Goal: Task Accomplishment & Management: Use online tool/utility

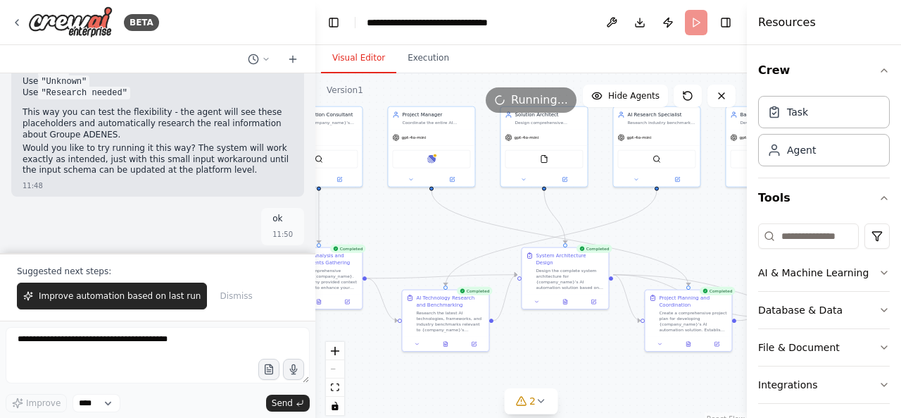
drag, startPoint x: 500, startPoint y: 261, endPoint x: 423, endPoint y: 235, distance: 81.3
click at [423, 235] on div ".deletable-edge-delete-btn { width: 20px; height: 20px; border: 0px solid #ffff…" at bounding box center [532, 249] width 432 height 352
click at [427, 54] on button "Execution" at bounding box center [428, 59] width 64 height 30
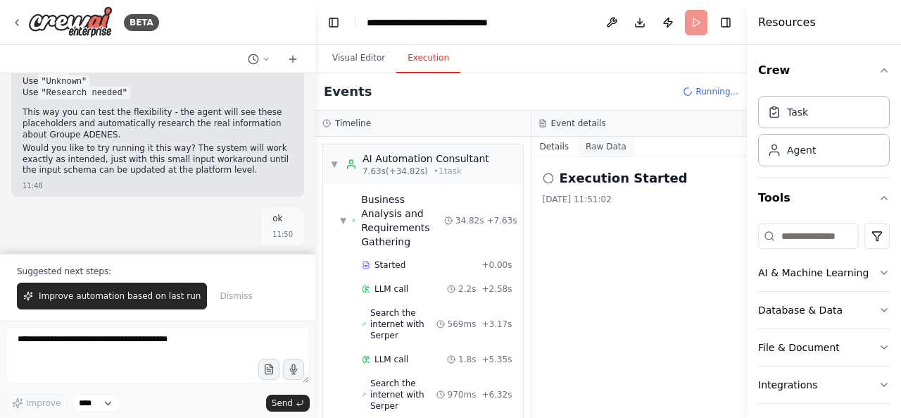
click at [618, 149] on button "Raw Data" at bounding box center [606, 147] width 58 height 20
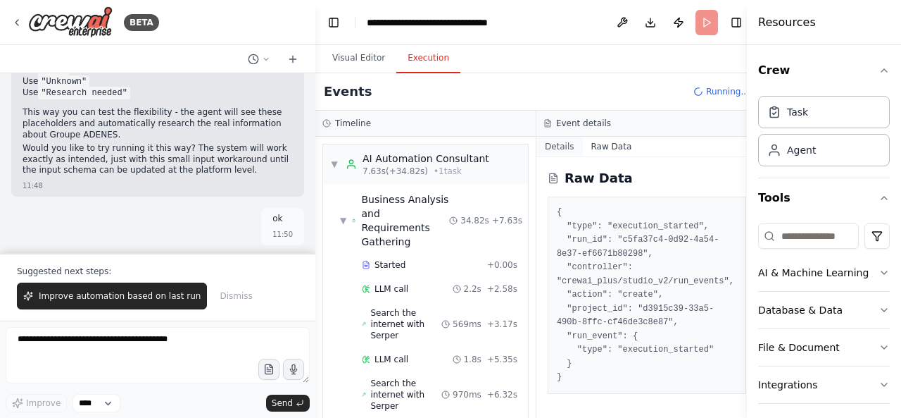
click at [559, 147] on button "Details" at bounding box center [560, 147] width 46 height 20
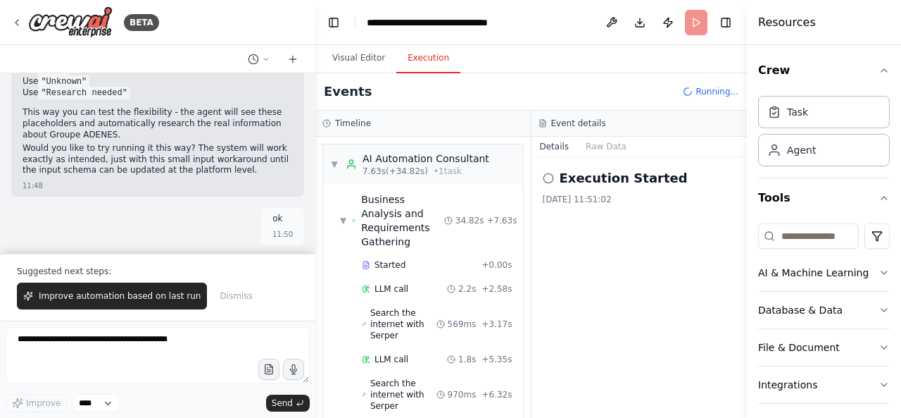
click at [718, 94] on span "Running..." at bounding box center [717, 91] width 43 height 11
click at [697, 18] on header "**********" at bounding box center [532, 22] width 432 height 45
click at [879, 68] on icon "button" at bounding box center [884, 70] width 11 height 11
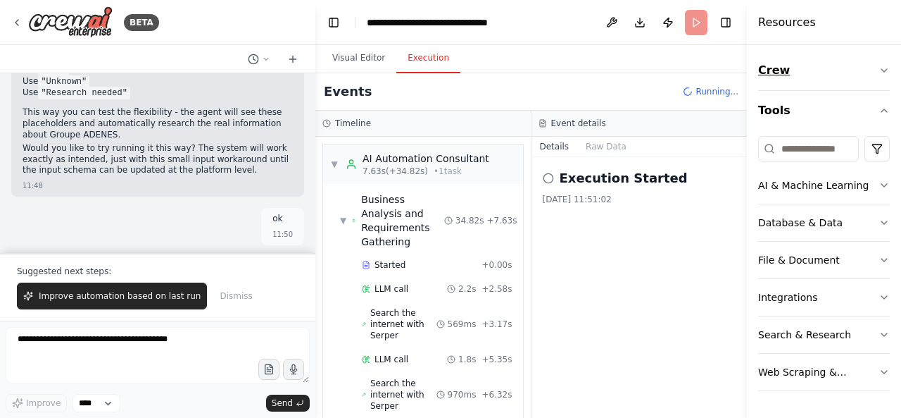
click at [813, 69] on button "Crew" at bounding box center [824, 70] width 132 height 39
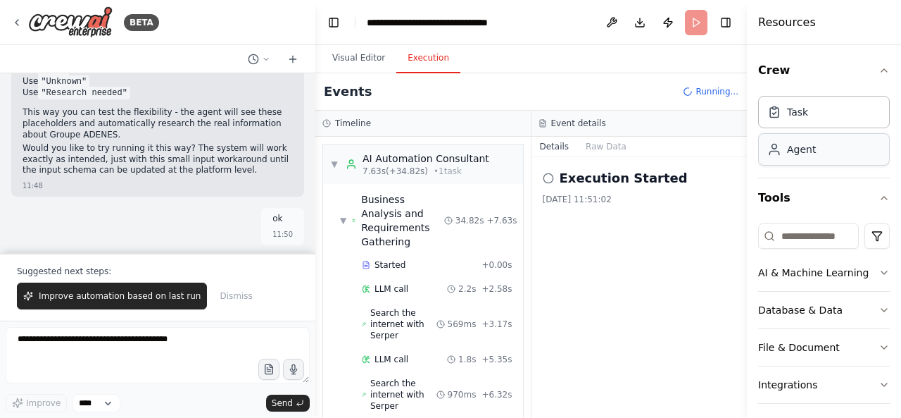
click at [815, 151] on div "Agent" at bounding box center [824, 149] width 132 height 32
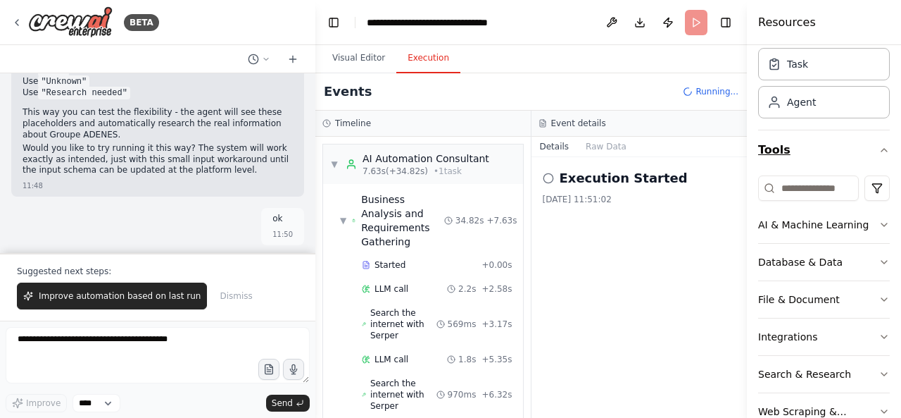
scroll to position [70, 0]
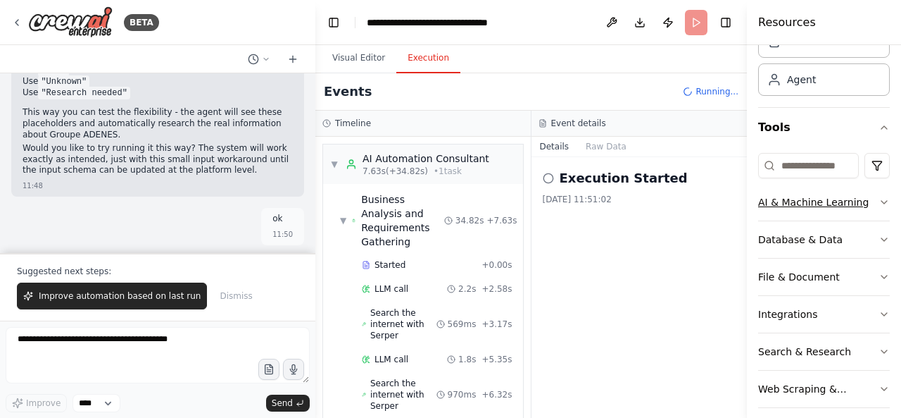
click at [849, 201] on div "AI & Machine Learning" at bounding box center [813, 202] width 111 height 14
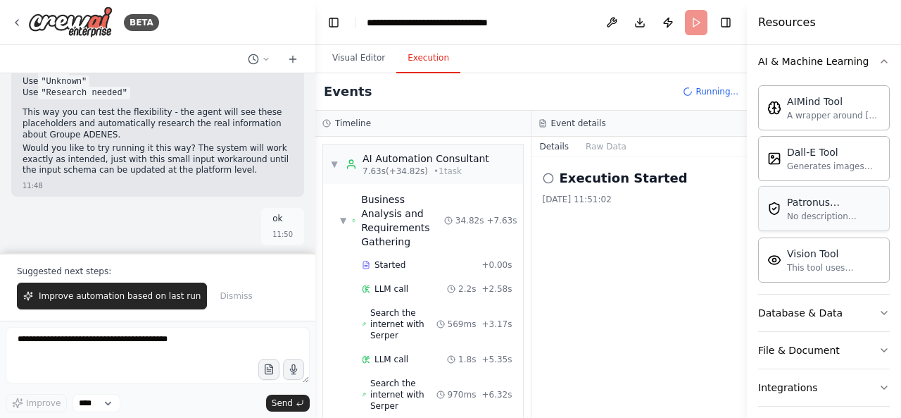
scroll to position [282, 0]
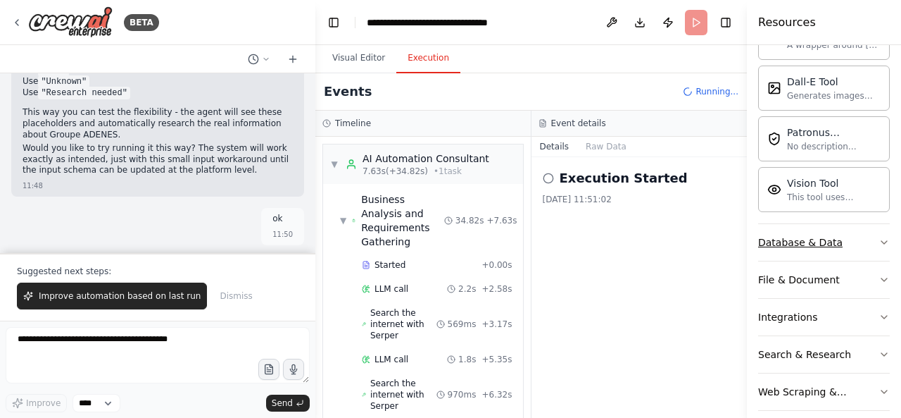
click at [853, 235] on button "Database & Data" at bounding box center [824, 242] width 132 height 37
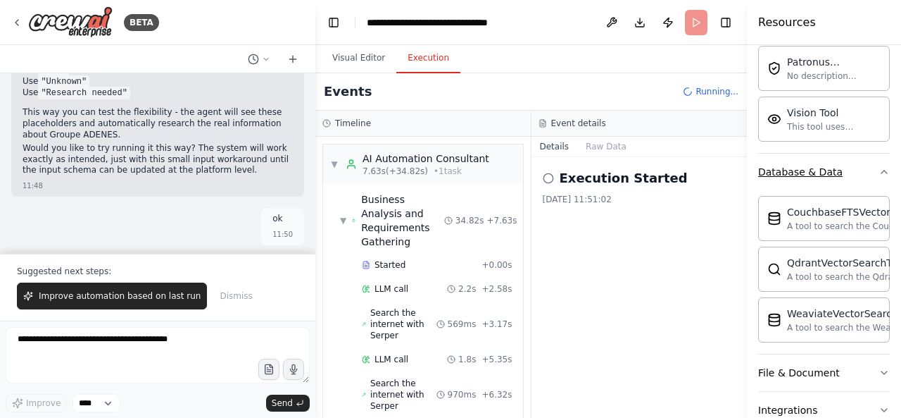
scroll to position [423, 0]
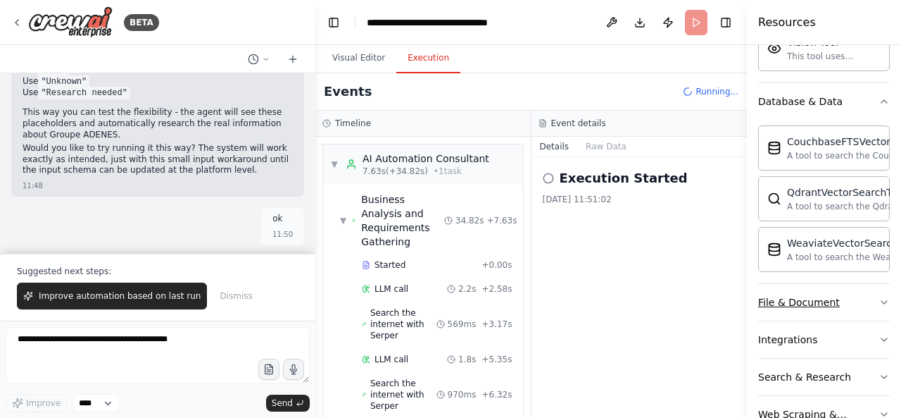
click at [842, 298] on button "File & Document" at bounding box center [824, 302] width 132 height 37
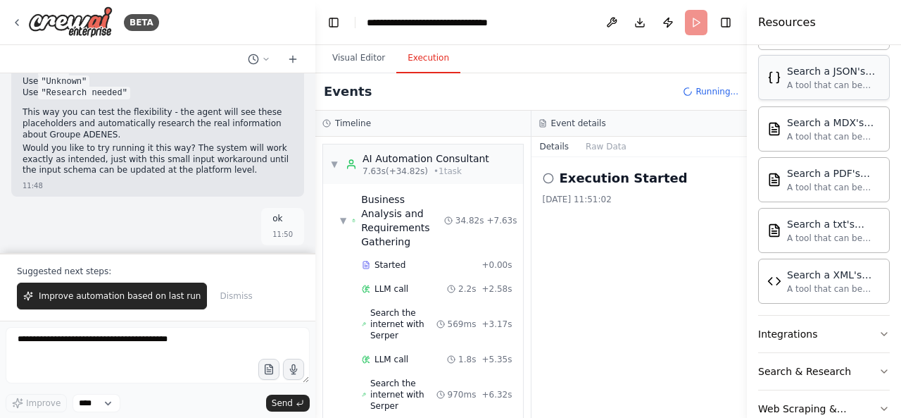
scroll to position [868, 0]
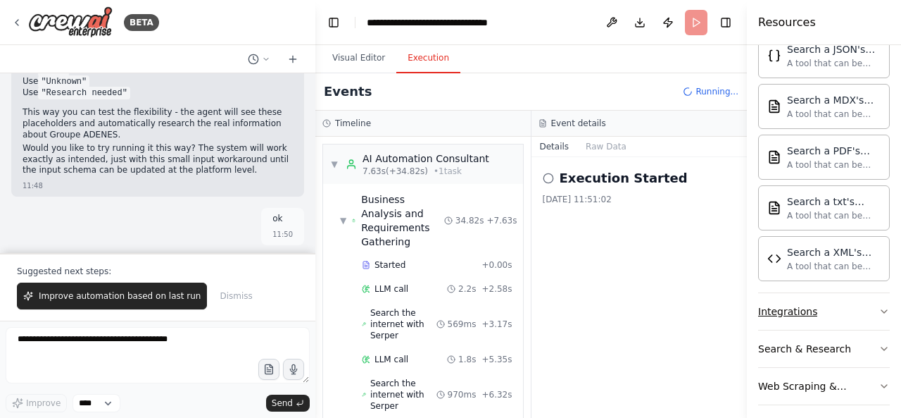
click at [847, 293] on button "Integrations" at bounding box center [824, 311] width 132 height 37
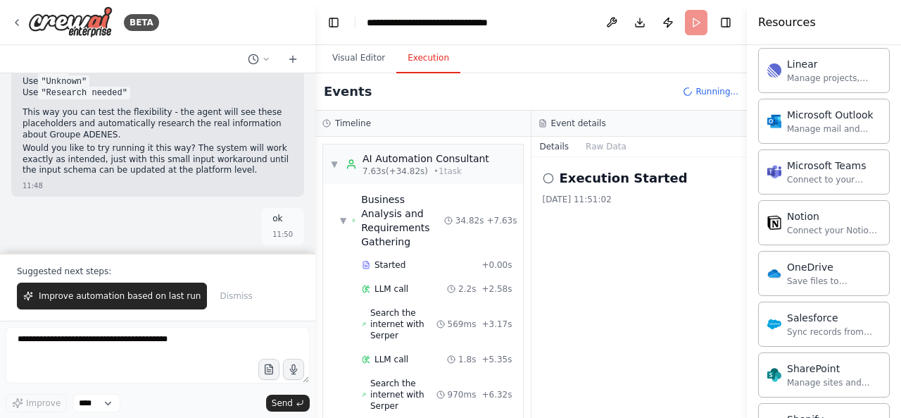
scroll to position [1984, 0]
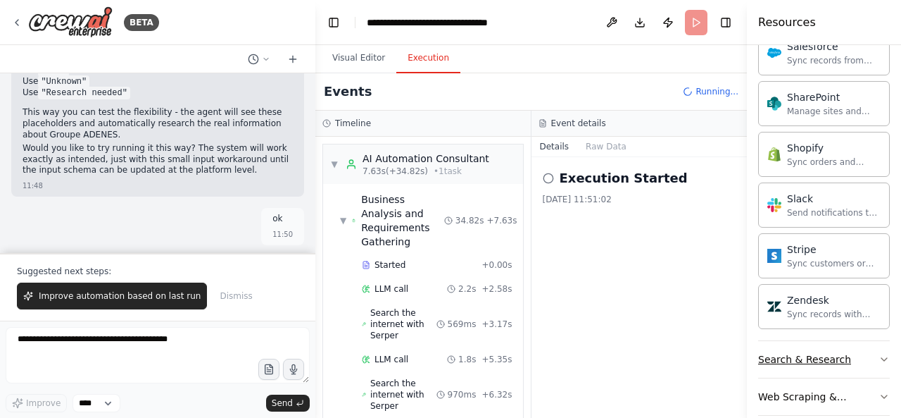
click at [852, 342] on button "Search & Research" at bounding box center [824, 359] width 132 height 37
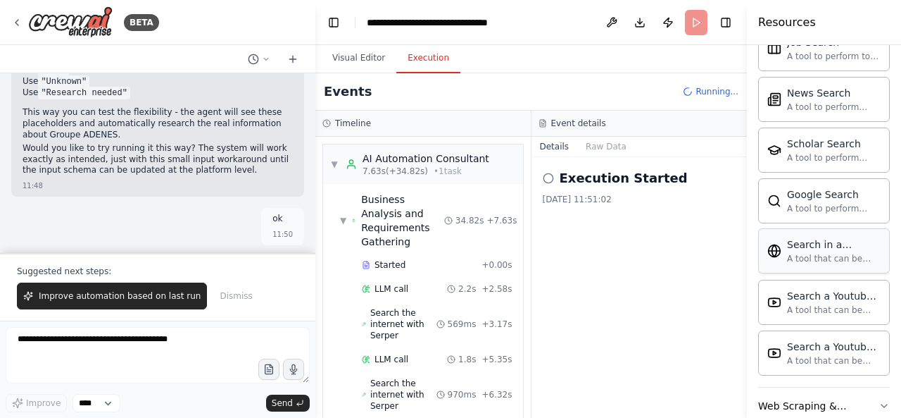
scroll to position [2699, 0]
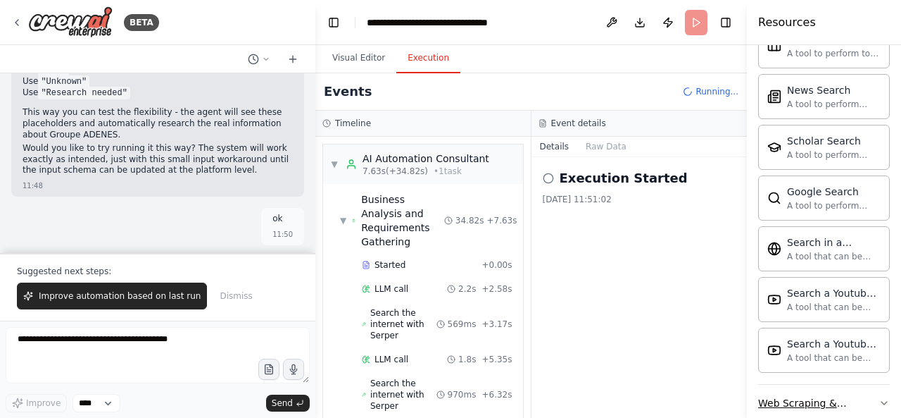
click at [842, 396] on div "Web Scraping & Browsing" at bounding box center [818, 403] width 120 height 14
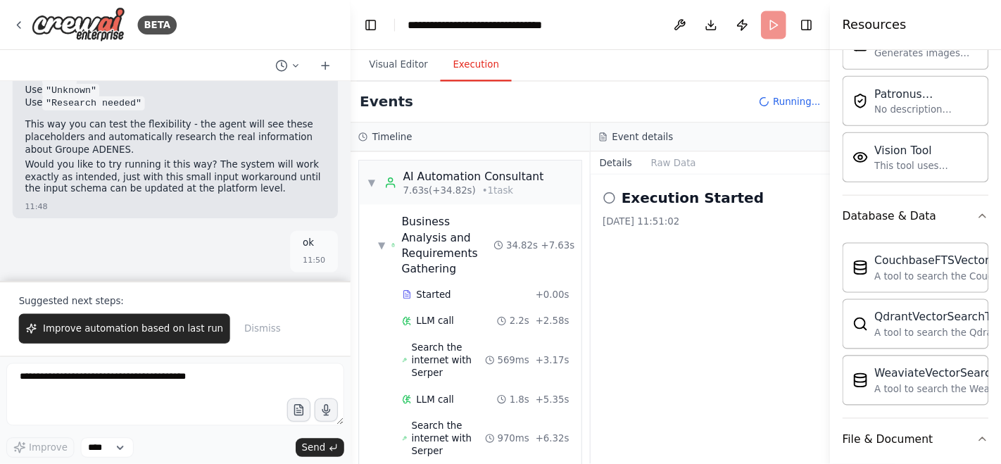
scroll to position [0, 0]
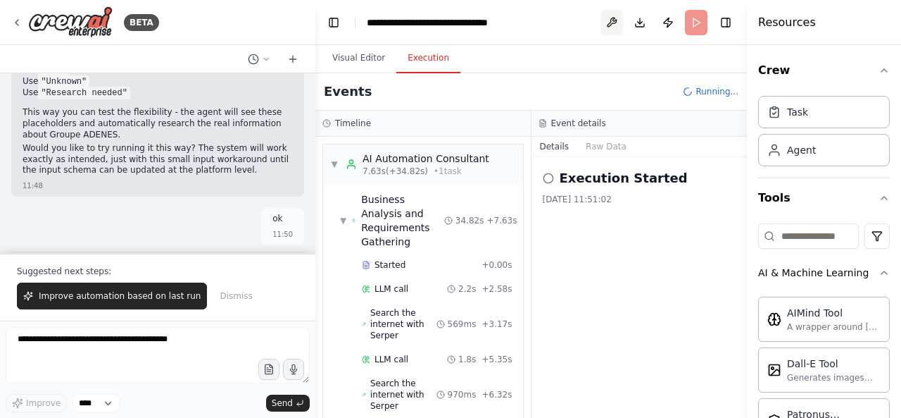
click at [616, 22] on button at bounding box center [612, 22] width 23 height 25
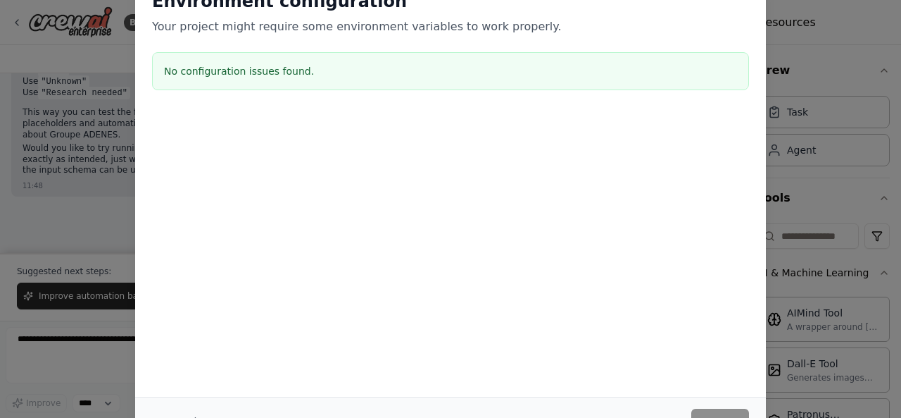
drag, startPoint x: 646, startPoint y: 171, endPoint x: 742, endPoint y: 157, distance: 97.5
click at [666, 164] on div at bounding box center [450, 183] width 631 height 141
click at [845, 154] on div "Environment configuration Your project might require some environment variables…" at bounding box center [450, 209] width 901 height 418
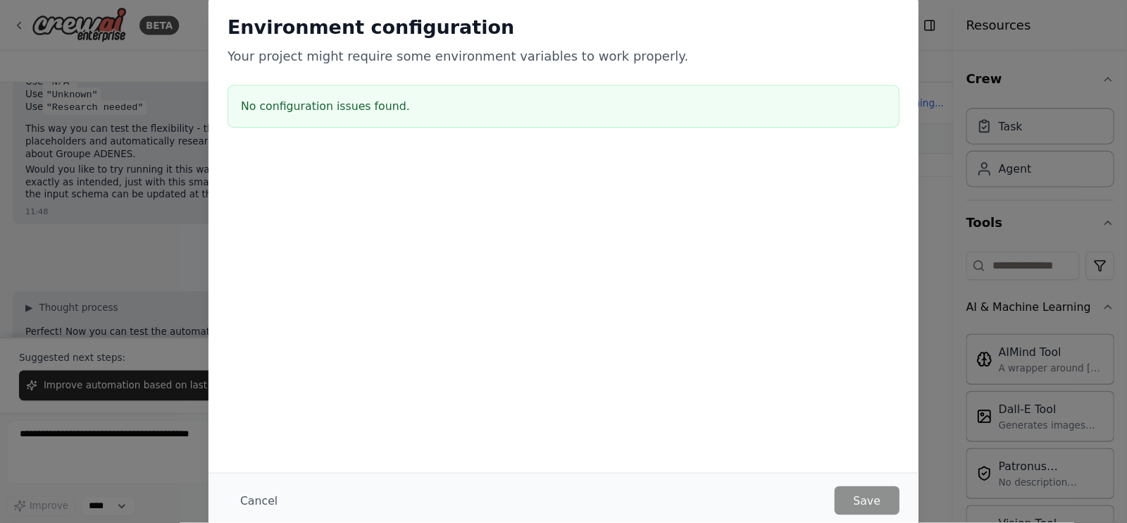
scroll to position [4689, 0]
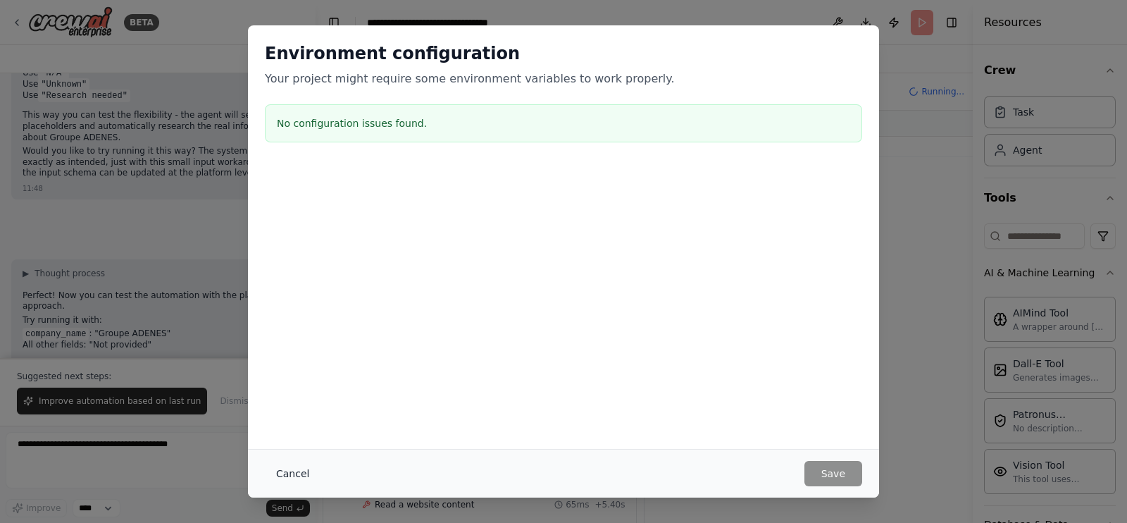
click at [288, 417] on button "Cancel" at bounding box center [293, 473] width 56 height 25
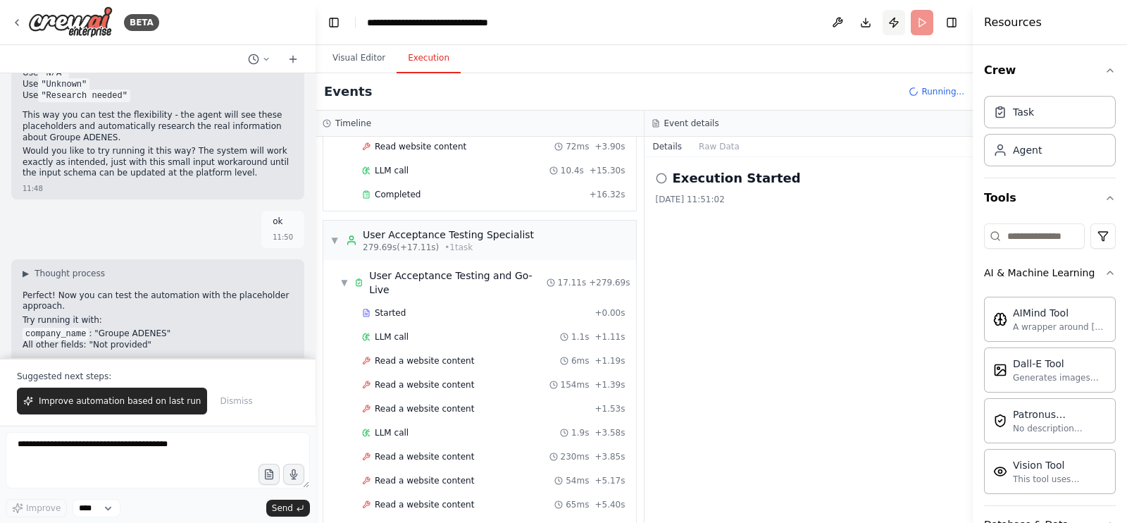
click at [898, 30] on button "Publish" at bounding box center [893, 22] width 23 height 25
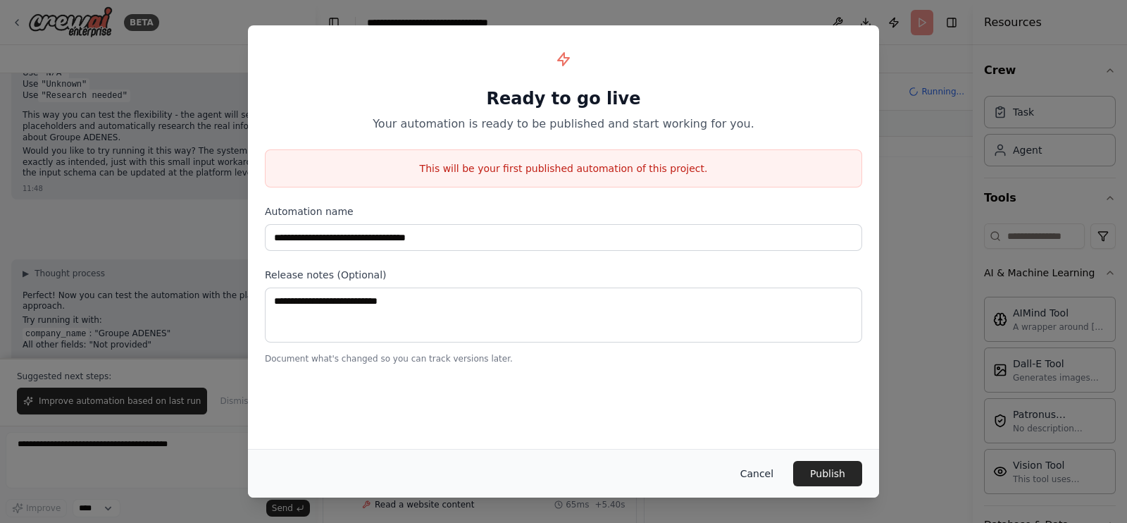
click at [758, 417] on button "Cancel" at bounding box center [757, 473] width 56 height 25
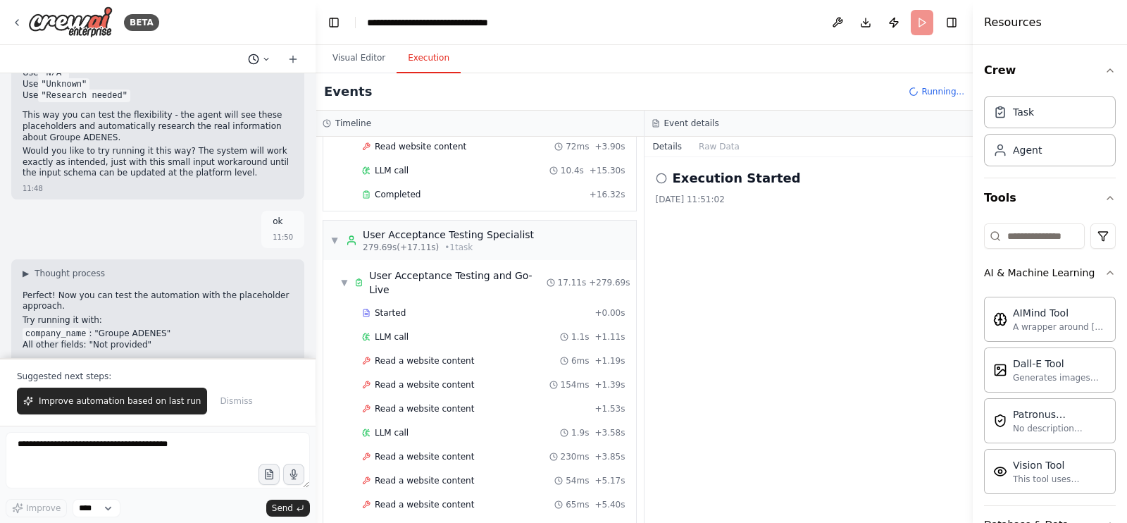
click at [271, 63] on button at bounding box center [259, 59] width 34 height 17
click at [363, 22] on header "**********" at bounding box center [644, 22] width 657 height 45
click at [384, 21] on div "**********" at bounding box center [446, 22] width 158 height 14
click at [366, 46] on button "Visual Editor" at bounding box center [358, 59] width 75 height 30
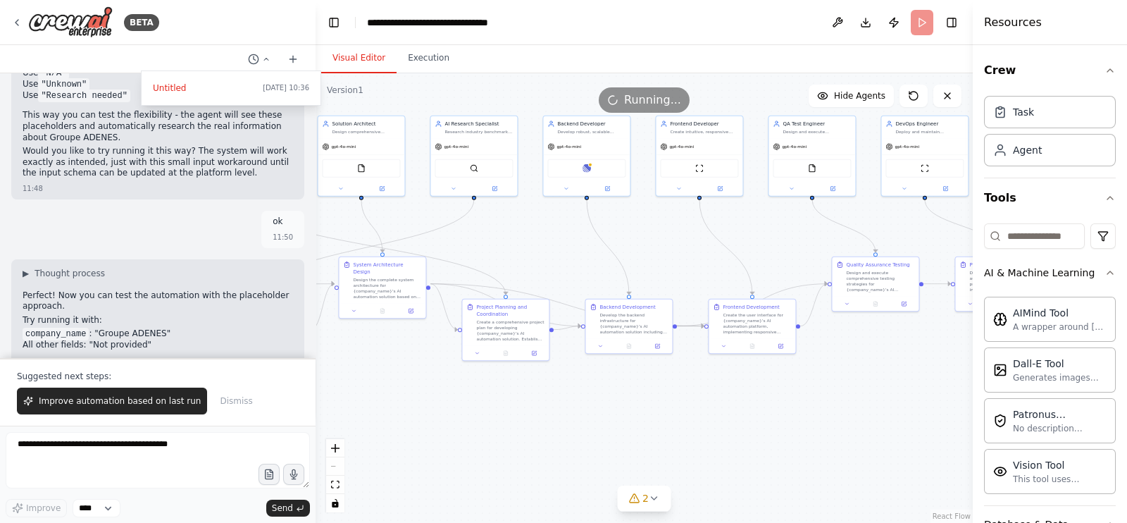
drag, startPoint x: 768, startPoint y: 417, endPoint x: 585, endPoint y: 426, distance: 183.3
click at [585, 417] on div ".deletable-edge-delete-btn { width: 20px; height: 20px; border: 0px solid #ffff…" at bounding box center [644, 297] width 657 height 449
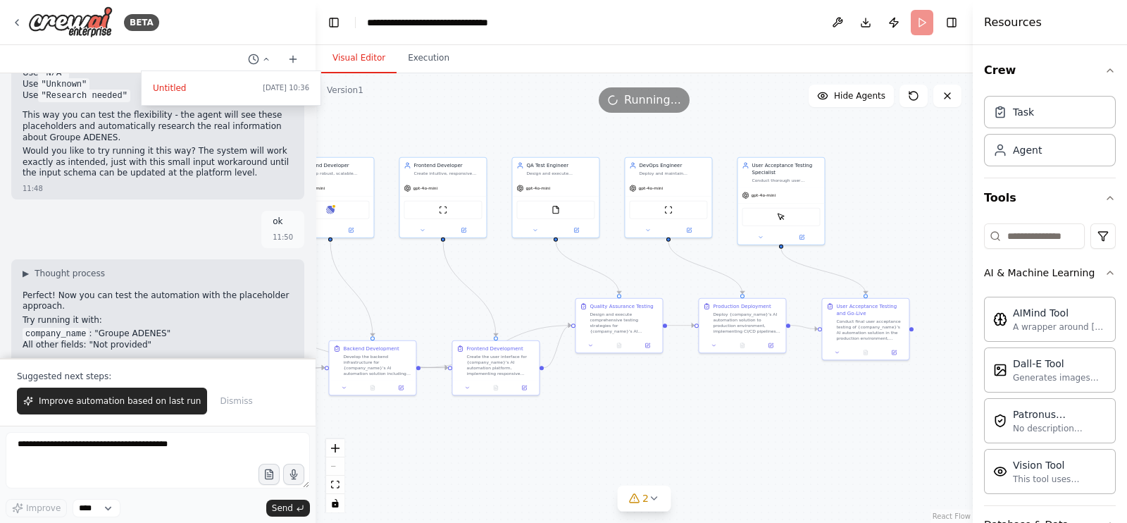
drag, startPoint x: 873, startPoint y: 389, endPoint x: 644, endPoint y: 410, distance: 229.9
click at [644, 410] on div ".deletable-edge-delete-btn { width: 20px; height: 20px; border: 0px solid #ffff…" at bounding box center [644, 297] width 657 height 449
click at [877, 325] on div "Conduct final user acceptance testing of {company_name}'s AI automation solutio…" at bounding box center [870, 328] width 68 height 23
drag, startPoint x: 792, startPoint y: 181, endPoint x: 832, endPoint y: 186, distance: 40.4
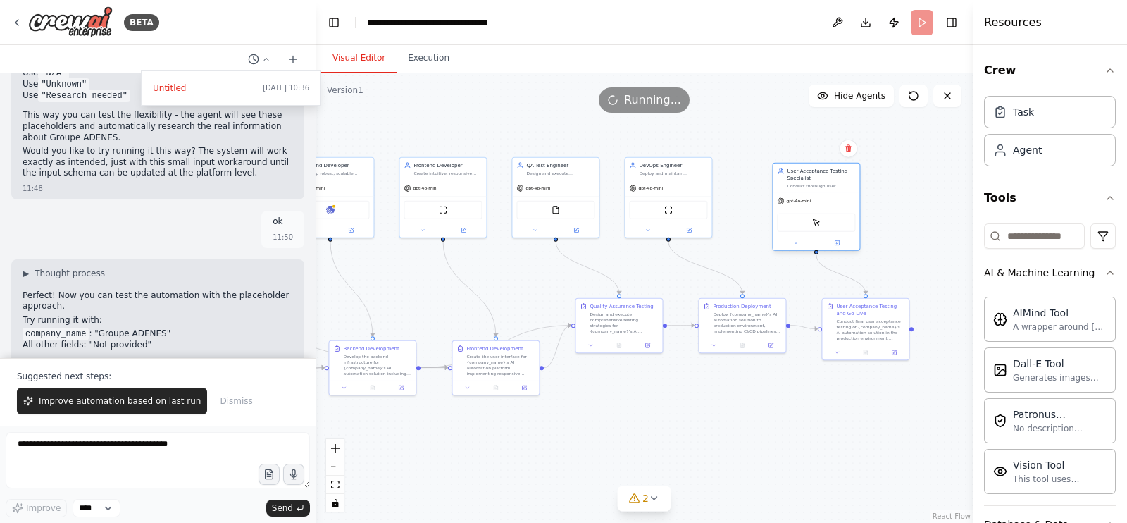
click at [832, 186] on div "Conduct thorough user acceptance testing of {company_name}'s AI automation solu…" at bounding box center [821, 186] width 68 height 6
drag, startPoint x: 672, startPoint y: 192, endPoint x: 714, endPoint y: 189, distance: 42.3
click at [714, 189] on div "gpt-4o-mini" at bounding box center [710, 186] width 87 height 15
drag, startPoint x: 549, startPoint y: 207, endPoint x: 589, endPoint y: 204, distance: 40.2
click at [589, 204] on div "FileReadTool" at bounding box center [597, 208] width 78 height 18
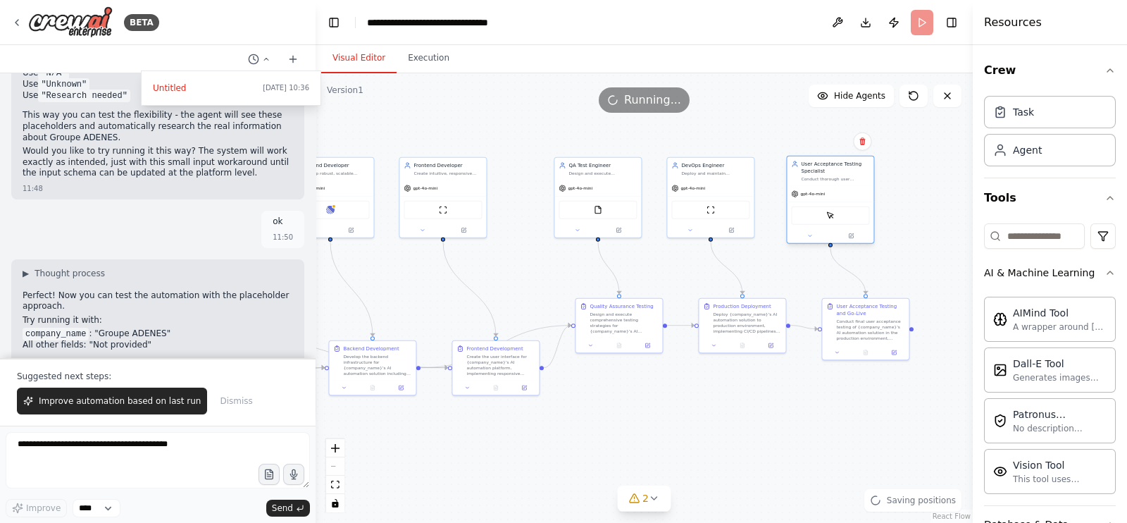
drag, startPoint x: 840, startPoint y: 213, endPoint x: 853, endPoint y: 203, distance: 16.1
click at [853, 203] on div "ScrapeElementFromWebsiteTool" at bounding box center [830, 214] width 87 height 27
click at [509, 417] on div ".deletable-edge-delete-btn { width: 20px; height: 20px; border: 0px solid #ffff…" at bounding box center [644, 297] width 657 height 449
drag, startPoint x: 493, startPoint y: 369, endPoint x: 458, endPoint y: 296, distance: 81.0
click at [458, 296] on div "Create the user interface for {company_name}'s AI automation platform, implemen…" at bounding box center [469, 293] width 68 height 23
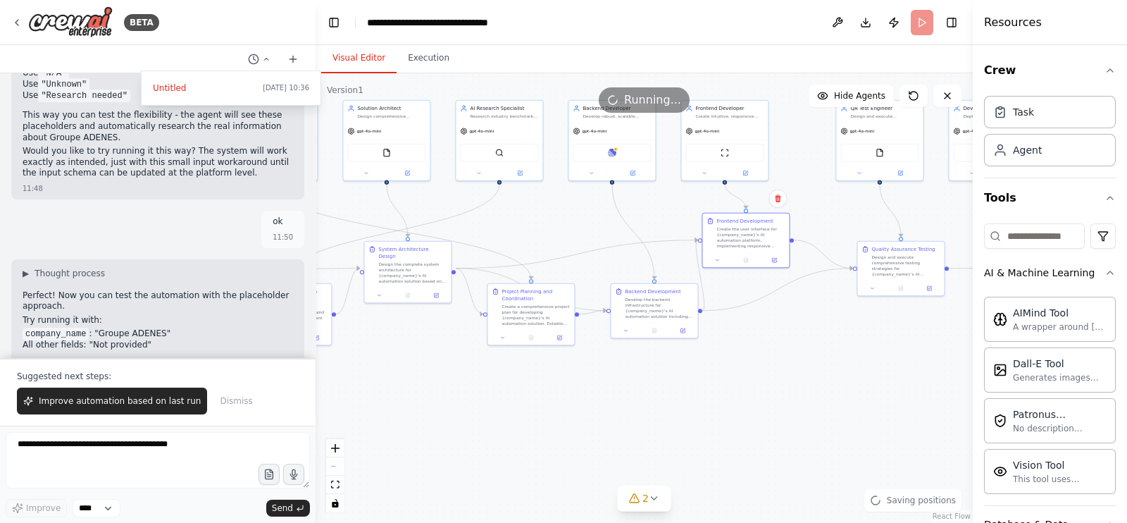
drag, startPoint x: 518, startPoint y: 428, endPoint x: 796, endPoint y: 377, distance: 282.9
click at [796, 377] on div ".deletable-edge-delete-btn { width: 20px; height: 20px; border: 0px solid #ffff…" at bounding box center [644, 297] width 657 height 449
click at [660, 362] on div "Backend Development Develop the backend infrastructure for {company_name}'s AI …" at bounding box center [661, 345] width 88 height 56
drag, startPoint x: 648, startPoint y: 358, endPoint x: 534, endPoint y: 361, distance: 114.1
click at [529, 373] on div ".deletable-edge-delete-btn { width: 20px; height: 20px; border: 0px solid #ffff…" at bounding box center [644, 297] width 657 height 449
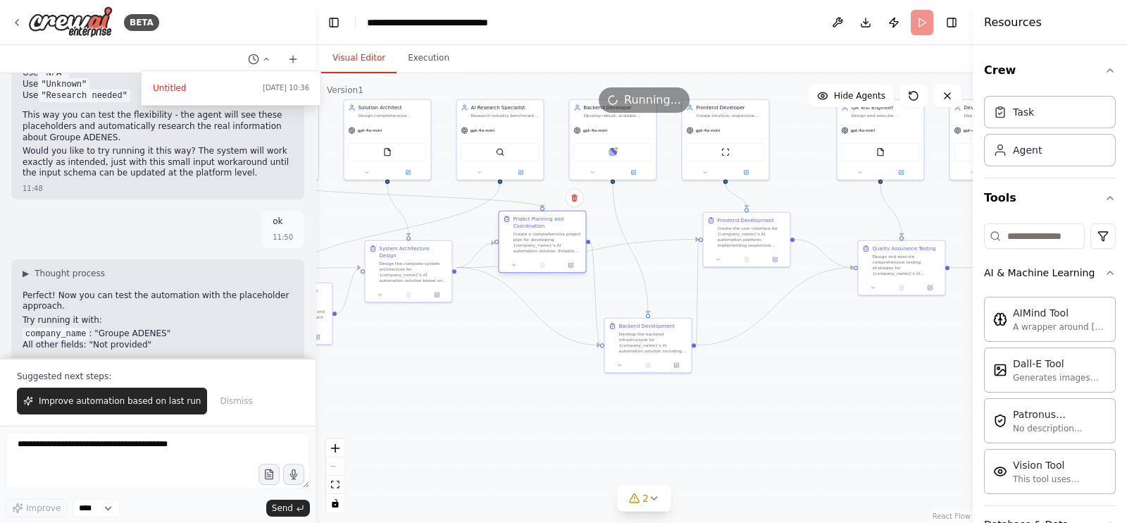
drag, startPoint x: 535, startPoint y: 304, endPoint x: 549, endPoint y: 251, distance: 53.8
click at [549, 251] on div "Create a comprehensive project plan for developing {company_name}'s AI automati…" at bounding box center [547, 242] width 68 height 23
click at [485, 320] on div ".deletable-edge-delete-btn { width: 20px; height: 20px; border: 0px solid #ffff…" at bounding box center [644, 297] width 657 height 449
drag, startPoint x: 414, startPoint y: 270, endPoint x: 437, endPoint y: 322, distance: 56.1
click at [436, 323] on div "Design the complete system architecture for {company_name}'s AI automation solu…" at bounding box center [434, 327] width 68 height 23
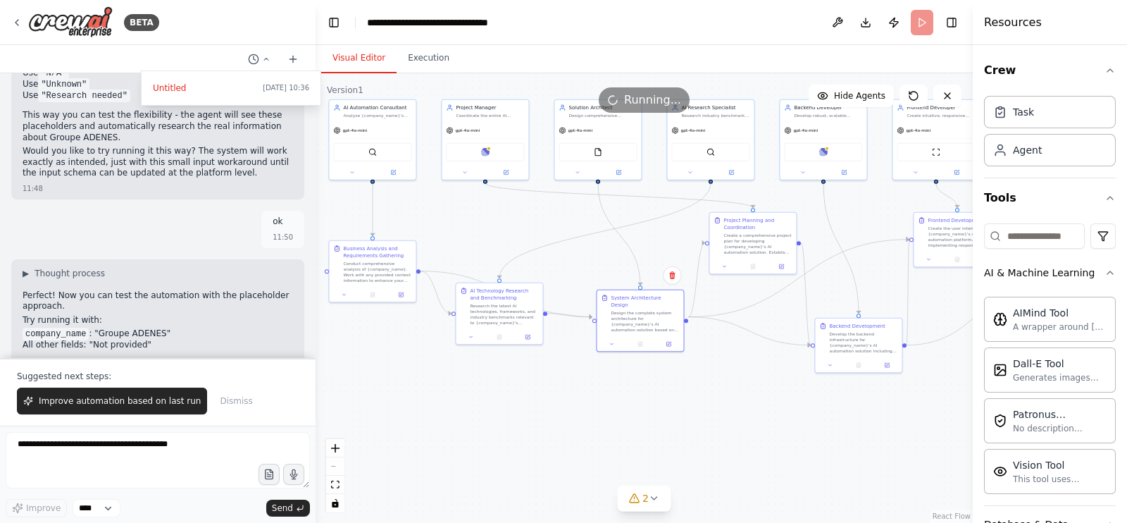
drag, startPoint x: 425, startPoint y: 396, endPoint x: 651, endPoint y: 391, distance: 226.1
click at [651, 391] on div ".deletable-edge-delete-btn { width: 20px; height: 20px; border: 0px solid #ffff…" at bounding box center [644, 297] width 657 height 449
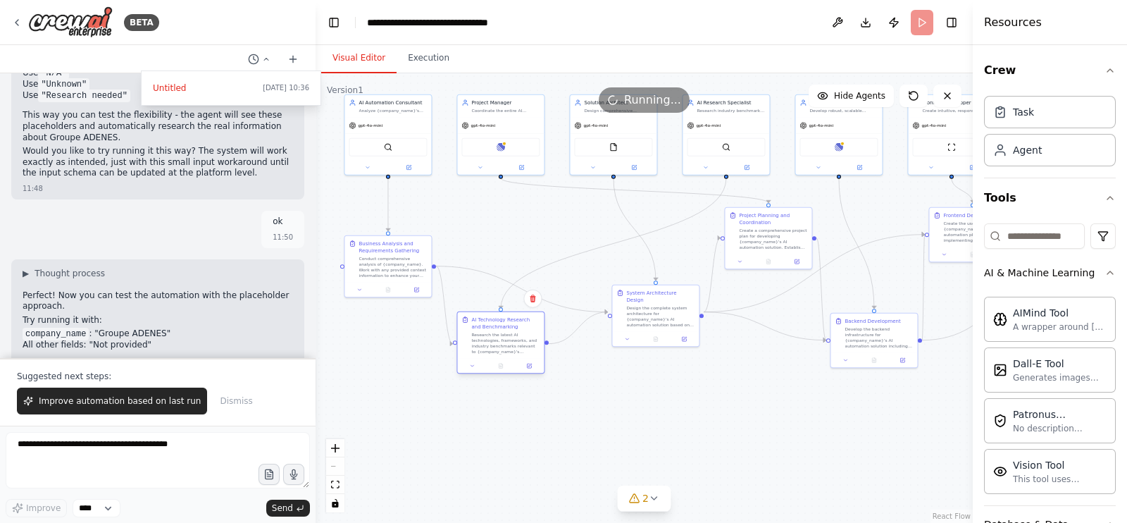
drag, startPoint x: 512, startPoint y: 325, endPoint x: 498, endPoint y: 354, distance: 32.1
click at [498, 354] on div "AI Technology Research and Benchmarking Research the latest AI technologies, fr…" at bounding box center [500, 335] width 87 height 46
drag, startPoint x: 406, startPoint y: 289, endPoint x: 393, endPoint y: 298, distance: 15.8
click at [393, 298] on button at bounding box center [402, 295] width 24 height 8
drag, startPoint x: 514, startPoint y: 351, endPoint x: 496, endPoint y: 373, distance: 27.5
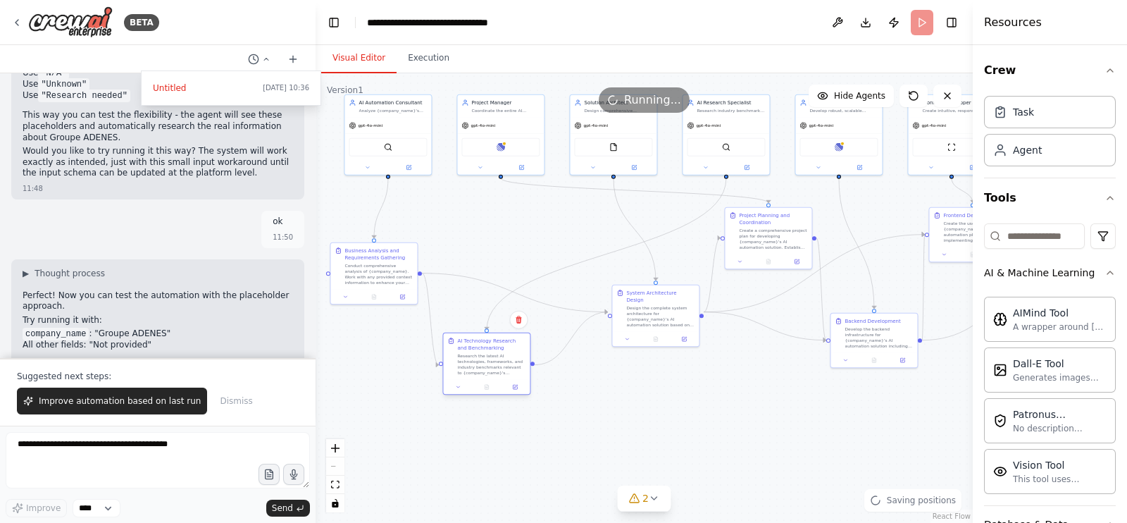
click at [496, 373] on div "Research the latest AI technologies, frameworks, and industry benchmarks releva…" at bounding box center [491, 364] width 68 height 23
drag, startPoint x: 656, startPoint y: 396, endPoint x: 667, endPoint y: 391, distance: 12.3
click at [659, 394] on div ".deletable-edge-delete-btn { width: 20px; height: 20px; border: 0px solid #ffff…" at bounding box center [644, 297] width 657 height 449
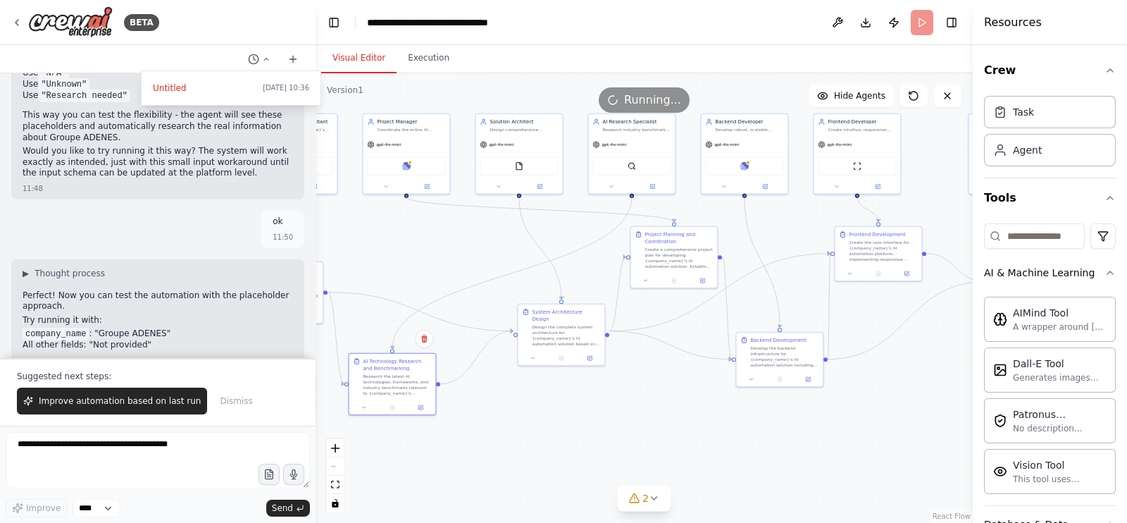
drag, startPoint x: 790, startPoint y: 425, endPoint x: 704, endPoint y: 451, distance: 89.6
click at [704, 417] on div ".deletable-edge-delete-btn { width: 20px; height: 20px; border: 0px solid #ffff…" at bounding box center [644, 297] width 657 height 449
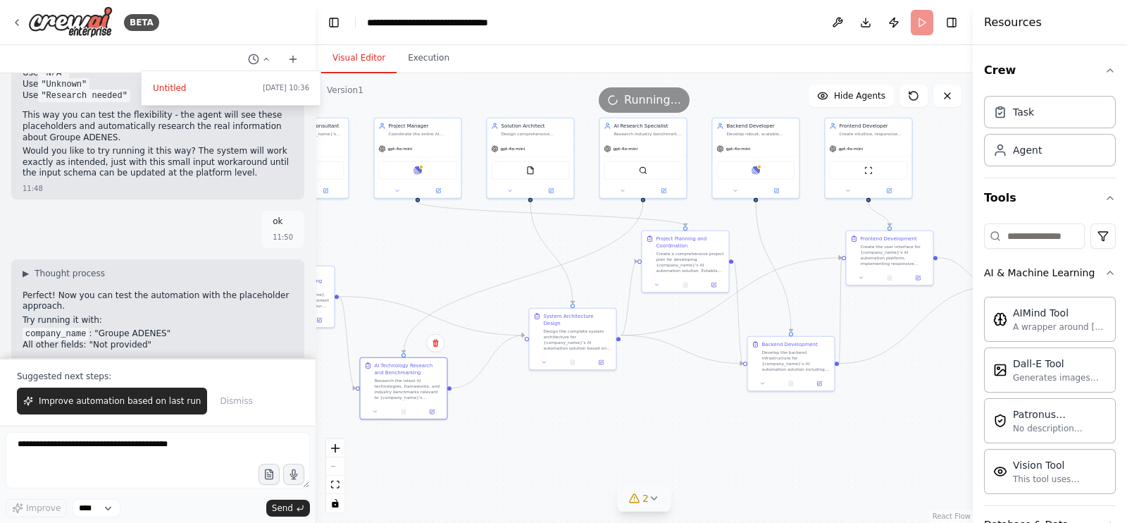
click at [644, 417] on span "2" at bounding box center [645, 498] width 6 height 14
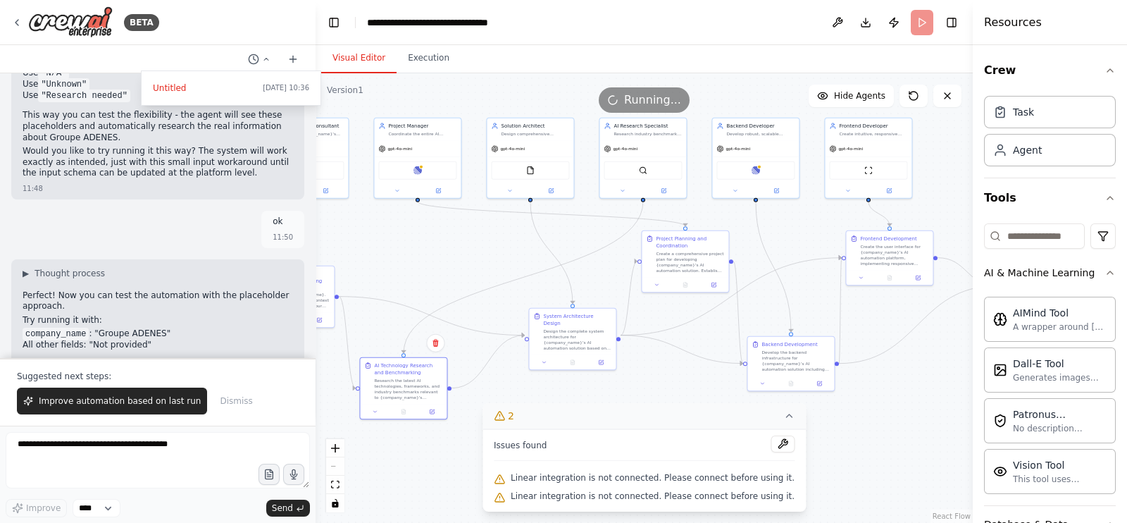
click at [780, 413] on button "2" at bounding box center [643, 416] width 323 height 26
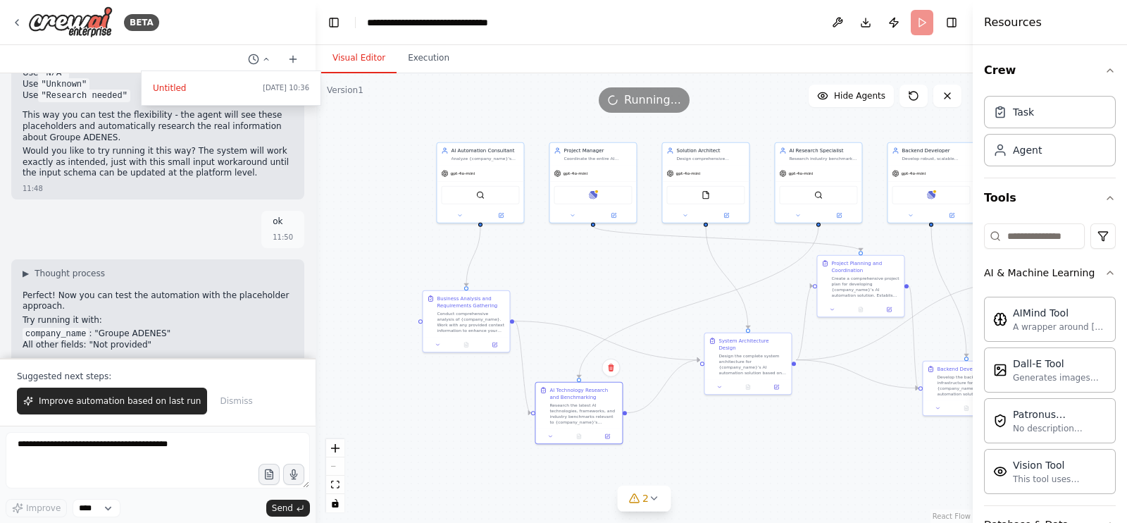
drag, startPoint x: 416, startPoint y: 251, endPoint x: 592, endPoint y: 276, distance: 177.1
click at [592, 276] on div ".deletable-edge-delete-btn { width: 20px; height: 20px; border: 0px solid #ffff…" at bounding box center [644, 297] width 657 height 449
click at [437, 68] on button "Execution" at bounding box center [428, 59] width 64 height 30
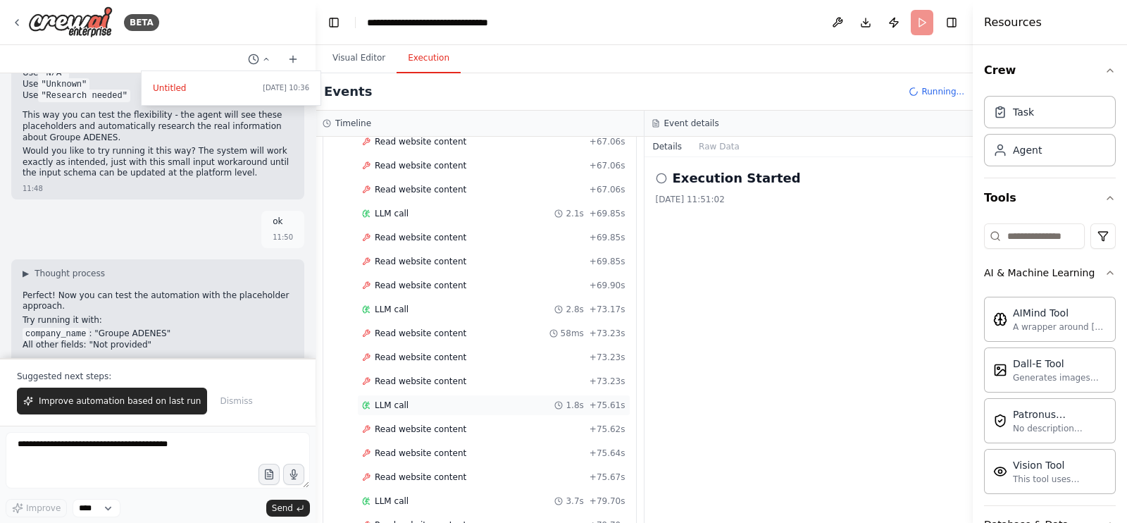
scroll to position [3809, 0]
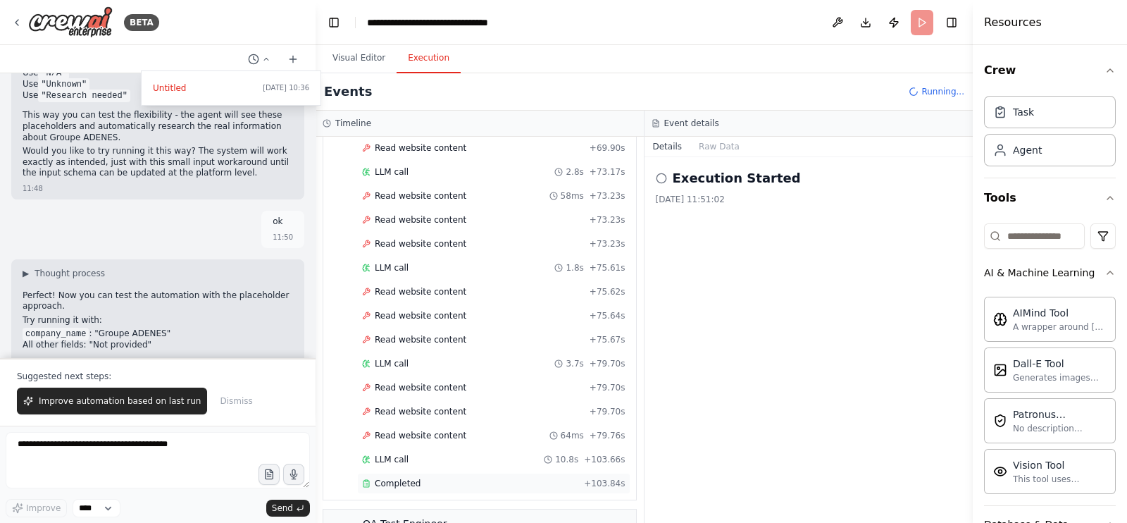
click at [427, 417] on div "Completed" at bounding box center [470, 482] width 216 height 11
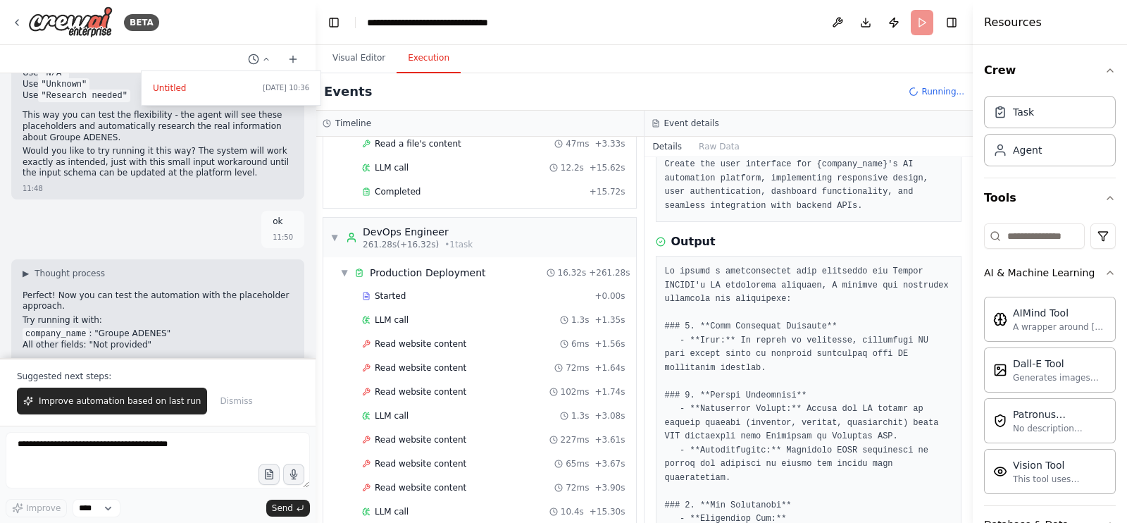
scroll to position [4513, 0]
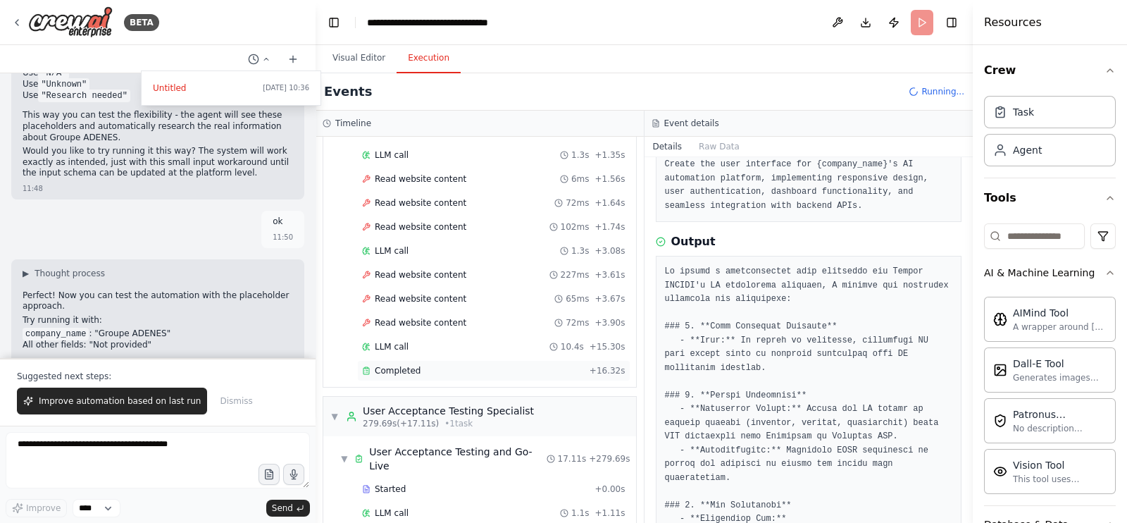
click at [426, 365] on div "Completed" at bounding box center [473, 370] width 222 height 11
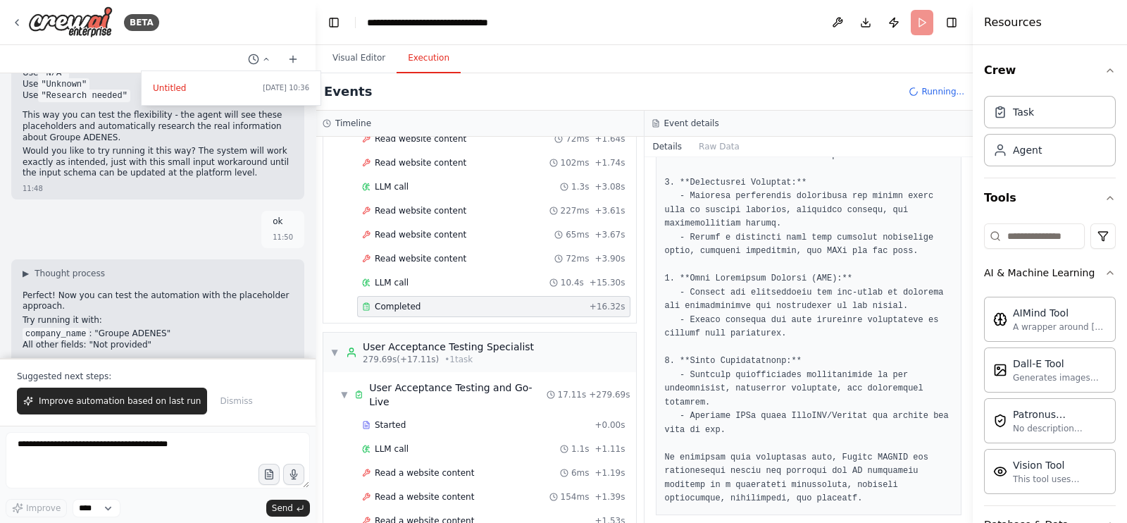
scroll to position [4689, 0]
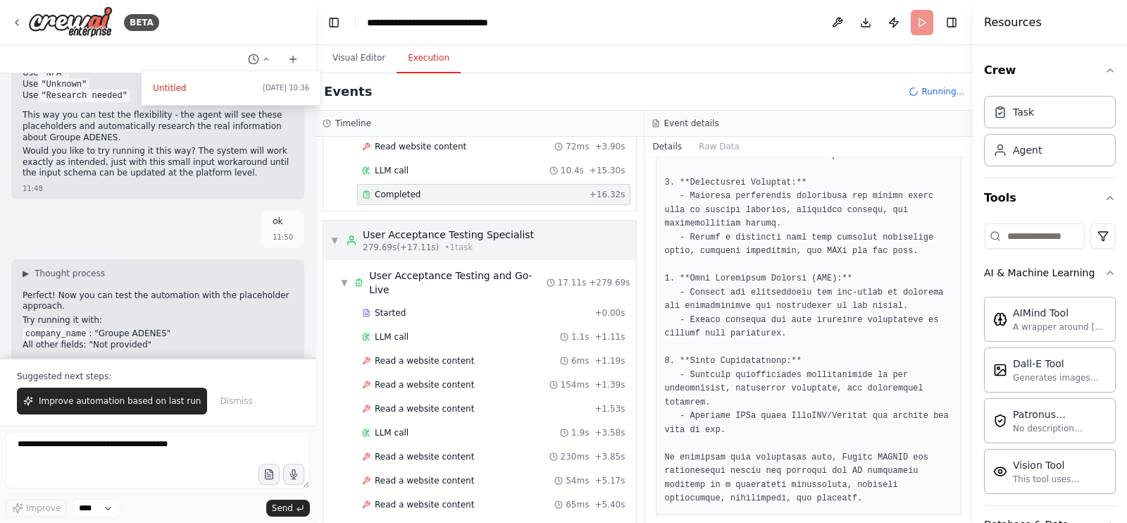
click at [337, 235] on span "▼" at bounding box center [334, 240] width 8 height 11
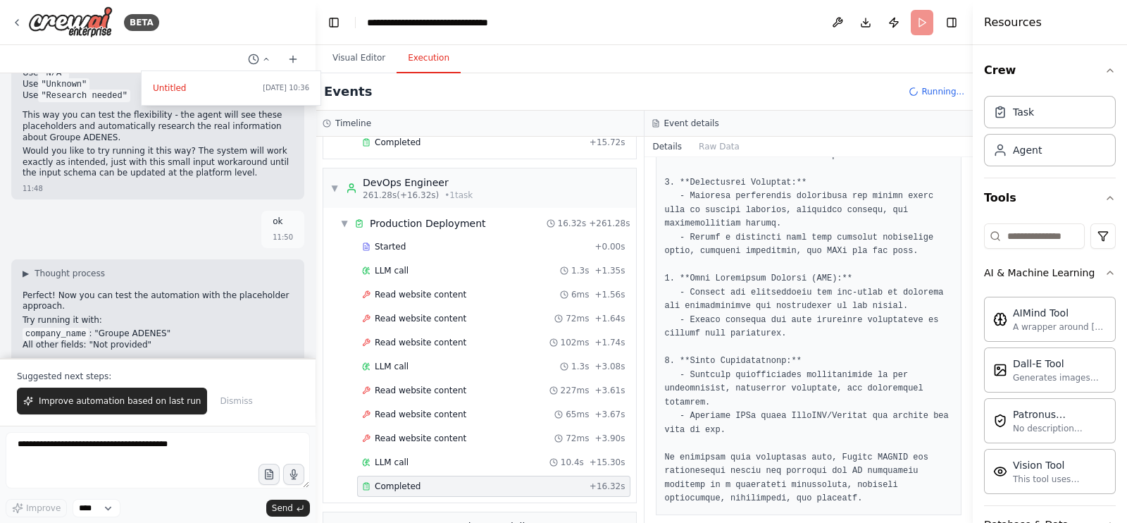
click at [452, 417] on div "Completed" at bounding box center [473, 485] width 222 height 11
click at [427, 417] on div "User Acceptance Testing Specialist" at bounding box center [448, 526] width 171 height 14
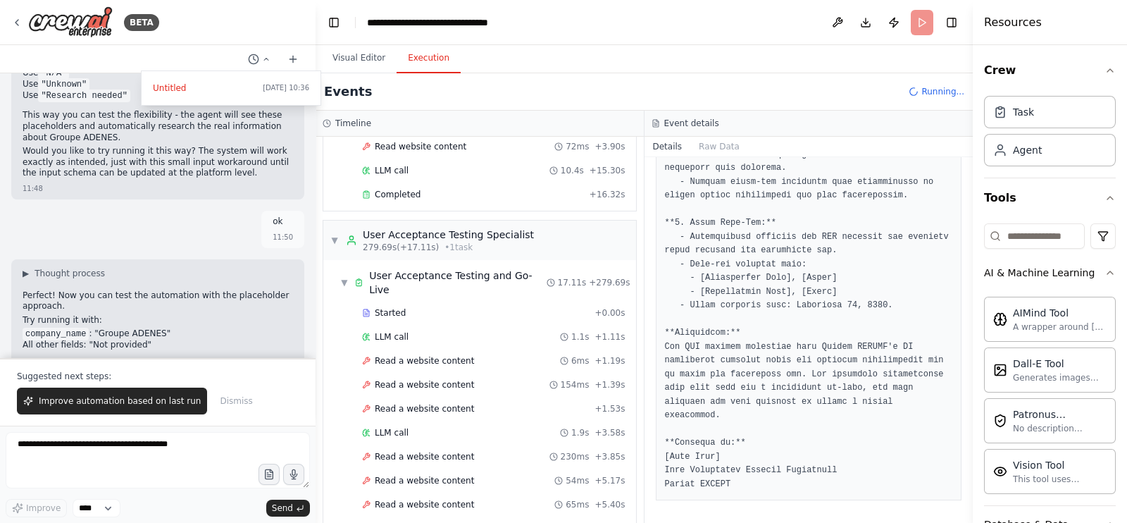
scroll to position [781, 0]
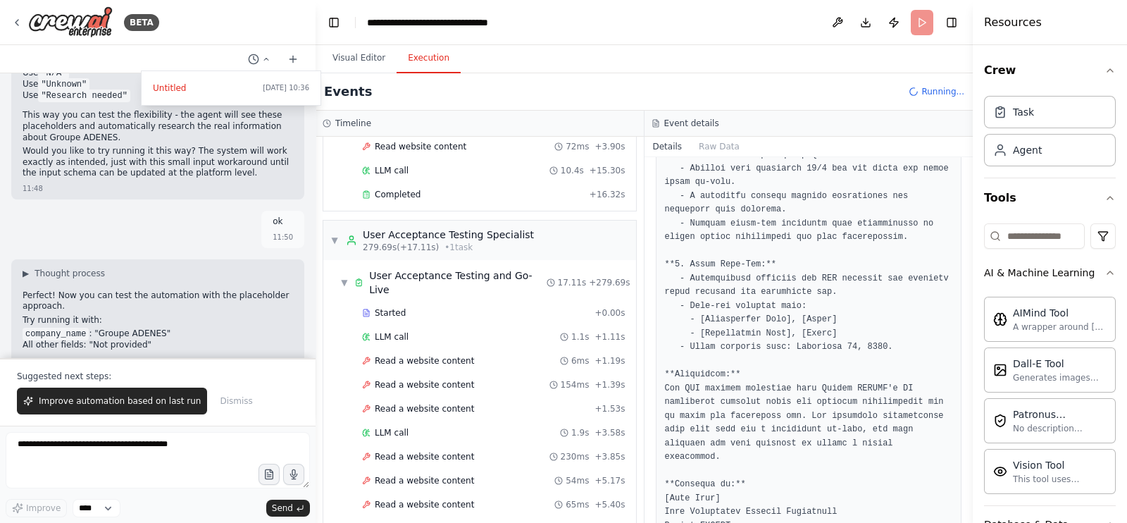
click at [139, 417] on div at bounding box center [158, 261] width 316 height 523
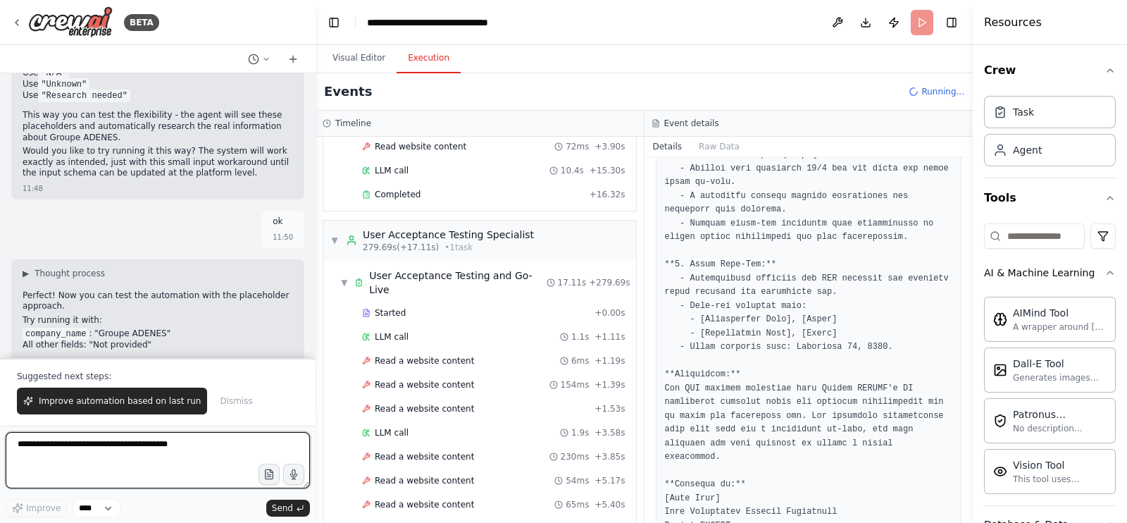
click at [140, 417] on textarea at bounding box center [158, 460] width 304 height 56
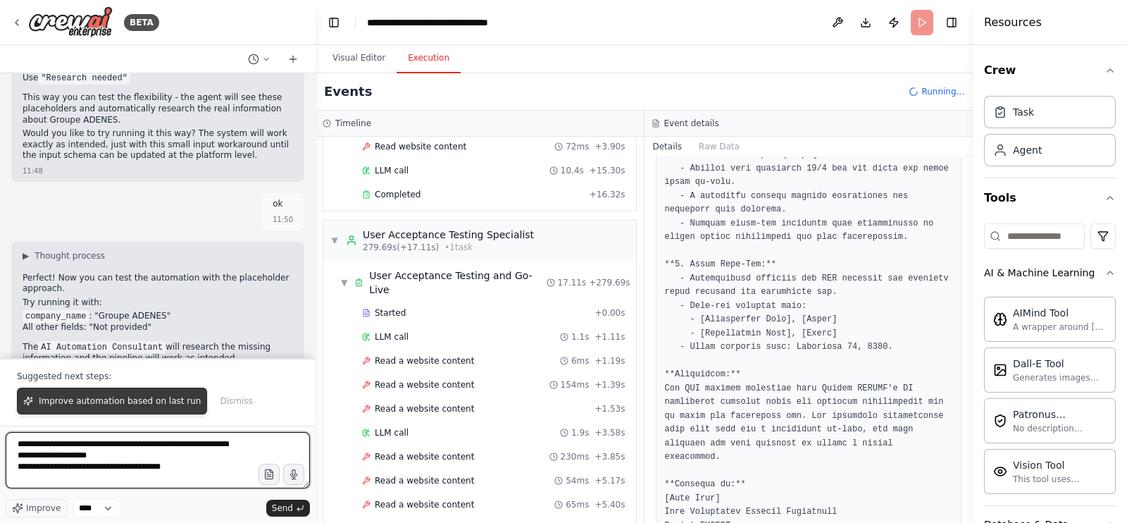
type textarea "**********"
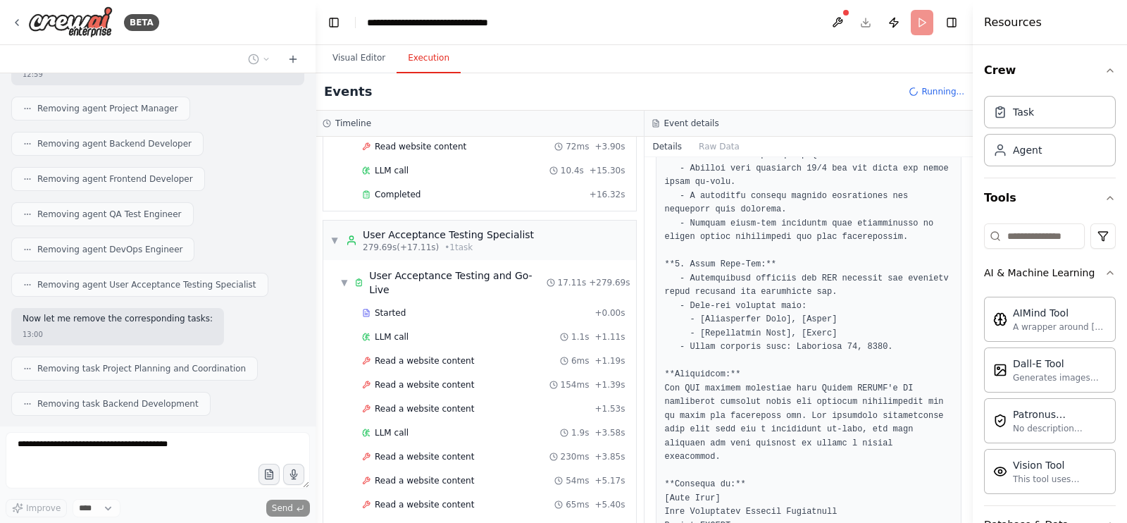
scroll to position [6444, 0]
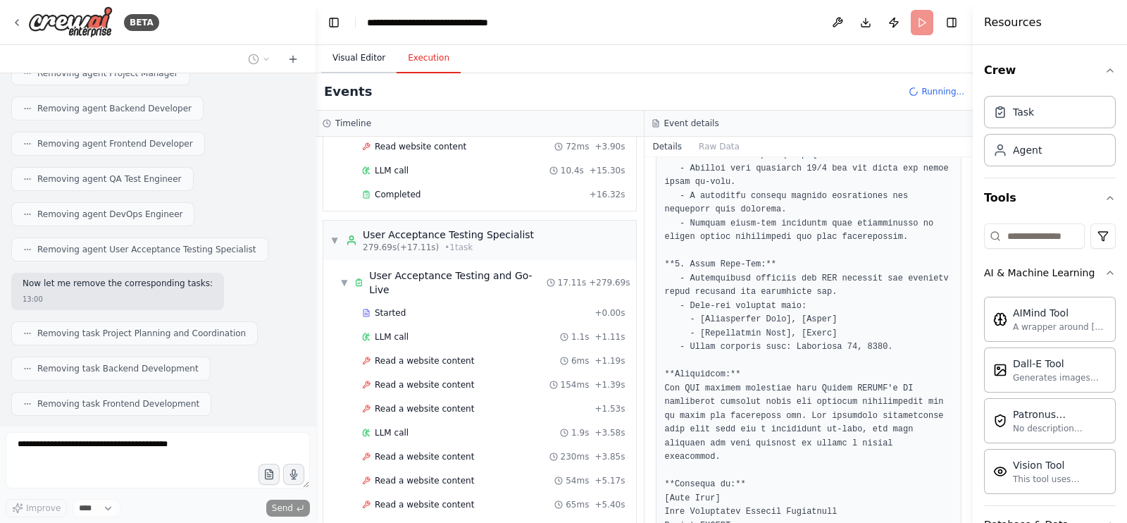
click at [356, 53] on button "Visual Editor" at bounding box center [358, 59] width 75 height 30
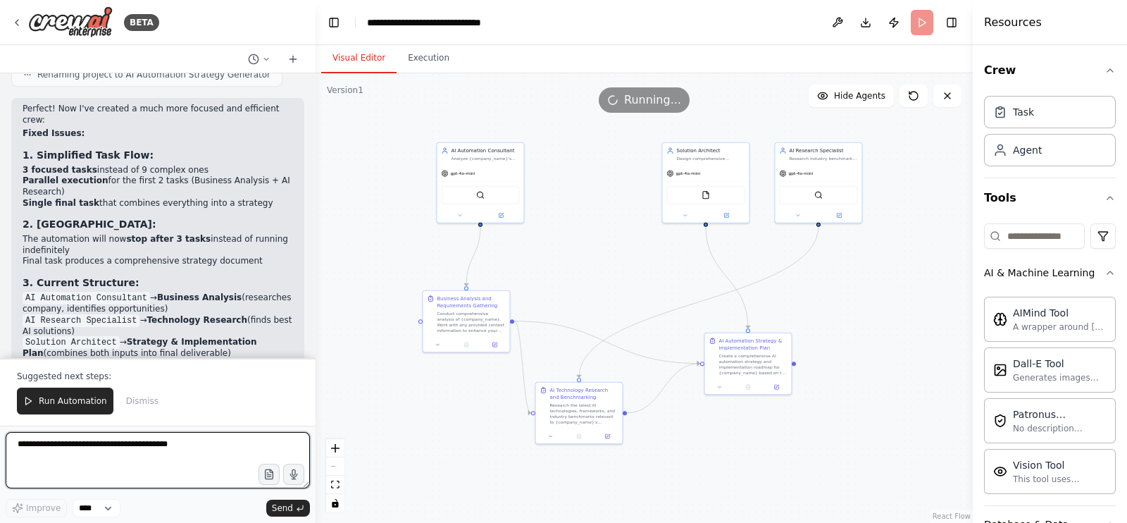
scroll to position [7314, 0]
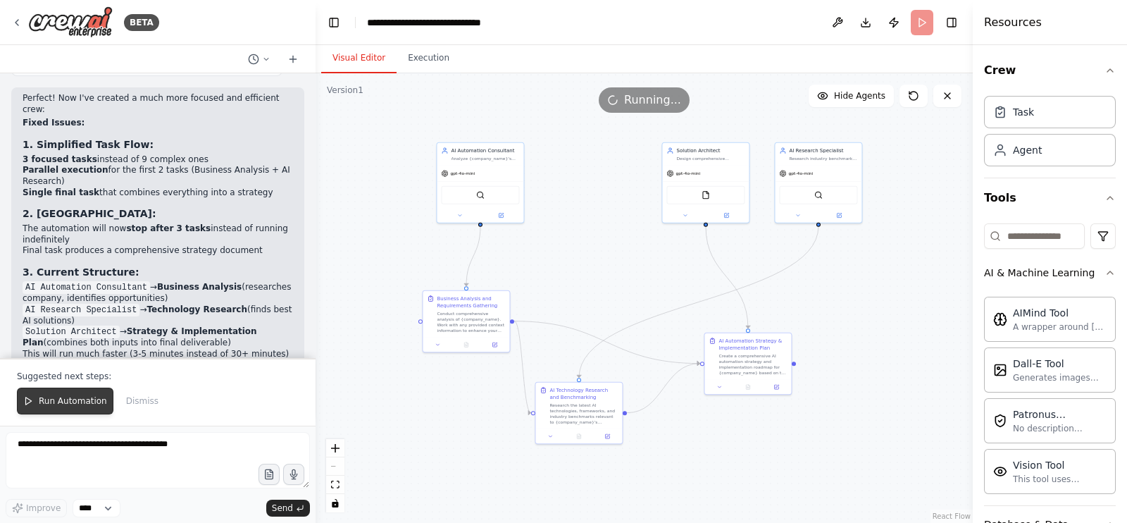
click at [97, 404] on span "Run Automation" at bounding box center [73, 400] width 68 height 11
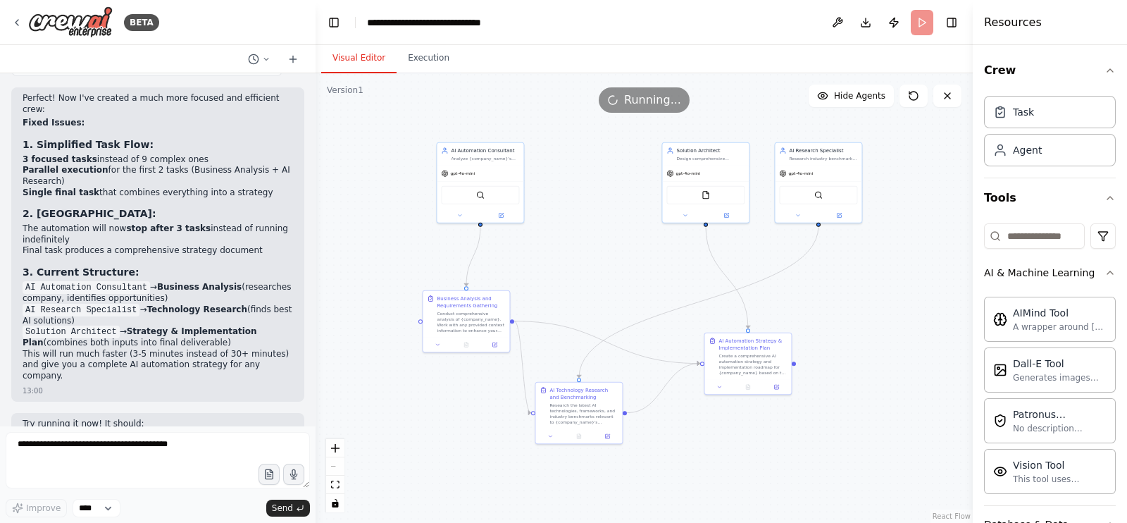
scroll to position [7247, 0]
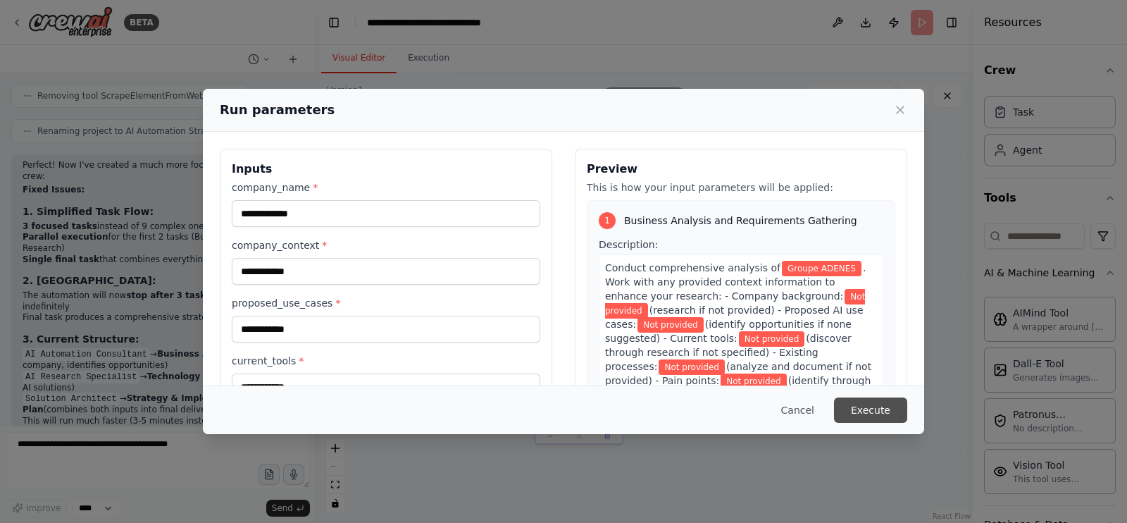
click at [881, 416] on button "Execute" at bounding box center [870, 409] width 73 height 25
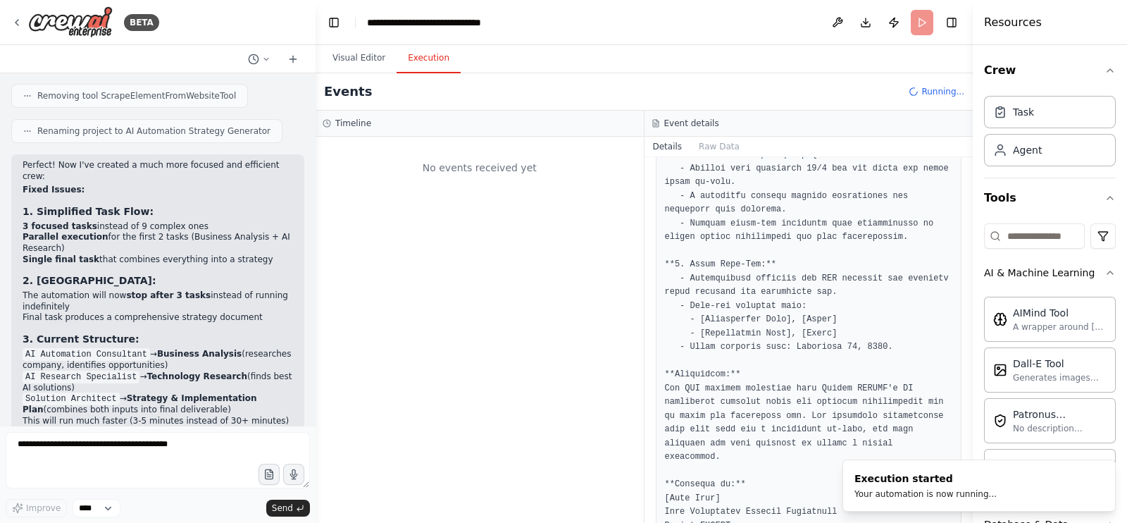
scroll to position [0, 0]
click at [371, 61] on button "Visual Editor" at bounding box center [358, 59] width 75 height 30
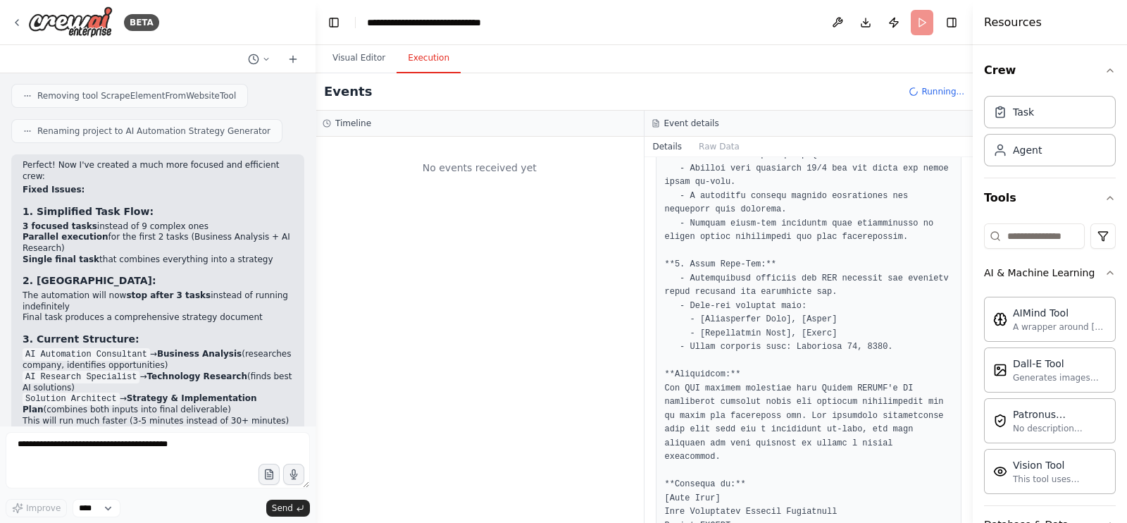
click at [401, 59] on button "Execution" at bounding box center [428, 59] width 64 height 30
click at [368, 63] on button "Visual Editor" at bounding box center [358, 59] width 75 height 30
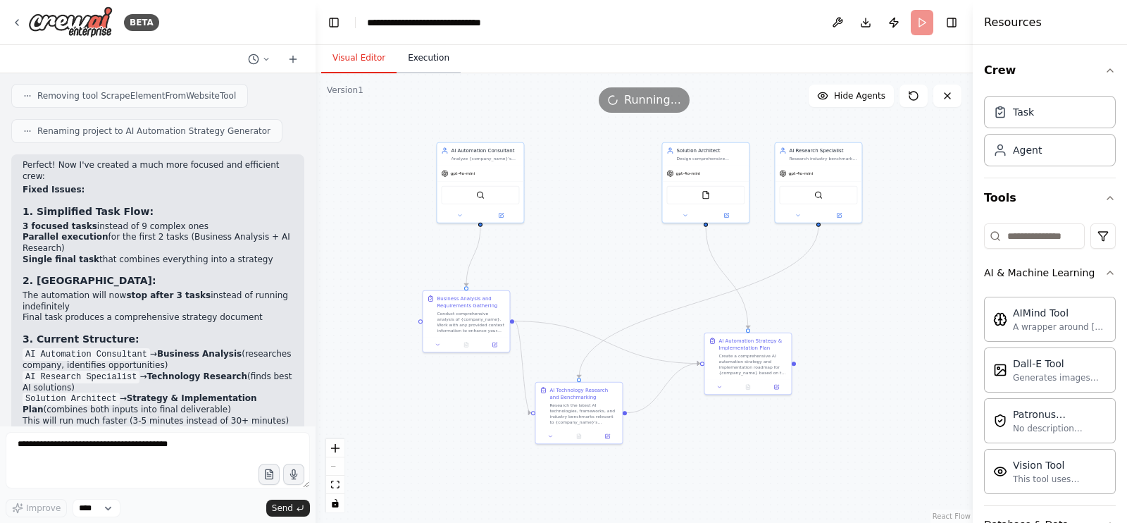
click at [440, 69] on button "Execution" at bounding box center [428, 59] width 64 height 30
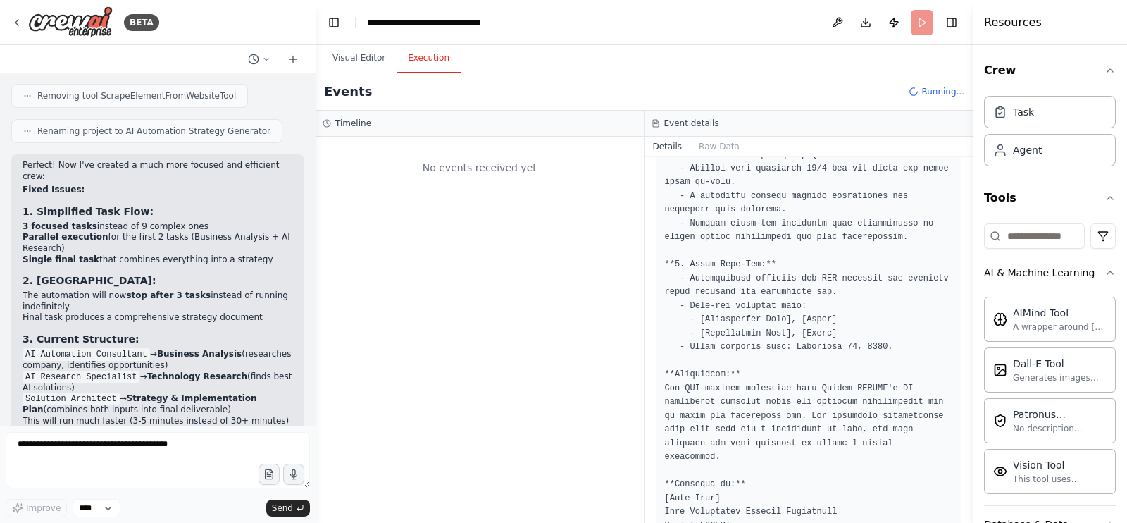
click at [446, 220] on div "No events received yet" at bounding box center [480, 330] width 328 height 386
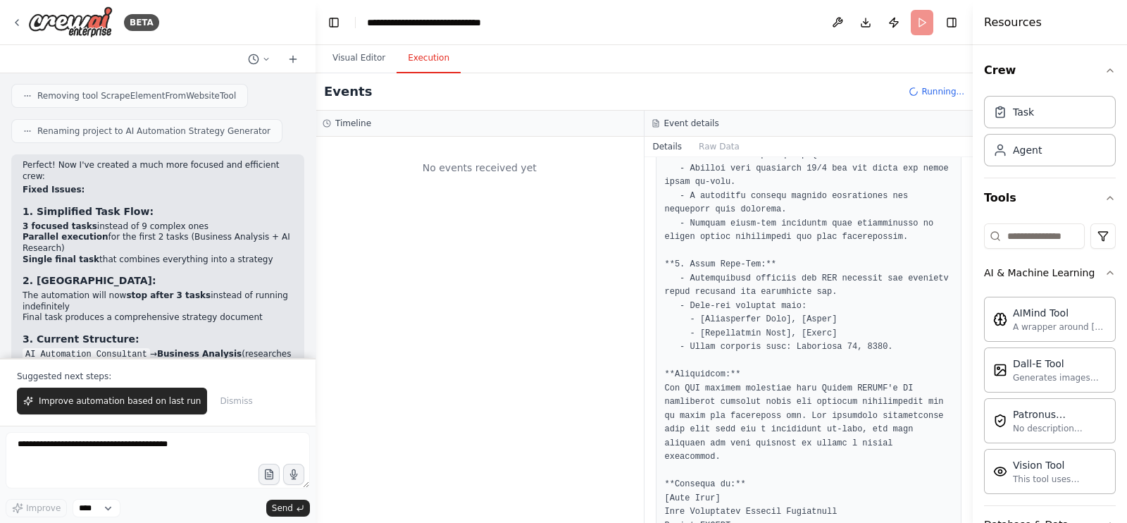
scroll to position [7314, 0]
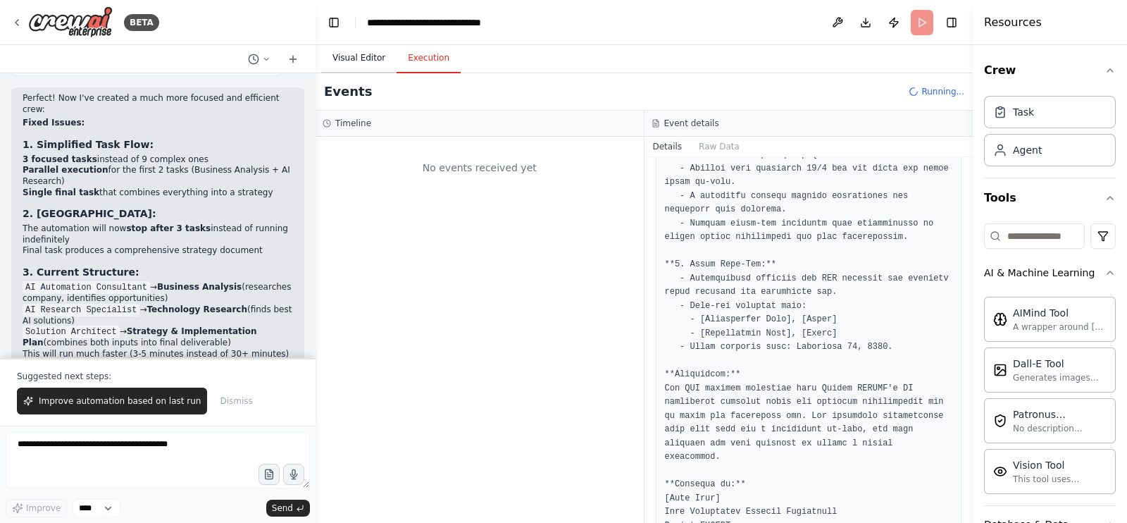
click at [359, 46] on button "Visual Editor" at bounding box center [358, 59] width 75 height 30
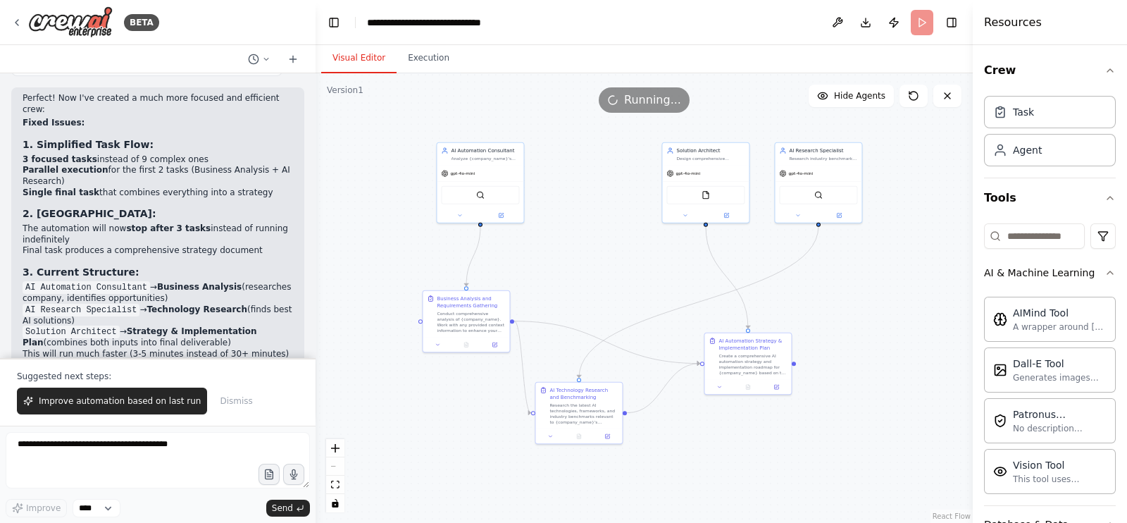
click at [597, 198] on div ".deletable-edge-delete-btn { width: 20px; height: 20px; border: 0px solid #ffff…" at bounding box center [644, 297] width 657 height 449
click at [647, 102] on span "Running..." at bounding box center [652, 100] width 57 height 17
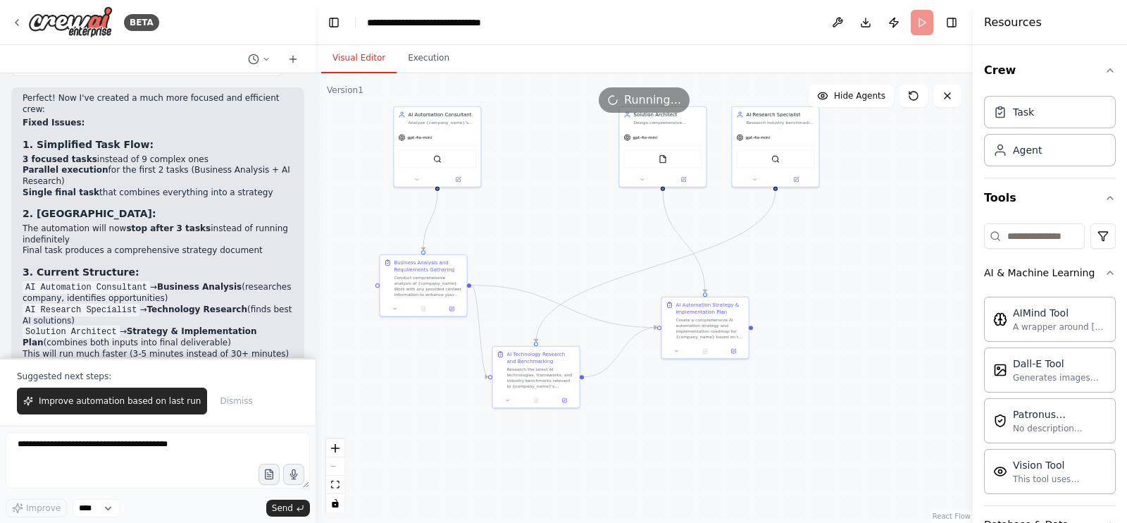
drag, startPoint x: 623, startPoint y: 270, endPoint x: 580, endPoint y: 235, distance: 55.5
click at [580, 235] on div ".deletable-edge-delete-btn { width: 20px; height: 20px; border: 0px solid #ffff…" at bounding box center [644, 297] width 657 height 449
click at [901, 100] on icon at bounding box center [913, 95] width 11 height 11
click at [901, 94] on icon at bounding box center [910, 93] width 2 height 2
click at [901, 94] on icon at bounding box center [947, 96] width 6 height 6
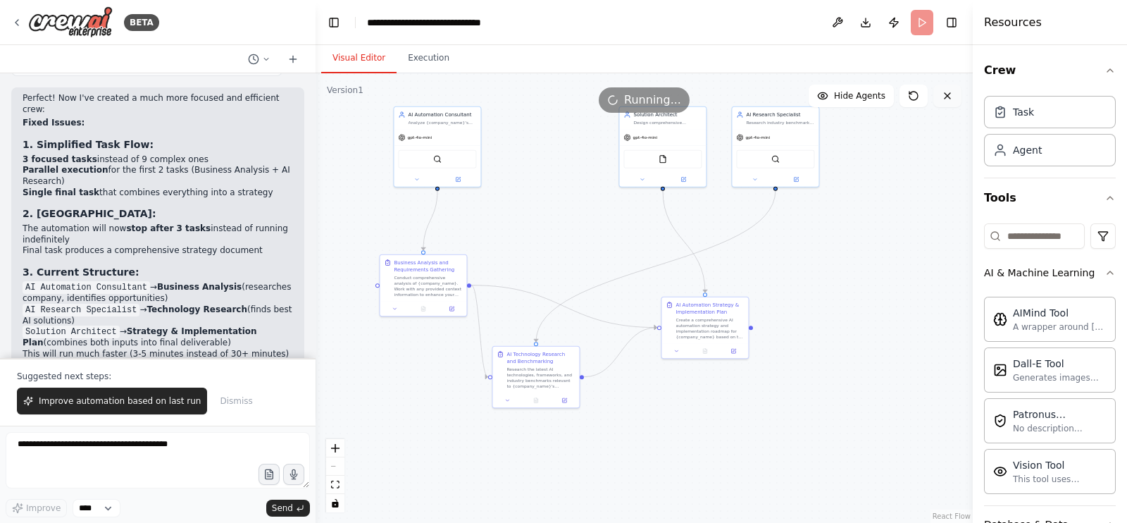
click at [901, 95] on icon at bounding box center [947, 95] width 11 height 11
click at [230, 406] on span "Dismiss" at bounding box center [236, 400] width 32 height 11
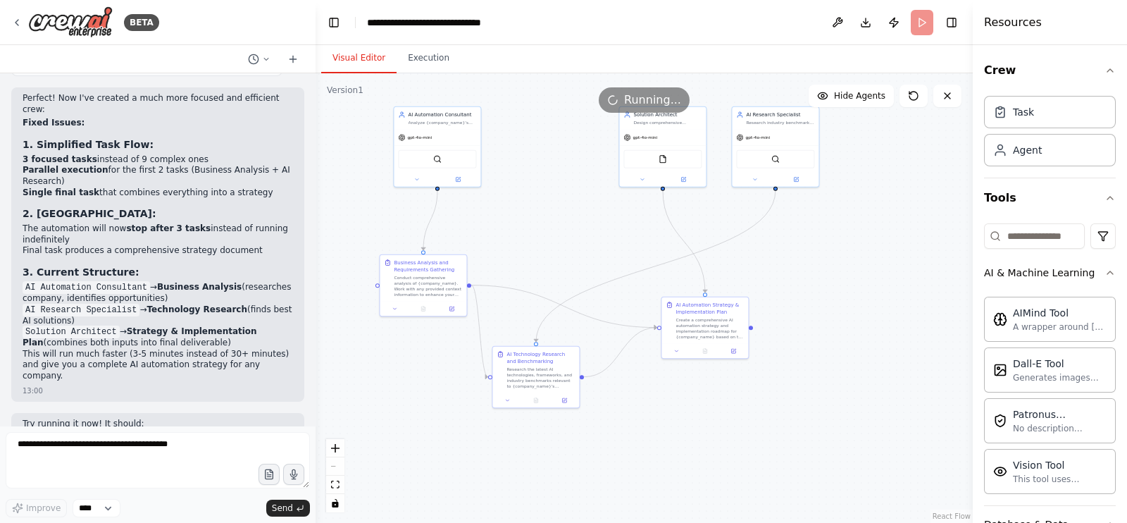
scroll to position [7247, 0]
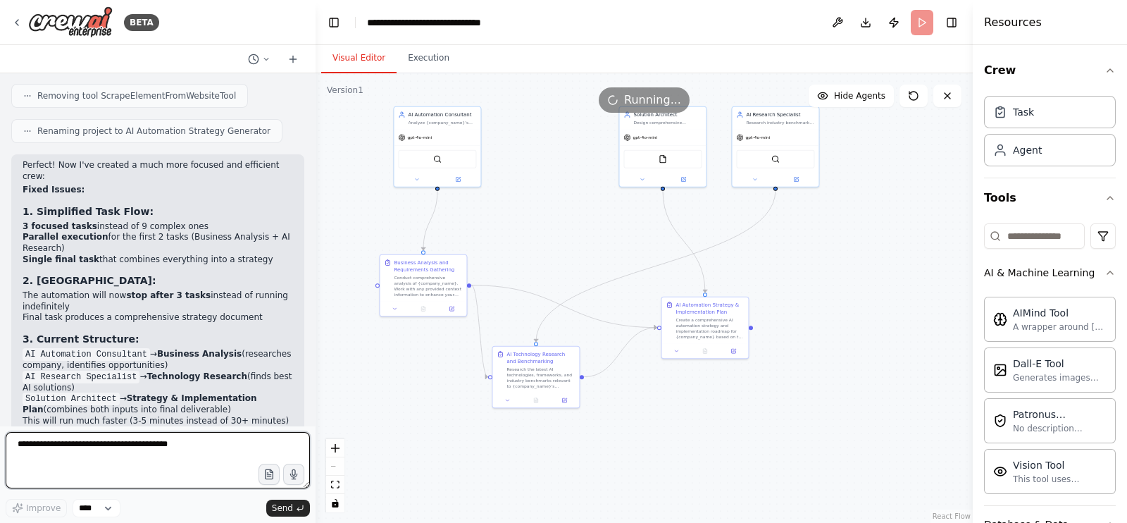
click at [158, 417] on textarea at bounding box center [158, 460] width 304 height 56
type textarea "**********"
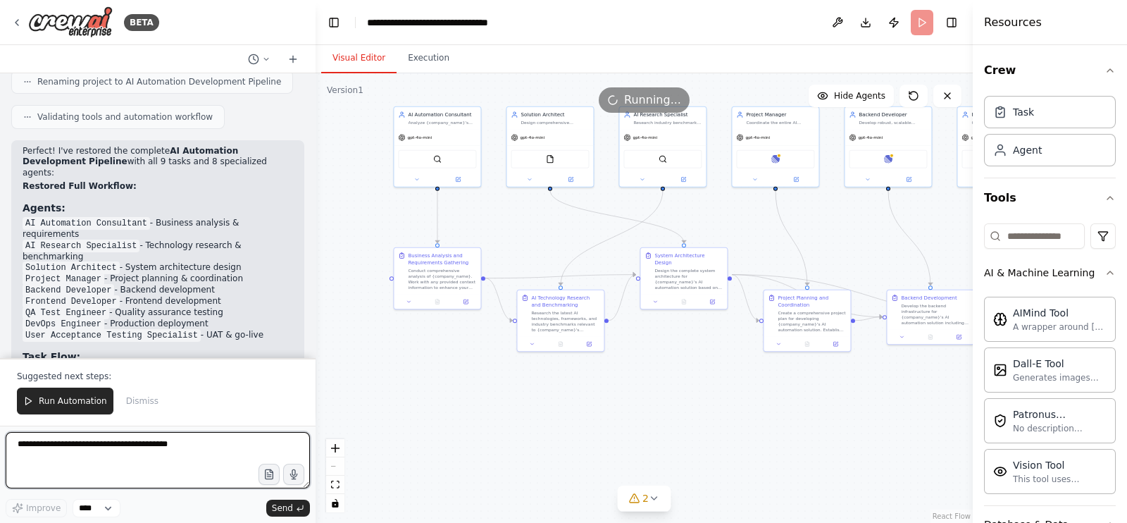
scroll to position [8540, 0]
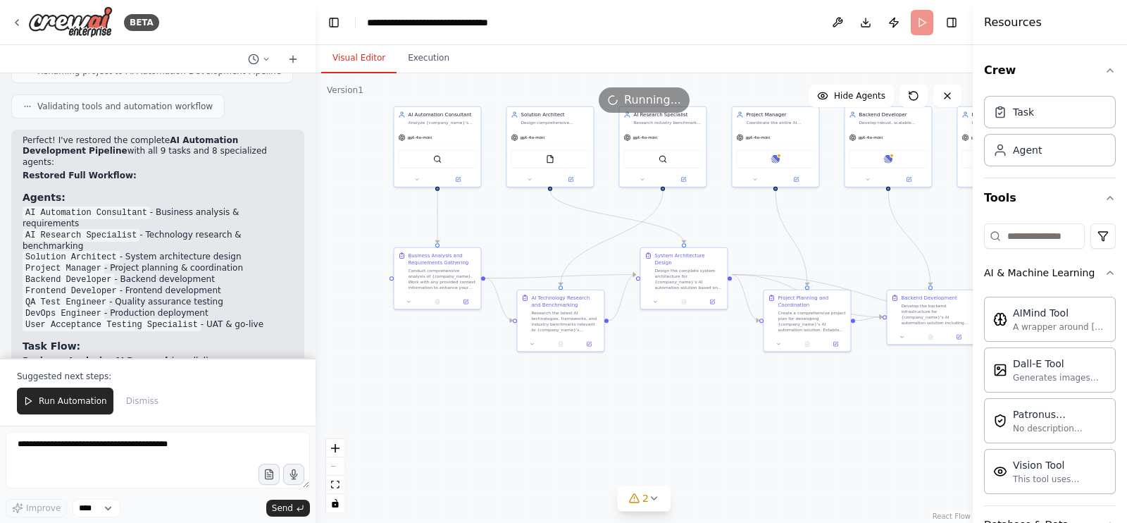
click at [704, 417] on div ".deletable-edge-delete-btn { width: 20px; height: 20px; border: 0px solid #ffff…" at bounding box center [644, 297] width 657 height 449
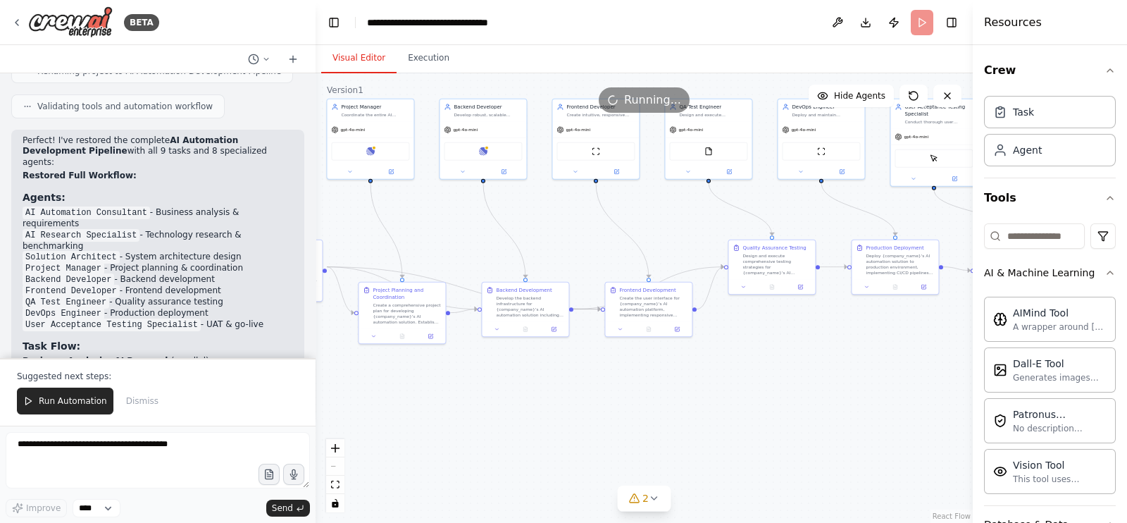
drag, startPoint x: 838, startPoint y: 408, endPoint x: 433, endPoint y: 401, distance: 405.0
click at [433, 401] on div ".deletable-edge-delete-btn { width: 20px; height: 20px; border: 0px solid #ffff…" at bounding box center [644, 297] width 657 height 449
drag, startPoint x: 654, startPoint y: 427, endPoint x: 692, endPoint y: 421, distance: 37.9
click at [692, 417] on div ".deletable-edge-delete-btn { width: 20px; height: 20px; border: 0px solid #ffff…" at bounding box center [644, 297] width 657 height 449
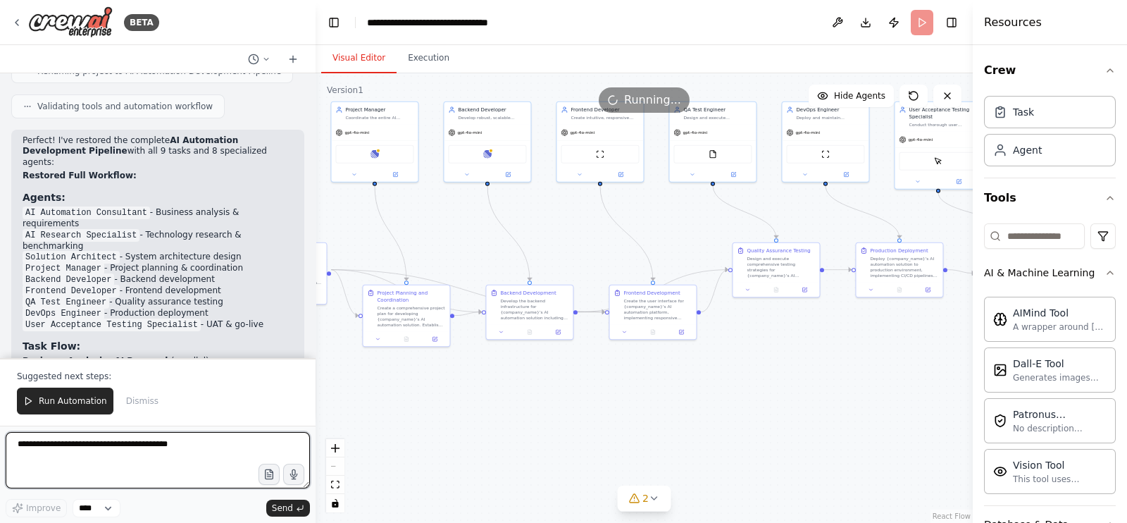
click at [38, 417] on textarea at bounding box center [158, 460] width 304 height 56
type textarea "**********"
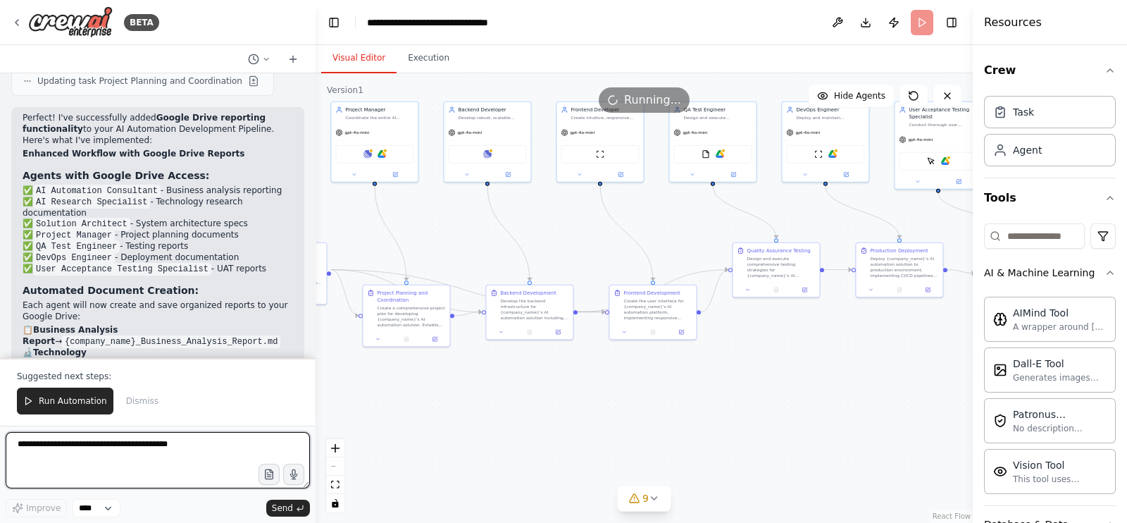
scroll to position [10558, 0]
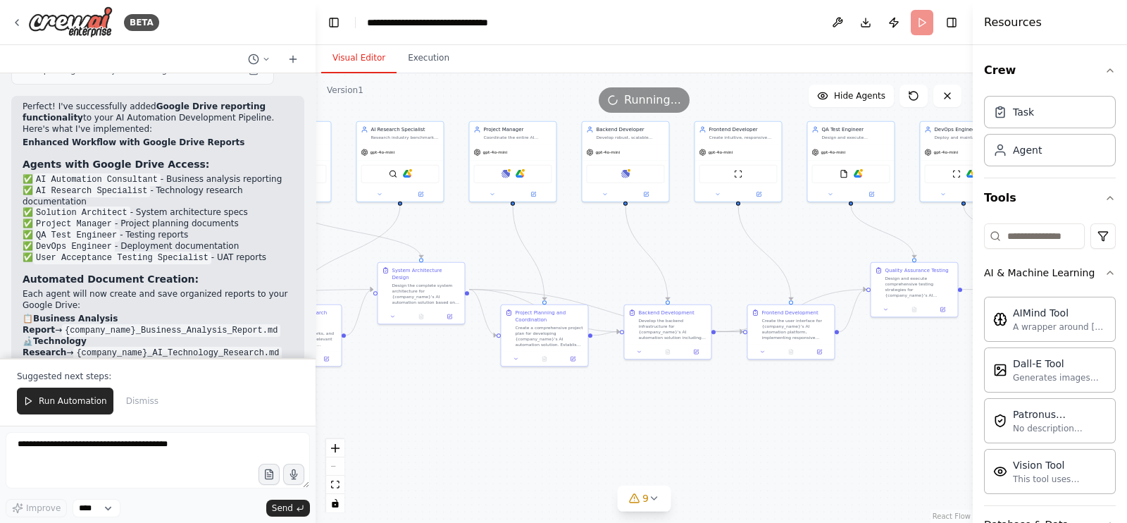
drag, startPoint x: 496, startPoint y: 394, endPoint x: 634, endPoint y: 413, distance: 139.4
click at [634, 413] on div ".deletable-edge-delete-btn { width: 20px; height: 20px; border: 0px solid #ffff…" at bounding box center [644, 297] width 657 height 449
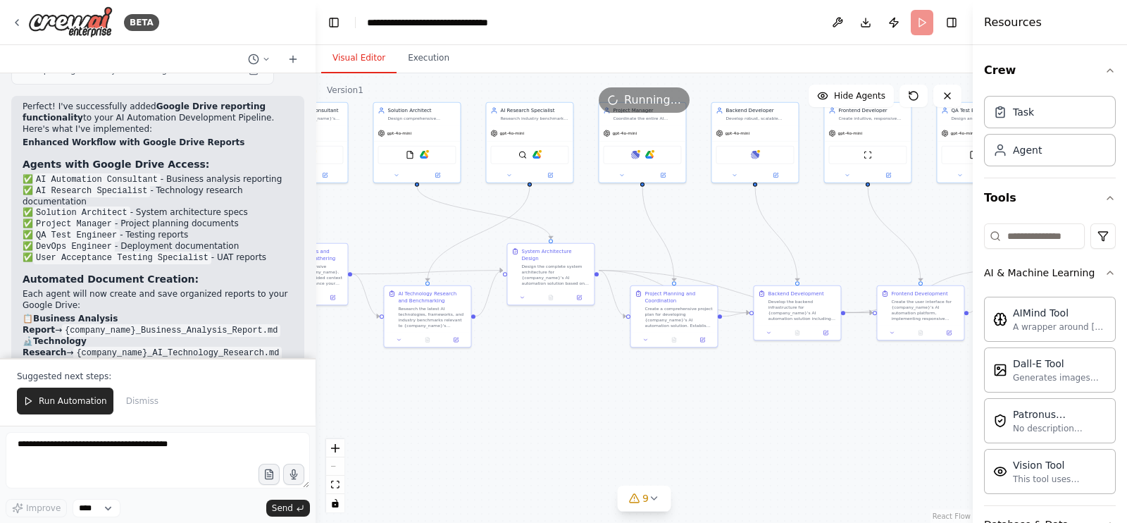
drag, startPoint x: 767, startPoint y: 396, endPoint x: 697, endPoint y: 366, distance: 76.3
click at [897, 378] on div ".deletable-edge-delete-btn { width: 20px; height: 20px; border: 0px solid #ffff…" at bounding box center [644, 297] width 657 height 449
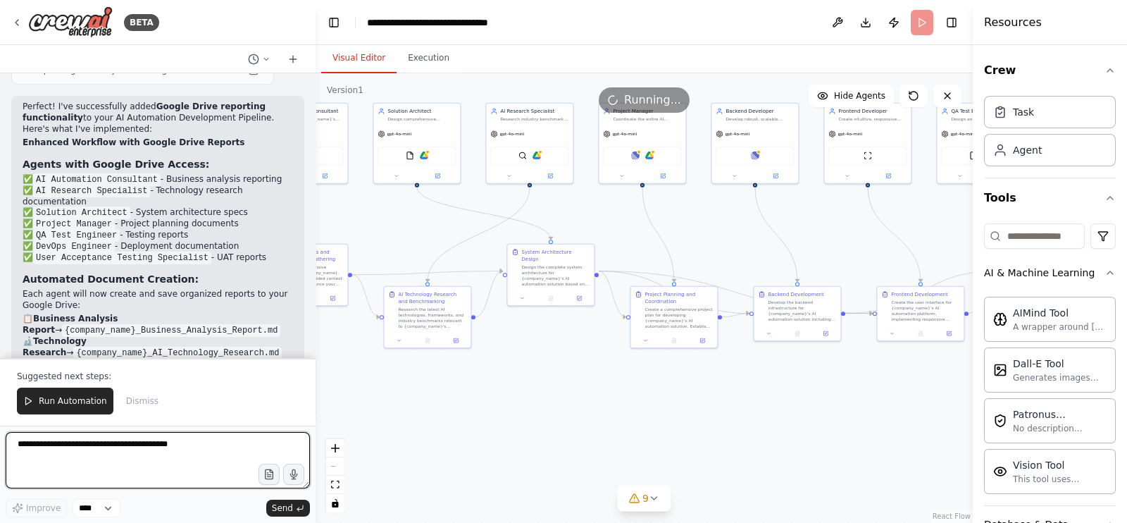
click at [107, 417] on textarea at bounding box center [158, 460] width 304 height 56
type textarea "**********"
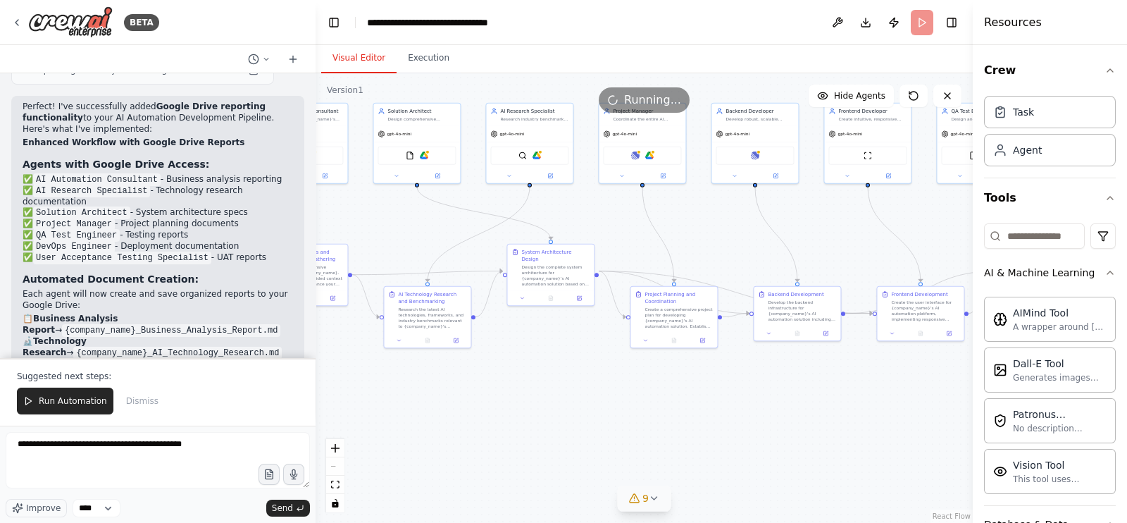
click at [640, 417] on button "9" at bounding box center [644, 498] width 54 height 26
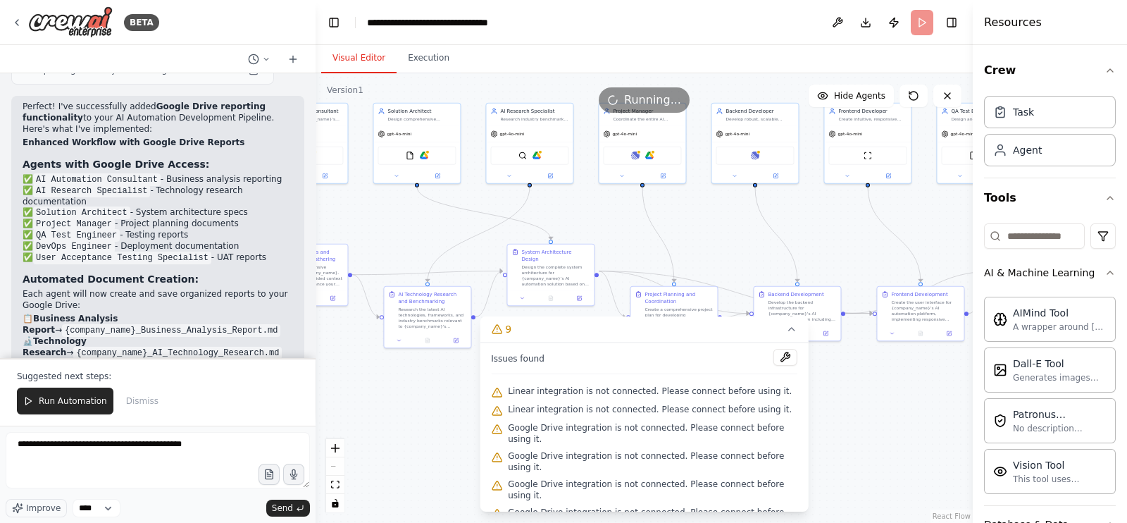
click at [608, 417] on span "Google Drive integration is not connected. Please connect before using it." at bounding box center [652, 433] width 289 height 23
click at [775, 417] on span "Google Drive integration is not connected. Please connect before using it." at bounding box center [652, 433] width 289 height 23
click at [773, 356] on button at bounding box center [785, 357] width 24 height 17
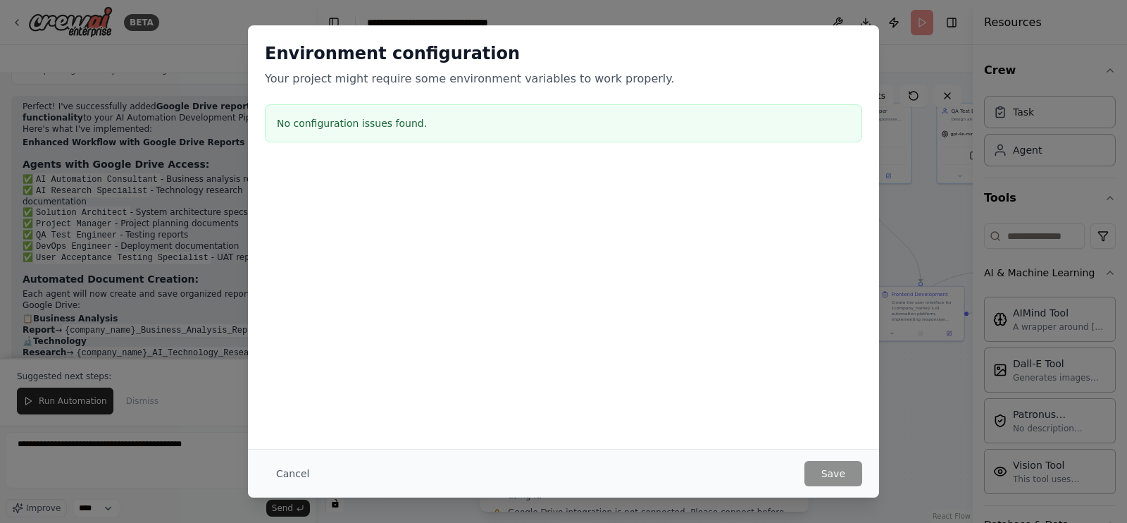
click at [408, 125] on h3 "No configuration issues found." at bounding box center [563, 123] width 573 height 14
click at [299, 417] on button "Cancel" at bounding box center [293, 473] width 56 height 25
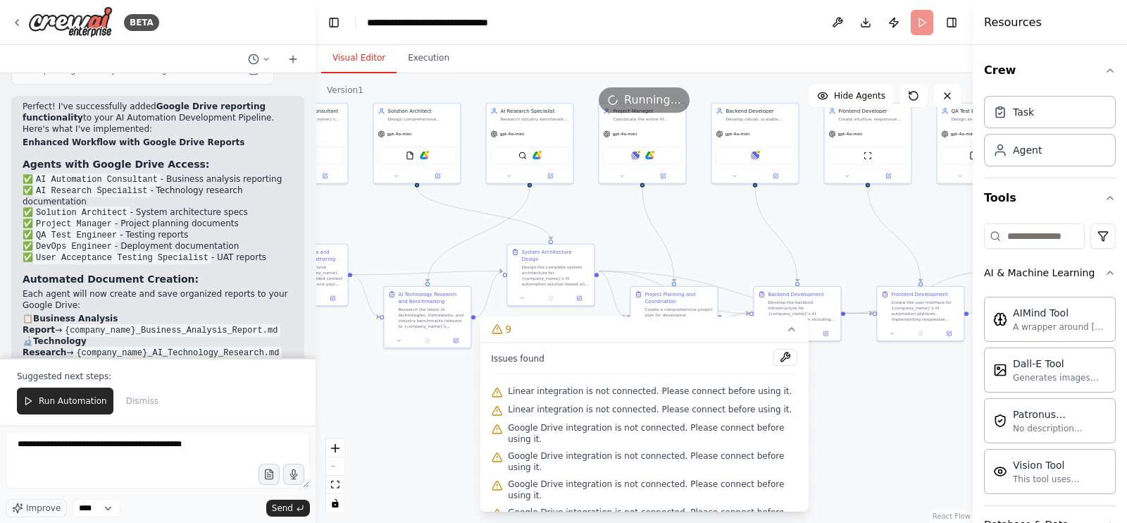
click at [608, 417] on div "Google Drive integration is not connected. Please connect before using it." at bounding box center [644, 433] width 306 height 28
drag, startPoint x: 608, startPoint y: 432, endPoint x: 580, endPoint y: 392, distance: 49.0
click at [608, 417] on div "Google Drive integration is not connected. Please connect before using it." at bounding box center [644, 433] width 306 height 28
click at [580, 392] on span "Linear integration is not connected. Please connect before using it." at bounding box center [650, 390] width 284 height 11
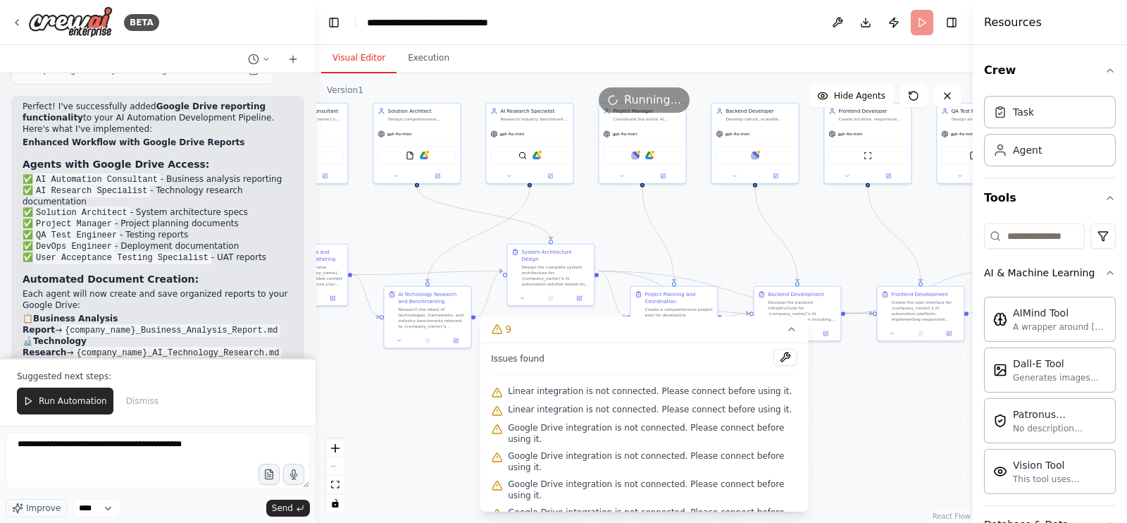
click at [527, 389] on span "Linear integration is not connected. Please connect before using it." at bounding box center [650, 390] width 284 height 11
click at [513, 356] on span "Issues found" at bounding box center [518, 358] width 54 height 11
click at [789, 325] on icon at bounding box center [791, 328] width 11 height 11
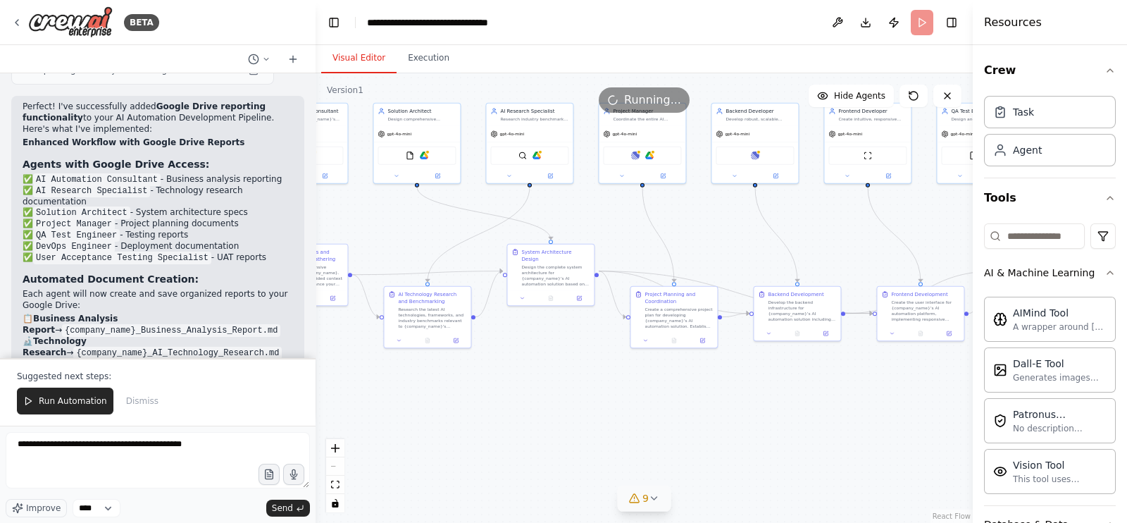
click at [635, 417] on icon at bounding box center [633, 497] width 11 height 11
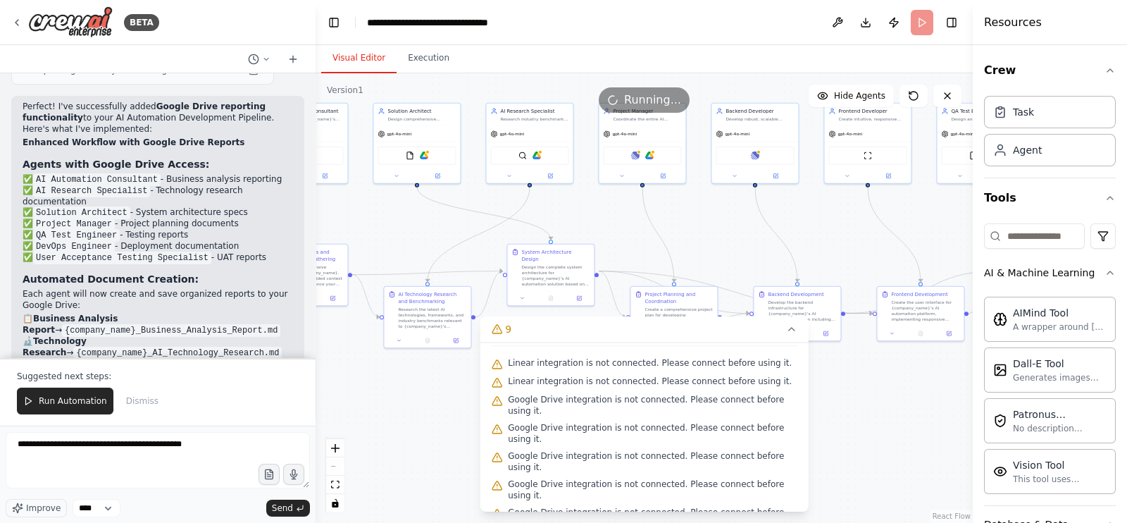
scroll to position [39, 0]
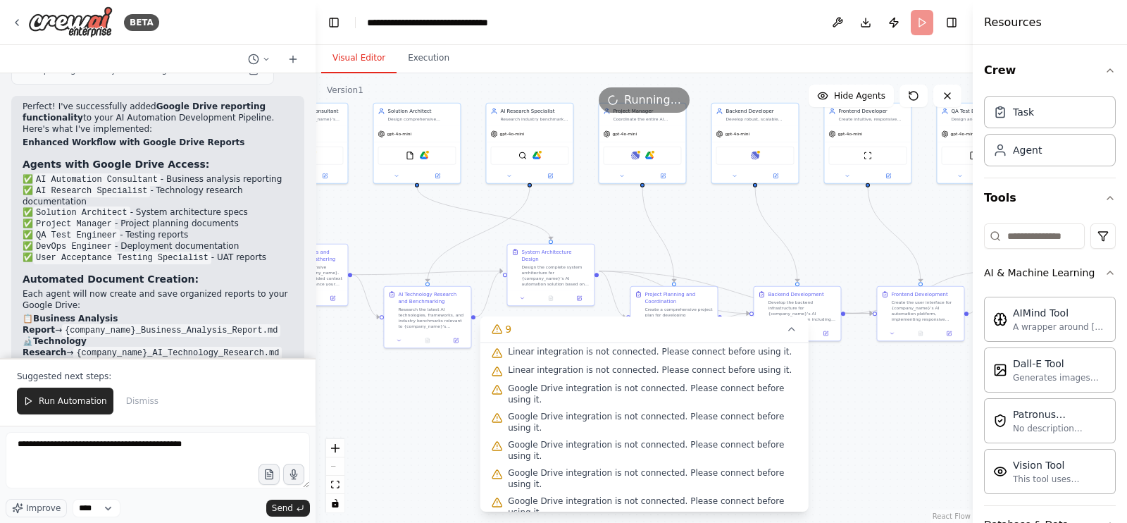
click at [449, 140] on div "FileReadTool Google Drive" at bounding box center [416, 153] width 87 height 27
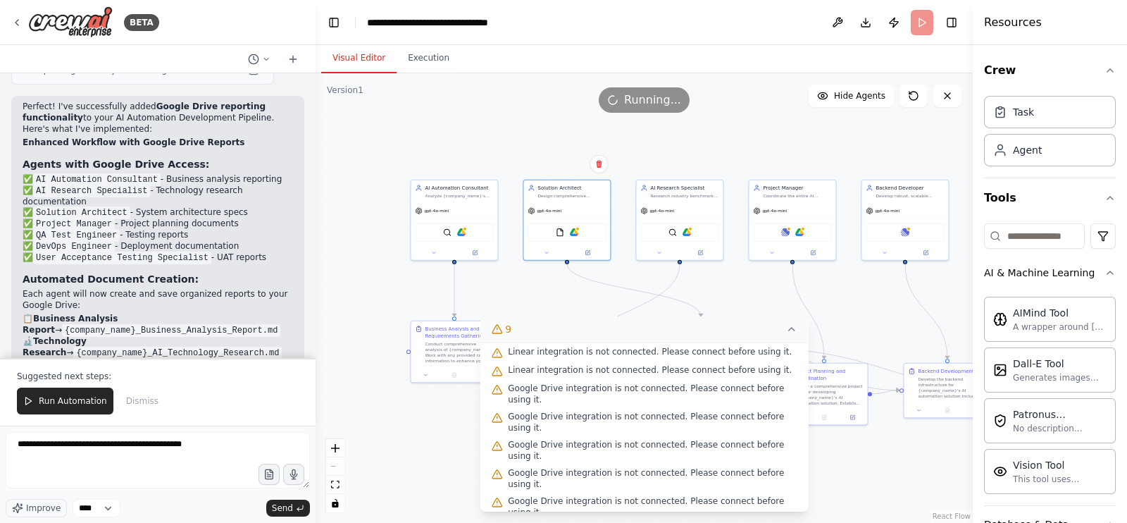
drag, startPoint x: 370, startPoint y: 254, endPoint x: 520, endPoint y: 330, distance: 168.5
click at [520, 330] on div "Version 1 Show Tools Hide Agents .deletable-edge-delete-btn { width: 20px; heig…" at bounding box center [644, 297] width 657 height 449
click at [840, 19] on button at bounding box center [837, 22] width 23 height 25
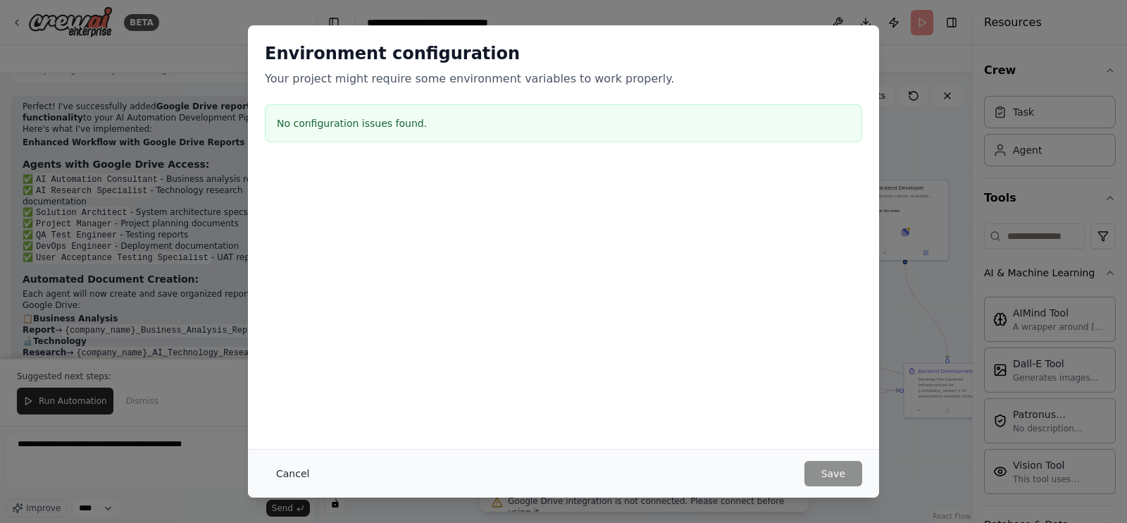
click at [285, 417] on button "Cancel" at bounding box center [293, 473] width 56 height 25
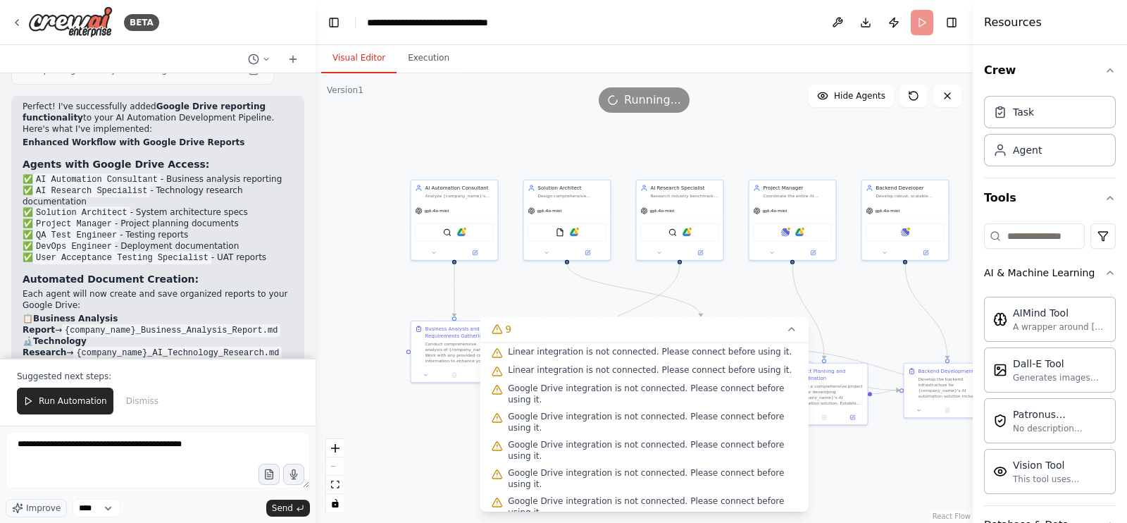
click at [390, 144] on div ".deletable-edge-delete-btn { width: 20px; height: 20px; border: 0px solid #ffff…" at bounding box center [644, 297] width 657 height 449
click at [448, 227] on img at bounding box center [447, 231] width 8 height 8
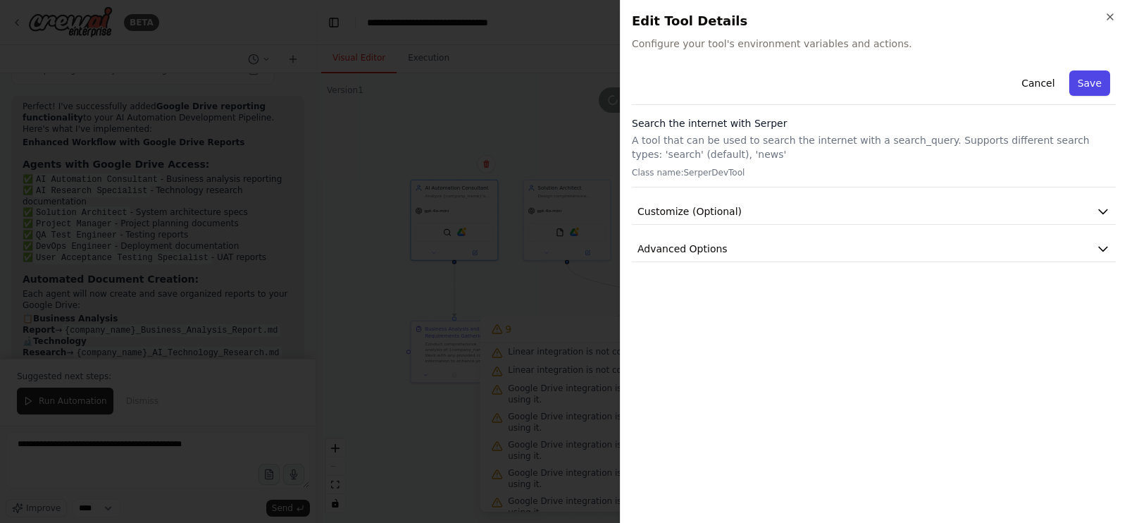
click at [901, 82] on button "Save" at bounding box center [1089, 82] width 41 height 25
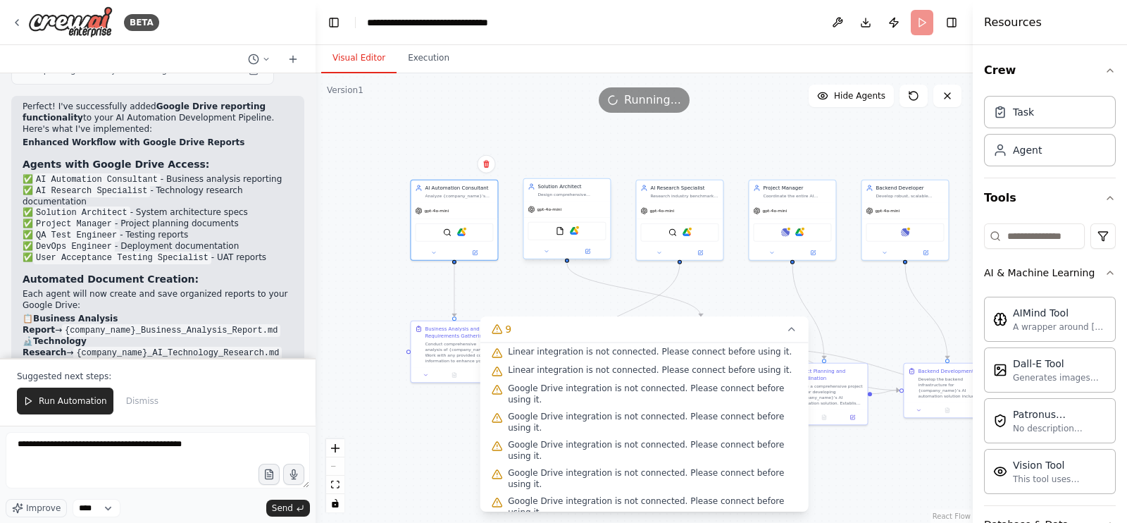
click at [578, 230] on div "FileReadTool Google Drive" at bounding box center [566, 231] width 78 height 18
click at [577, 235] on div "FileReadTool Google Drive" at bounding box center [566, 231] width 78 height 18
click at [574, 230] on img at bounding box center [574, 231] width 8 height 8
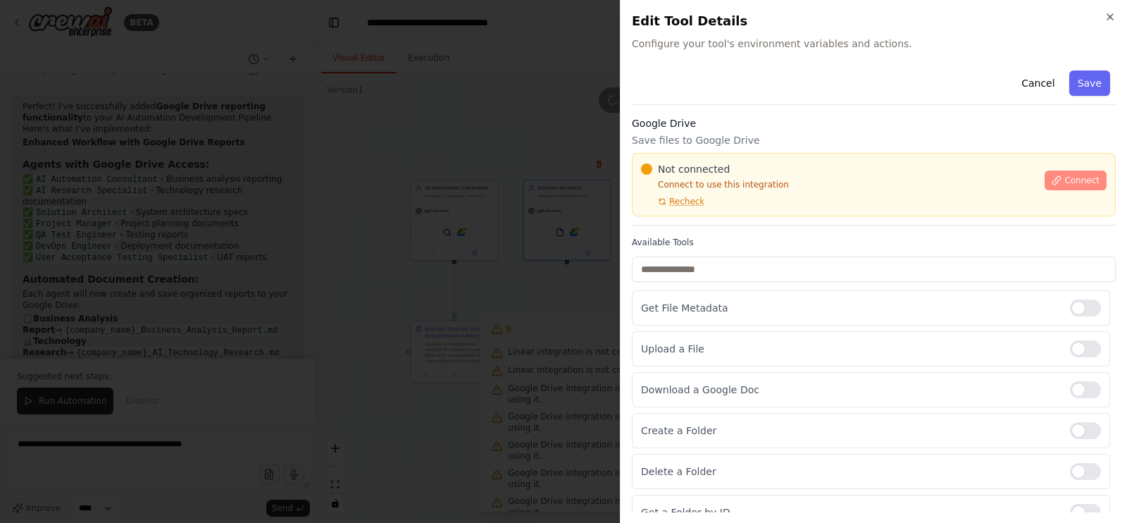
click at [901, 187] on button "Connect" at bounding box center [1075, 180] width 62 height 20
click at [901, 185] on span "Connect" at bounding box center [1081, 180] width 35 height 11
click at [691, 202] on span "Recheck" at bounding box center [686, 201] width 35 height 11
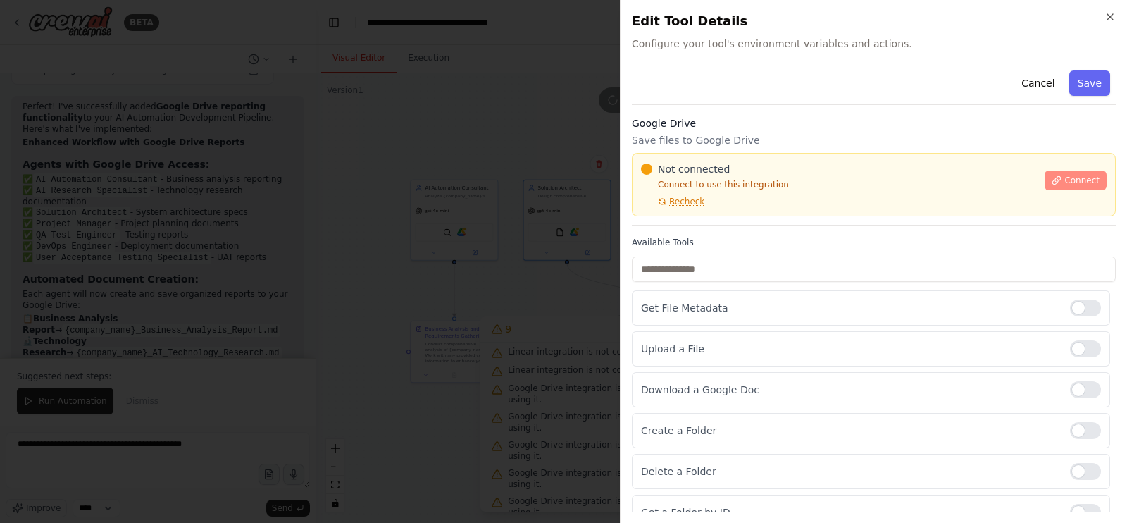
click at [901, 177] on icon at bounding box center [1056, 180] width 10 height 10
click at [701, 144] on p "Save files to Google Drive" at bounding box center [874, 140] width 484 height 14
click at [489, 203] on div at bounding box center [563, 261] width 1127 height 523
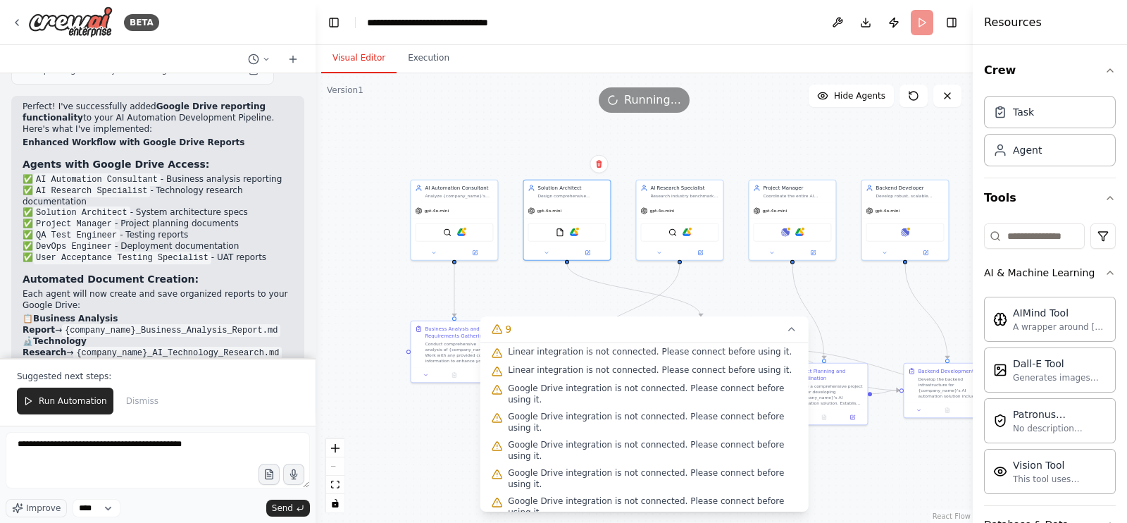
click at [423, 417] on div ".deletable-edge-delete-btn { width: 20px; height: 20px; border: 0px solid #ffff…" at bounding box center [644, 297] width 657 height 449
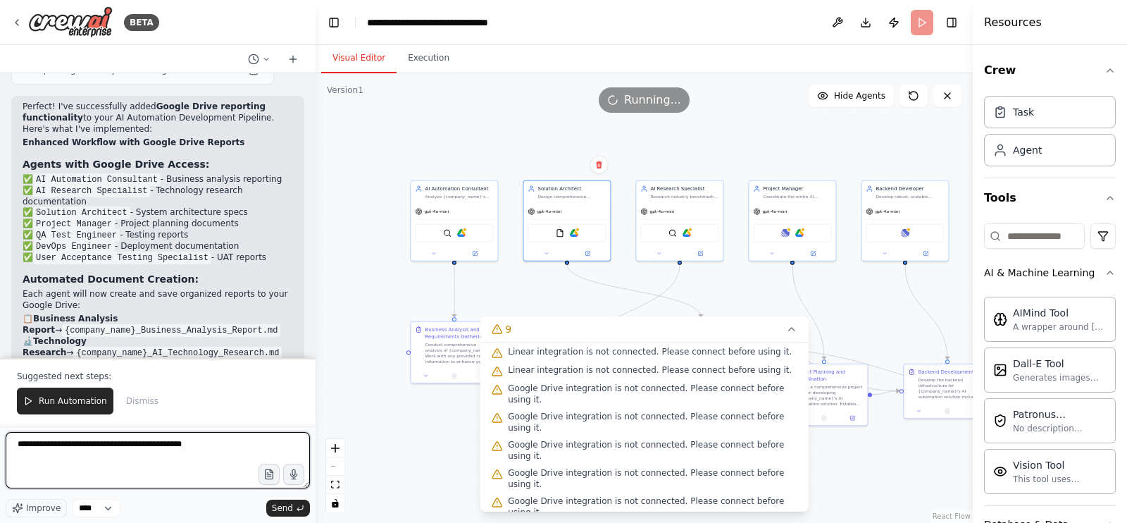
drag, startPoint x: 123, startPoint y: 423, endPoint x: 0, endPoint y: 402, distance: 125.0
click at [0, 402] on div "BETA Hello! I'm the CrewAI assistant. What kind of automation do you want to bu…" at bounding box center [158, 261] width 316 height 523
paste textarea "**********"
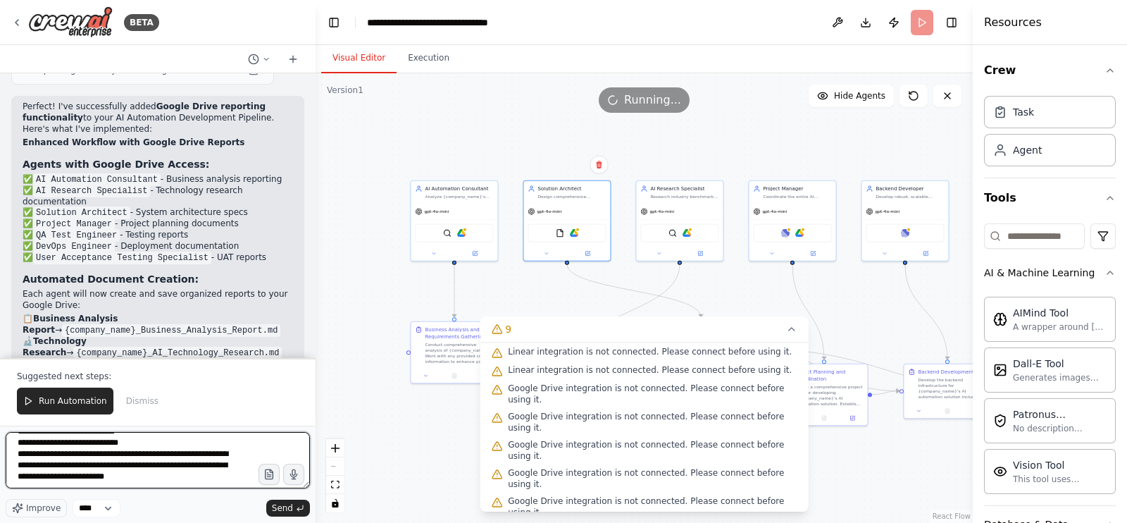
scroll to position [0, 0]
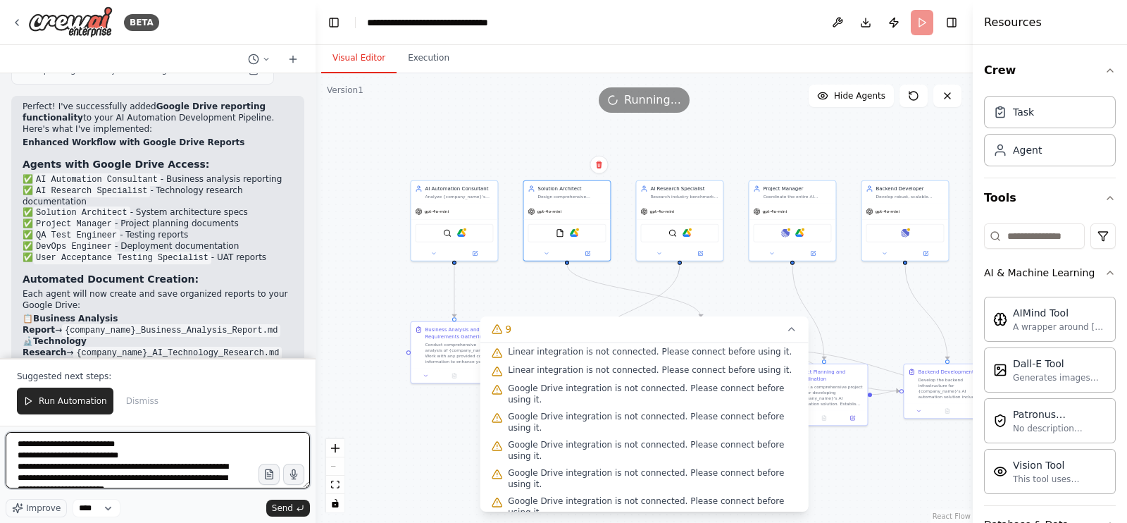
type textarea "**********"
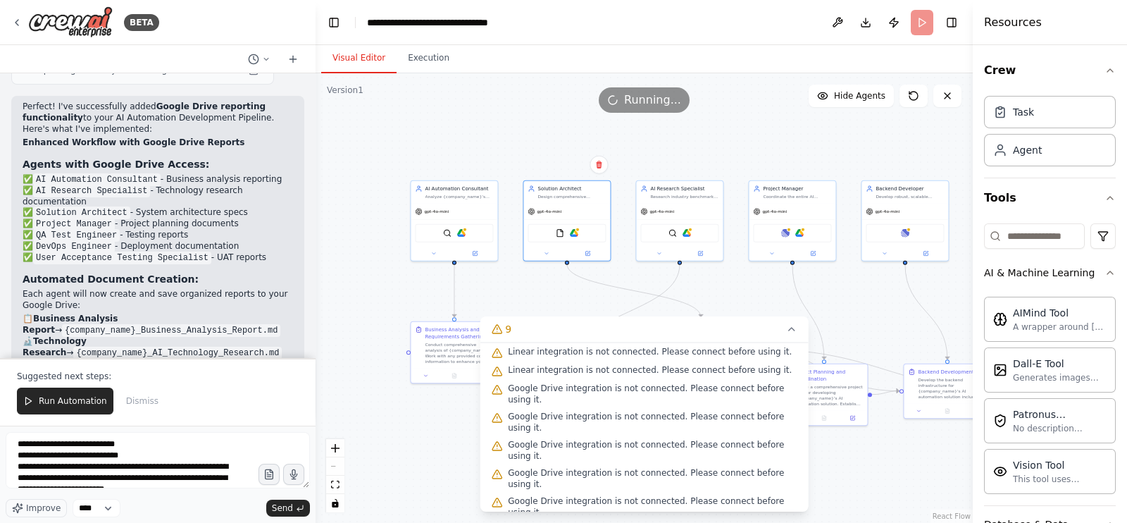
click at [901, 23] on header "**********" at bounding box center [644, 22] width 657 height 45
click at [901, 25] on header "**********" at bounding box center [644, 22] width 657 height 45
click at [901, 100] on icon at bounding box center [947, 95] width 11 height 11
click at [901, 127] on div ".deletable-edge-delete-btn { width: 20px; height: 20px; border: 0px solid #ffff…" at bounding box center [644, 297] width 657 height 449
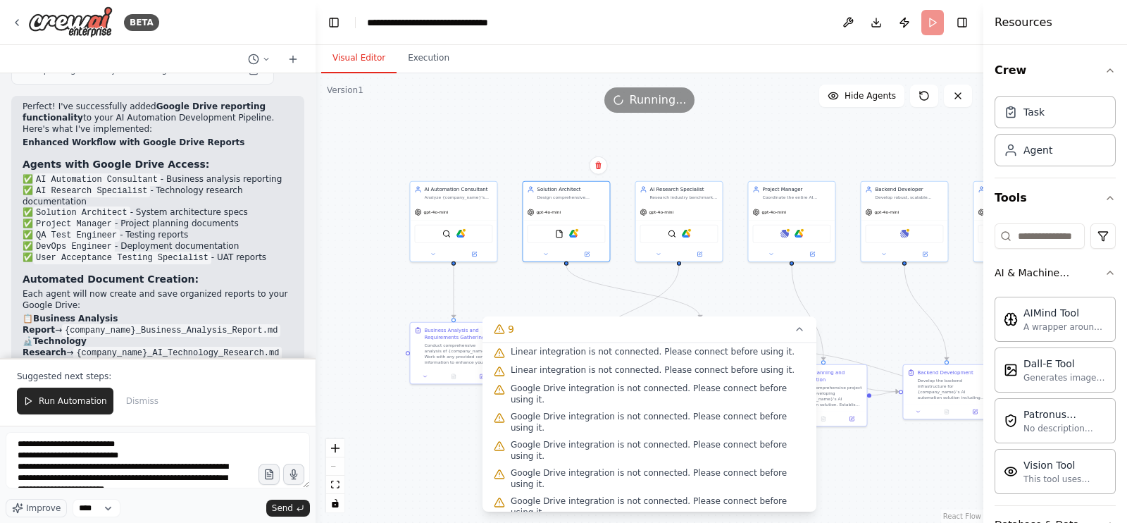
drag, startPoint x: 975, startPoint y: 56, endPoint x: 1066, endPoint y: 34, distance: 92.8
click at [901, 61] on div "Resources Crew Task Agent Tools AI & Machine Learning AIMind Tool A wrapper aro…" at bounding box center [1055, 261] width 144 height 523
click at [901, 25] on button "Toggle Right Sidebar" at bounding box center [962, 23] width 20 height 20
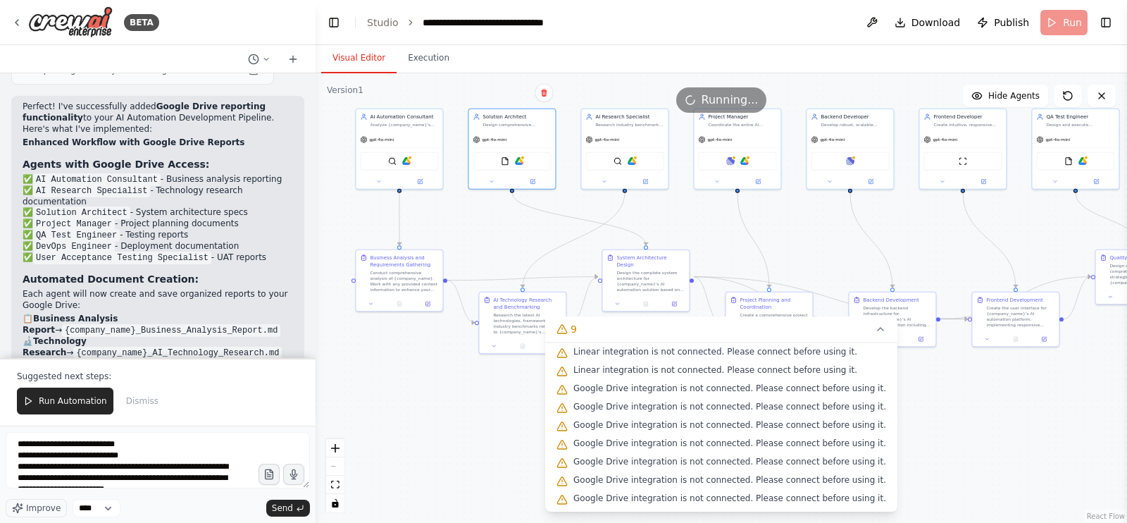
drag, startPoint x: 918, startPoint y: 125, endPoint x: 863, endPoint y: 54, distance: 90.4
click at [863, 54] on div "Visual Editor Execution Version 1 Show Tools Hide Agents .deletable-edge-delete…" at bounding box center [721, 283] width 811 height 477
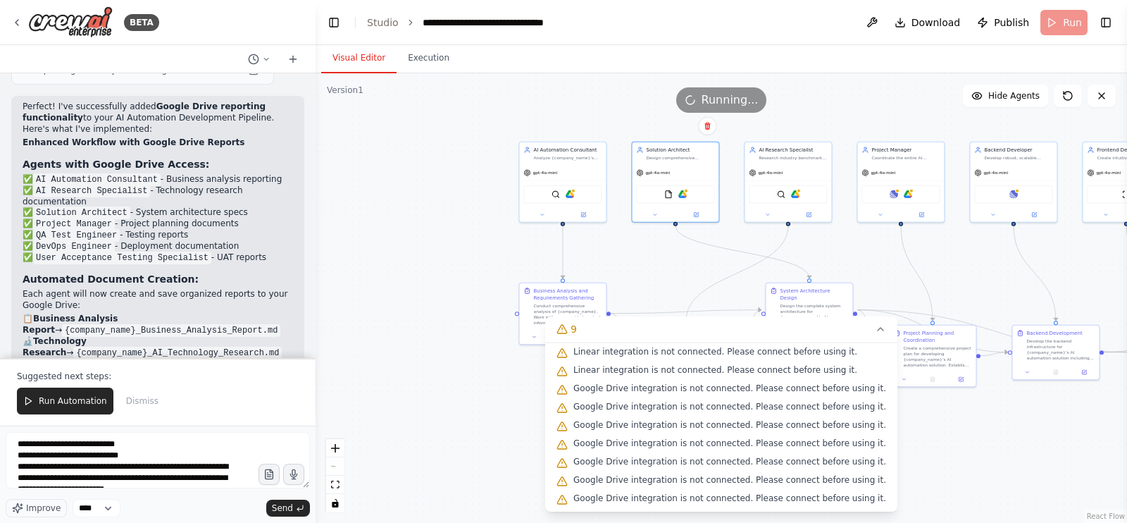
drag, startPoint x: 436, startPoint y: 394, endPoint x: 594, endPoint y: 424, distance: 161.3
click at [594, 417] on div "Version 1 Show Tools Hide Agents .deletable-edge-delete-btn { width: 20px; heig…" at bounding box center [721, 297] width 811 height 449
click at [875, 328] on icon at bounding box center [880, 328] width 11 height 11
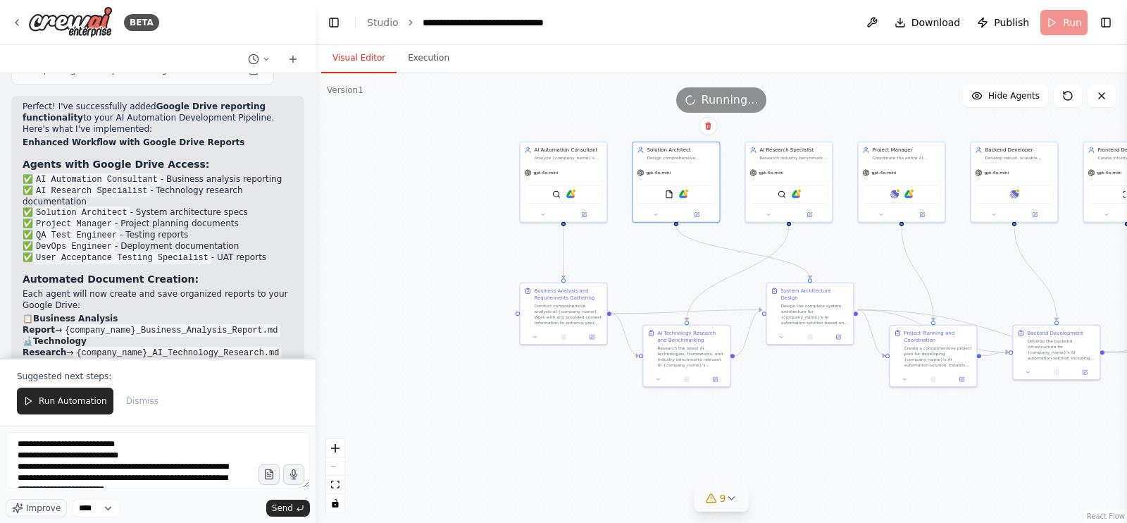
drag, startPoint x: 449, startPoint y: 326, endPoint x: 502, endPoint y: 307, distance: 56.1
click at [466, 320] on div ".deletable-edge-delete-btn { width: 20px; height: 20px; border: 0px solid #ffff…" at bounding box center [721, 297] width 811 height 449
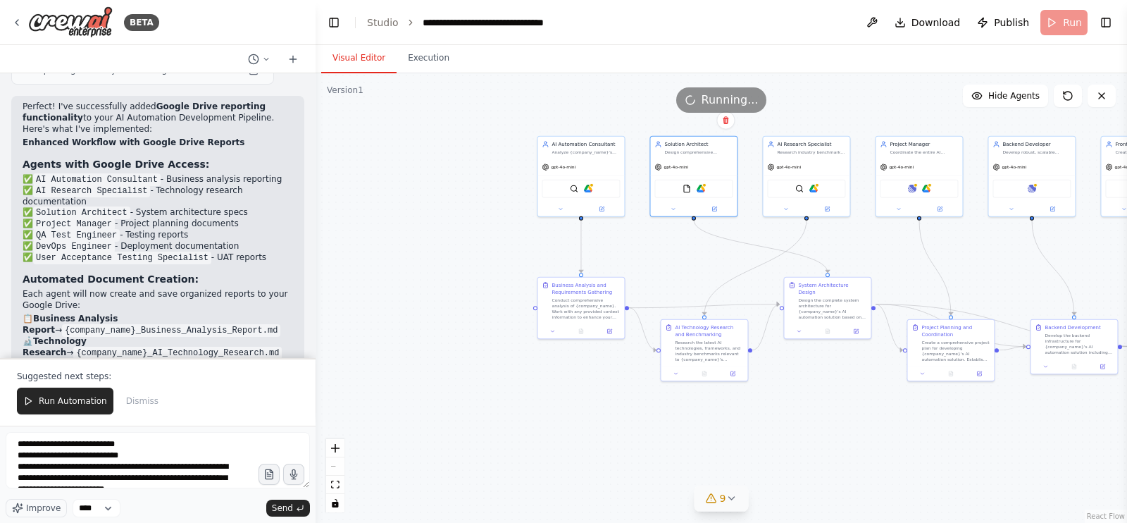
click at [901, 54] on button "Toggle Sidebar" at bounding box center [1126, 261] width 11 height 523
click at [901, 25] on button "Toggle Right Sidebar" at bounding box center [1106, 23] width 20 height 20
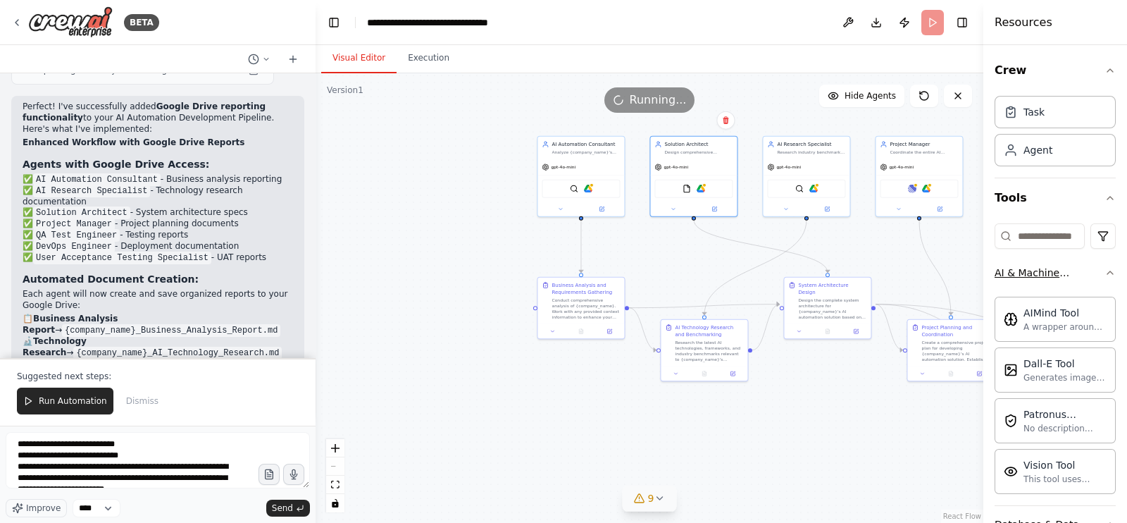
click at [901, 277] on div "AI & Machine Learning" at bounding box center [1049, 273] width 110 height 14
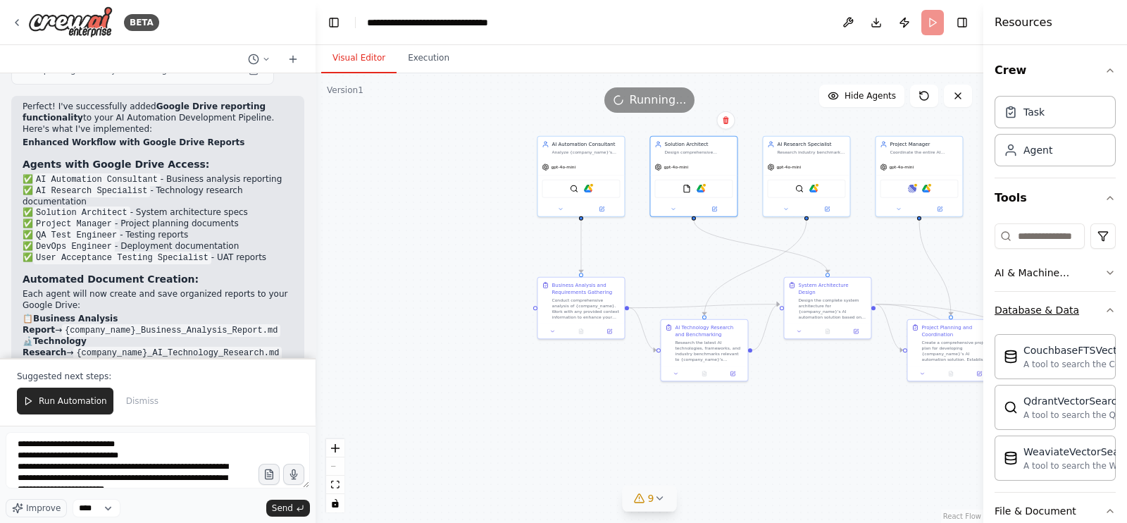
click at [901, 306] on div "Database & Data" at bounding box center [1036, 310] width 85 height 14
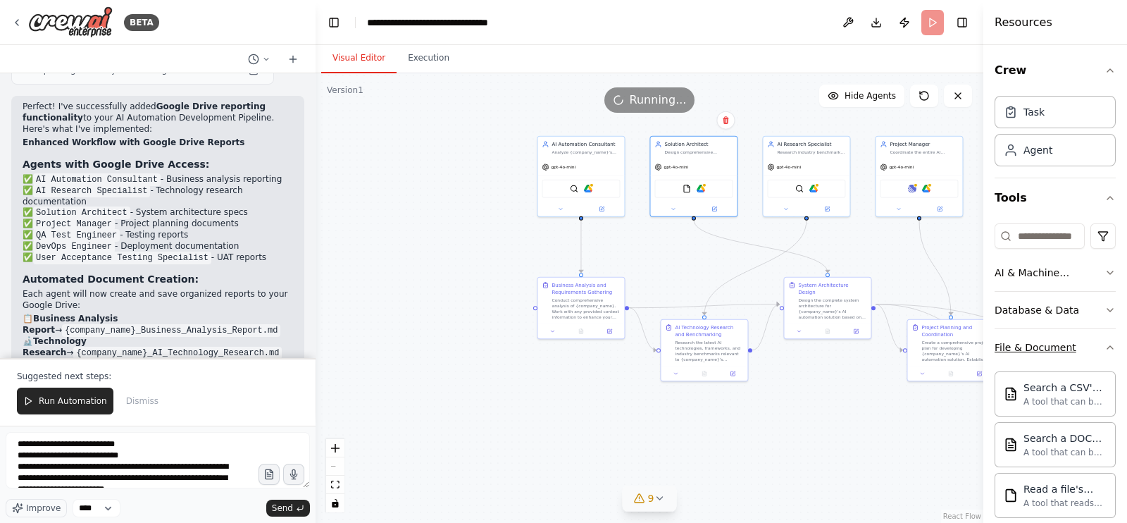
click at [901, 346] on div "File & Document" at bounding box center [1035, 347] width 82 height 14
click at [901, 381] on div "Integrations" at bounding box center [1023, 384] width 59 height 14
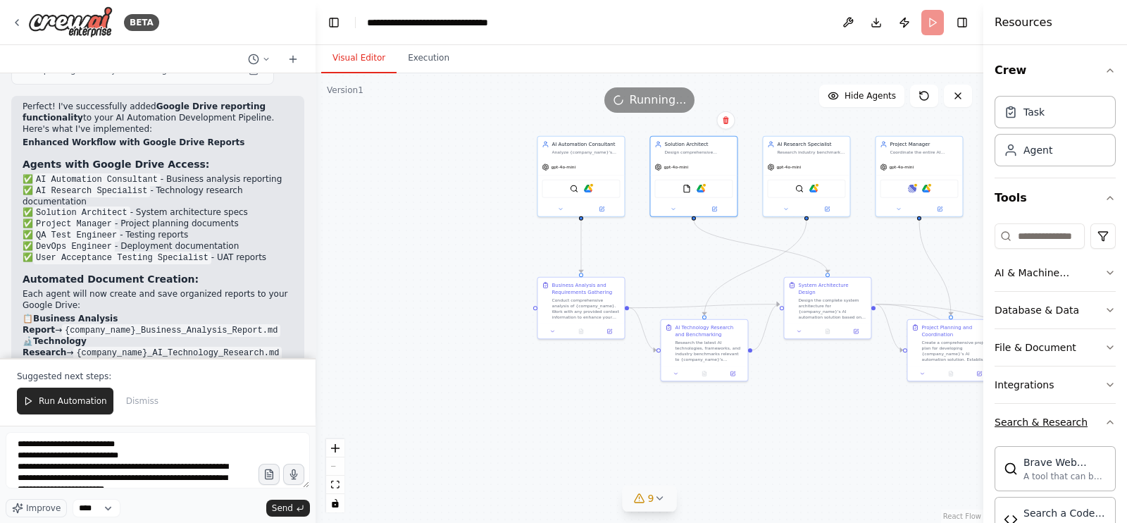
click at [901, 417] on div "Search & Research" at bounding box center [1040, 422] width 93 height 14
click at [901, 417] on div "Web Scraping & Browsing" at bounding box center [1049, 459] width 110 height 14
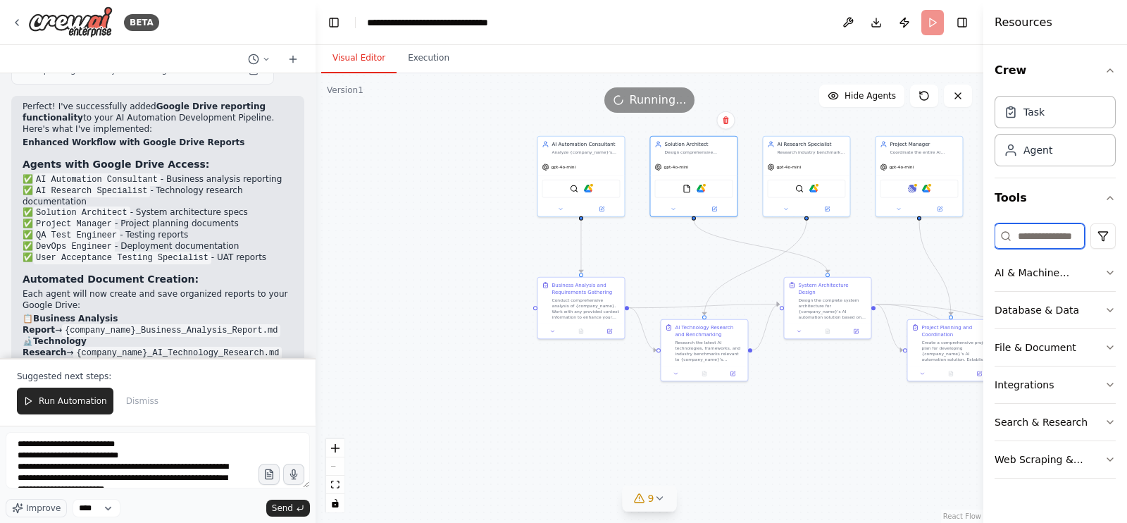
click at [901, 230] on input at bounding box center [1039, 235] width 90 height 25
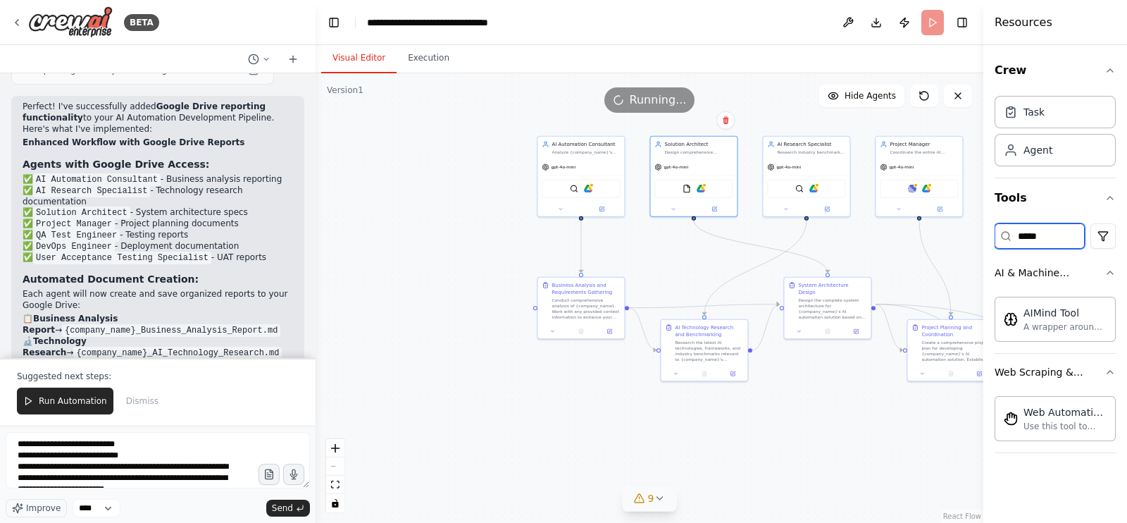
click at [901, 239] on input "*****" at bounding box center [1039, 235] width 90 height 25
type input "*"
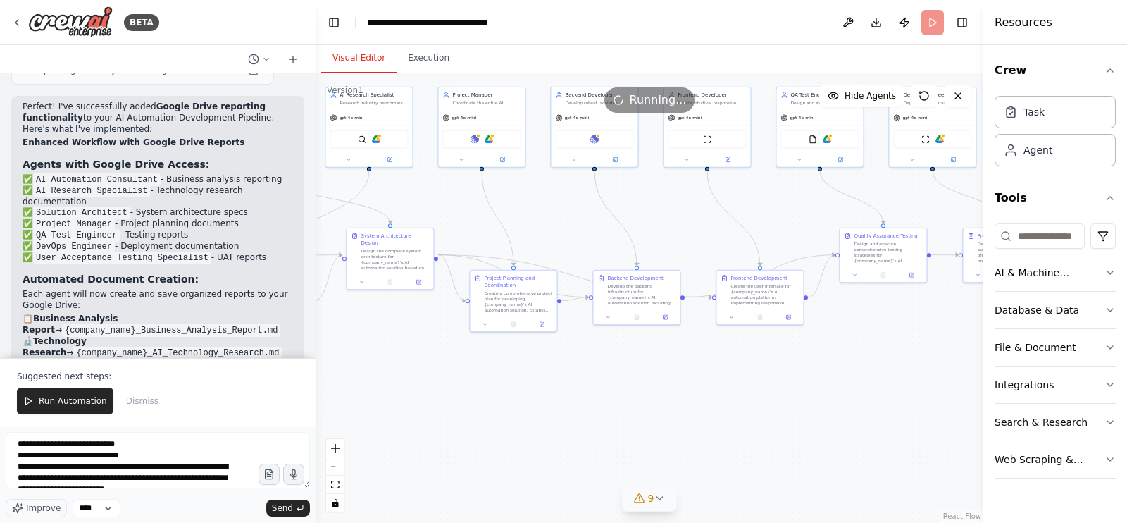
drag, startPoint x: 835, startPoint y: 444, endPoint x: 411, endPoint y: 391, distance: 427.3
click at [406, 392] on div ".deletable-edge-delete-btn { width: 20px; height: 20px; border: 0px solid #ffff…" at bounding box center [650, 297] width 668 height 449
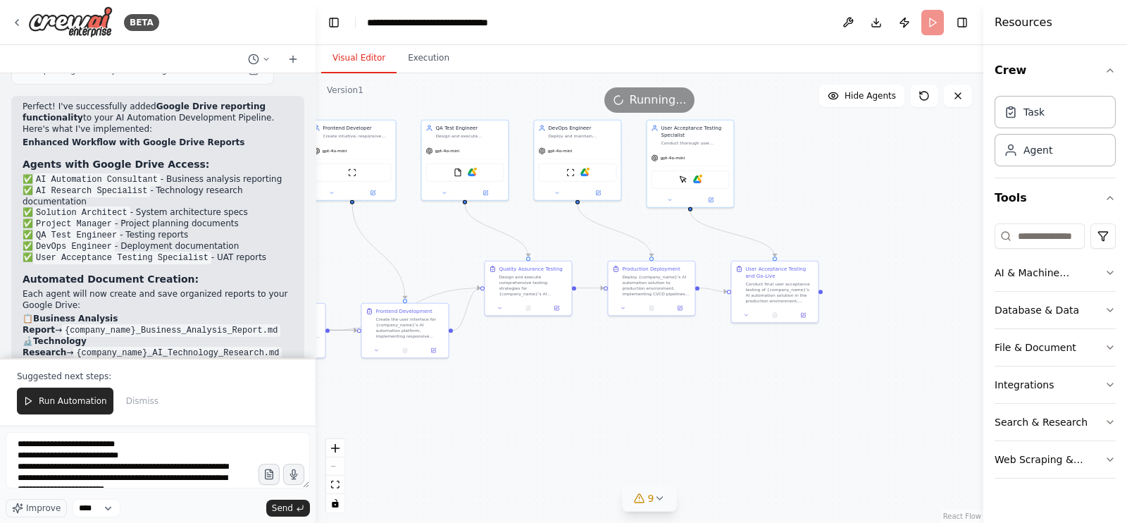
drag, startPoint x: 896, startPoint y: 346, endPoint x: 544, endPoint y: 378, distance: 353.6
click at [544, 378] on div ".deletable-edge-delete-btn { width: 20px; height: 20px; border: 0px solid #ffff…" at bounding box center [650, 297] width 668 height 449
click at [901, 232] on input at bounding box center [1039, 235] width 90 height 25
click at [901, 381] on button "Integrations" at bounding box center [1054, 384] width 121 height 37
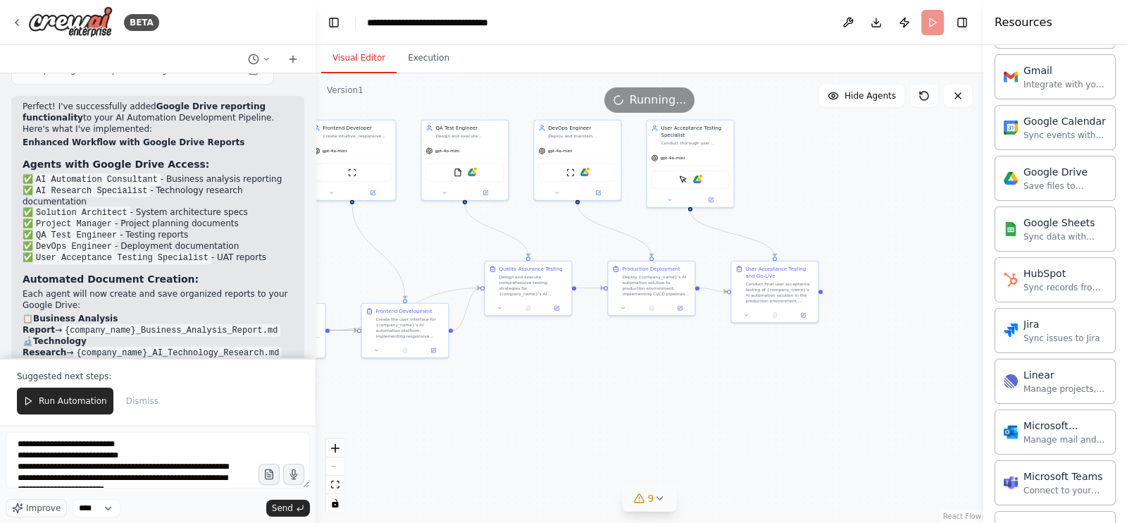
scroll to position [570, 0]
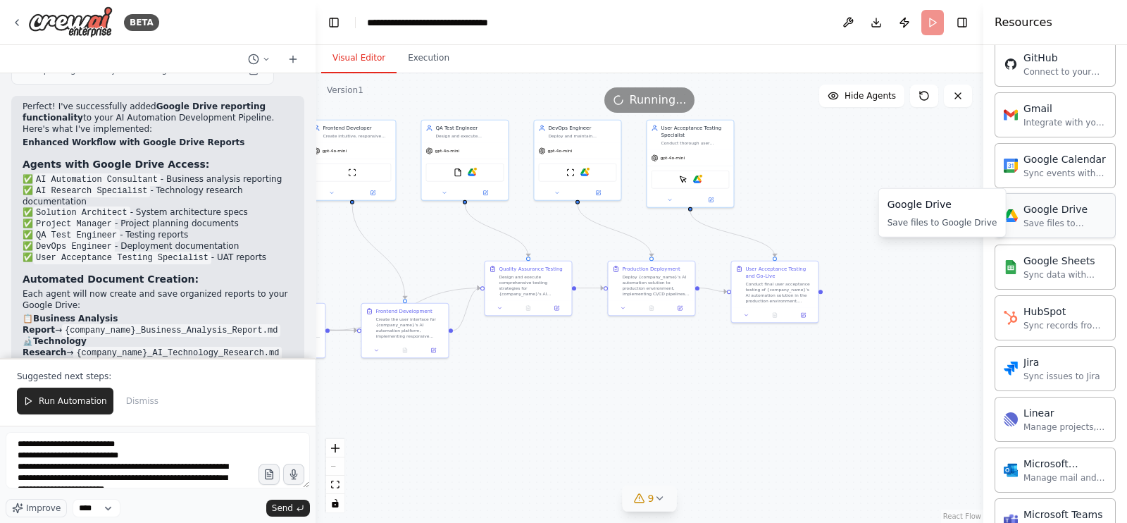
click at [901, 218] on div "Save files to Google Drive" at bounding box center [1064, 223] width 83 height 11
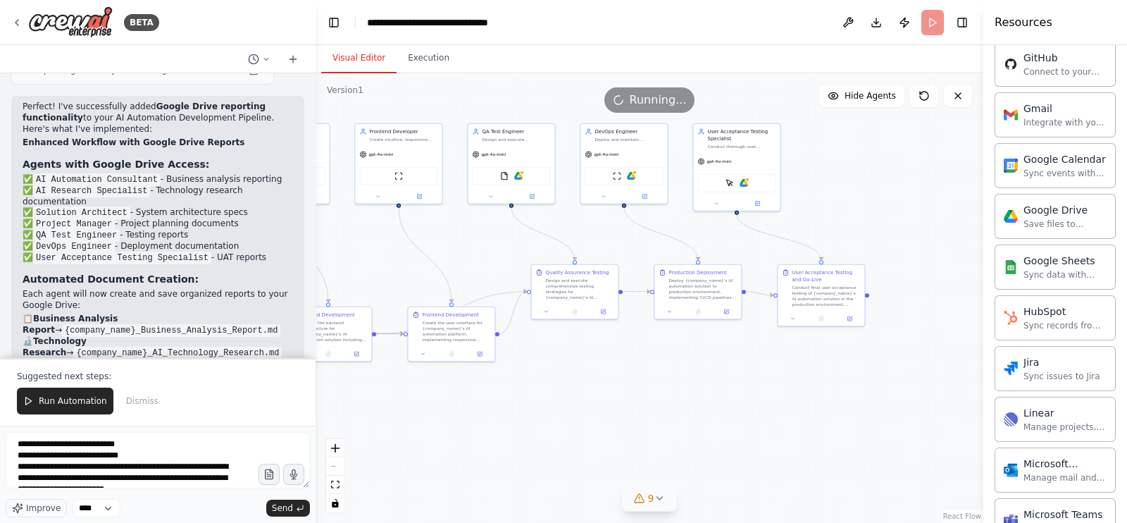
drag, startPoint x: 889, startPoint y: 213, endPoint x: 937, endPoint y: 213, distance: 47.9
click at [901, 213] on div ".deletable-edge-delete-btn { width: 20px; height: 20px; border: 0px solid #ffff…" at bounding box center [650, 297] width 668 height 449
drag, startPoint x: 678, startPoint y: 362, endPoint x: 859, endPoint y: 313, distance: 187.4
click at [859, 314] on div ".deletable-edge-delete-btn { width: 20px; height: 20px; border: 0px solid #ffff…" at bounding box center [650, 297] width 668 height 449
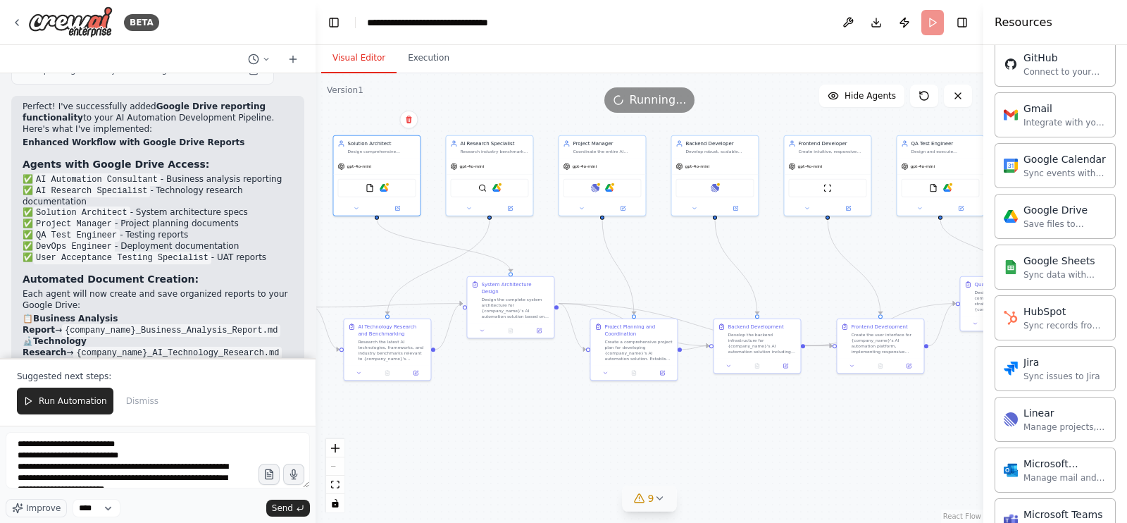
drag, startPoint x: 623, startPoint y: 379, endPoint x: 858, endPoint y: 442, distance: 242.9
click at [858, 417] on div ".deletable-edge-delete-btn { width: 20px; height: 20px; border: 0px solid #ffff…" at bounding box center [650, 297] width 668 height 449
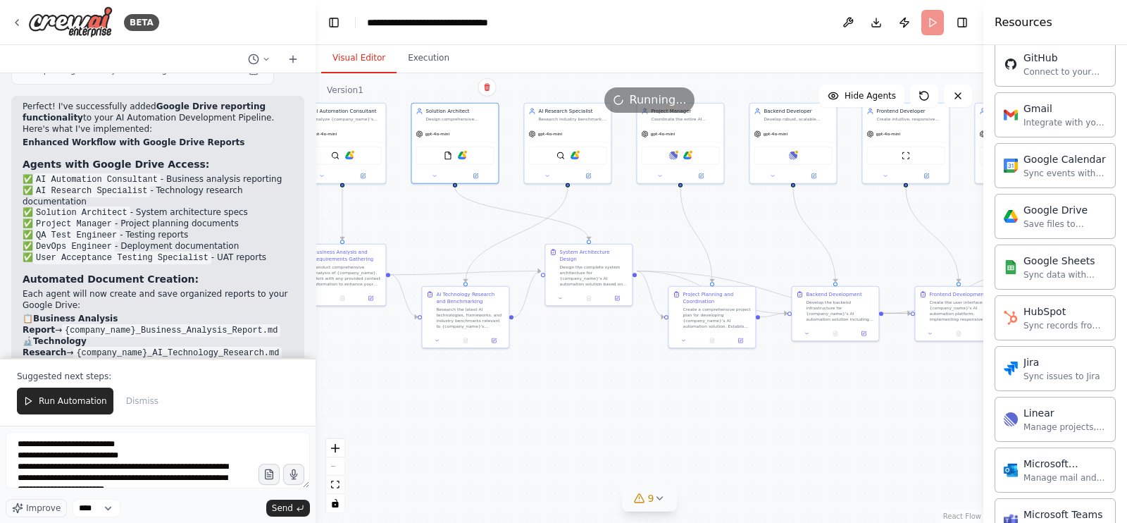
drag, startPoint x: 582, startPoint y: 406, endPoint x: 611, endPoint y: 364, distance: 51.2
click at [611, 364] on div ".deletable-edge-delete-btn { width: 20px; height: 20px; border: 0px solid #ffff…" at bounding box center [650, 297] width 668 height 449
click at [901, 413] on div "Linear" at bounding box center [1064, 412] width 83 height 14
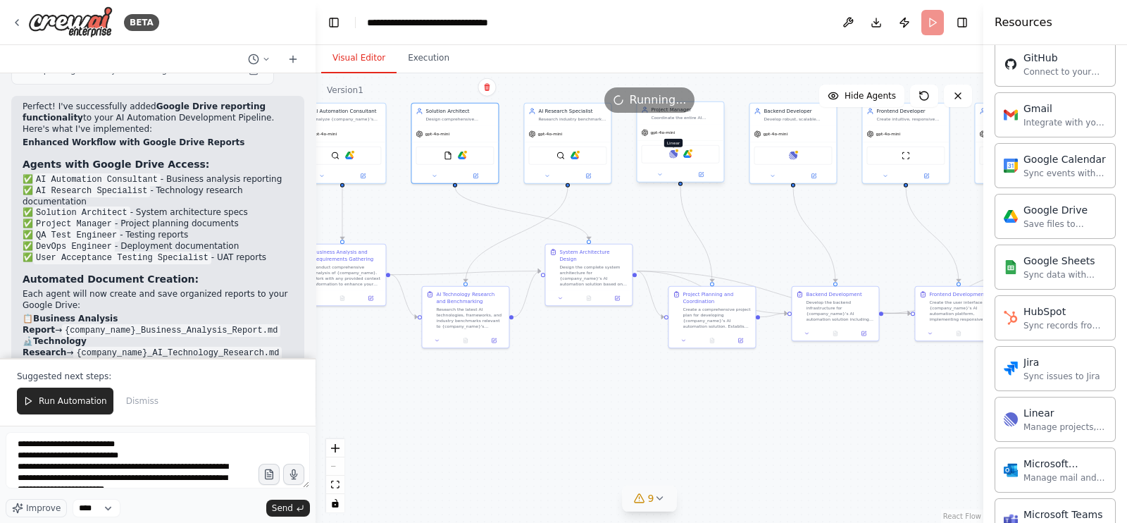
click at [673, 150] on img at bounding box center [673, 154] width 8 height 8
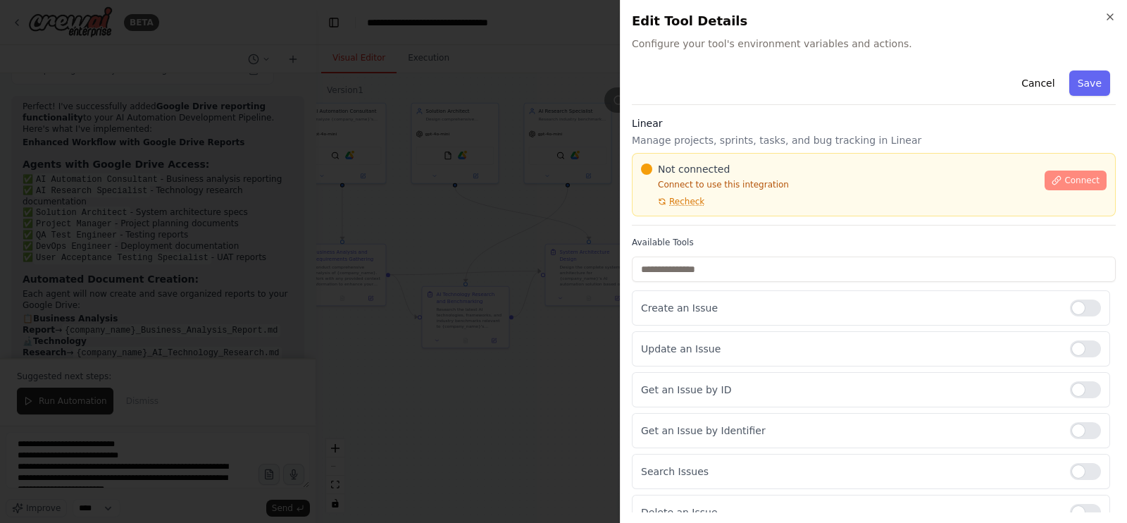
click at [901, 182] on button "Connect" at bounding box center [1075, 180] width 62 height 20
click at [722, 139] on p "Manage projects, sprints, tasks, and bug tracking in Linear" at bounding box center [874, 140] width 484 height 14
click at [735, 145] on p "Manage projects, sprints, tasks, and bug tracking in Linear" at bounding box center [874, 140] width 484 height 14
click at [479, 195] on div at bounding box center [563, 261] width 1127 height 523
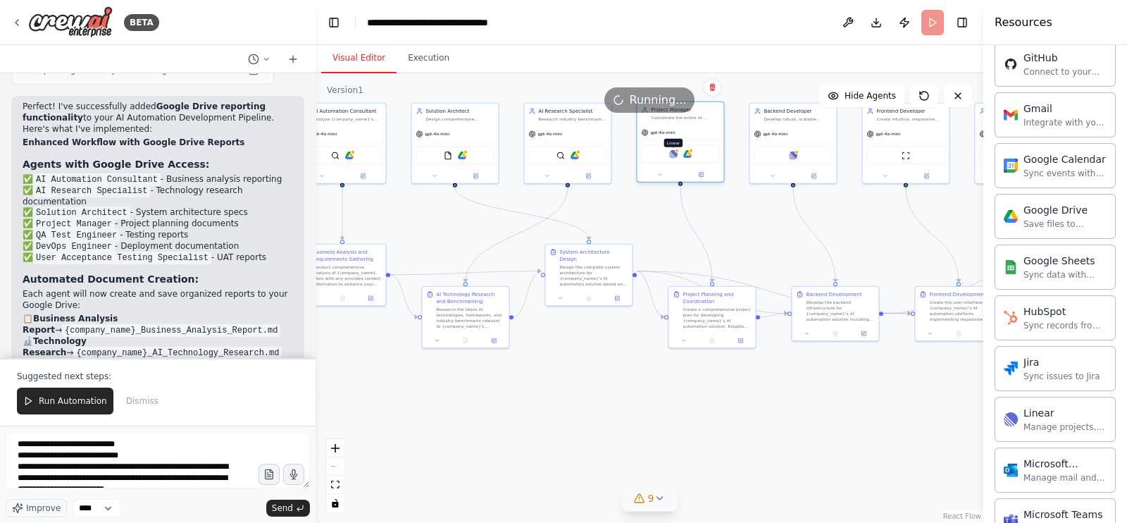
click at [672, 153] on img at bounding box center [673, 154] width 8 height 8
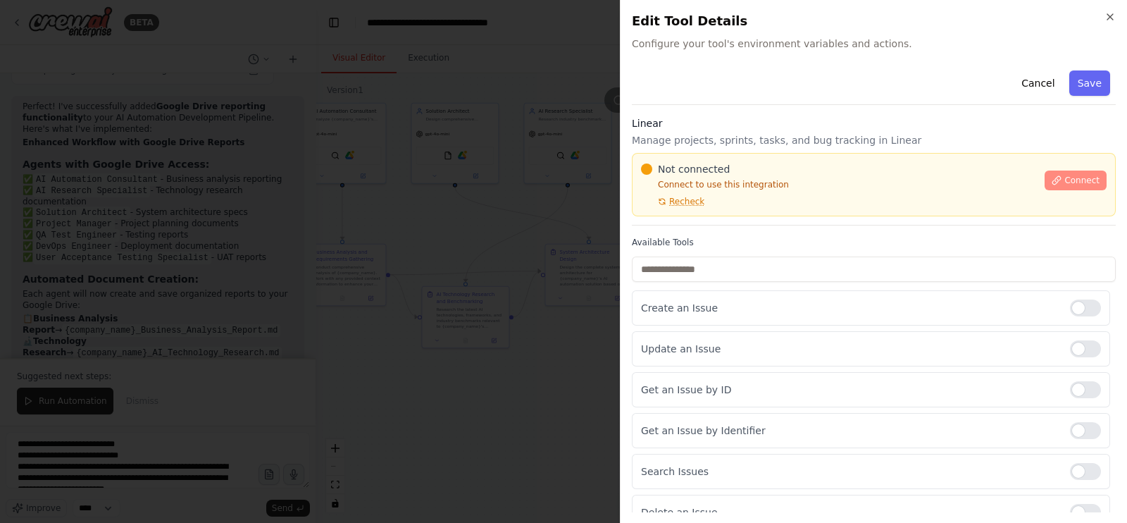
click at [901, 181] on span "Connect" at bounding box center [1081, 180] width 35 height 11
click at [694, 201] on span "Recheck" at bounding box center [686, 201] width 35 height 11
click at [739, 139] on p "Manage projects, sprints, tasks, and bug tracking in Linear" at bounding box center [874, 140] width 484 height 14
click at [732, 151] on div "Linear Manage projects, sprints, tasks, and bug tracking in Linear Not connecte…" at bounding box center [874, 170] width 484 height 109
click at [732, 142] on p "Manage projects, sprints, tasks, and bug tracking in Linear" at bounding box center [874, 140] width 484 height 14
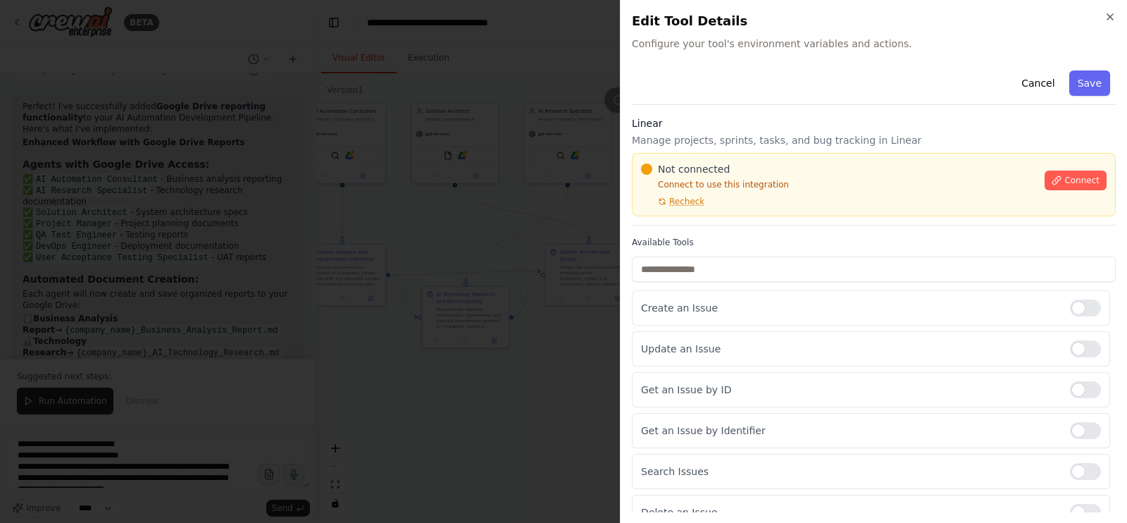
click at [627, 211] on div "Close Edit Tool Details Configure your tool's environment variables and actions…" at bounding box center [873, 261] width 507 height 523
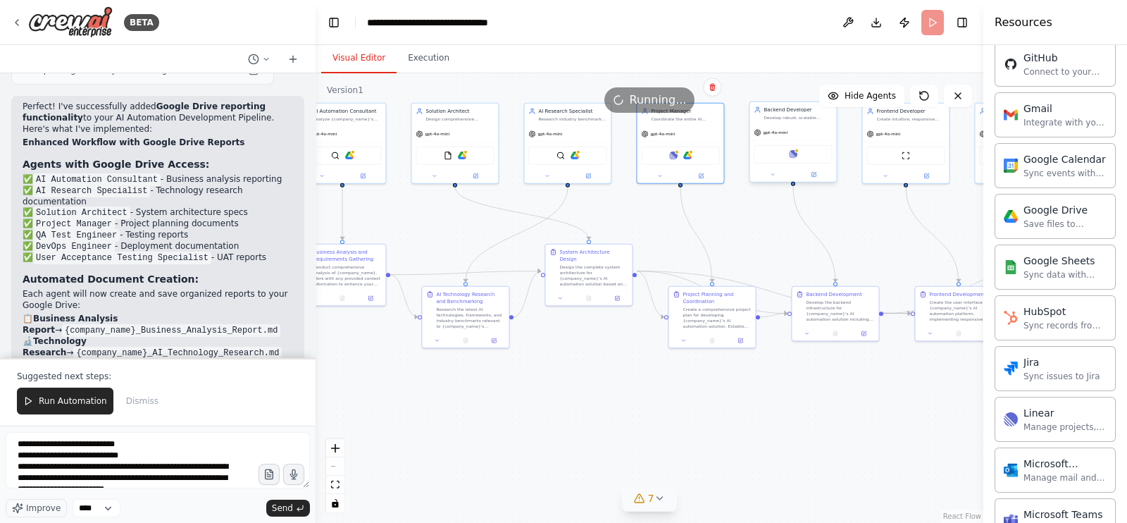
click at [797, 154] on div "Linear" at bounding box center [793, 154] width 78 height 18
click at [796, 156] on img at bounding box center [793, 154] width 8 height 8
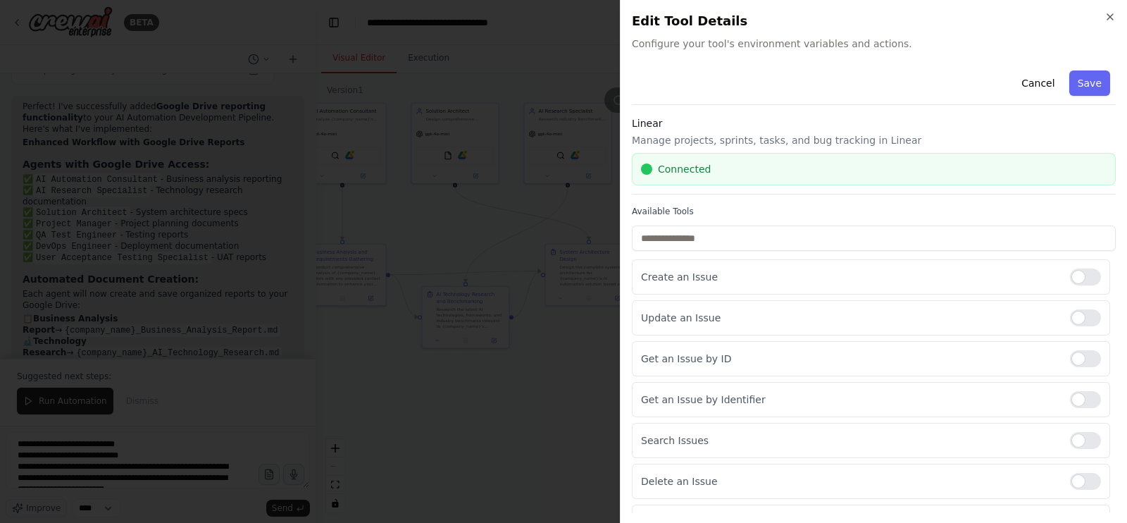
click at [901, 14] on div "Close Edit Tool Details Configure your tool's environment variables and actions…" at bounding box center [873, 261] width 507 height 523
click at [901, 18] on div "Close Edit Tool Details Configure your tool's environment variables and actions…" at bounding box center [873, 261] width 507 height 523
click at [901, 15] on icon "button" at bounding box center [1109, 16] width 11 height 11
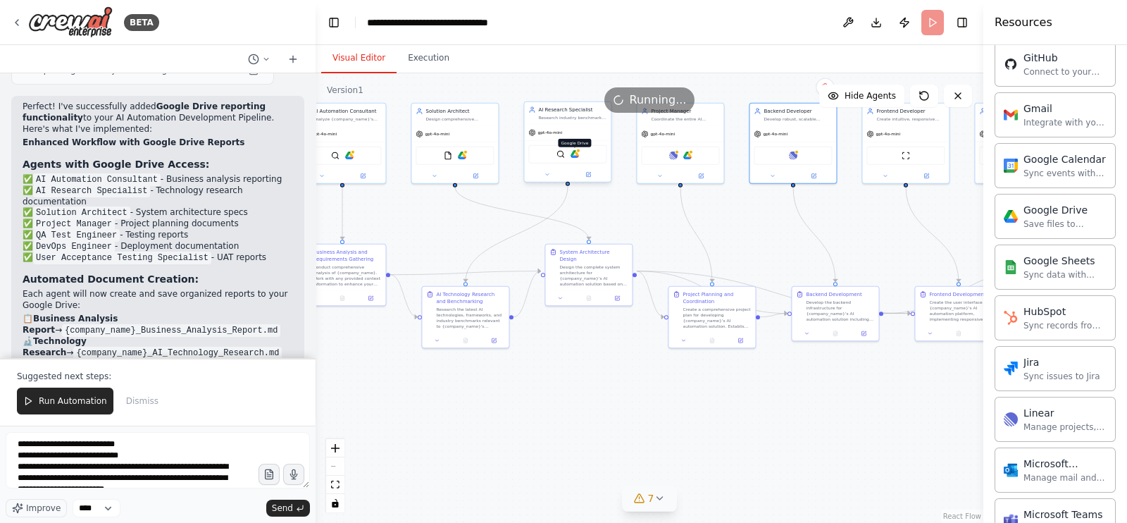
click at [578, 155] on img at bounding box center [574, 154] width 8 height 8
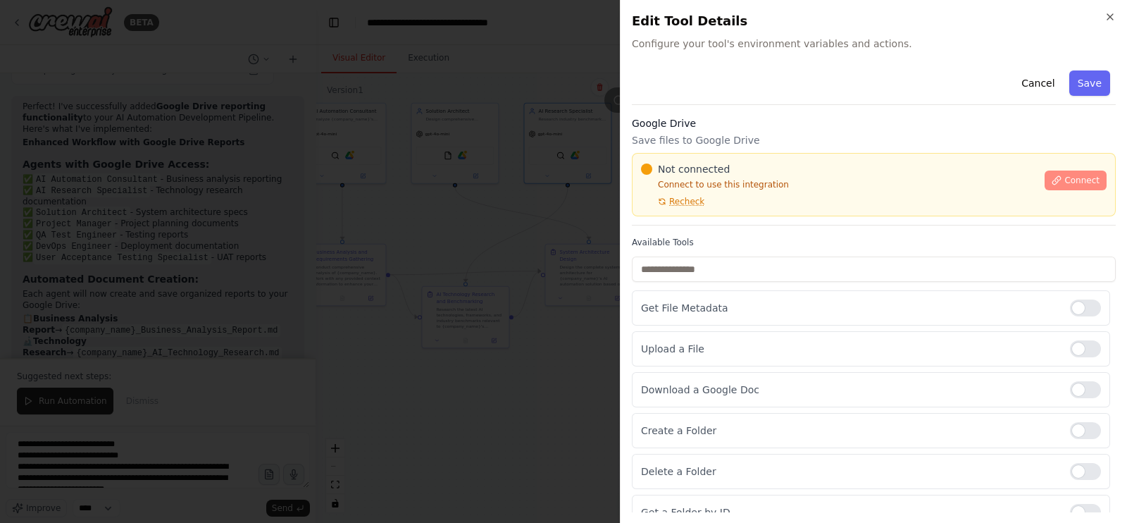
click at [901, 182] on span "Connect" at bounding box center [1081, 180] width 35 height 11
click at [669, 199] on span "Recheck" at bounding box center [686, 201] width 35 height 11
click at [701, 144] on p "Save files to Google Drive" at bounding box center [874, 140] width 484 height 14
click at [709, 148] on div "Google Drive Save files to Google Drive Not connected Connect to use this integ…" at bounding box center [874, 170] width 484 height 109
click at [701, 143] on p "Save files to Google Drive" at bounding box center [874, 140] width 484 height 14
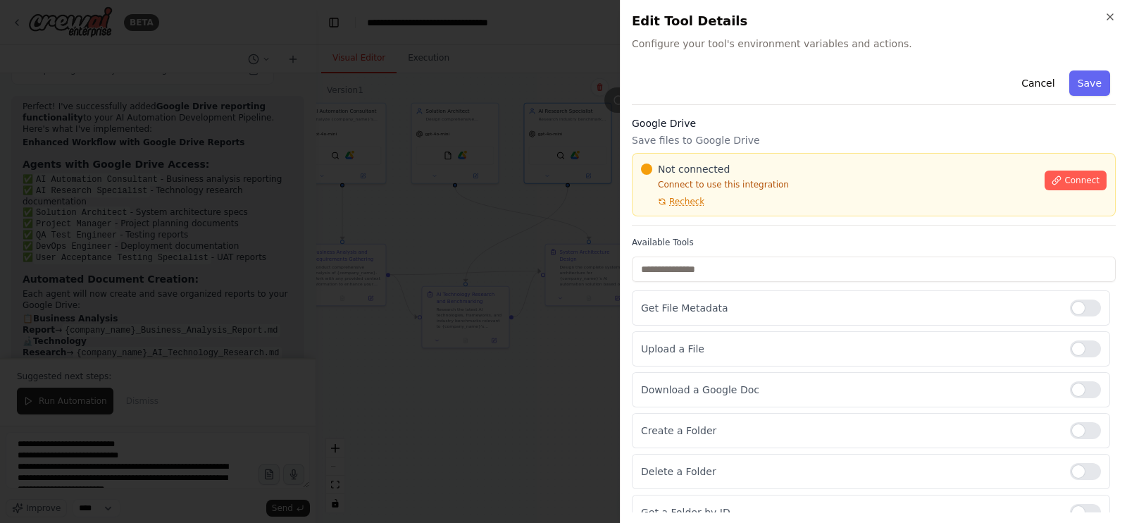
click at [661, 139] on p "Save files to Google Drive" at bounding box center [874, 140] width 484 height 14
click at [733, 139] on p "Save files to Google Drive" at bounding box center [874, 140] width 484 height 14
drag, startPoint x: 637, startPoint y: 299, endPoint x: 499, endPoint y: 248, distance: 146.4
click at [632, 294] on div "Get File Metadata" at bounding box center [871, 307] width 478 height 35
click at [482, 207] on div at bounding box center [563, 261] width 1127 height 523
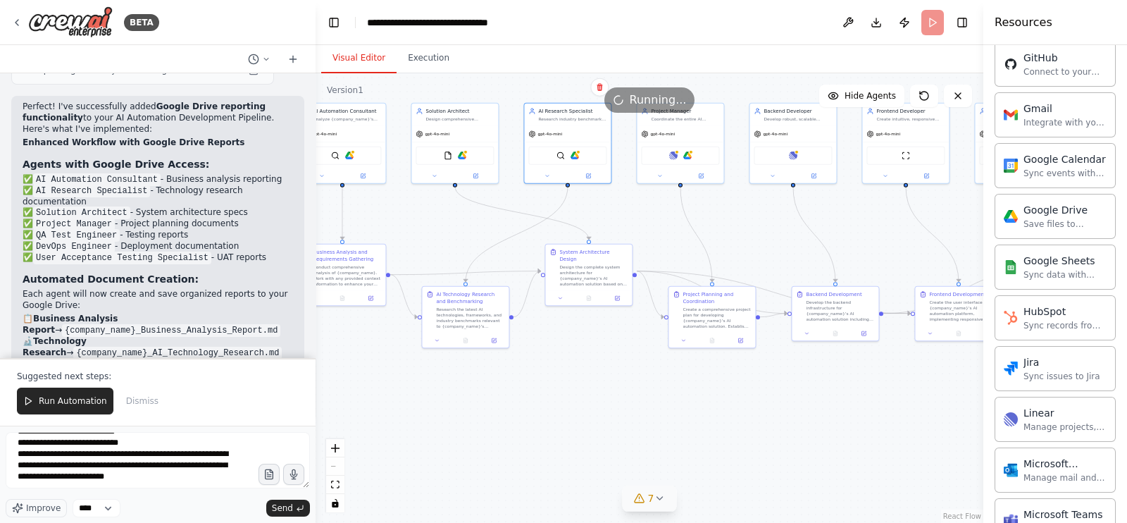
scroll to position [0, 0]
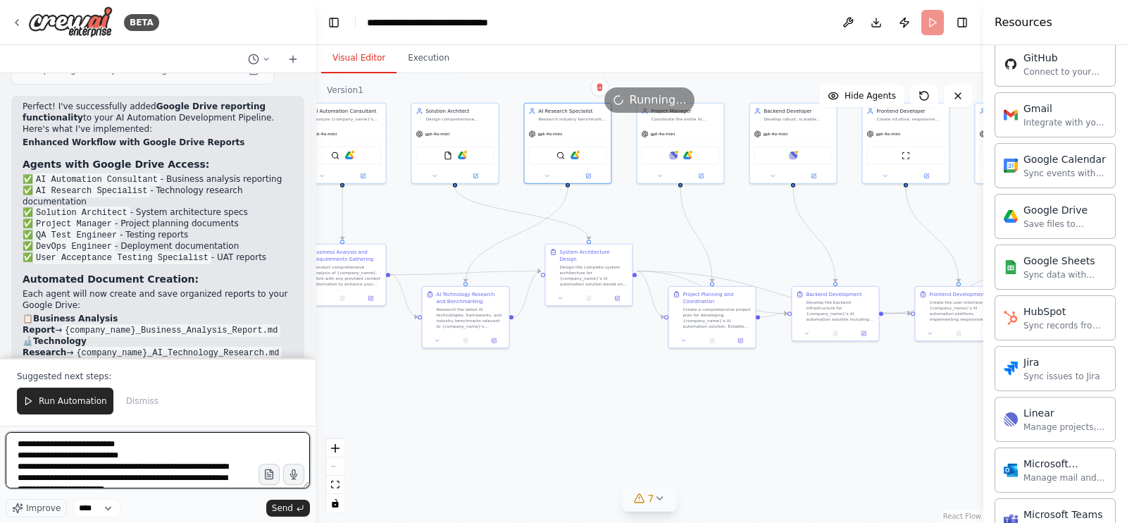
click at [108, 417] on textarea "**********" at bounding box center [158, 460] width 304 height 56
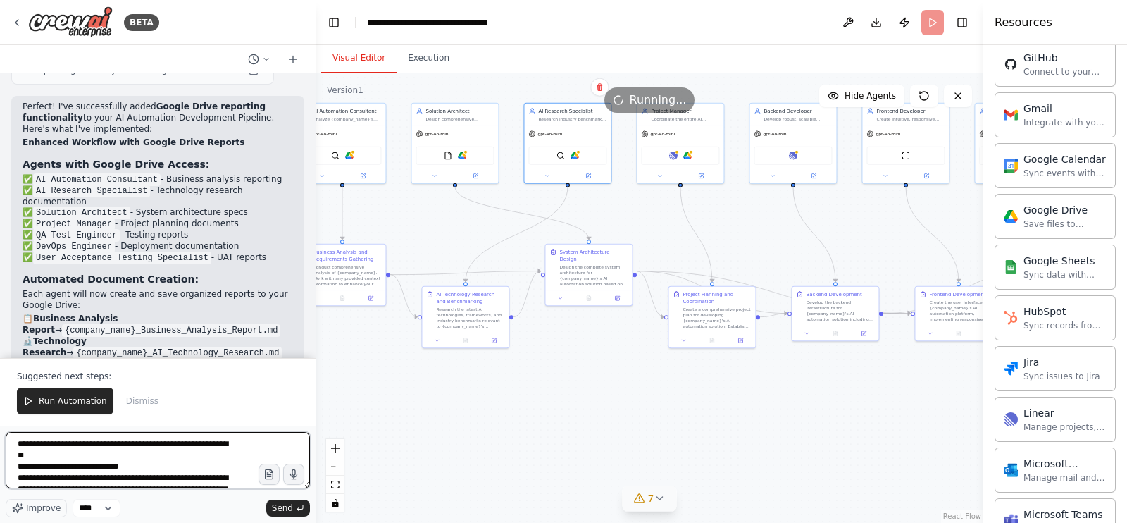
type textarea "**********"
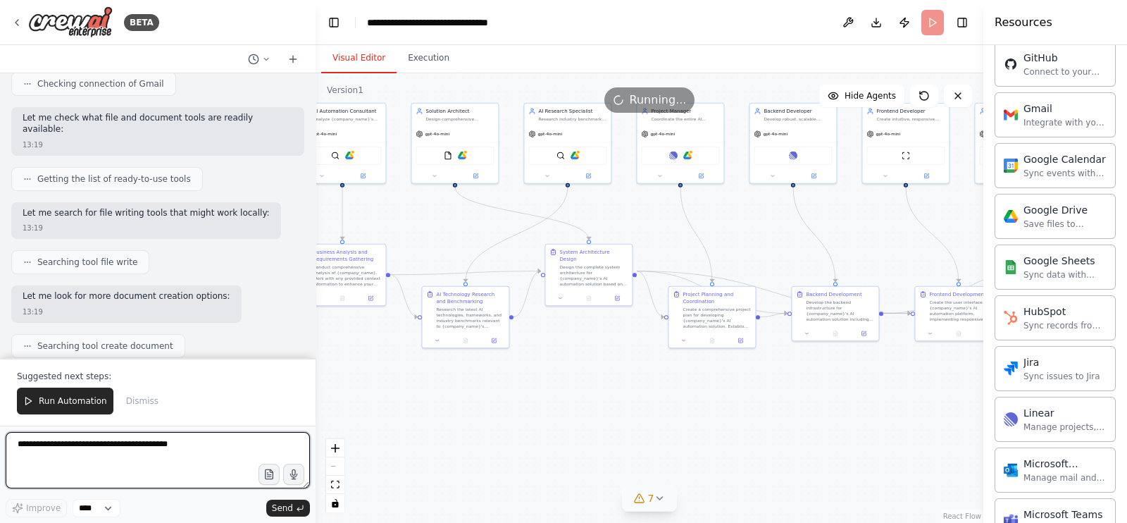
scroll to position [11376, 0]
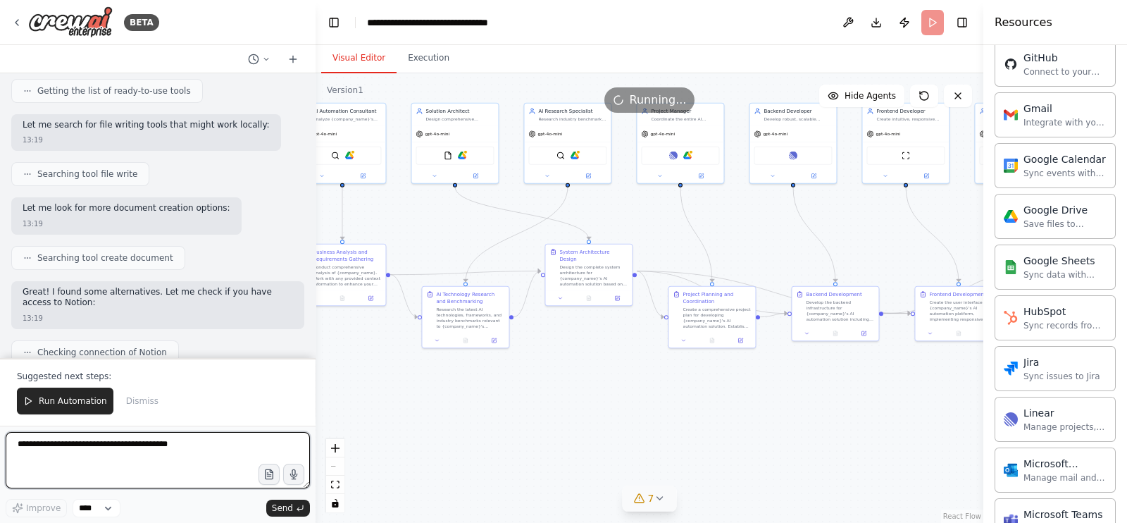
click at [115, 417] on textarea at bounding box center [158, 460] width 304 height 56
type textarea "**********"
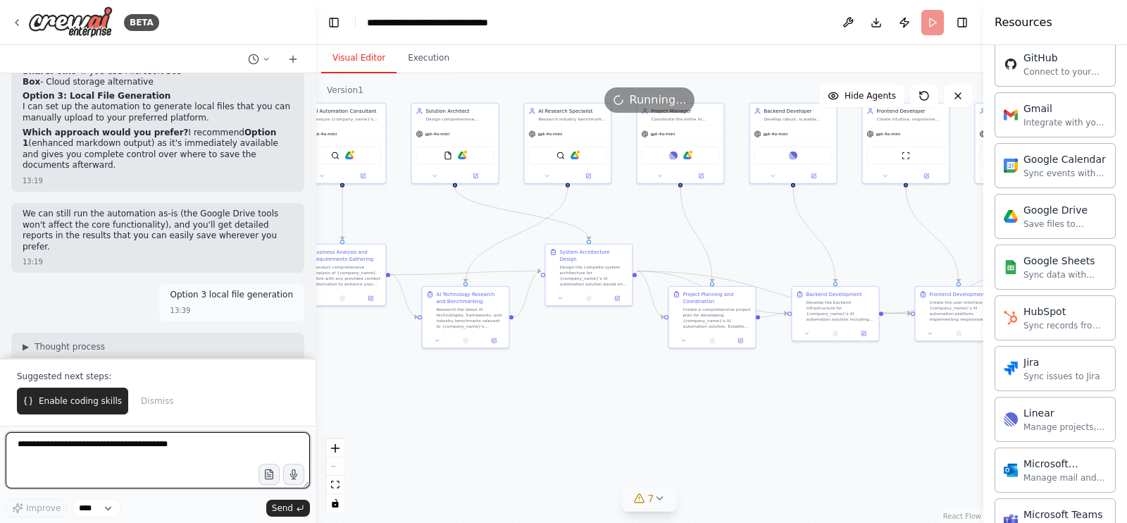
scroll to position [11850, 0]
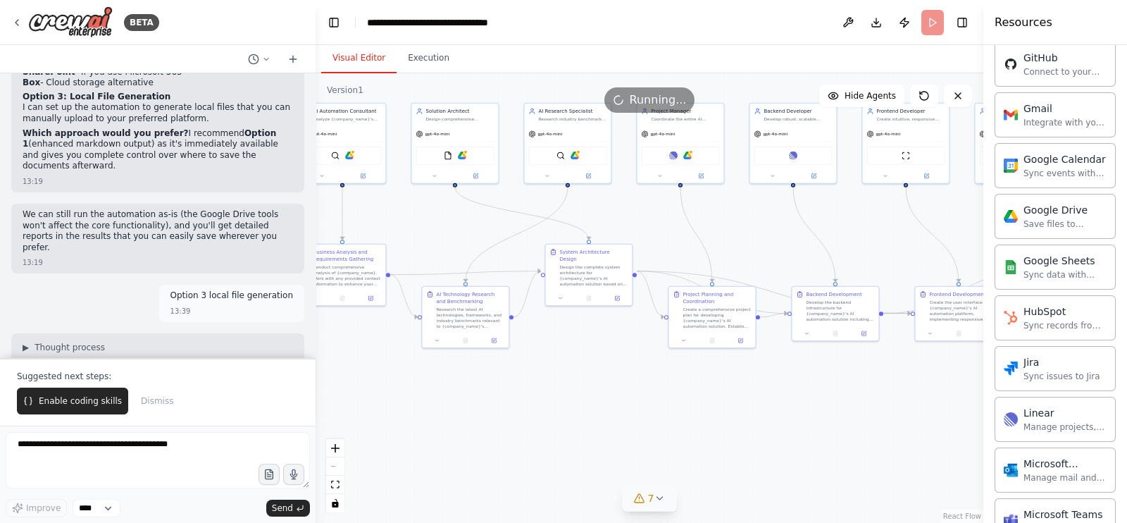
click at [644, 417] on icon at bounding box center [639, 497] width 11 height 11
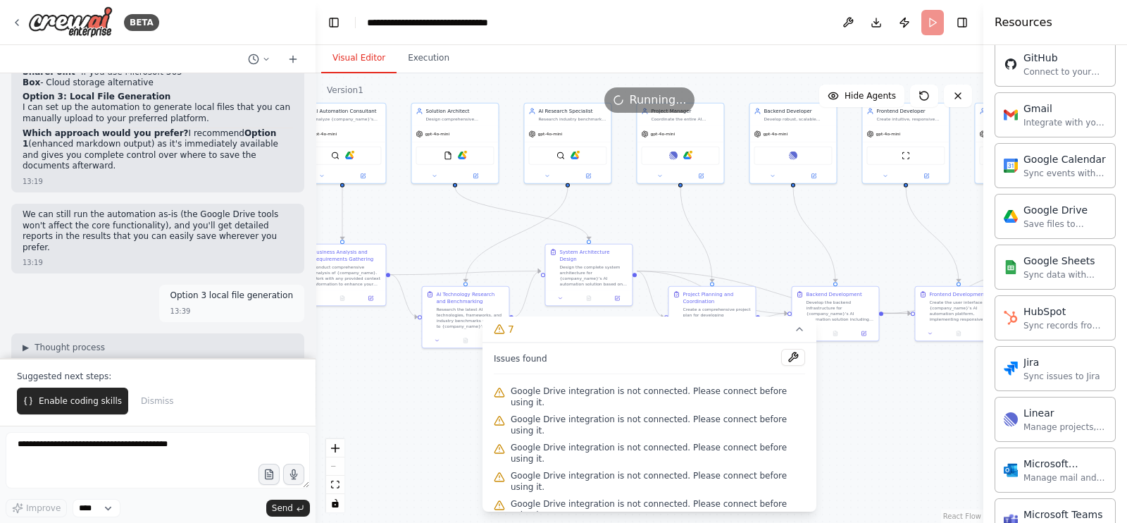
drag, startPoint x: 606, startPoint y: 390, endPoint x: 589, endPoint y: 389, distance: 16.9
click at [606, 389] on span "Google Drive integration is not connected. Please connect before using it." at bounding box center [658, 396] width 294 height 23
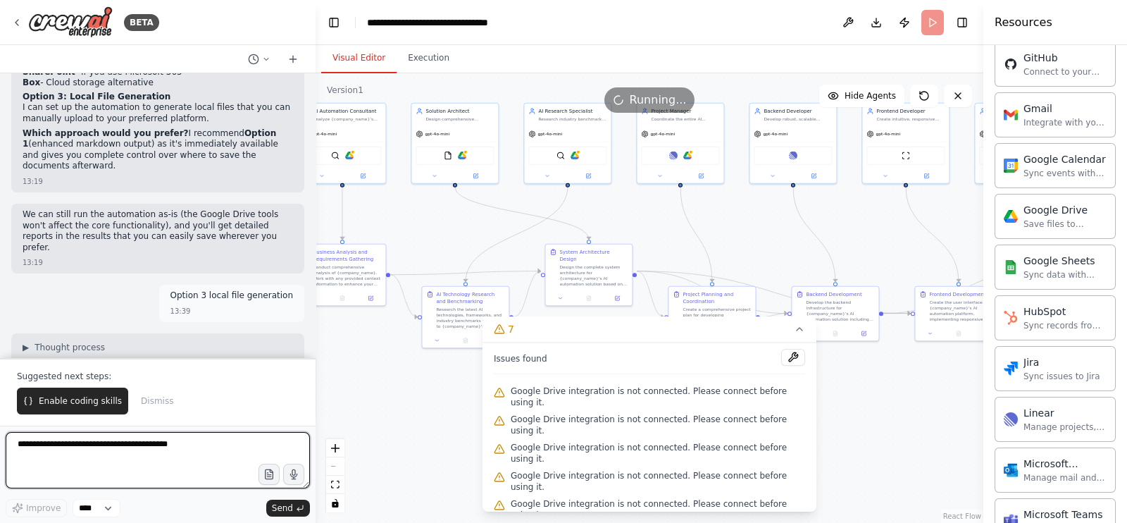
click at [155, 417] on textarea at bounding box center [158, 460] width 304 height 56
type textarea "***"
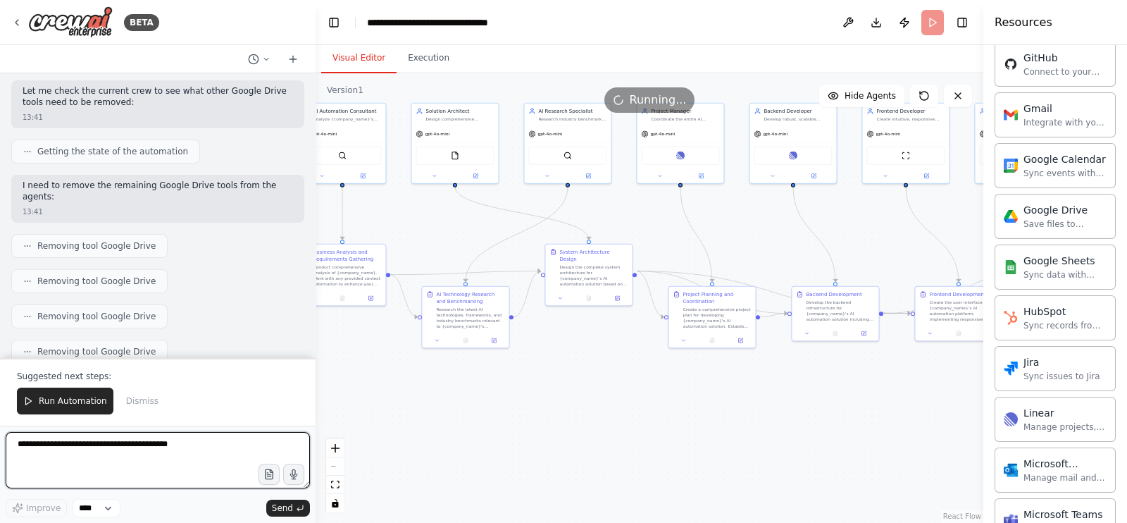
scroll to position [13665, 0]
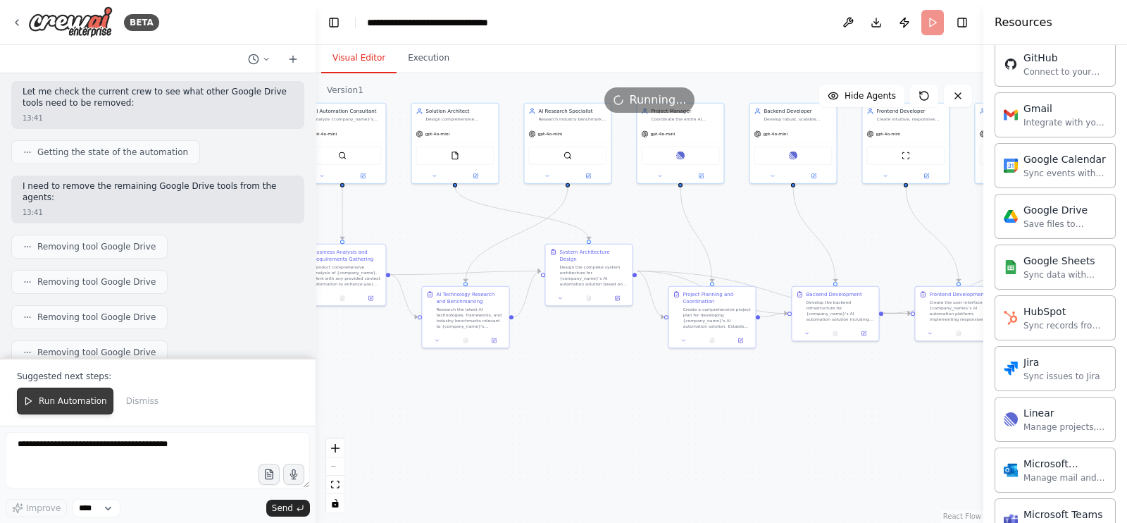
click at [94, 406] on span "Run Automation" at bounding box center [73, 400] width 68 height 11
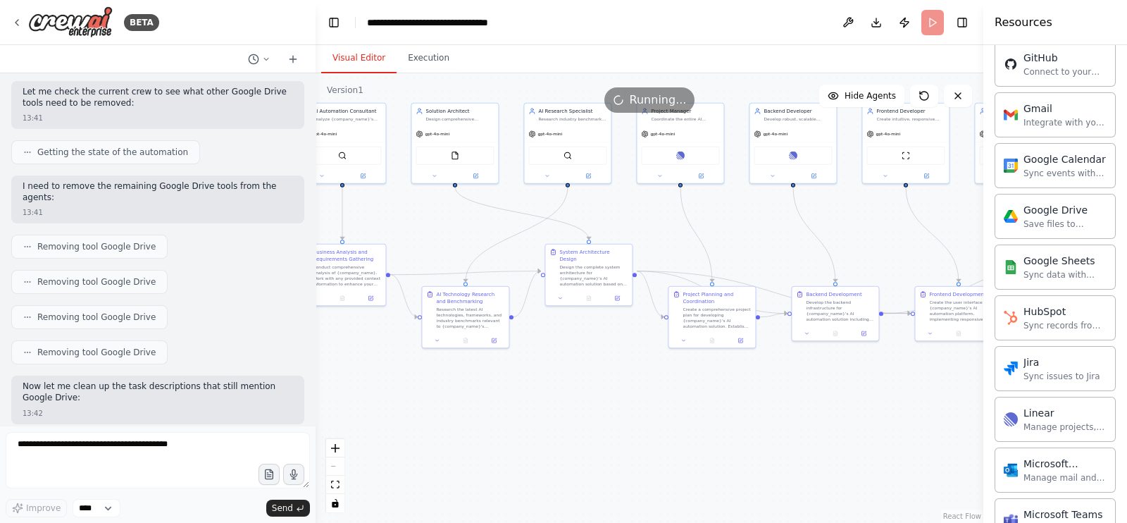
scroll to position [13598, 0]
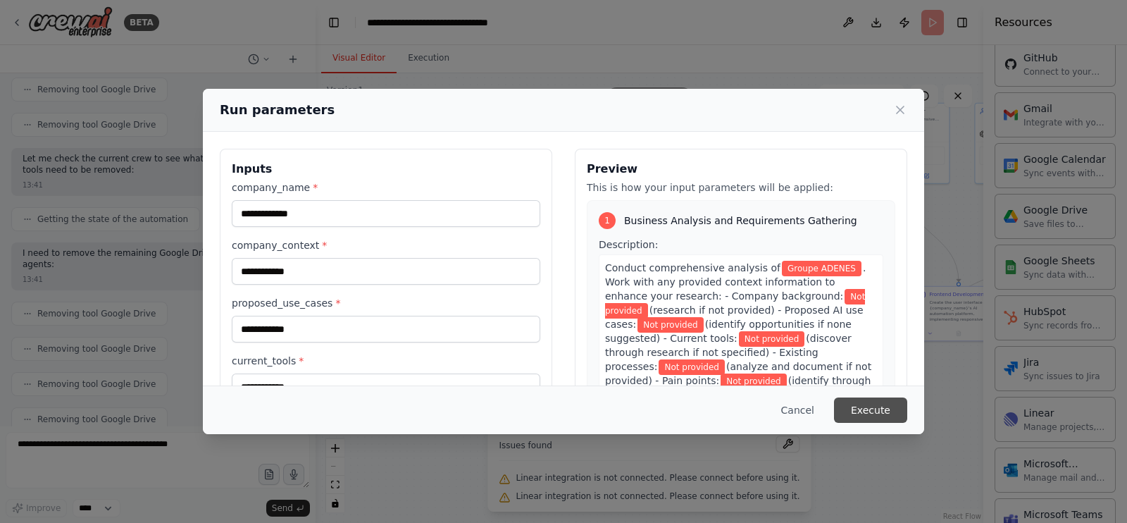
click at [877, 405] on button "Execute" at bounding box center [870, 409] width 73 height 25
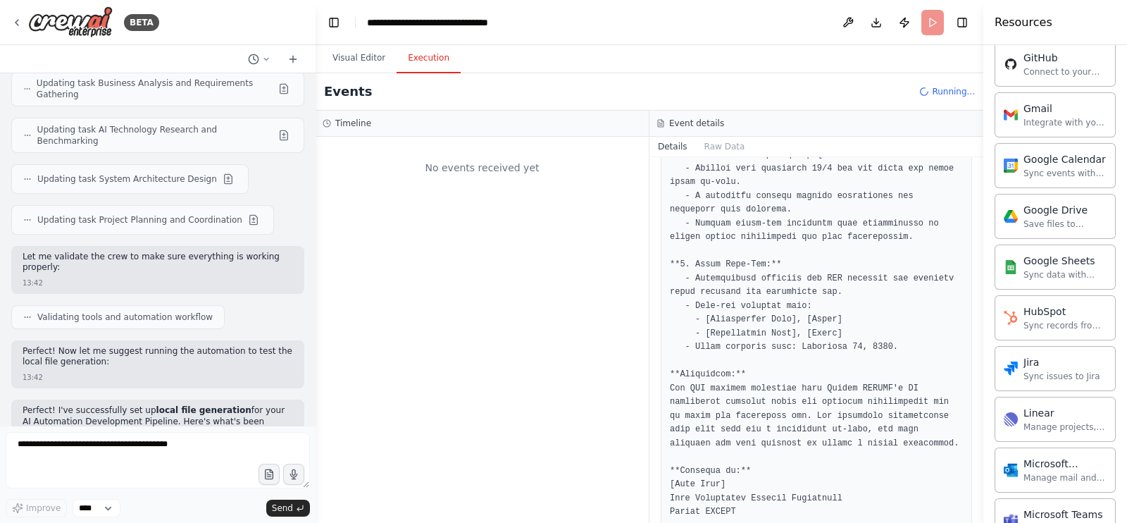
scroll to position [14041, 0]
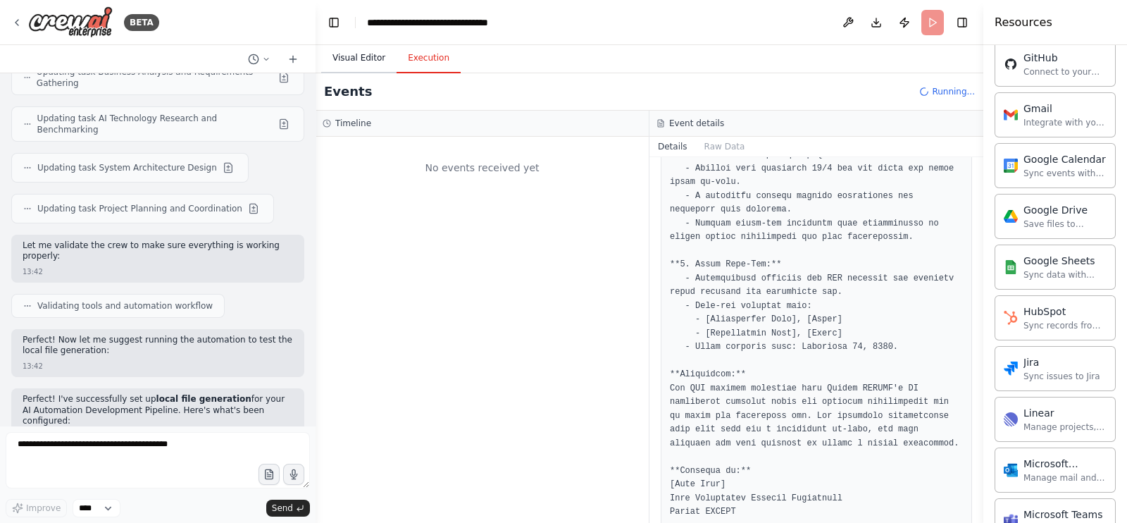
click at [377, 58] on button "Visual Editor" at bounding box center [358, 59] width 75 height 30
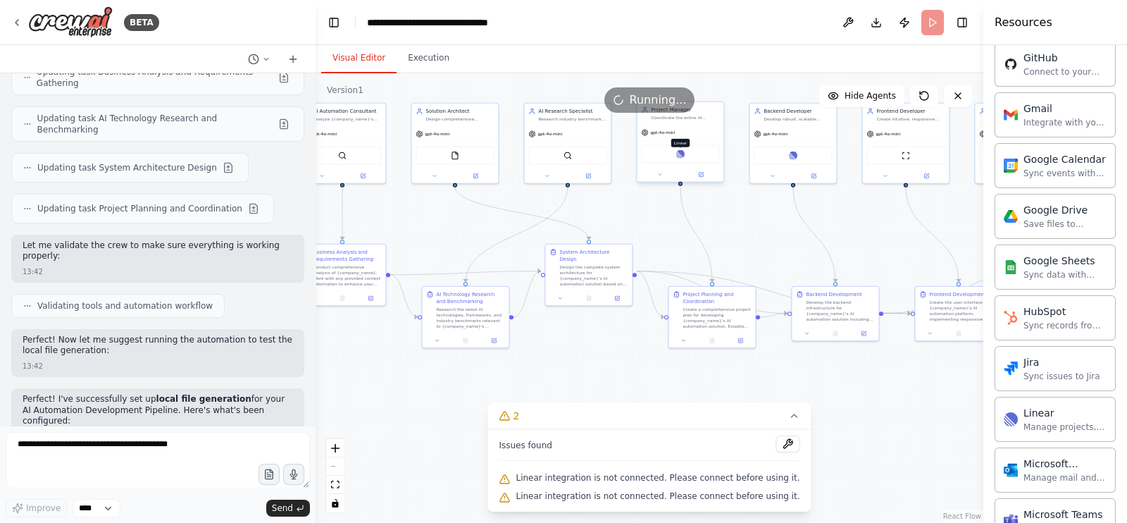
click at [680, 156] on img at bounding box center [680, 154] width 8 height 8
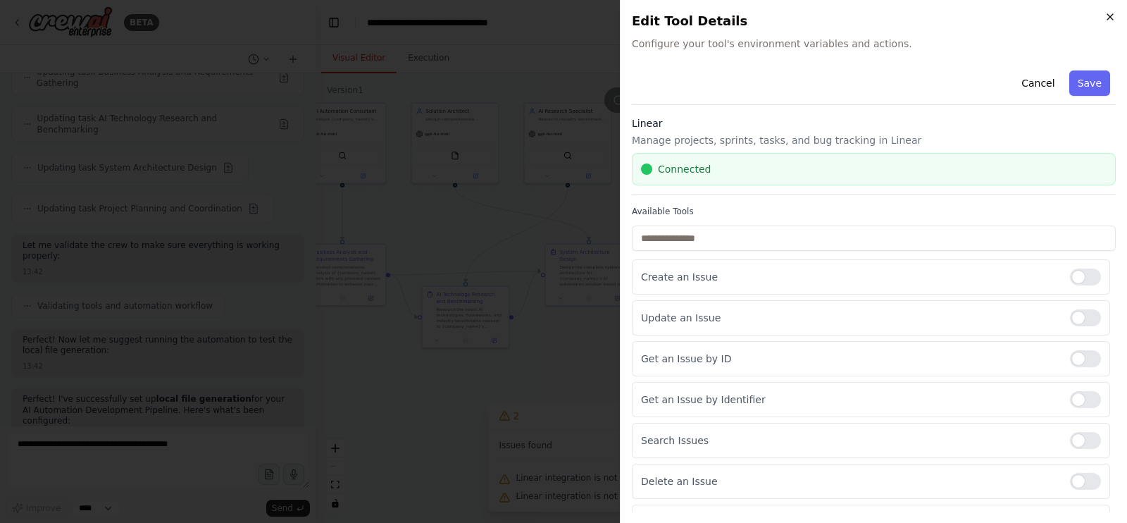
click at [901, 15] on icon "button" at bounding box center [1110, 17] width 6 height 6
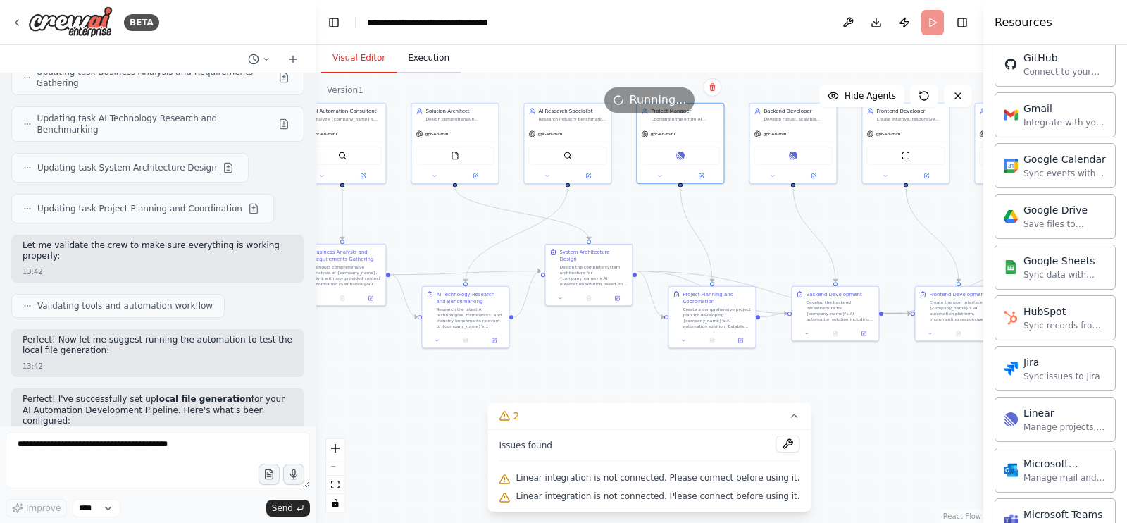
click at [425, 60] on button "Execution" at bounding box center [428, 59] width 64 height 30
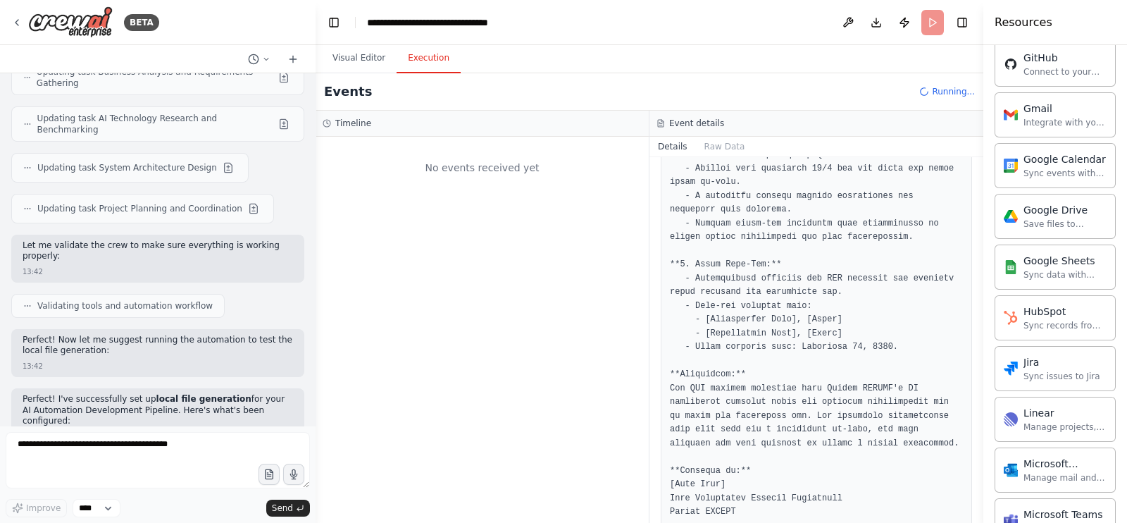
click at [570, 275] on div "No events received yet" at bounding box center [482, 330] width 333 height 386
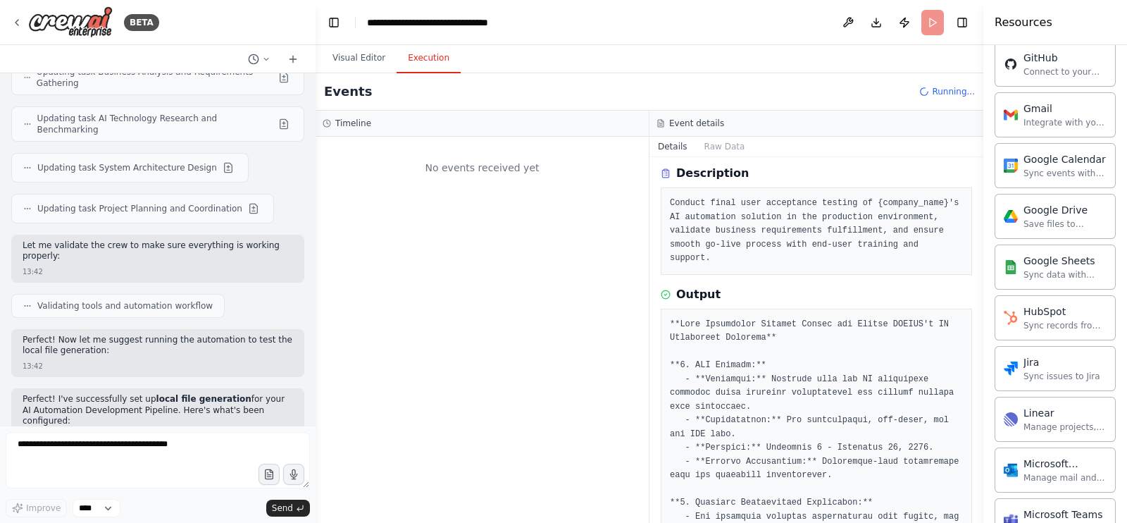
scroll to position [0, 0]
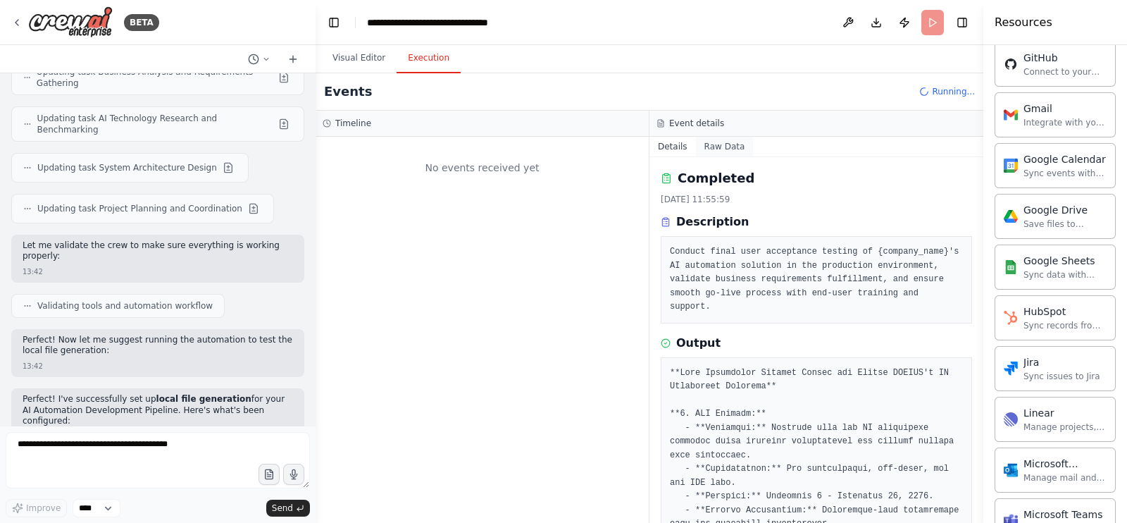
click at [715, 146] on button "Raw Data" at bounding box center [725, 147] width 58 height 20
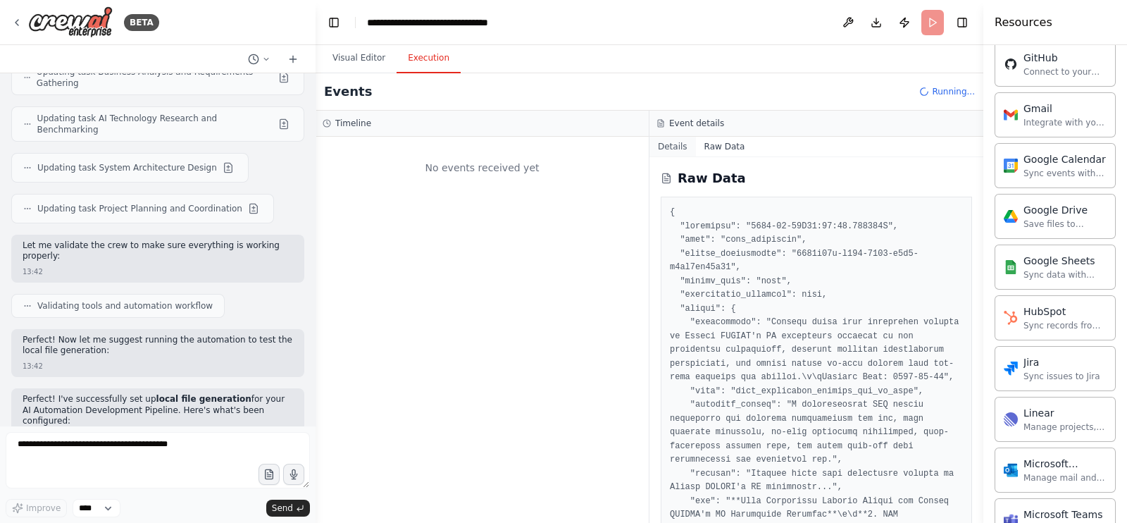
click at [683, 144] on button "Details" at bounding box center [672, 147] width 46 height 20
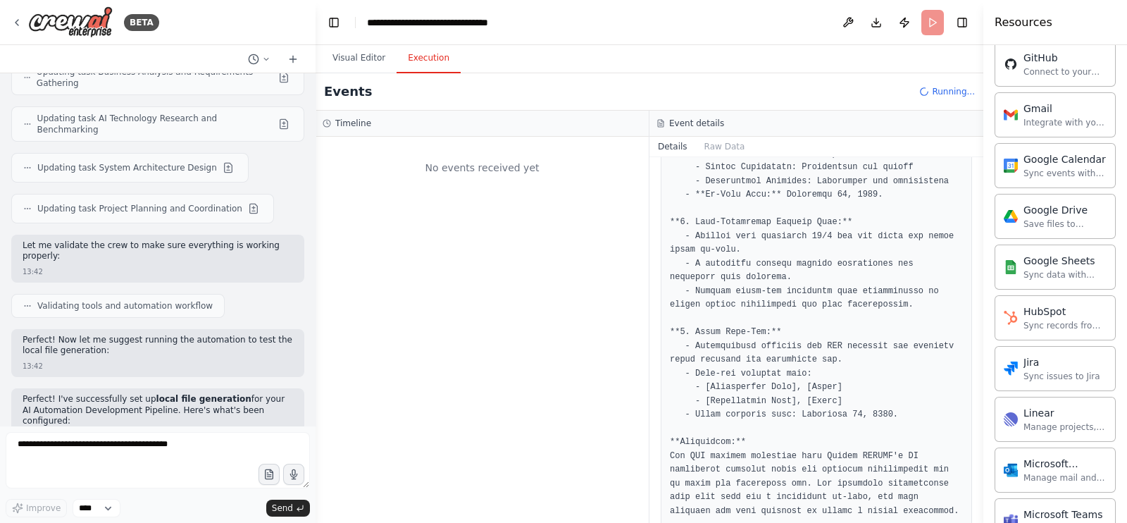
scroll to position [781, 0]
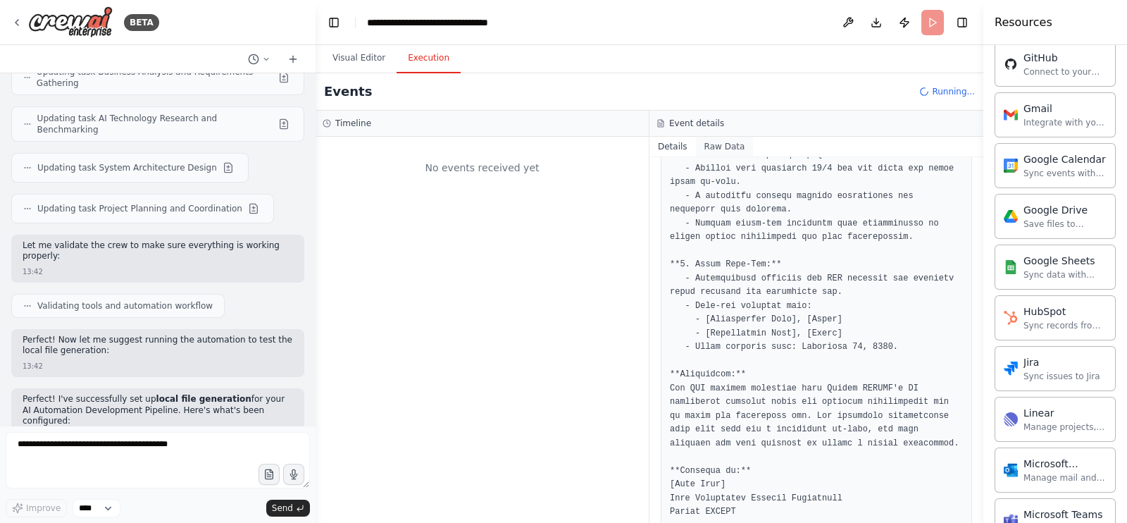
click at [735, 142] on button "Raw Data" at bounding box center [725, 147] width 58 height 20
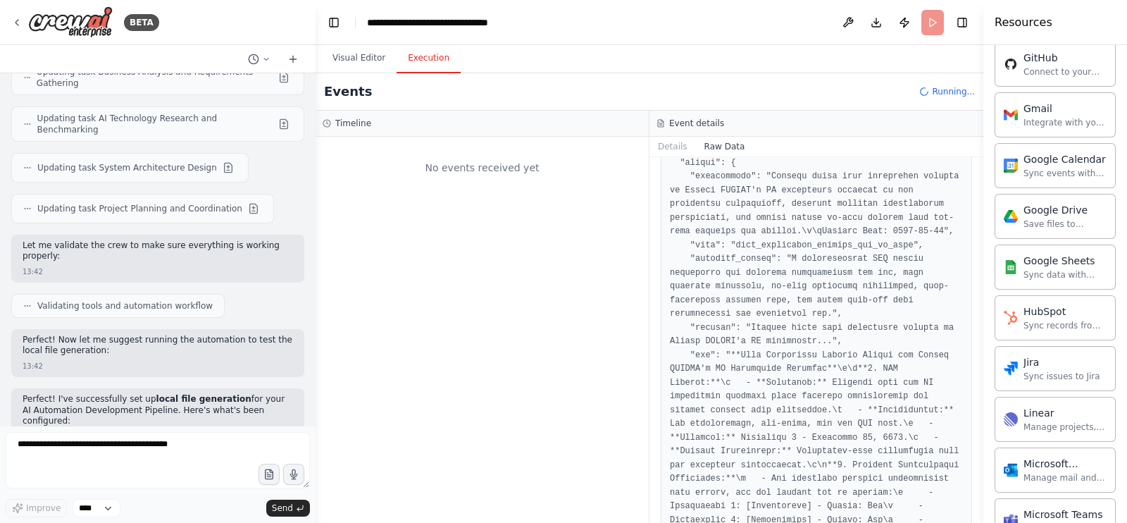
scroll to position [0, 0]
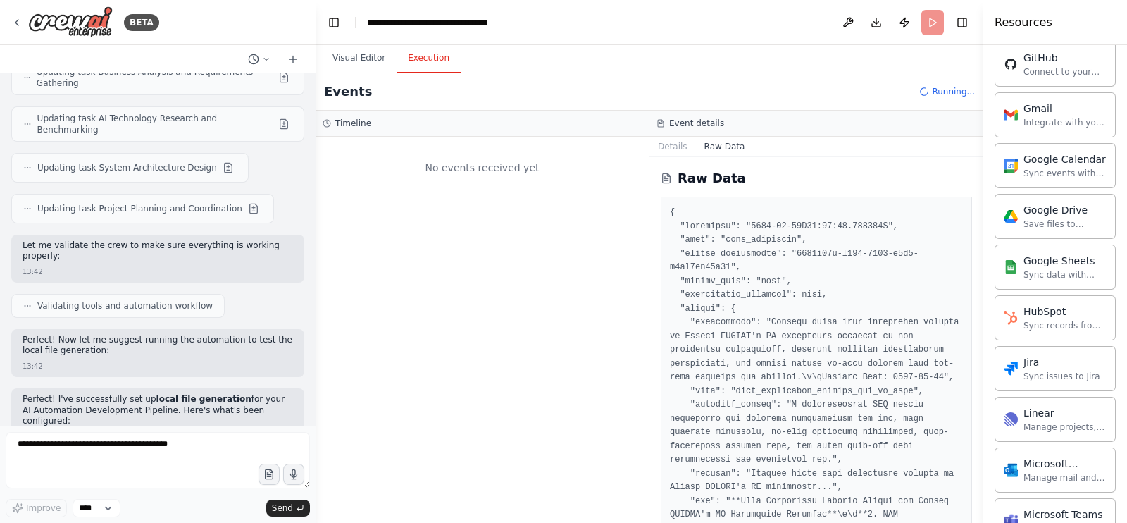
drag, startPoint x: 580, startPoint y: 284, endPoint x: 468, endPoint y: 177, distance: 154.9
click at [575, 277] on div "No events received yet" at bounding box center [482, 330] width 333 height 386
click at [366, 58] on button "Visual Editor" at bounding box center [358, 59] width 75 height 30
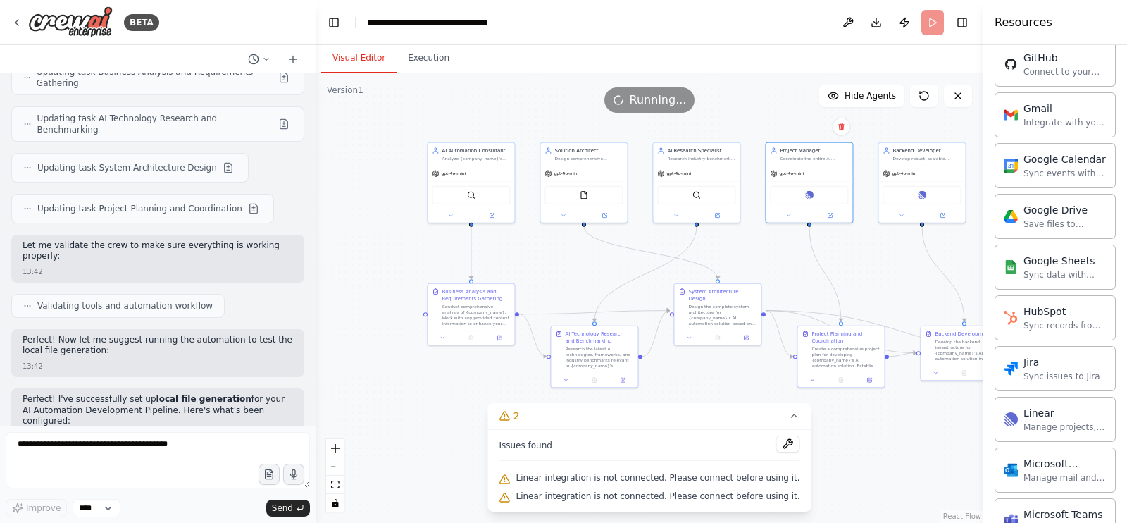
drag, startPoint x: 427, startPoint y: 220, endPoint x: 556, endPoint y: 260, distance: 134.8
click at [556, 260] on div ".deletable-edge-delete-btn { width: 20px; height: 20px; border: 0px solid #ffff…" at bounding box center [650, 297] width 668 height 449
click at [776, 417] on button at bounding box center [788, 443] width 24 height 17
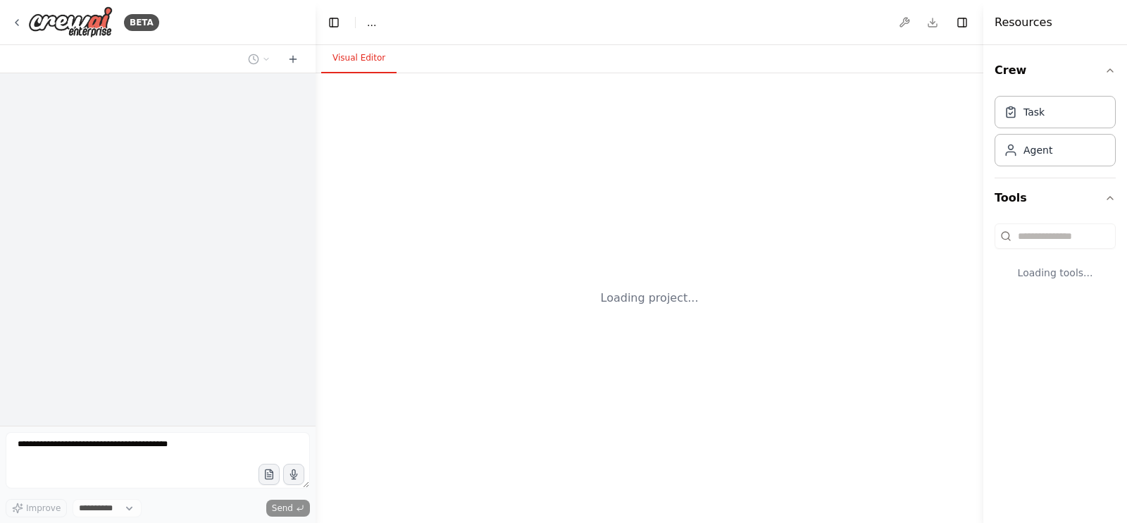
select select "****"
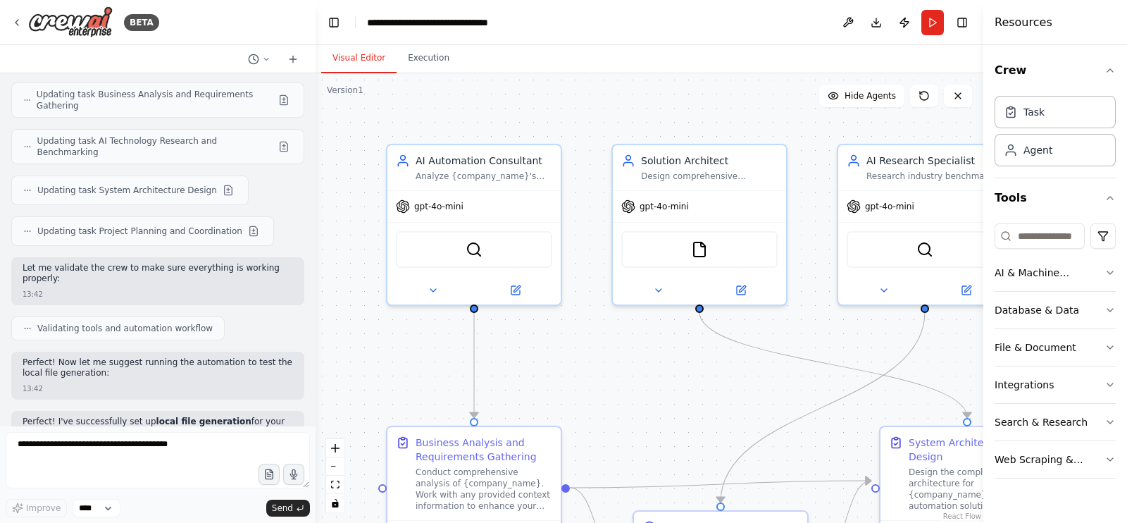
scroll to position [14041, 0]
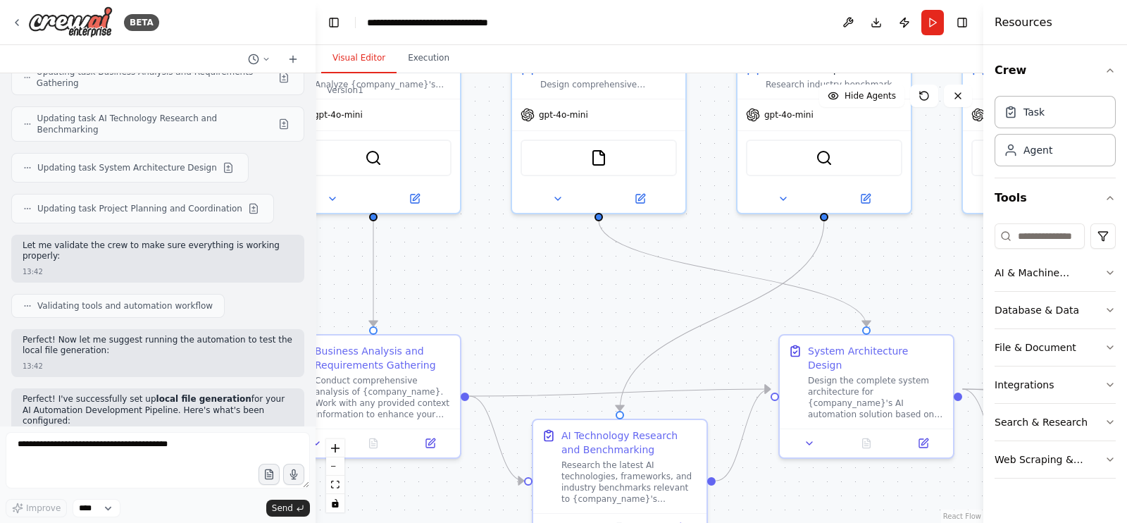
drag, startPoint x: 688, startPoint y: 392, endPoint x: 588, endPoint y: 301, distance: 135.1
click at [588, 301] on div ".deletable-edge-delete-btn { width: 20px; height: 20px; border: 0px solid #ffff…" at bounding box center [650, 297] width 668 height 449
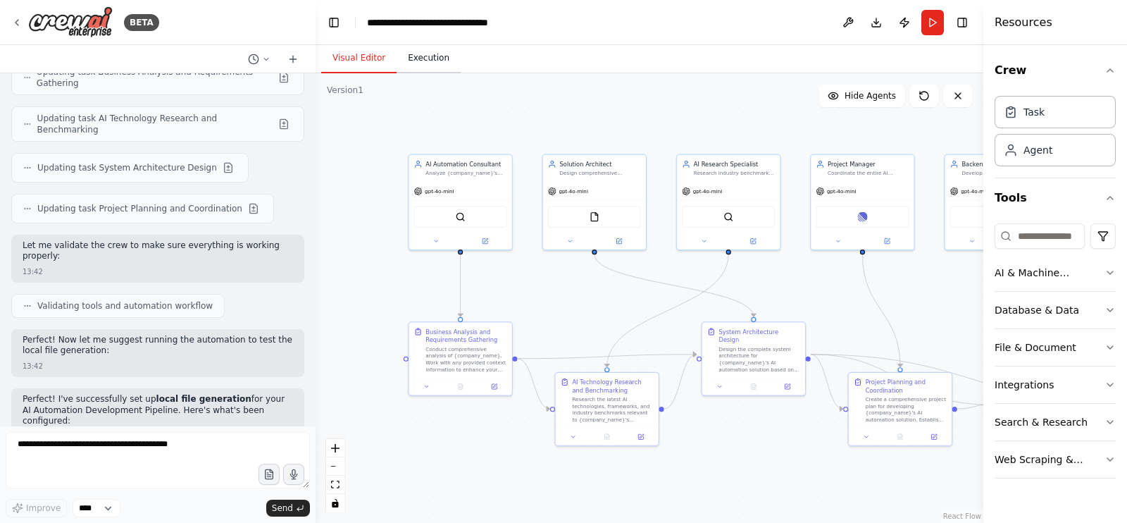
click at [427, 48] on button "Execution" at bounding box center [428, 59] width 64 height 30
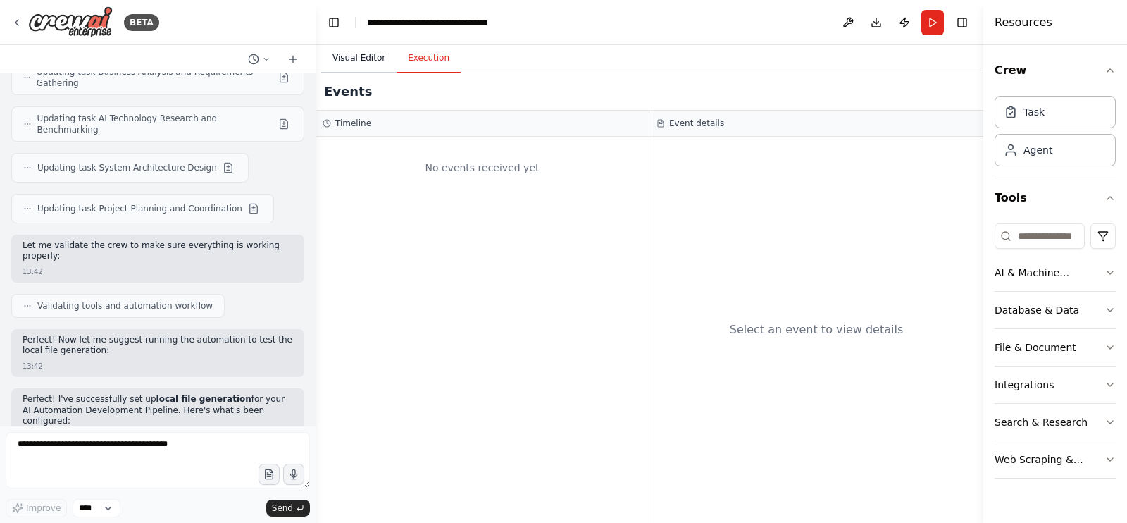
click at [342, 54] on button "Visual Editor" at bounding box center [358, 59] width 75 height 30
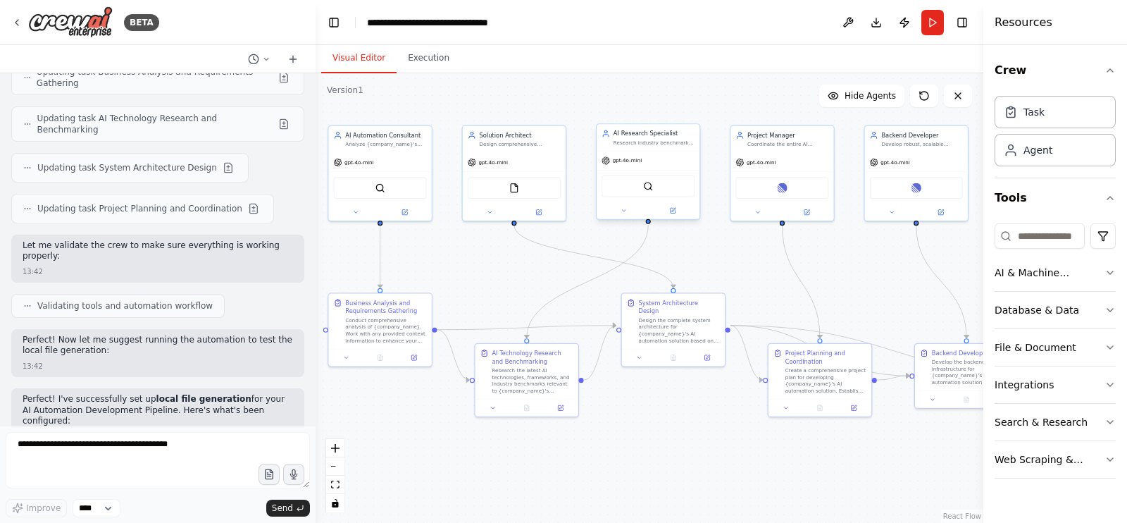
drag, startPoint x: 757, startPoint y: 133, endPoint x: 616, endPoint y: 136, distance: 140.9
click at [665, 102] on div ".deletable-edge-delete-btn { width: 20px; height: 20px; border: 0px solid #ffff…" at bounding box center [650, 297] width 668 height 449
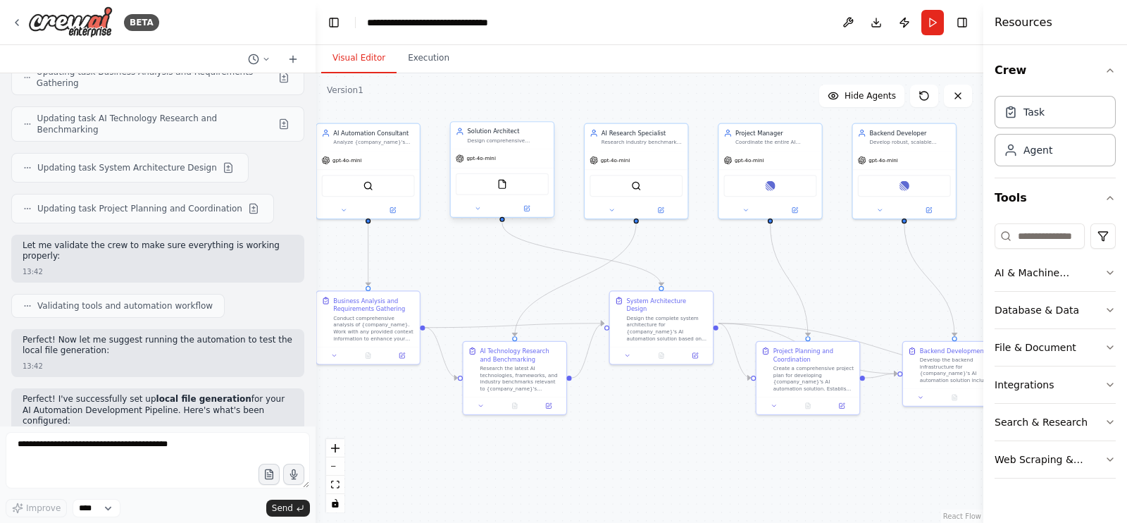
click at [513, 183] on div "FileReadTool" at bounding box center [502, 184] width 93 height 22
click at [504, 188] on img at bounding box center [502, 184] width 10 height 10
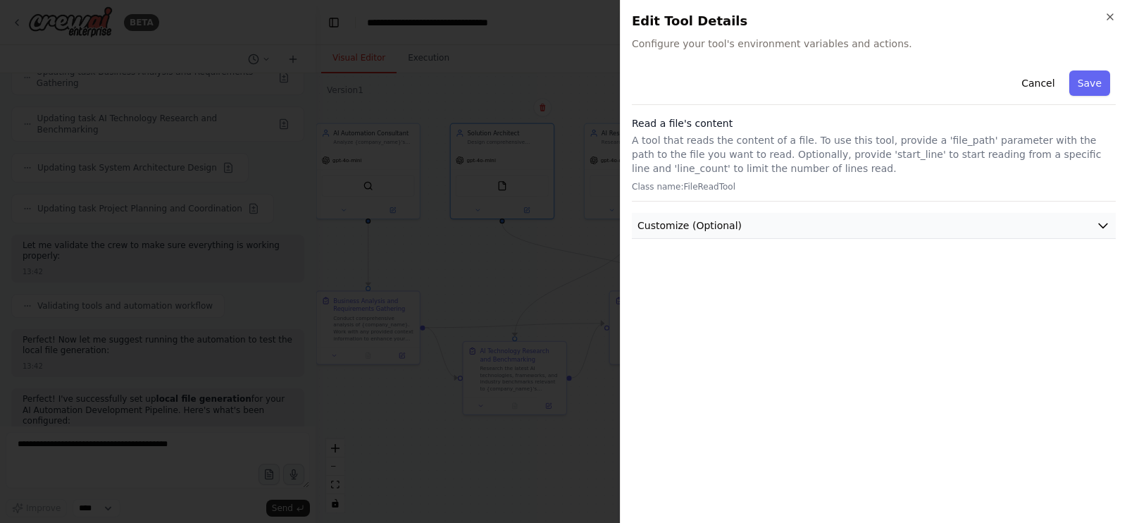
click at [738, 222] on button "Customize (Optional)" at bounding box center [874, 226] width 484 height 26
drag, startPoint x: 868, startPoint y: 291, endPoint x: 876, endPoint y: 280, distance: 13.7
click at [870, 289] on div "Cancel Save Read a file's content A tool that reads the content of a file. To u…" at bounding box center [874, 288] width 484 height 446
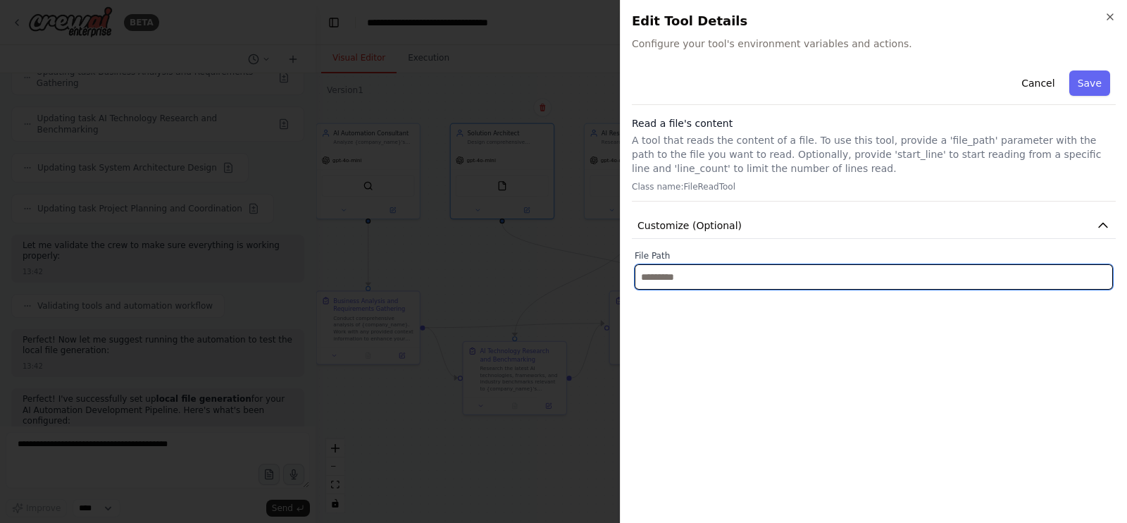
click at [876, 280] on input "text" at bounding box center [874, 276] width 478 height 25
paste input "**********"
type input "**********"
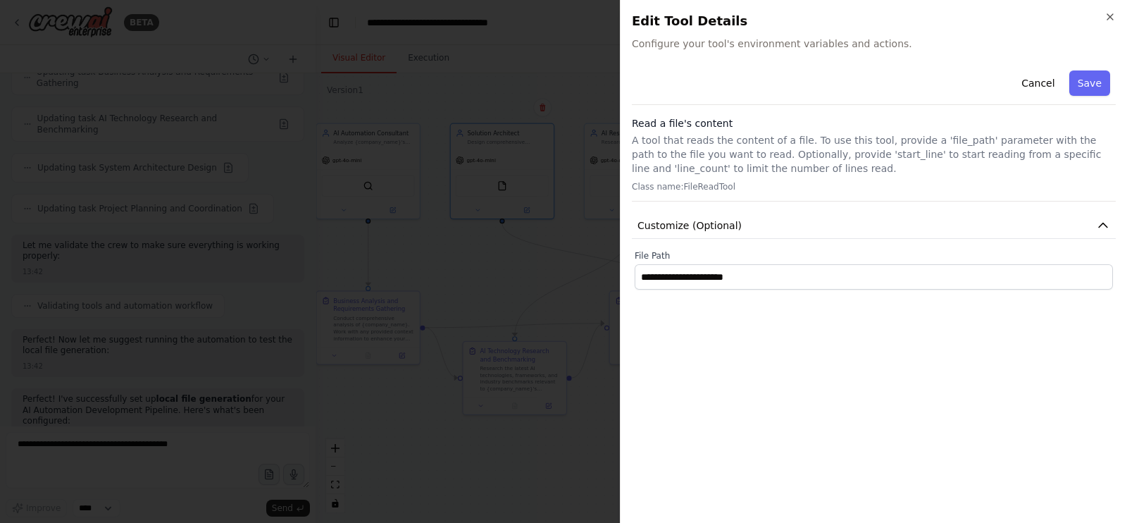
click at [873, 377] on div "**********" at bounding box center [874, 288] width 484 height 446
click at [1094, 92] on button "Save" at bounding box center [1089, 82] width 41 height 25
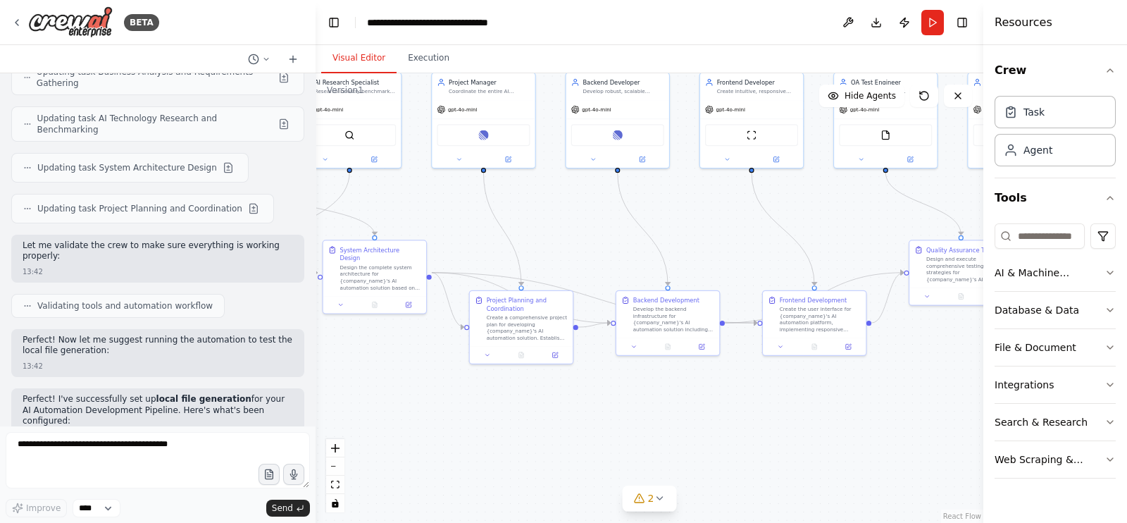
drag, startPoint x: 806, startPoint y: 276, endPoint x: 519, endPoint y: 233, distance: 290.5
click at [519, 233] on div ".deletable-edge-delete-btn { width: 20px; height: 20px; border: 0px solid #ffff…" at bounding box center [650, 297] width 668 height 449
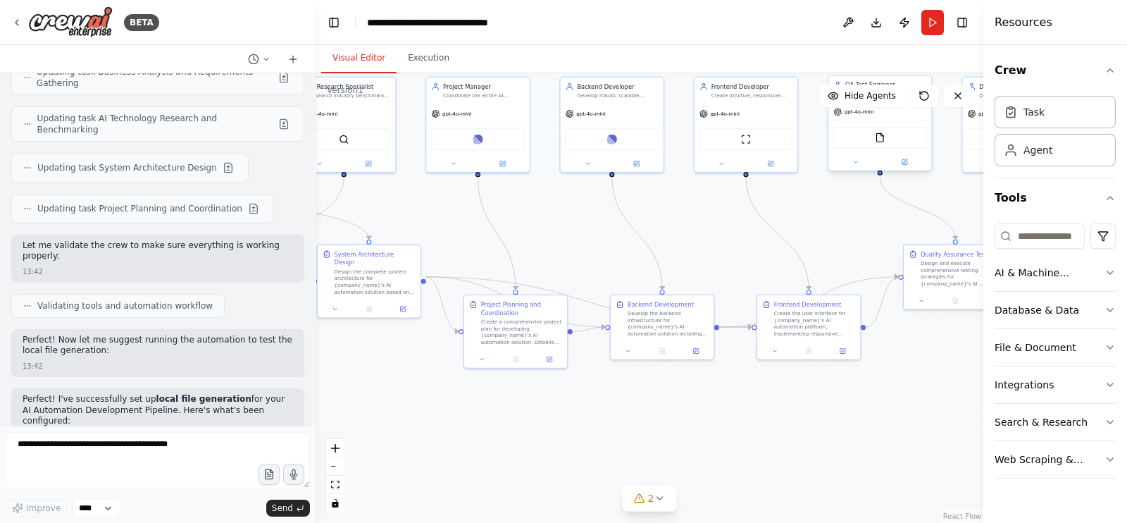
click at [885, 139] on div "FileReadTool" at bounding box center [879, 138] width 93 height 22
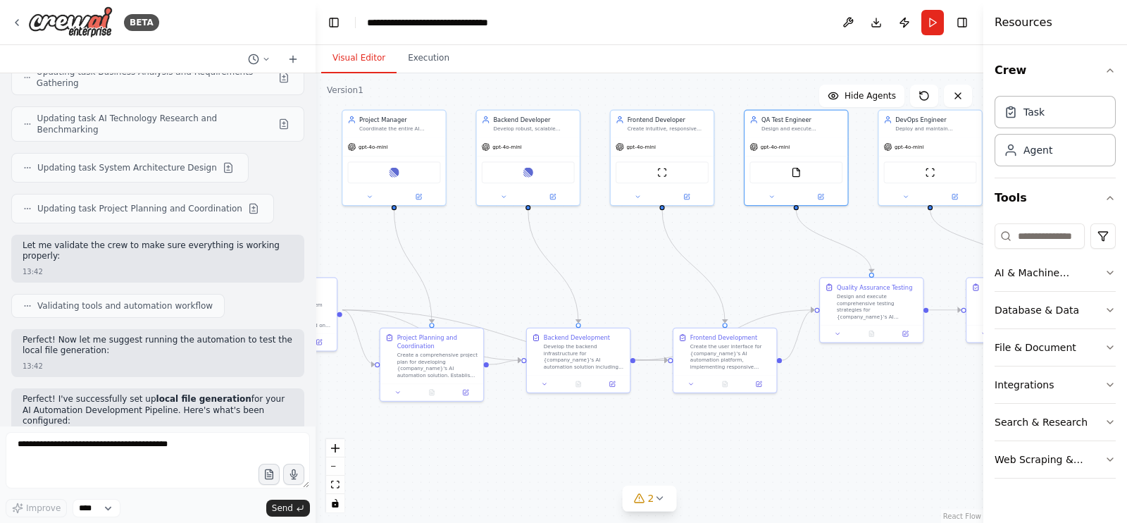
drag, startPoint x: 858, startPoint y: 208, endPoint x: 695, endPoint y: 290, distance: 182.4
click at [695, 290] on div ".deletable-edge-delete-btn { width: 20px; height: 20px; border: 0px solid #ffff…" at bounding box center [650, 297] width 668 height 449
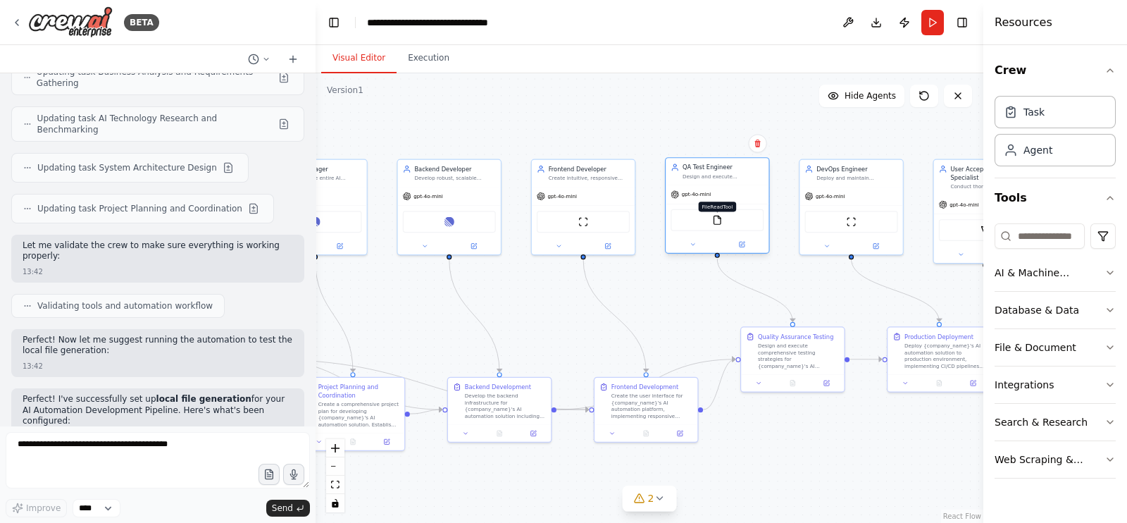
click at [719, 216] on img at bounding box center [717, 220] width 10 height 10
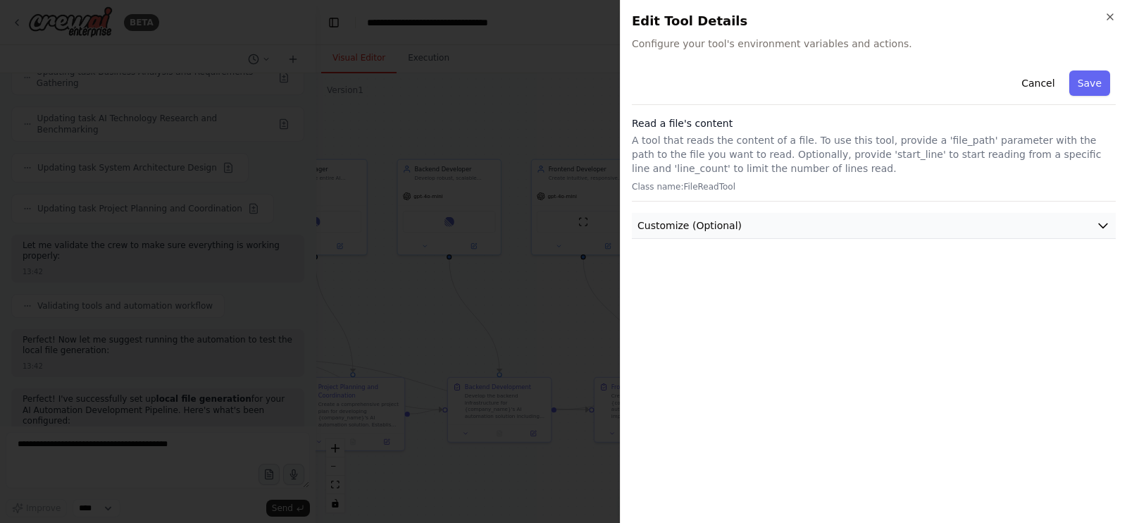
click at [753, 223] on button "Customize (Optional)" at bounding box center [874, 226] width 484 height 26
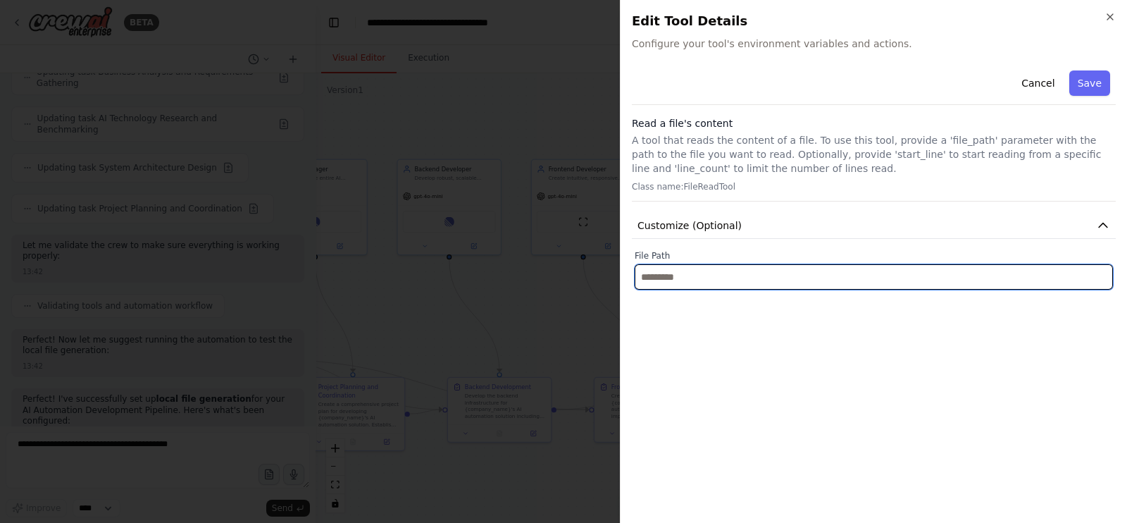
click at [715, 274] on input "text" at bounding box center [874, 276] width 478 height 25
paste input "**********"
type input "**********"
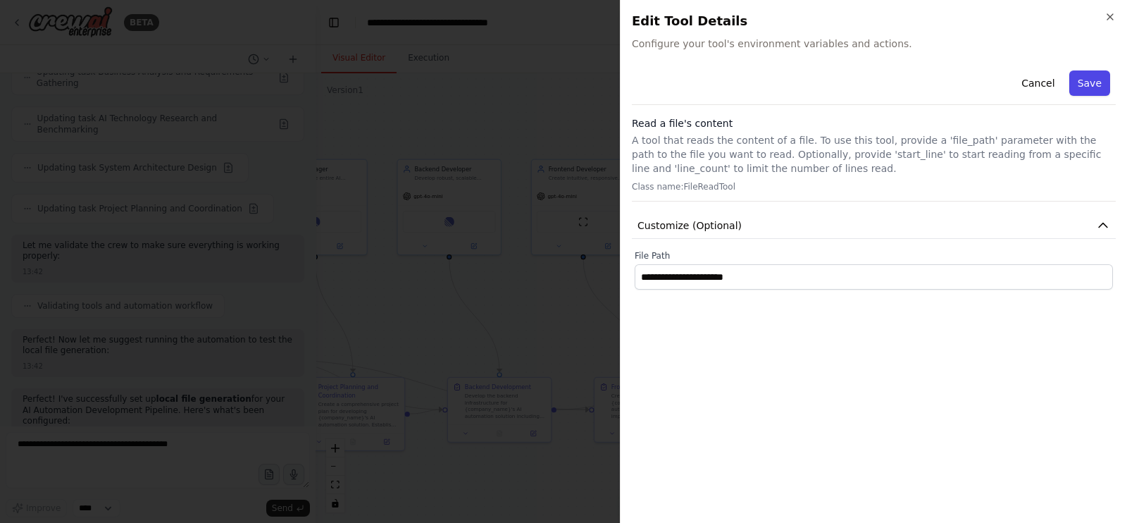
click at [1095, 84] on button "Save" at bounding box center [1089, 82] width 41 height 25
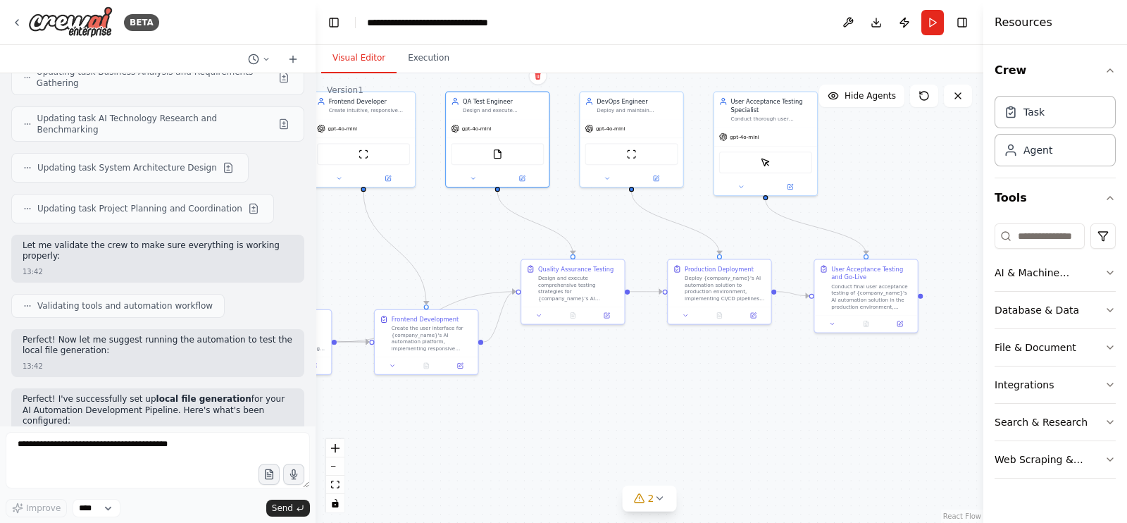
drag, startPoint x: 861, startPoint y: 313, endPoint x: 641, endPoint y: 246, distance: 229.9
click at [641, 246] on div ".deletable-edge-delete-btn { width: 20px; height: 20px; border: 0px solid #ffff…" at bounding box center [650, 297] width 668 height 449
click at [771, 161] on div "ScrapeElementFromWebsiteTool" at bounding box center [765, 161] width 93 height 22
click at [768, 162] on img at bounding box center [766, 161] width 10 height 10
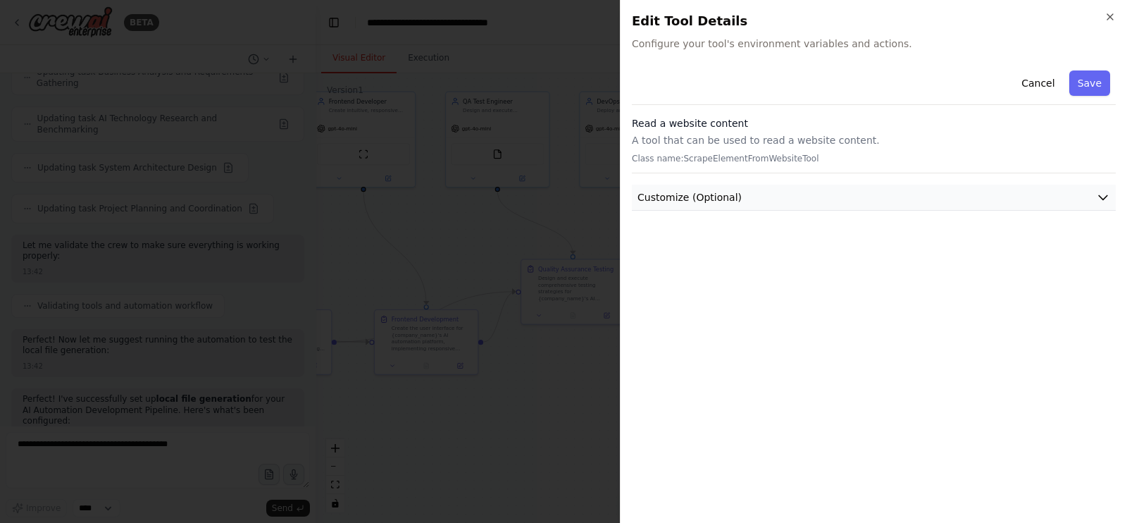
click at [757, 187] on button "Customize (Optional)" at bounding box center [874, 198] width 484 height 26
click at [550, 230] on div at bounding box center [563, 261] width 1127 height 523
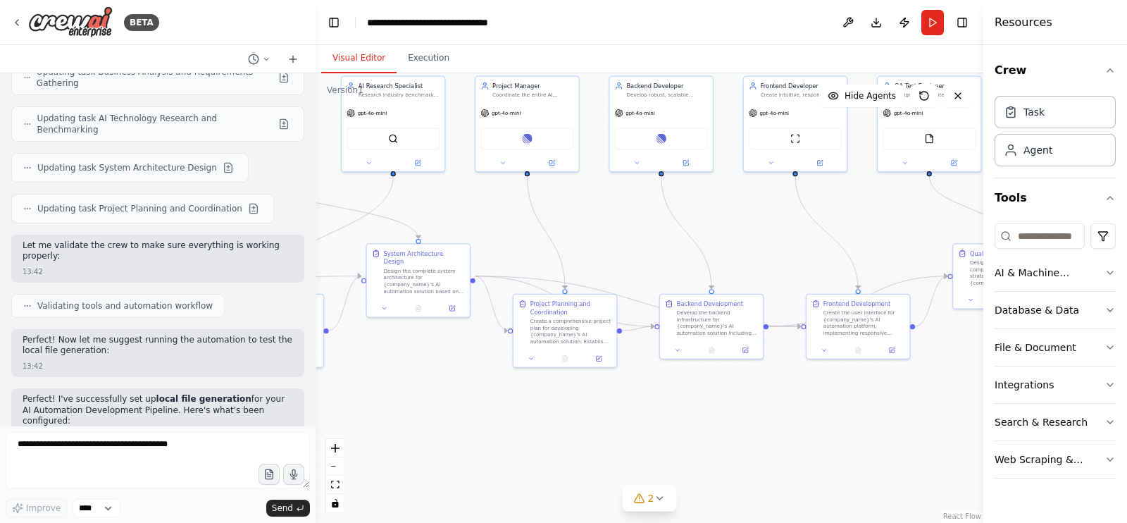
drag, startPoint x: 466, startPoint y: 248, endPoint x: 898, endPoint y: 233, distance: 432.0
click at [898, 233] on div ".deletable-edge-delete-btn { width: 20px; height: 20px; border: 0px solid #ffff…" at bounding box center [650, 297] width 668 height 449
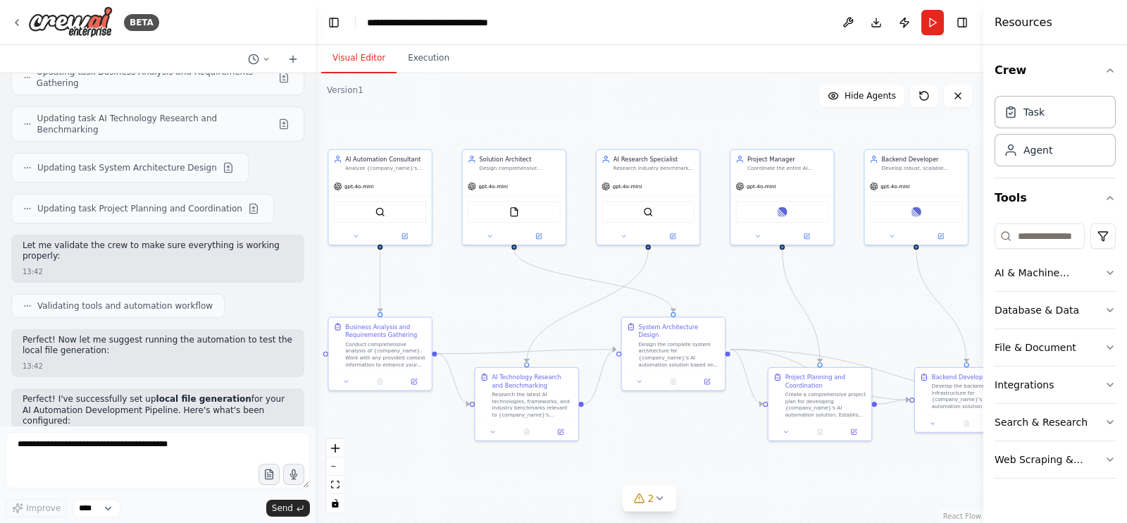
drag, startPoint x: 468, startPoint y: 218, endPoint x: 754, endPoint y: 267, distance: 290.1
click at [754, 267] on div ".deletable-edge-delete-btn { width: 20px; height: 20px; border: 0px solid #ffff…" at bounding box center [650, 297] width 668 height 449
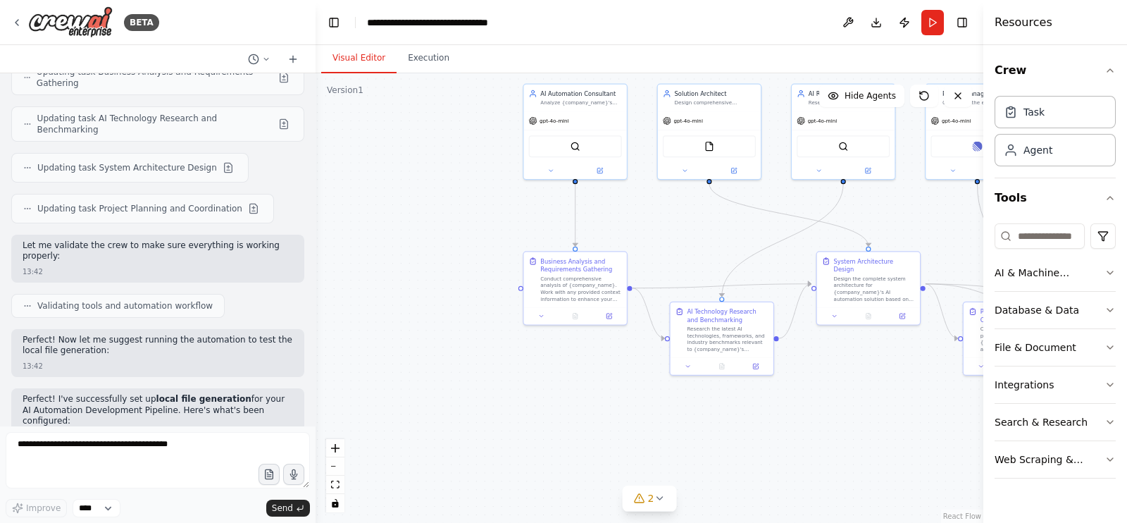
drag, startPoint x: 475, startPoint y: 258, endPoint x: 662, endPoint y: 217, distance: 191.2
click at [662, 217] on div ".deletable-edge-delete-btn { width: 20px; height: 20px; border: 0px solid #ffff…" at bounding box center [650, 297] width 668 height 449
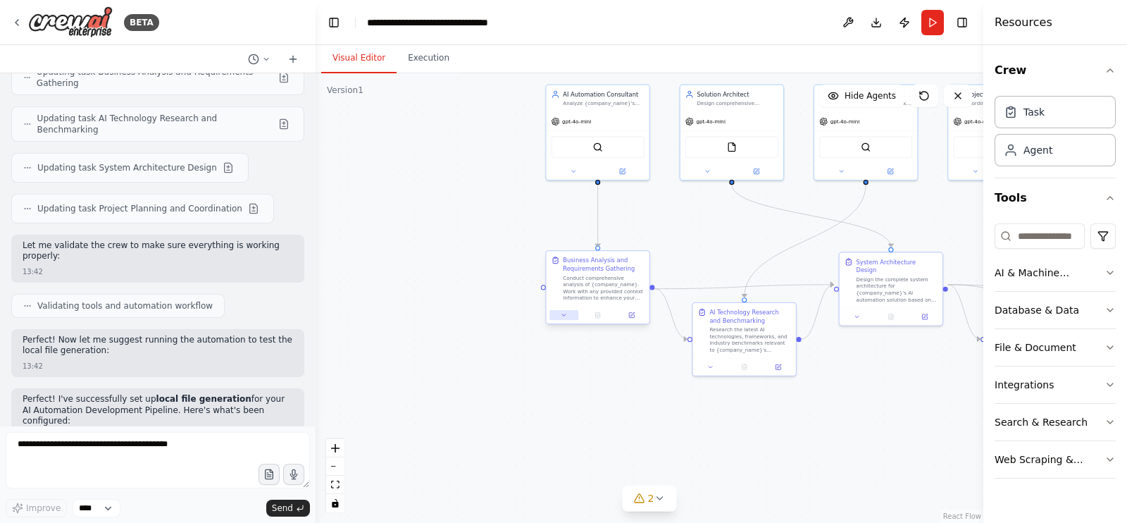
click at [563, 311] on icon at bounding box center [564, 314] width 7 height 7
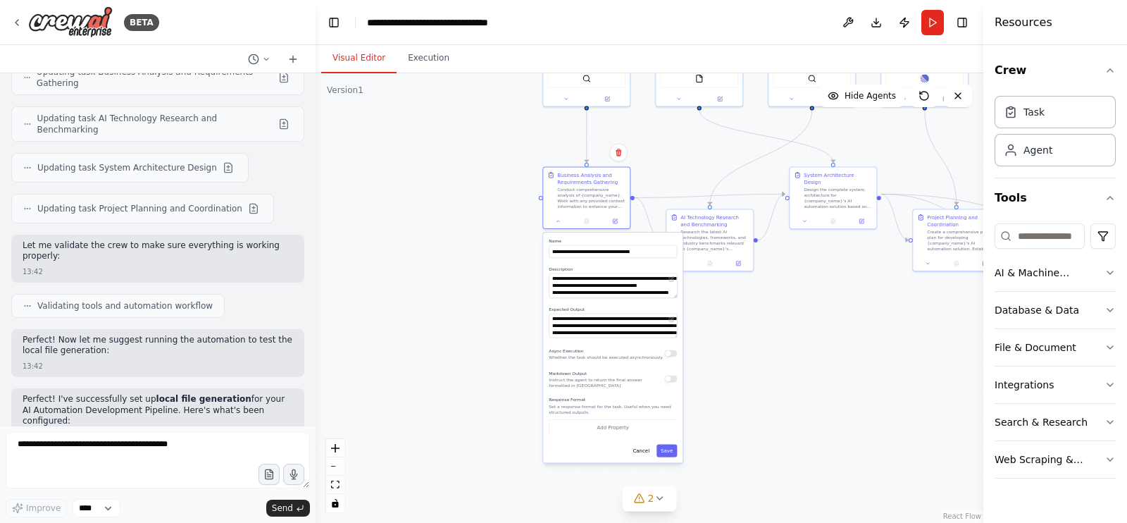
drag, startPoint x: 502, startPoint y: 346, endPoint x: 504, endPoint y: 255, distance: 91.6
click at [504, 255] on div ".deletable-edge-delete-btn { width: 20px; height: 20px; border: 0px solid #ffff…" at bounding box center [650, 297] width 668 height 449
click at [778, 340] on div ".deletable-edge-delete-btn { width: 20px; height: 20px; border: 0px solid #ffff…" at bounding box center [650, 297] width 668 height 449
click at [682, 258] on icon at bounding box center [681, 261] width 6 height 6
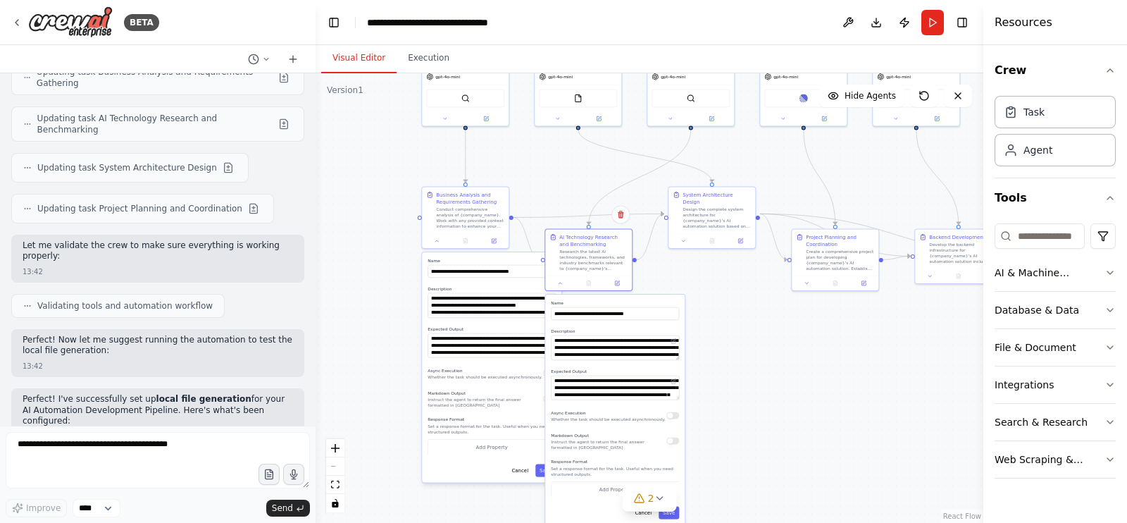
drag, startPoint x: 896, startPoint y: 291, endPoint x: 754, endPoint y: 322, distance: 145.6
click at [754, 322] on div ".deletable-edge-delete-btn { width: 20px; height: 20px; border: 0px solid #ffff…" at bounding box center [650, 297] width 668 height 449
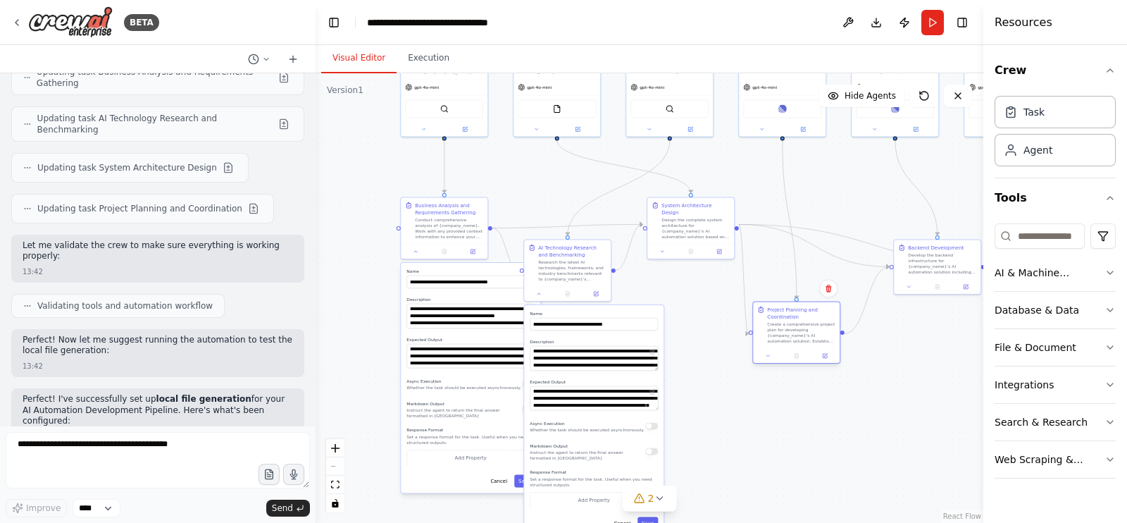
drag, startPoint x: 817, startPoint y: 287, endPoint x: 799, endPoint y: 340, distance: 56.3
click at [799, 340] on div "Create a comprehensive project plan for developing {company_name}'s AI automati…" at bounding box center [801, 332] width 68 height 23
click at [719, 368] on div ".deletable-edge-delete-btn { width: 20px; height: 20px; border: 0px solid #ffff…" at bounding box center [650, 297] width 668 height 449
click at [499, 477] on button "Cancel" at bounding box center [498, 480] width 25 height 13
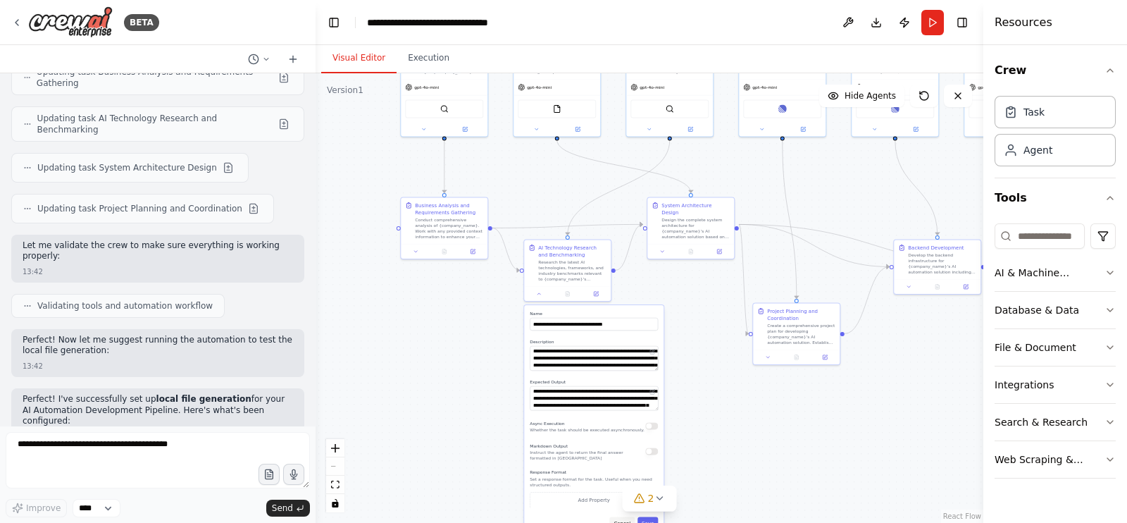
click at [621, 519] on button "Cancel" at bounding box center [621, 522] width 25 height 13
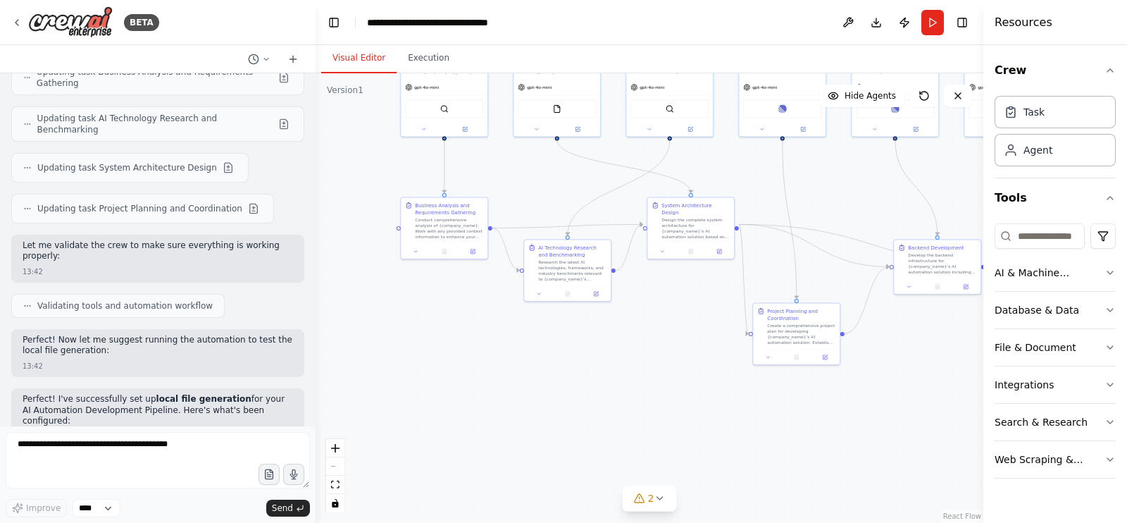
click at [430, 420] on div ".deletable-edge-delete-btn { width: 20px; height: 20px; border: 0px solid #ffff…" at bounding box center [650, 297] width 668 height 449
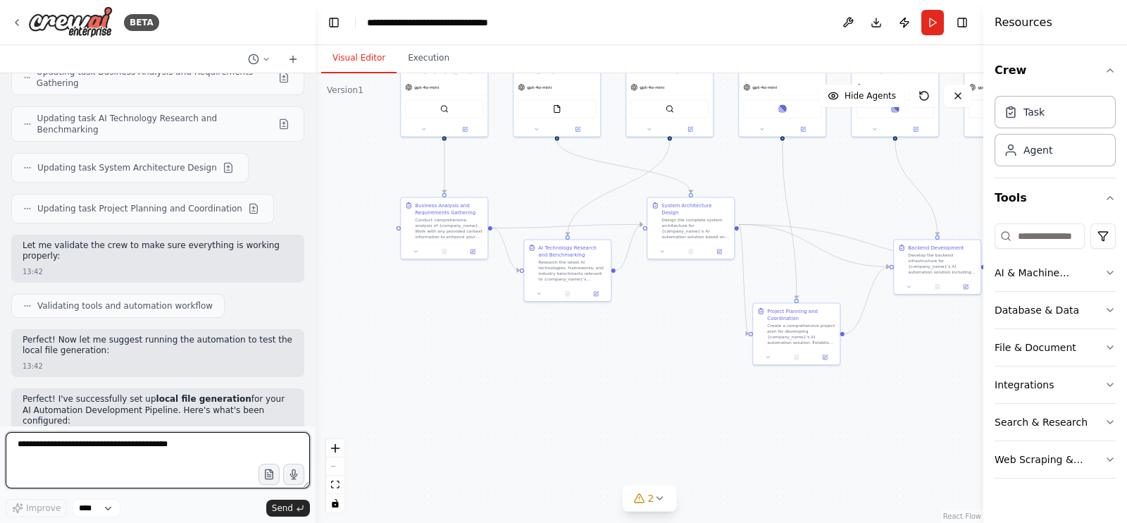
click at [123, 444] on textarea at bounding box center [158, 460] width 304 height 56
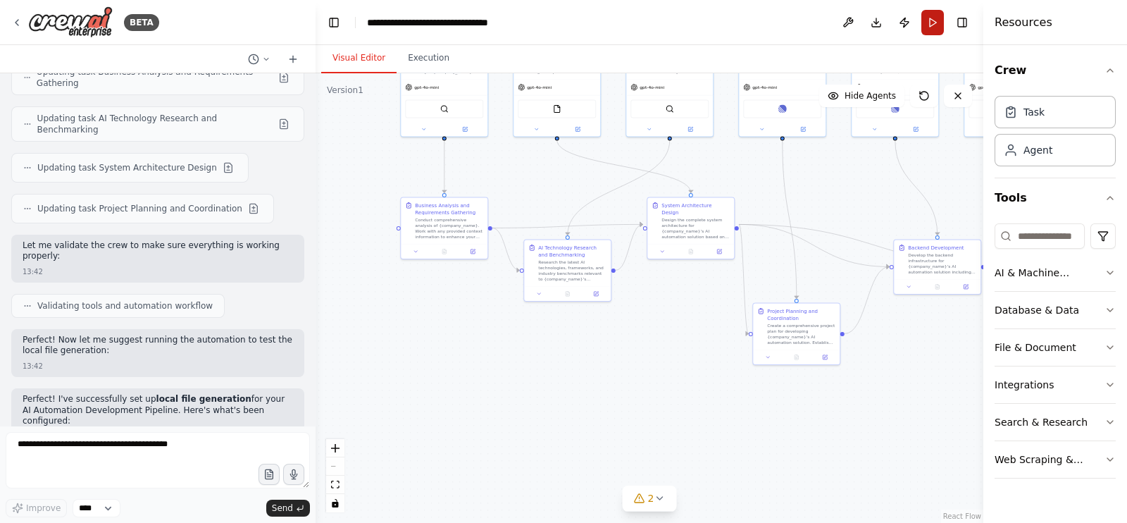
click at [930, 23] on button "Run" at bounding box center [932, 22] width 23 height 25
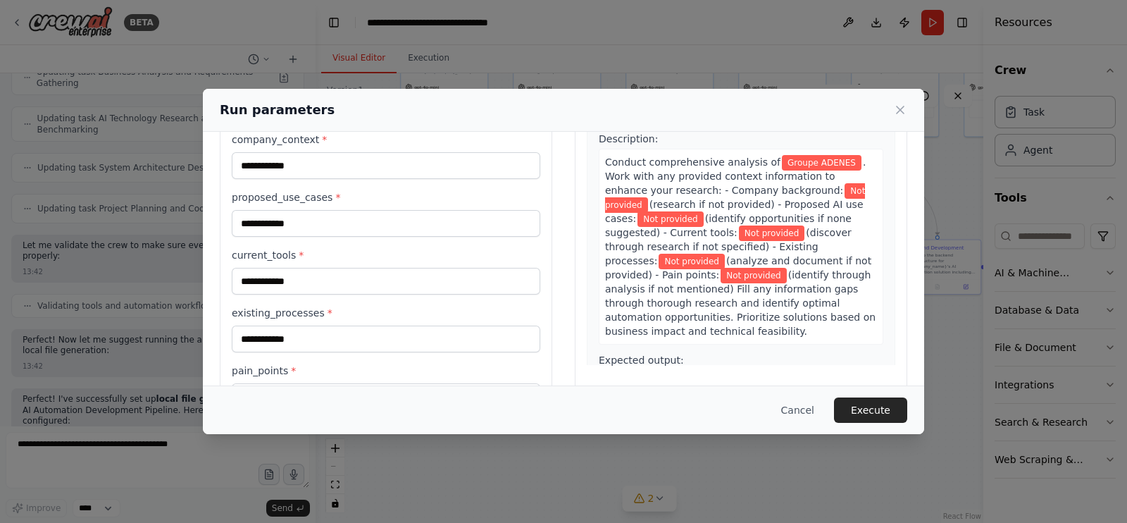
scroll to position [157, 0]
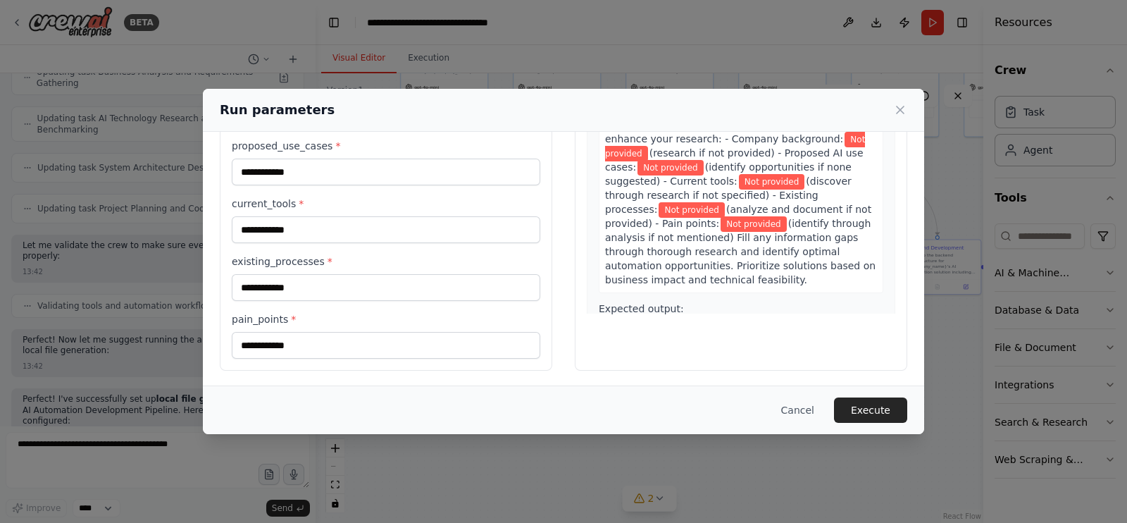
click at [858, 408] on button "Execute" at bounding box center [870, 409] width 73 height 25
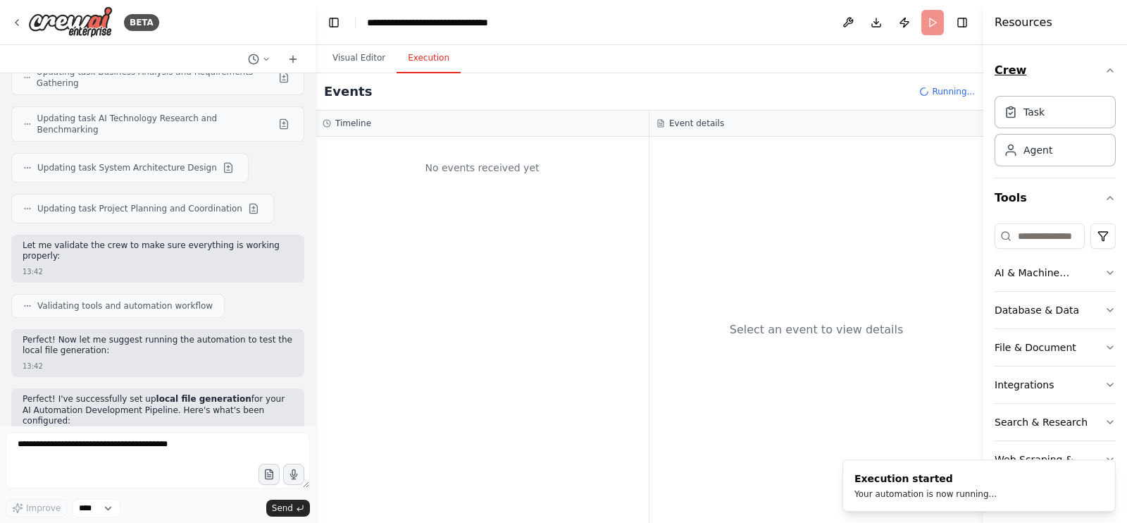
click at [1113, 68] on icon "button" at bounding box center [1109, 70] width 11 height 11
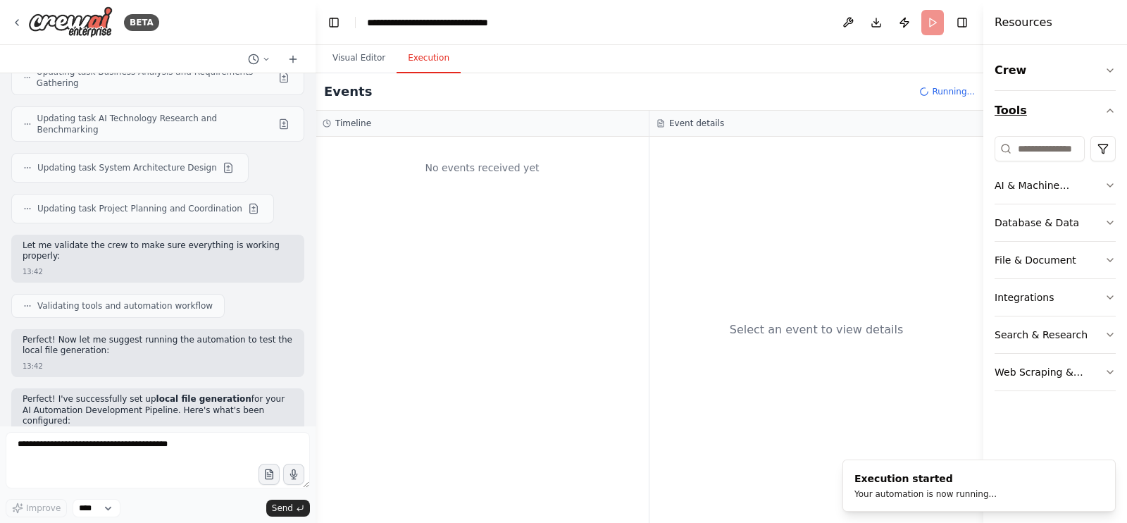
click at [1106, 103] on button "Tools" at bounding box center [1054, 110] width 121 height 39
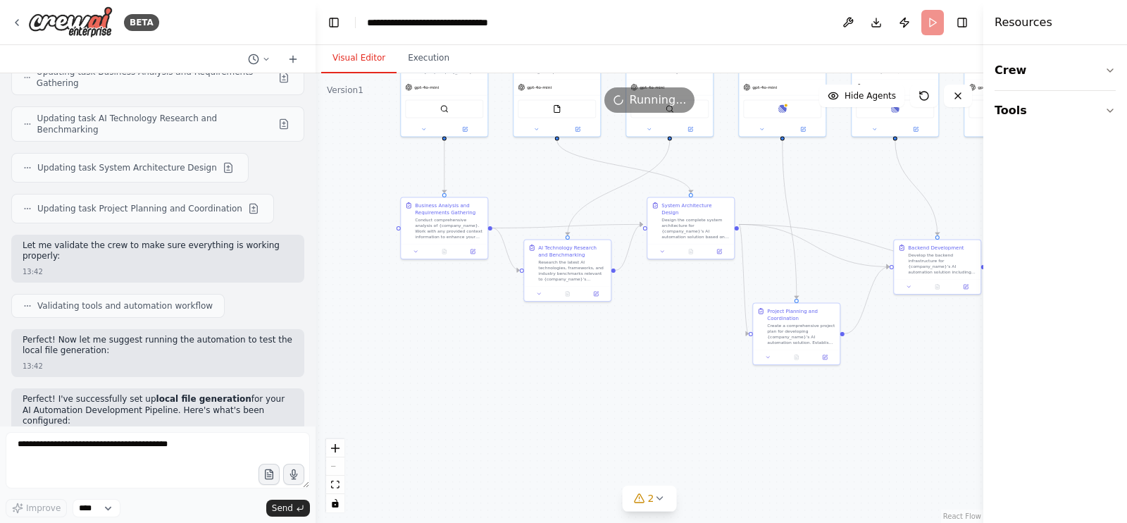
click at [366, 72] on button "Visual Editor" at bounding box center [358, 59] width 75 height 30
click at [423, 58] on button "Execution" at bounding box center [428, 59] width 64 height 30
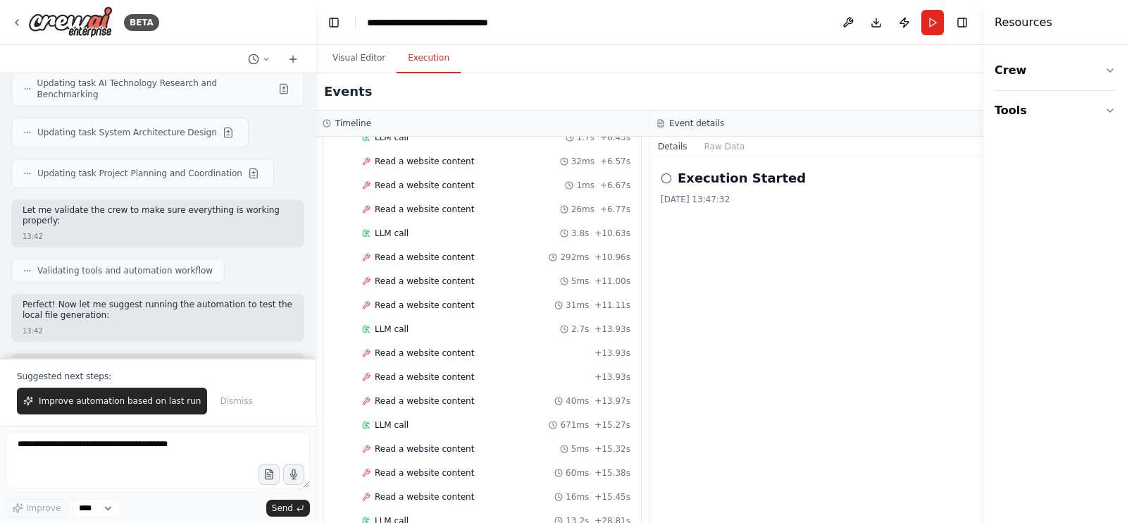
scroll to position [14108, 0]
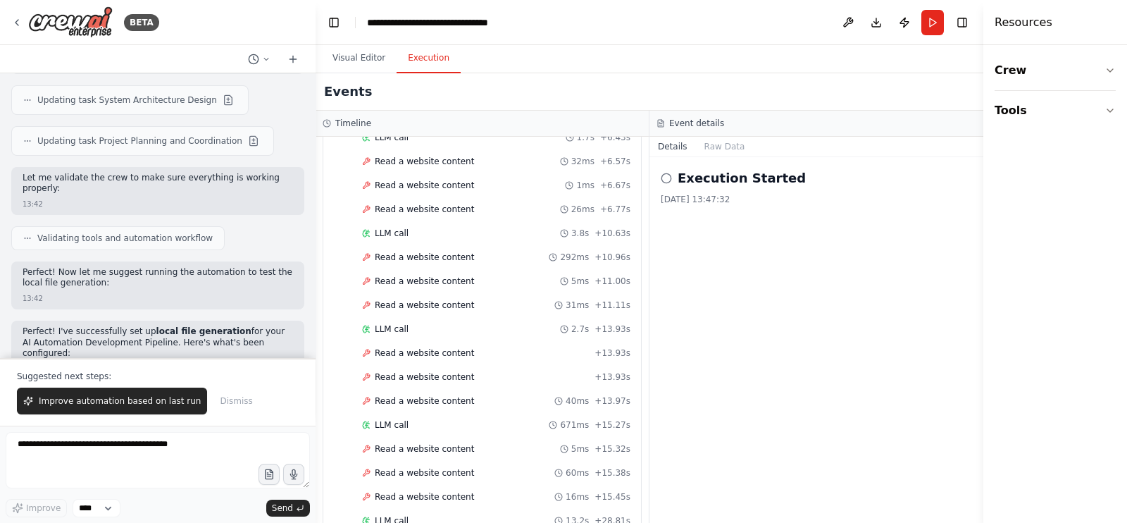
click at [857, 305] on div "Execution Started 22/09/2025 13:47:32" at bounding box center [816, 340] width 334 height 366
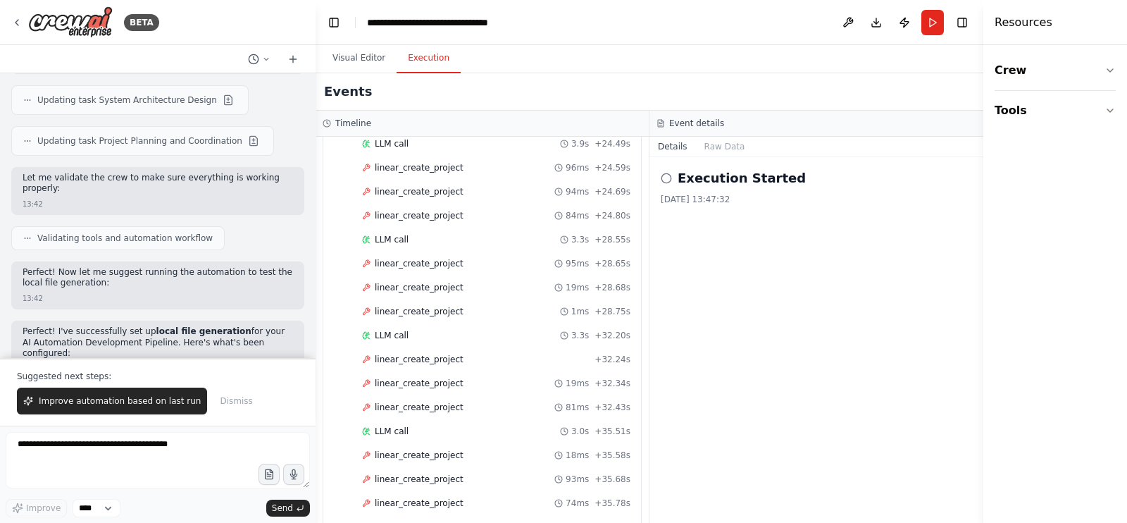
scroll to position [1730, 0]
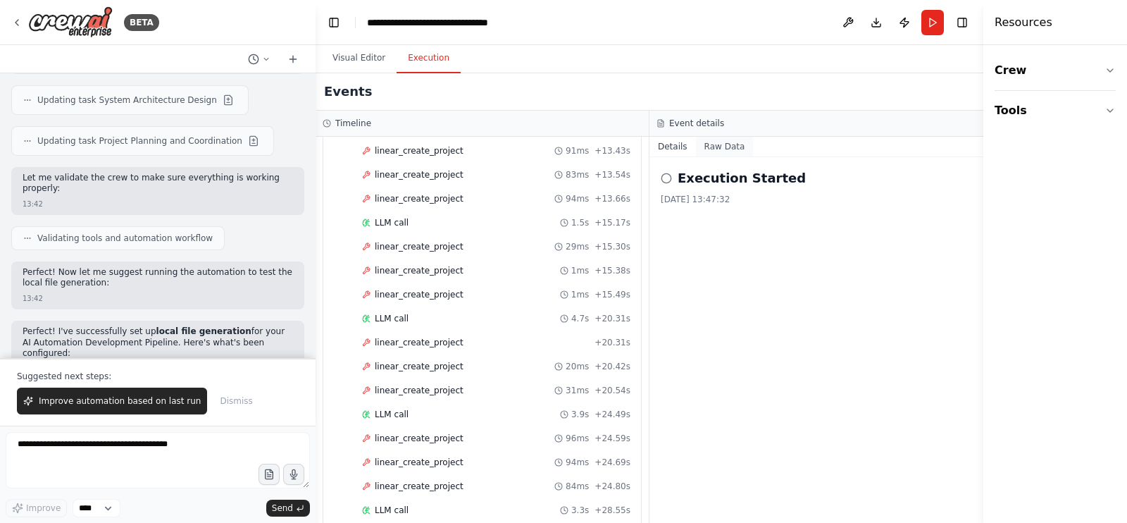
click at [726, 139] on button "Raw Data" at bounding box center [725, 147] width 58 height 20
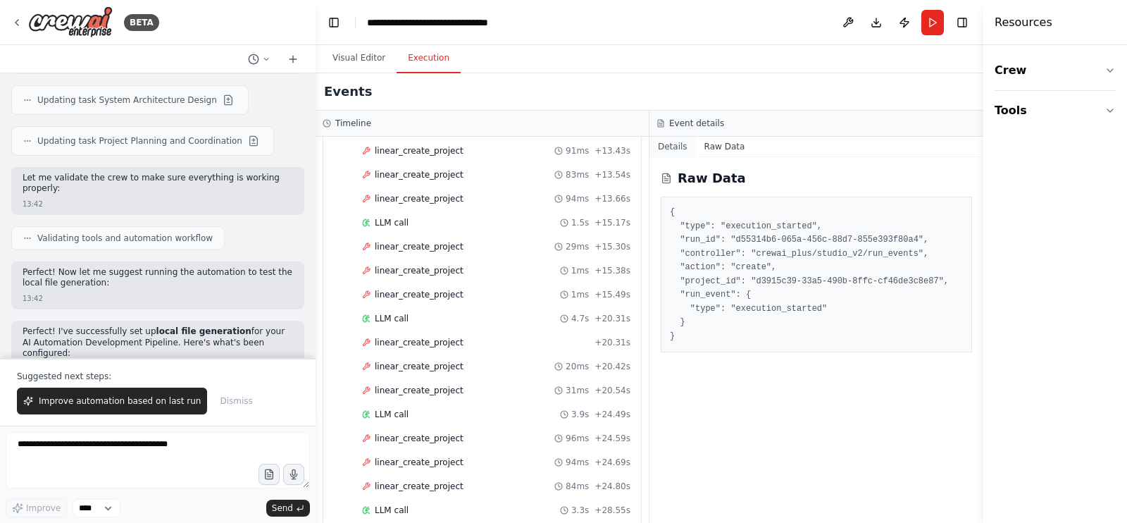
click at [673, 139] on button "Details" at bounding box center [672, 147] width 46 height 20
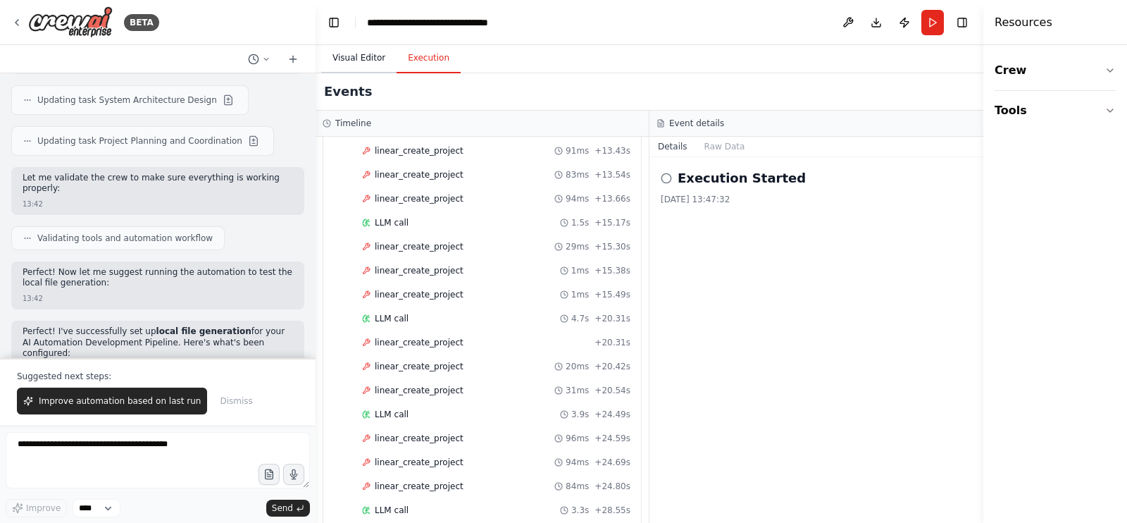
click at [351, 61] on button "Visual Editor" at bounding box center [358, 59] width 75 height 30
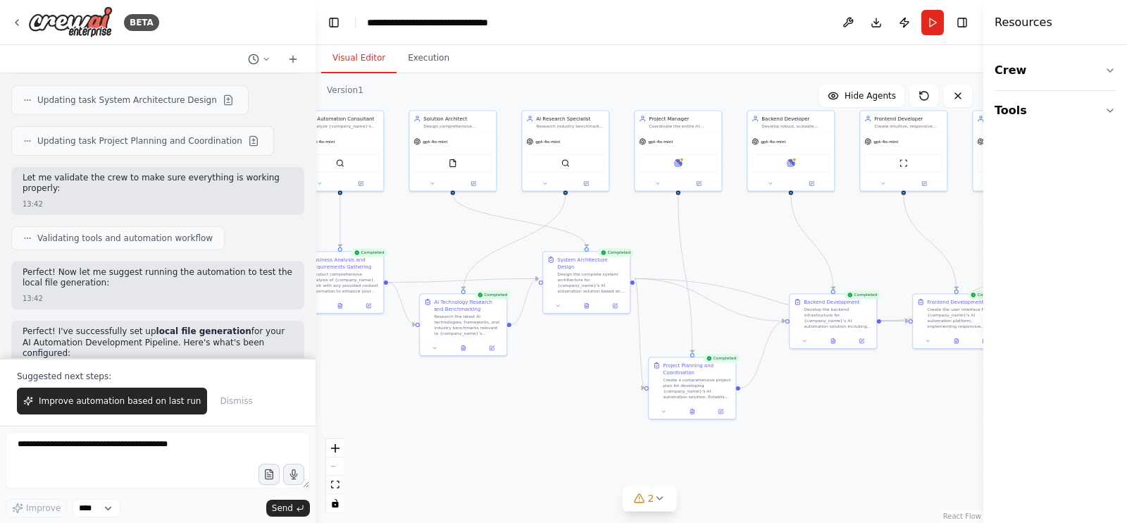
drag, startPoint x: 700, startPoint y: 318, endPoint x: 596, endPoint y: 373, distance: 117.5
click at [596, 373] on div ".deletable-edge-delete-btn { width: 20px; height: 20px; border: 0px solid #ffff…" at bounding box center [650, 297] width 668 height 449
click at [464, 349] on button at bounding box center [464, 346] width 30 height 8
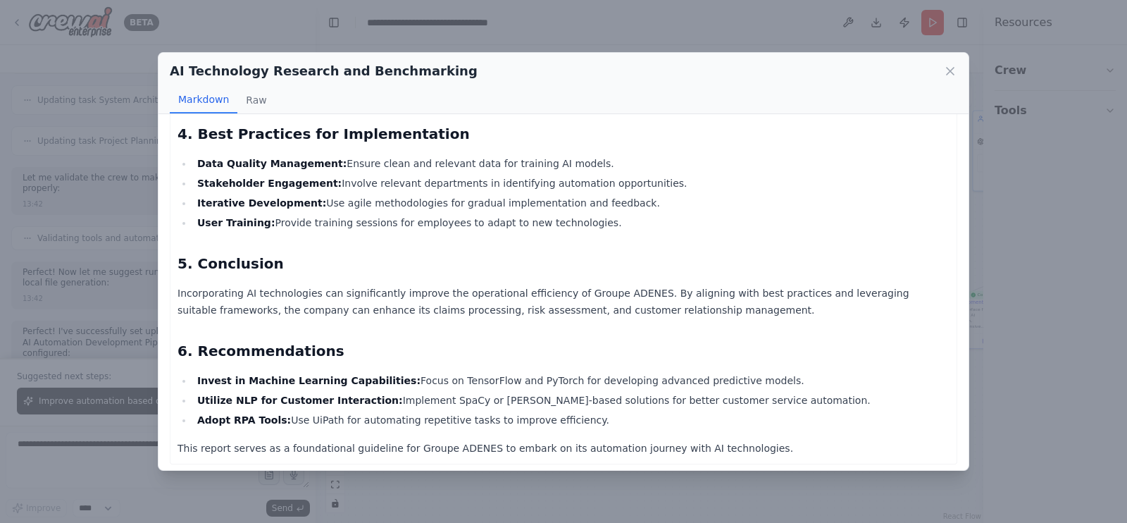
scroll to position [821, 0]
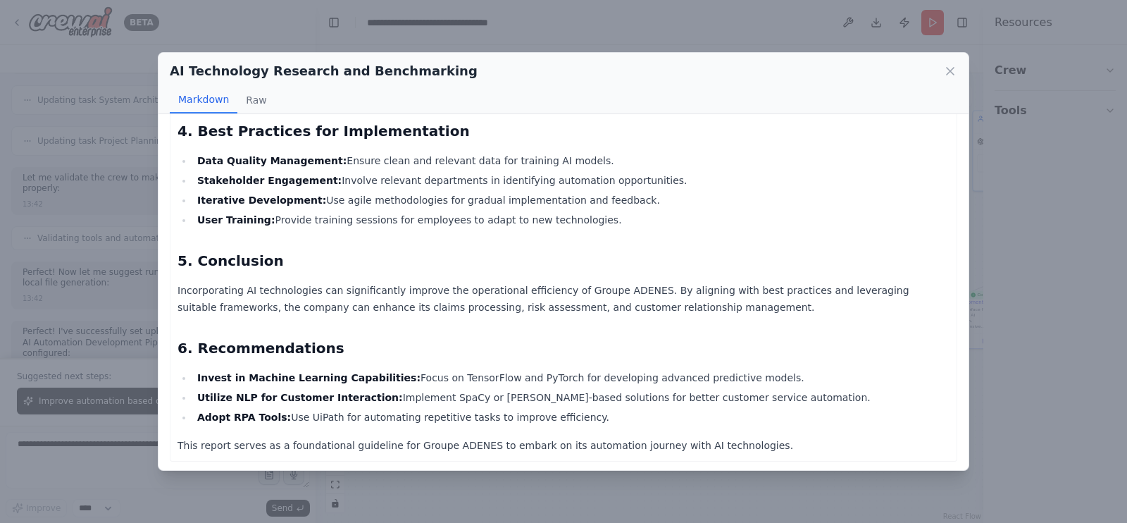
click at [652, 40] on div "AI Technology Research and Benchmarking Markdown Raw AI Technology Research Rep…" at bounding box center [563, 261] width 1127 height 523
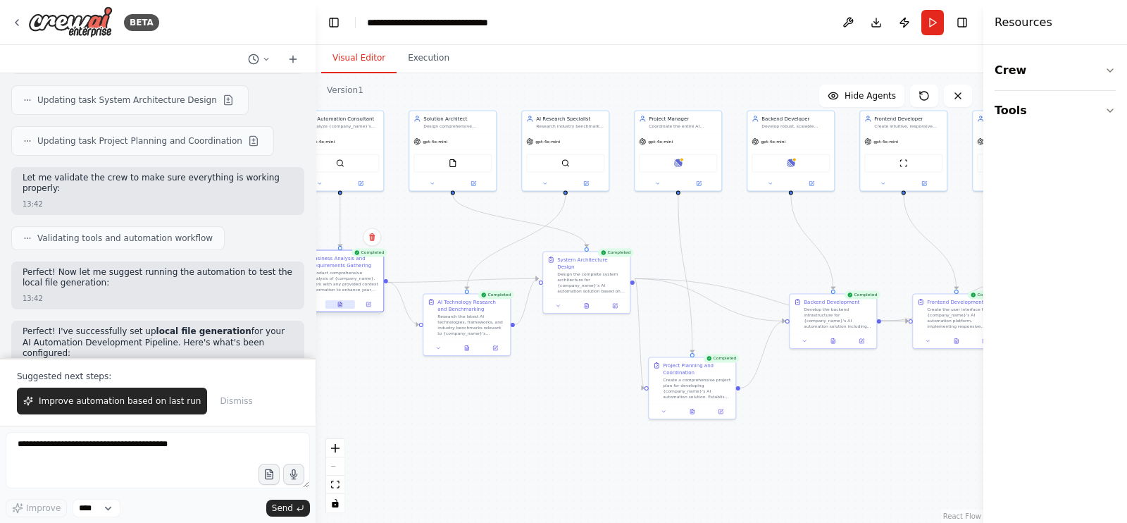
click at [342, 306] on icon at bounding box center [340, 304] width 6 height 6
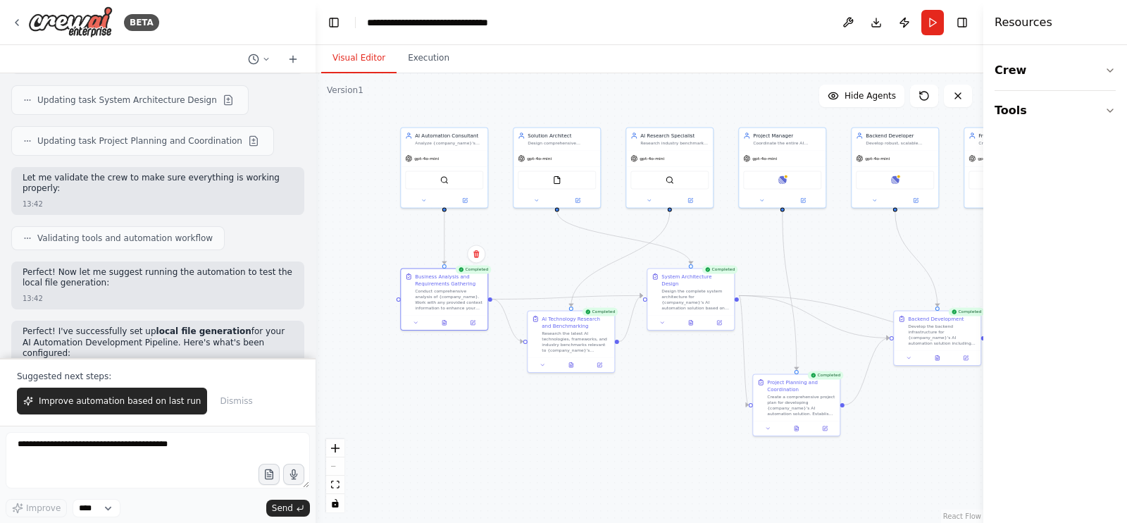
drag, startPoint x: 356, startPoint y: 330, endPoint x: 460, endPoint y: 346, distance: 105.6
click at [460, 346] on div ".deletable-edge-delete-btn { width: 20px; height: 20px; border: 0px solid #ffff…" at bounding box center [650, 297] width 668 height 449
click at [446, 325] on div at bounding box center [444, 320] width 87 height 15
click at [444, 318] on icon at bounding box center [445, 321] width 6 height 6
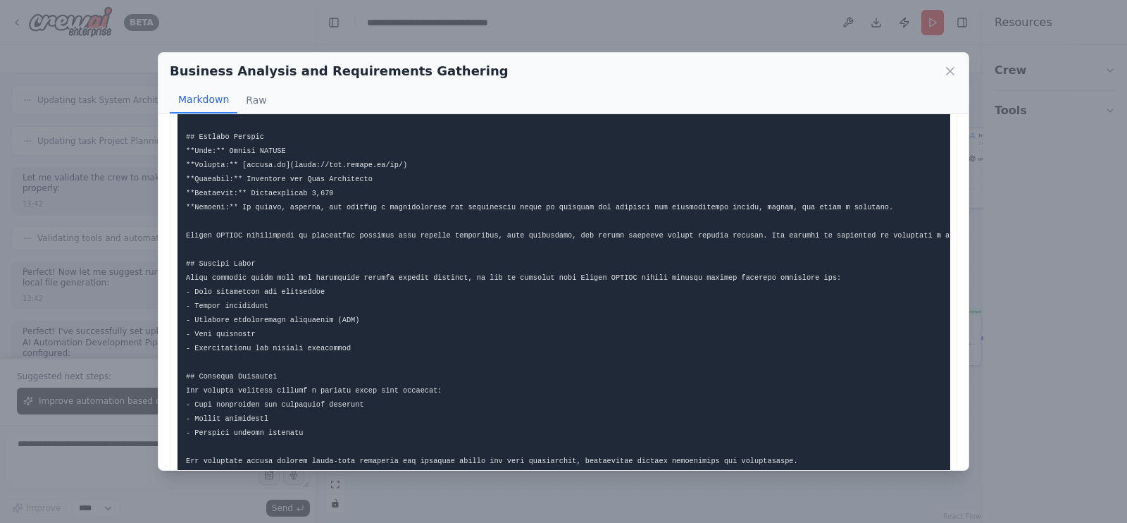
scroll to position [0, 0]
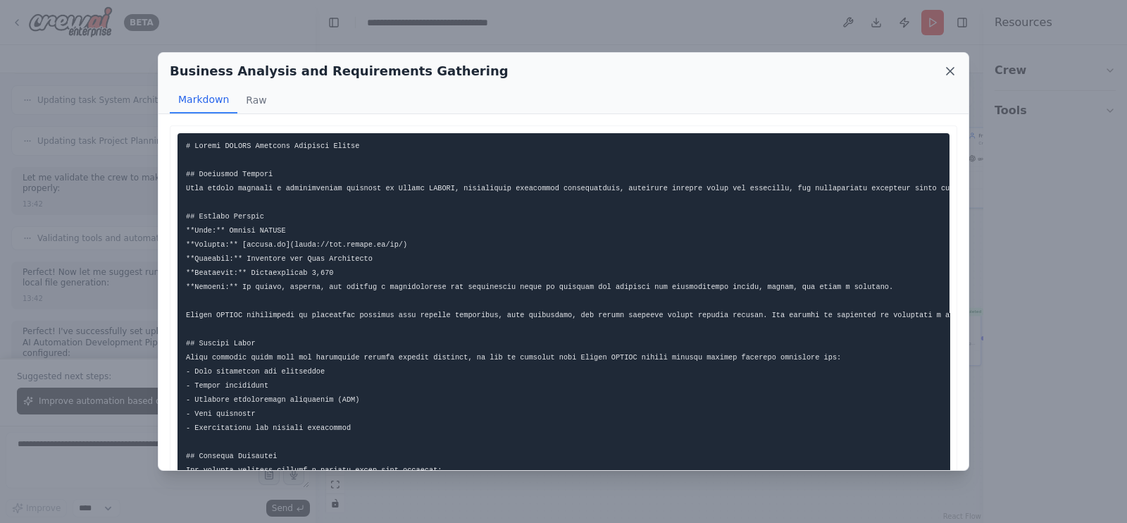
click at [947, 72] on icon at bounding box center [950, 71] width 14 height 14
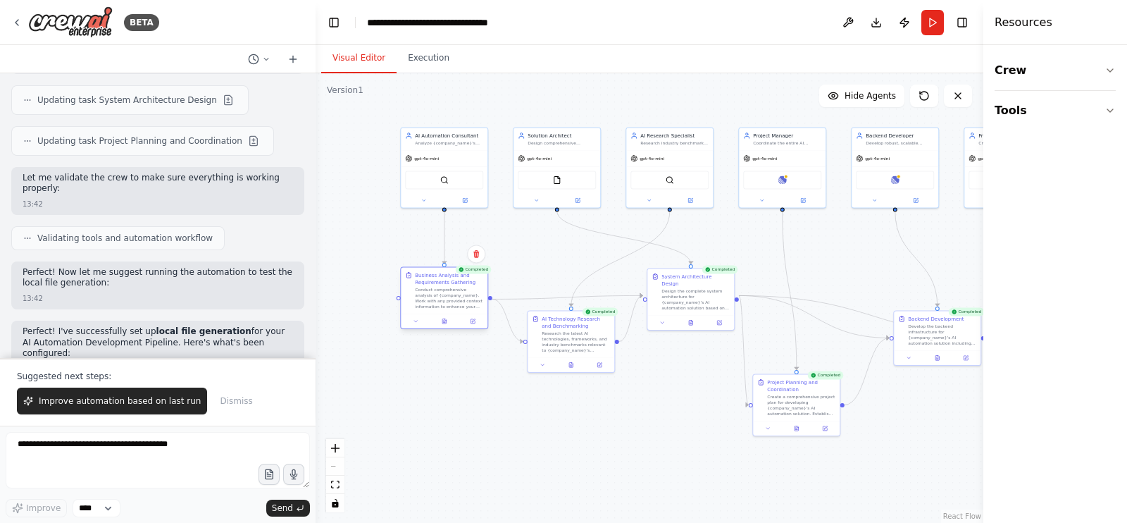
click at [449, 327] on div at bounding box center [444, 320] width 87 height 15
click at [447, 319] on icon at bounding box center [445, 321] width 6 height 6
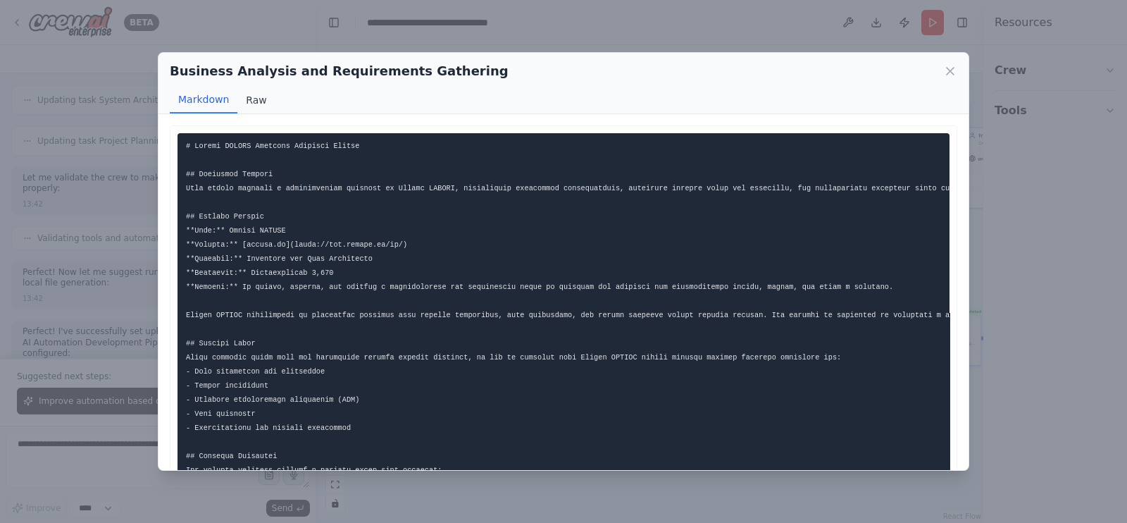
click at [252, 93] on button "Raw" at bounding box center [255, 100] width 37 height 27
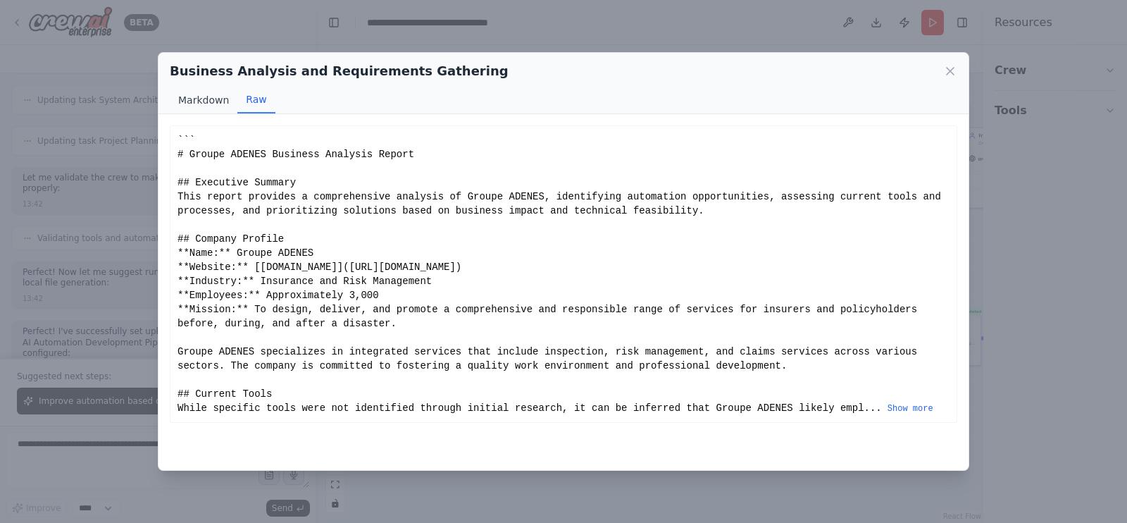
click at [212, 102] on button "Markdown" at bounding box center [204, 100] width 68 height 27
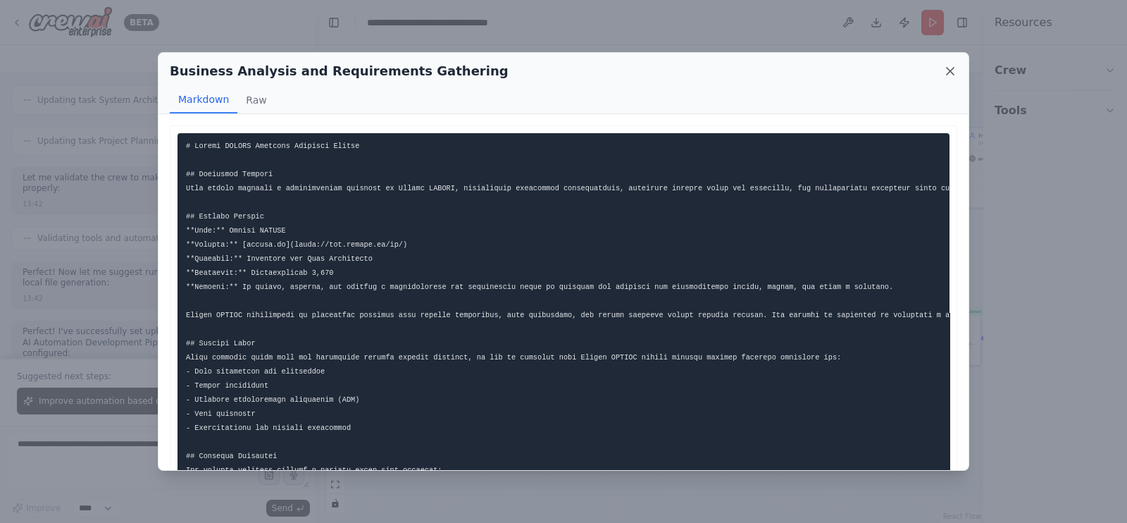
click at [953, 70] on icon at bounding box center [950, 71] width 14 height 14
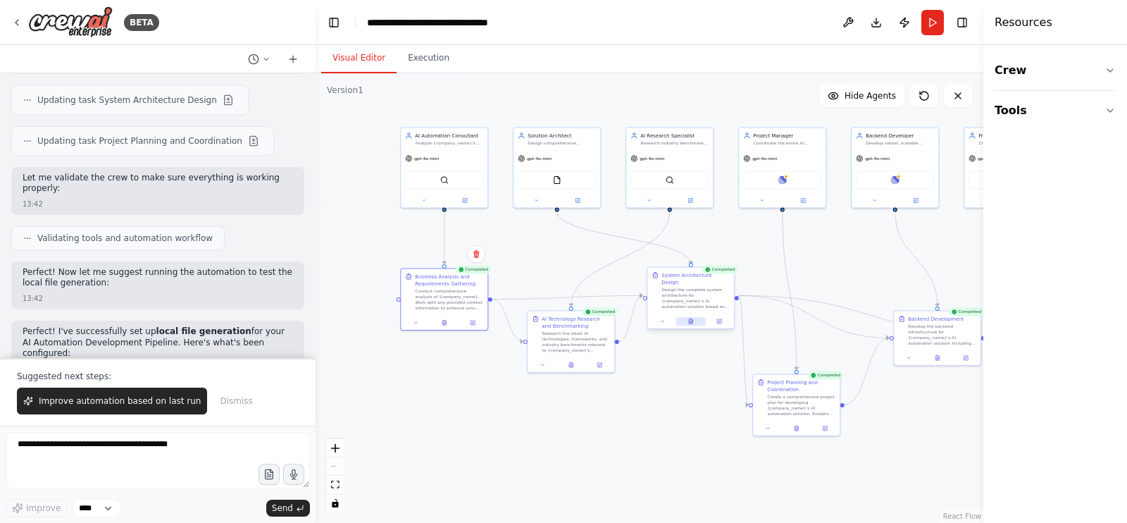
click at [697, 317] on button at bounding box center [691, 321] width 30 height 8
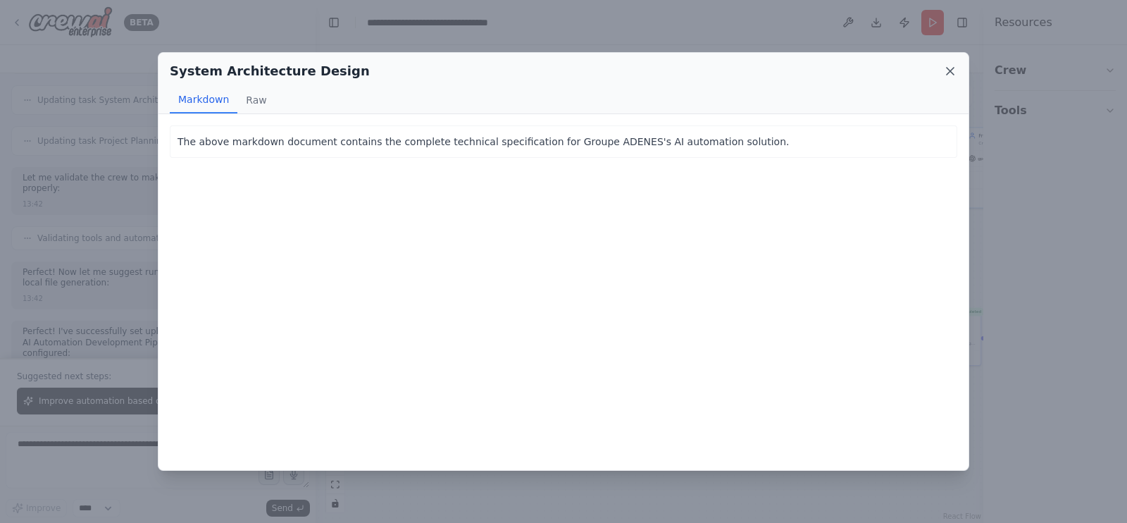
click at [949, 68] on icon at bounding box center [950, 71] width 14 height 14
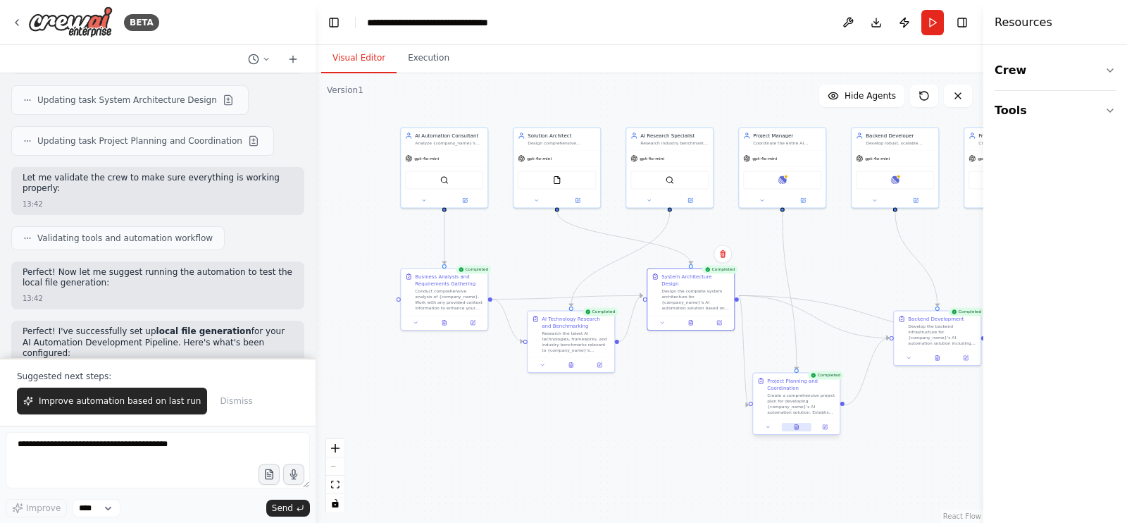
click at [798, 430] on button at bounding box center [797, 427] width 30 height 8
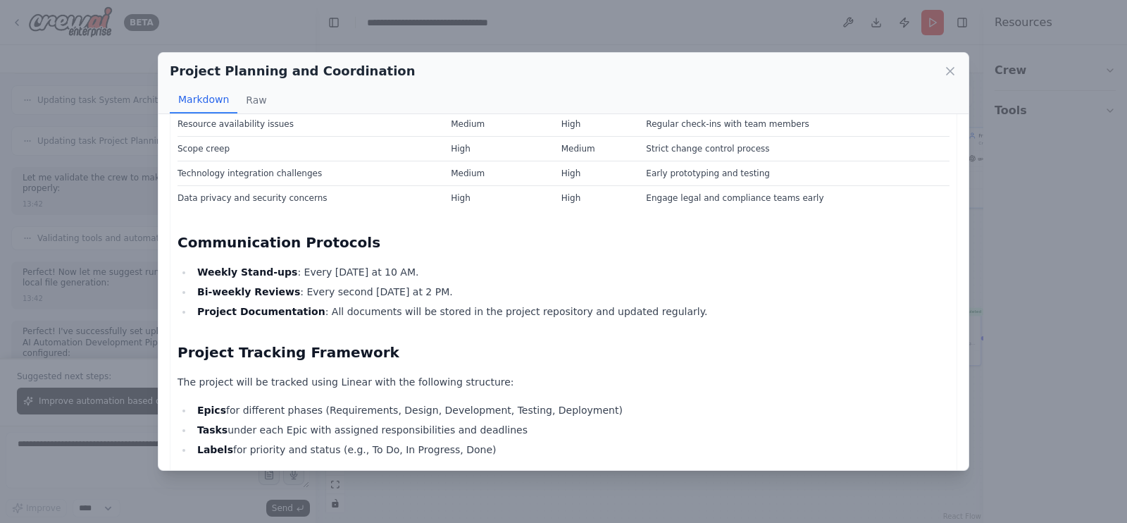
scroll to position [825, 0]
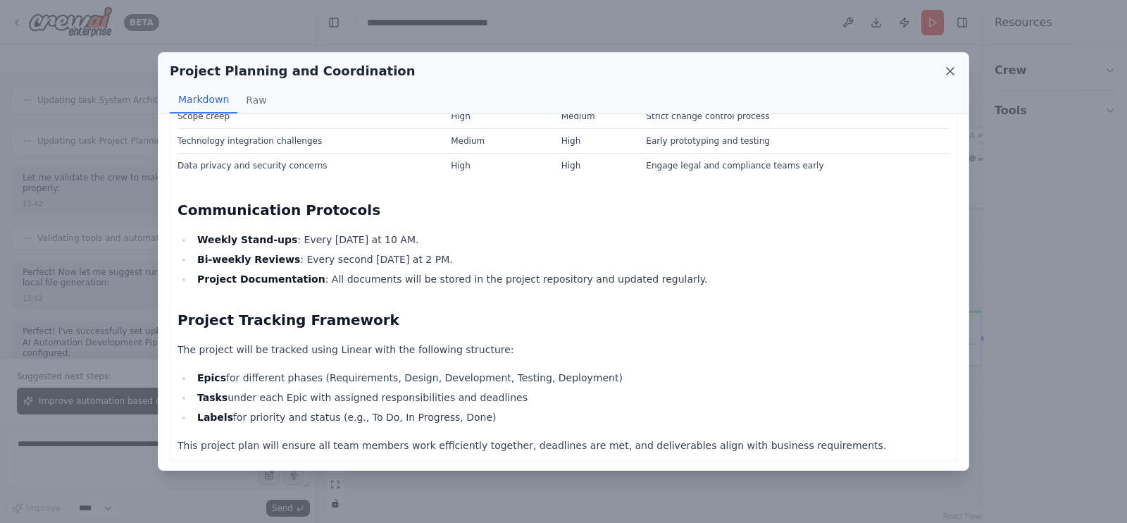
click at [954, 68] on icon at bounding box center [950, 71] width 14 height 14
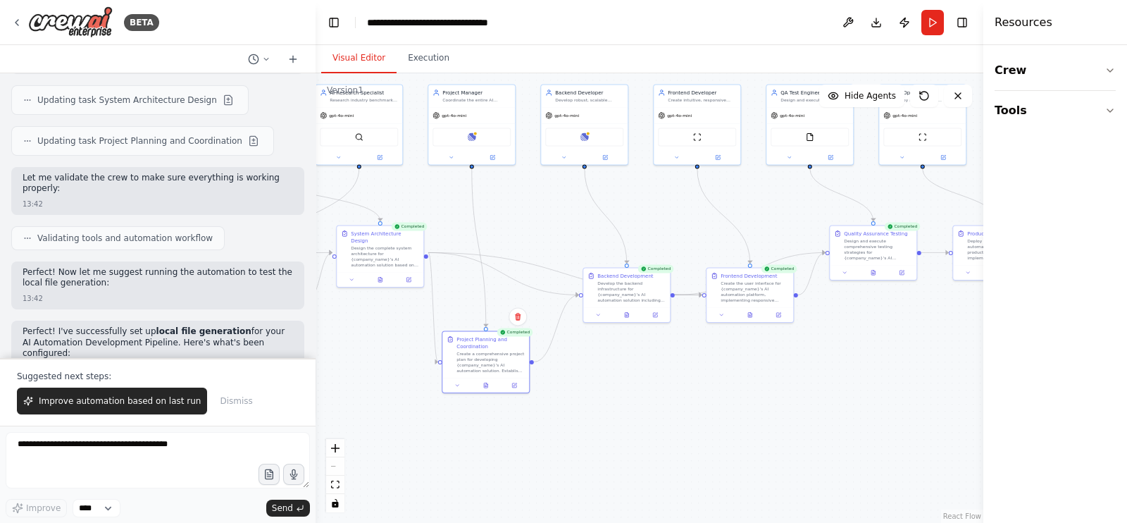
drag, startPoint x: 887, startPoint y: 262, endPoint x: 546, endPoint y: 241, distance: 341.5
click at [546, 241] on div ".deletable-edge-delete-btn { width: 20px; height: 20px; border: 0px solid #ffff…" at bounding box center [650, 297] width 668 height 449
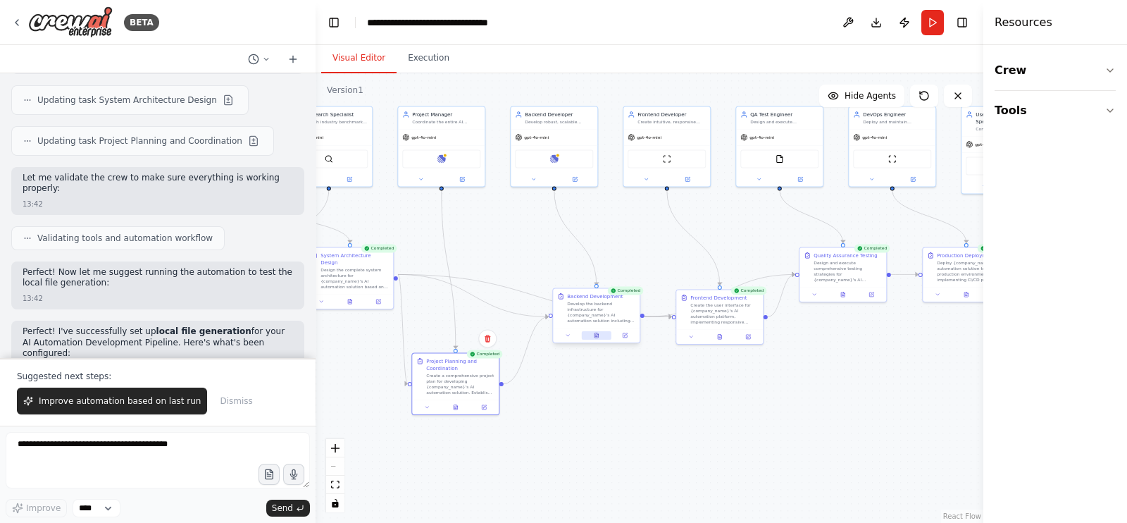
click at [592, 335] on button at bounding box center [597, 335] width 30 height 8
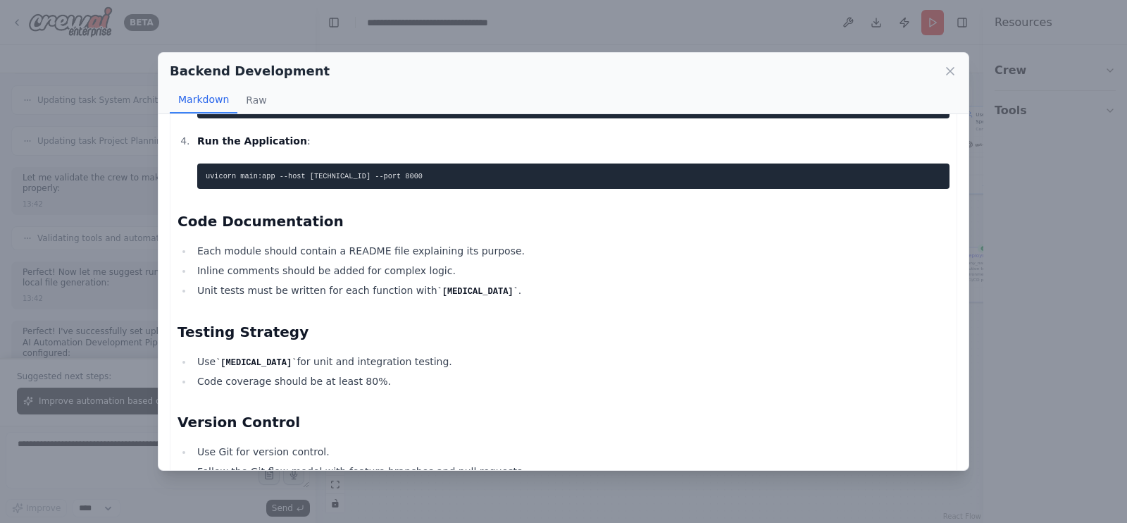
scroll to position [1666, 0]
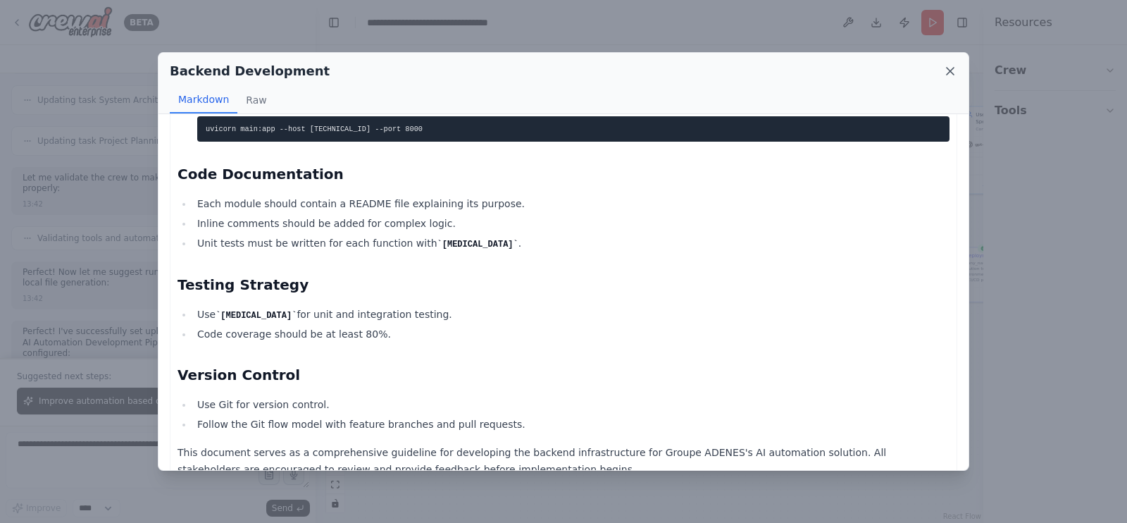
click at [948, 70] on icon at bounding box center [950, 71] width 7 height 7
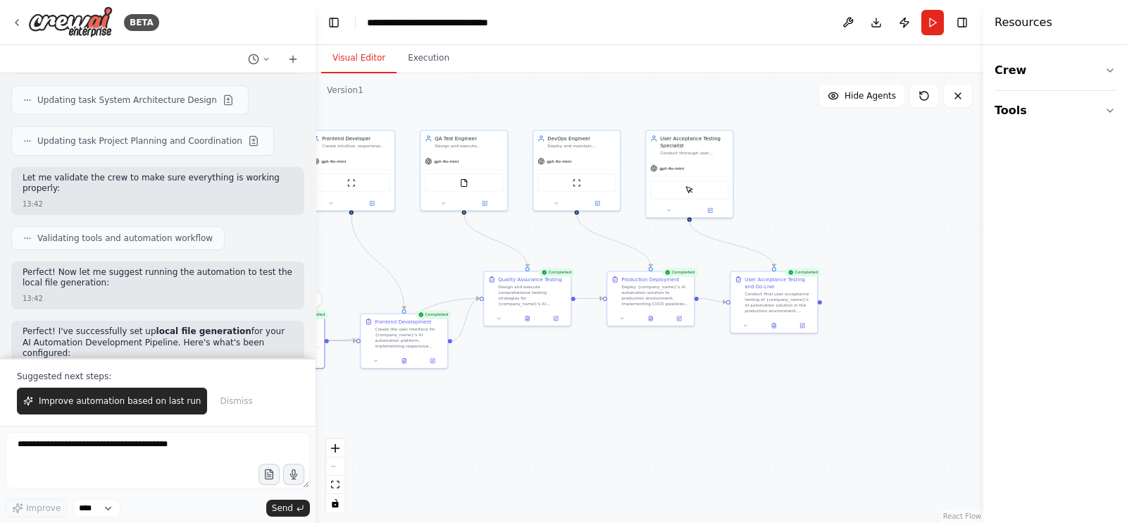
drag, startPoint x: 875, startPoint y: 358, endPoint x: 553, endPoint y: 396, distance: 324.0
click at [553, 396] on div ".deletable-edge-delete-btn { width: 20px; height: 20px; border: 0px solid #ffff…" at bounding box center [650, 297] width 668 height 449
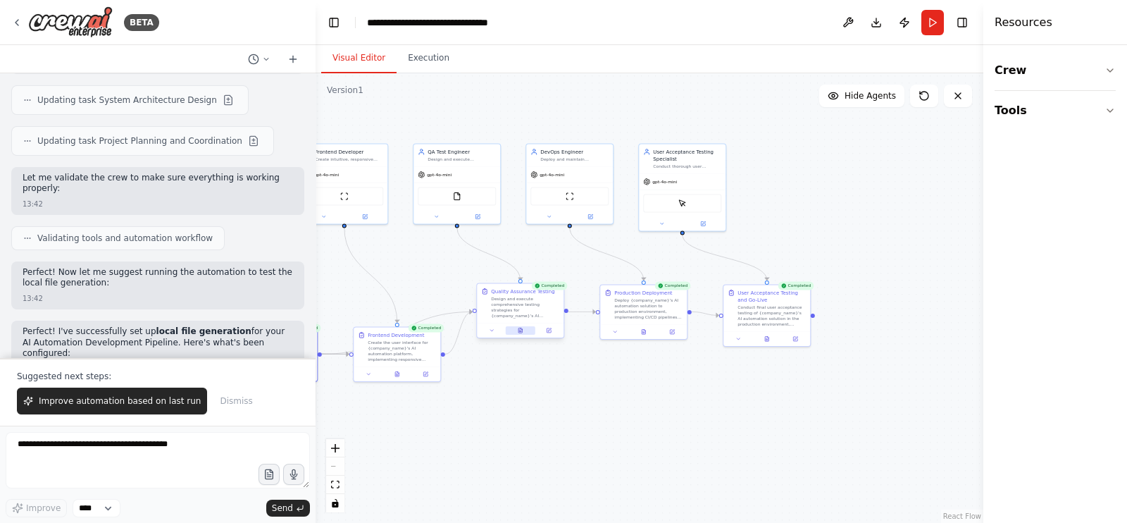
click at [527, 333] on button at bounding box center [521, 330] width 30 height 8
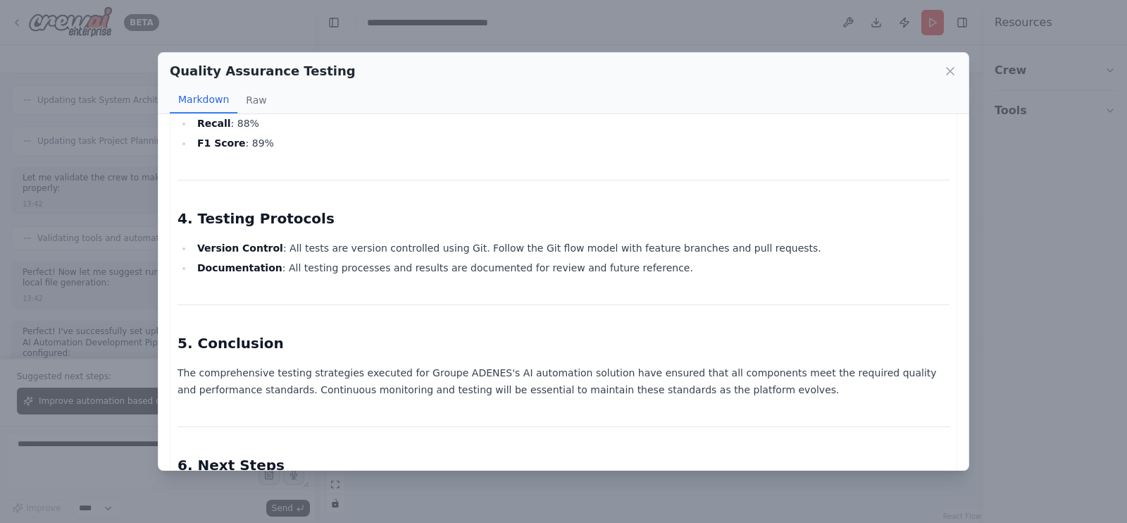
scroll to position [1481, 0]
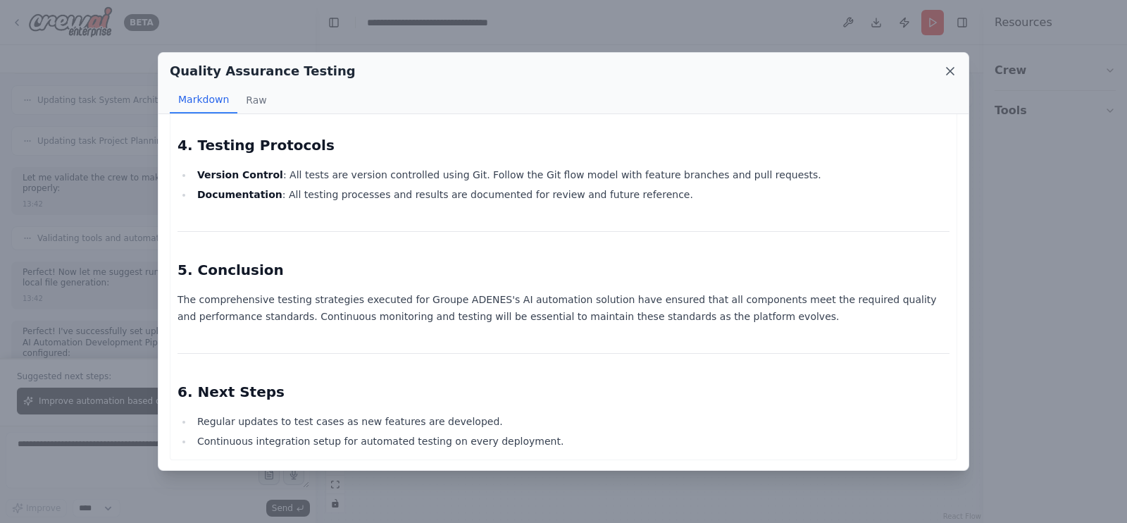
click at [951, 73] on icon at bounding box center [950, 71] width 7 height 7
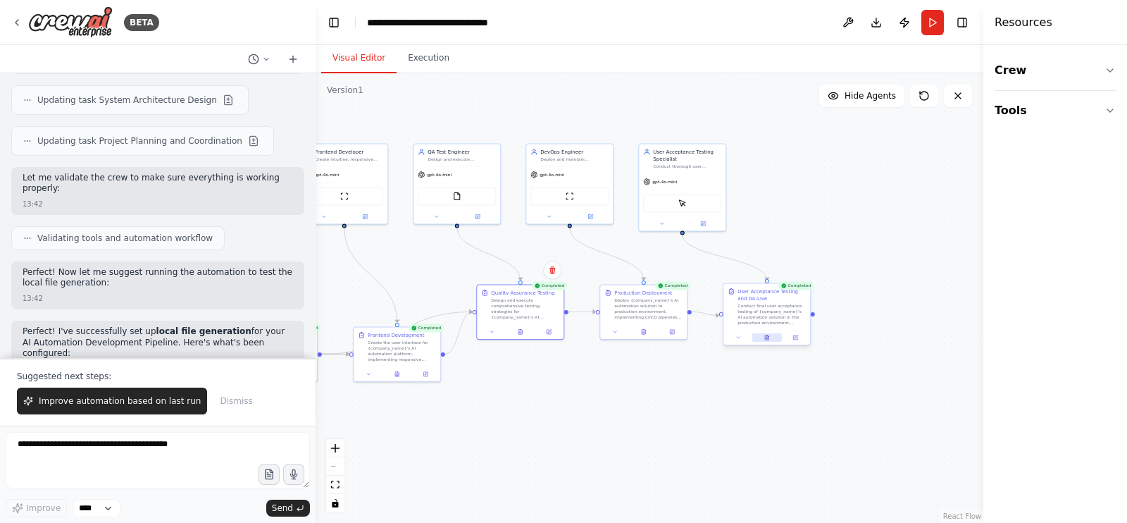
click at [770, 337] on button at bounding box center [767, 337] width 30 height 8
click at [771, 337] on button at bounding box center [767, 337] width 30 height 8
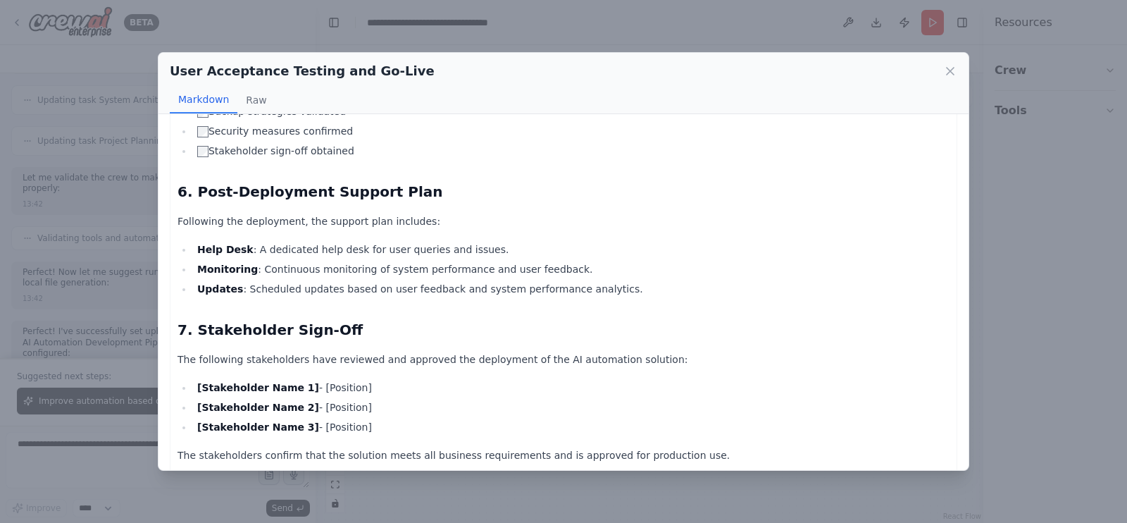
scroll to position [1125, 0]
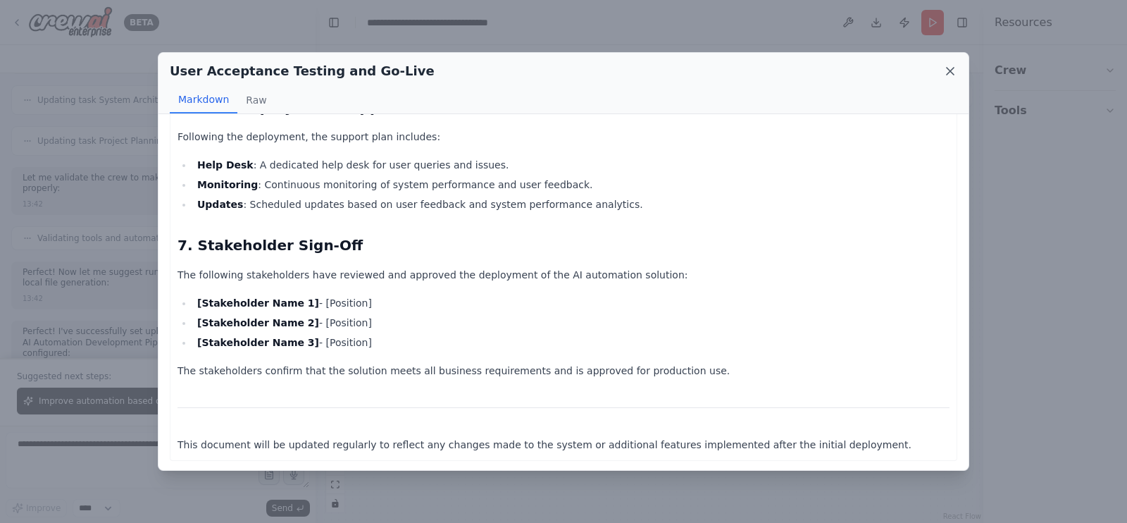
click at [954, 68] on icon at bounding box center [950, 71] width 14 height 14
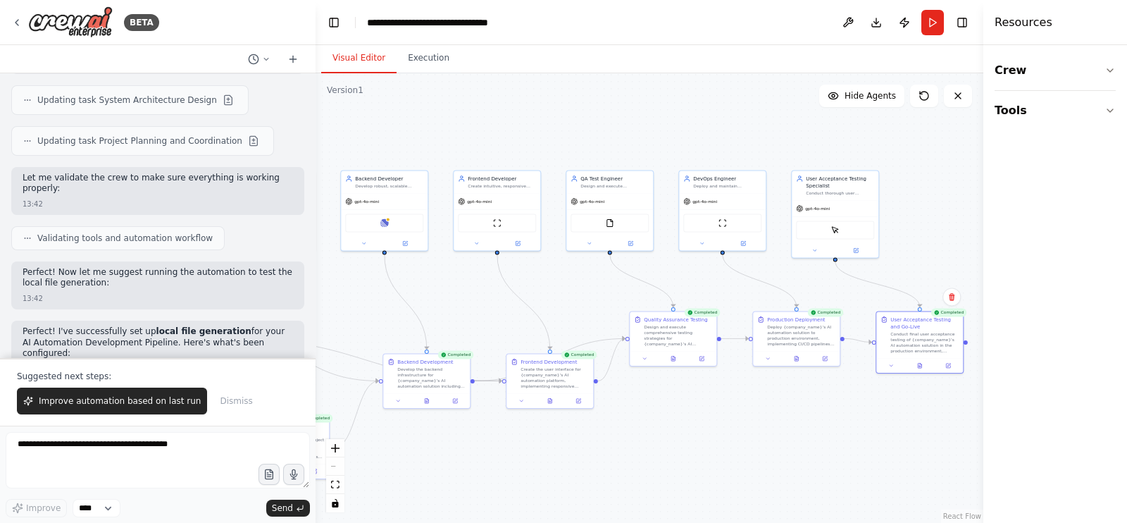
drag, startPoint x: 577, startPoint y: 115, endPoint x: 730, endPoint y: 142, distance: 155.1
click at [730, 142] on div ".deletable-edge-delete-btn { width: 20px; height: 20px; border: 0px solid #ffff…" at bounding box center [650, 297] width 668 height 449
click at [720, 219] on img at bounding box center [722, 221] width 8 height 8
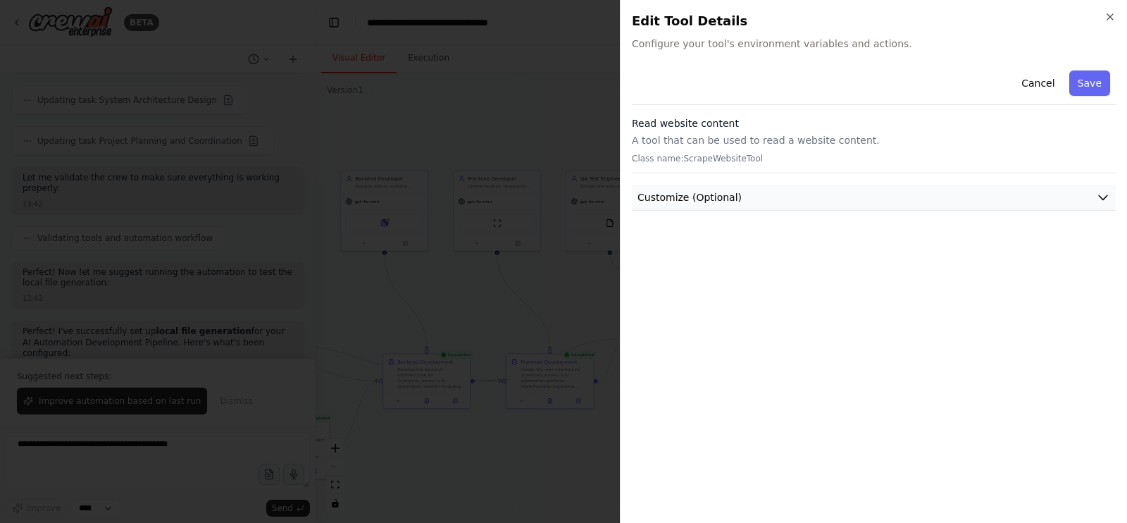
click at [705, 195] on span "Customize (Optional)" at bounding box center [689, 197] width 104 height 14
click at [556, 146] on div at bounding box center [563, 261] width 1127 height 523
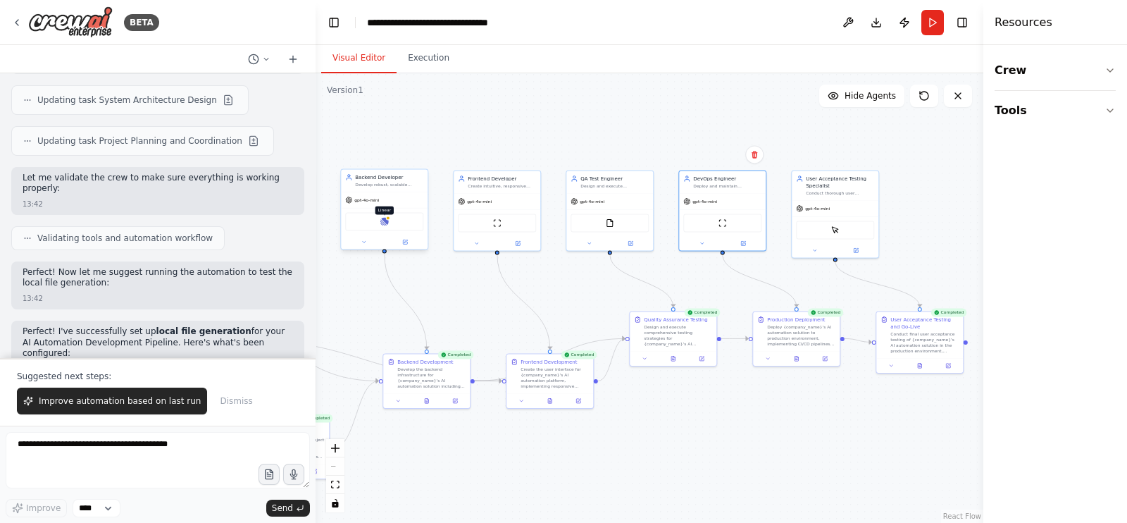
click at [385, 220] on img at bounding box center [384, 221] width 8 height 8
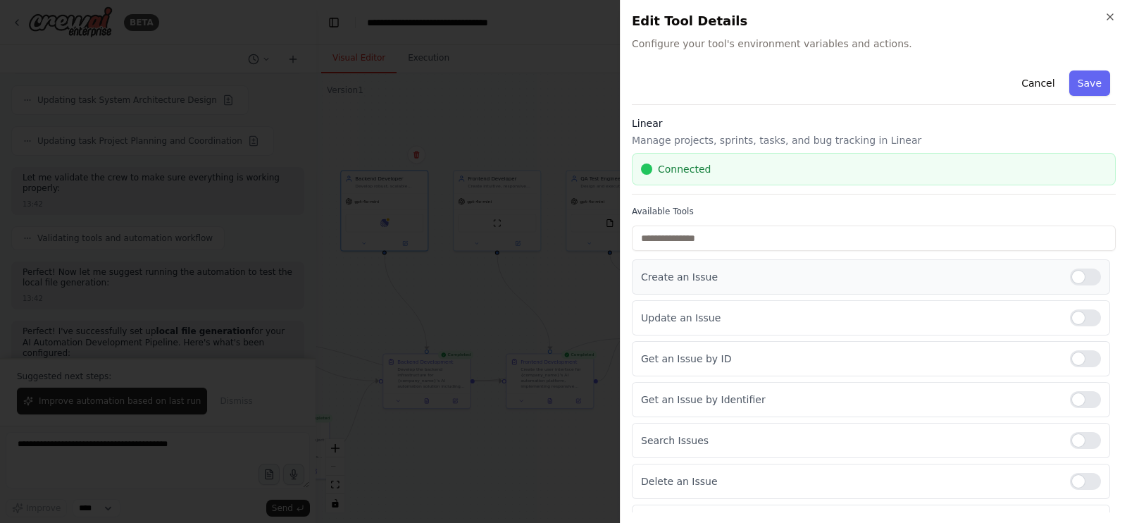
drag, startPoint x: 1106, startPoint y: 17, endPoint x: 679, endPoint y: 270, distance: 496.0
click at [1104, 19] on icon "button" at bounding box center [1109, 16] width 11 height 11
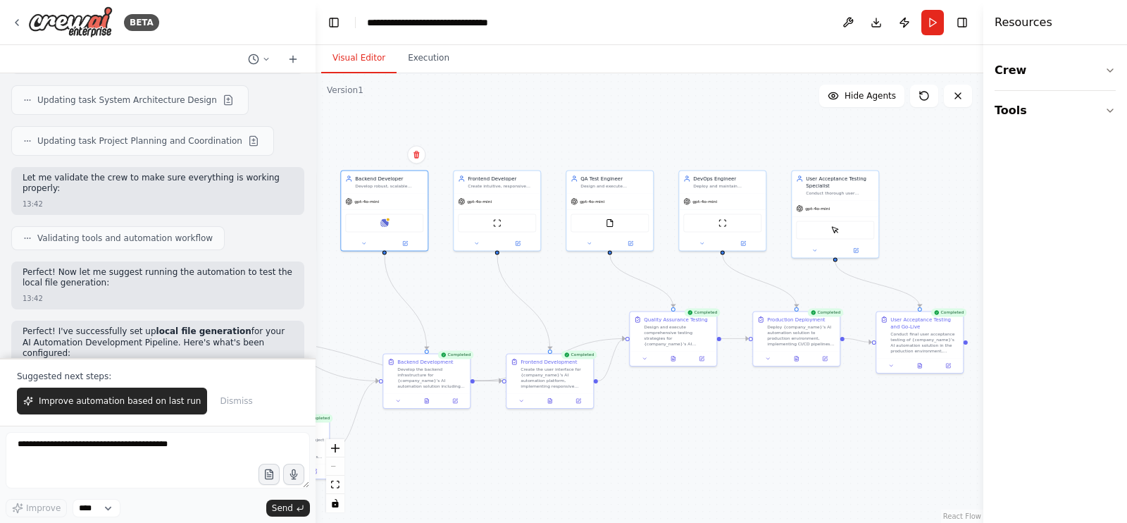
click at [739, 429] on div ".deletable-edge-delete-btn { width: 20px; height: 20px; border: 0px solid #ffff…" at bounding box center [650, 297] width 668 height 449
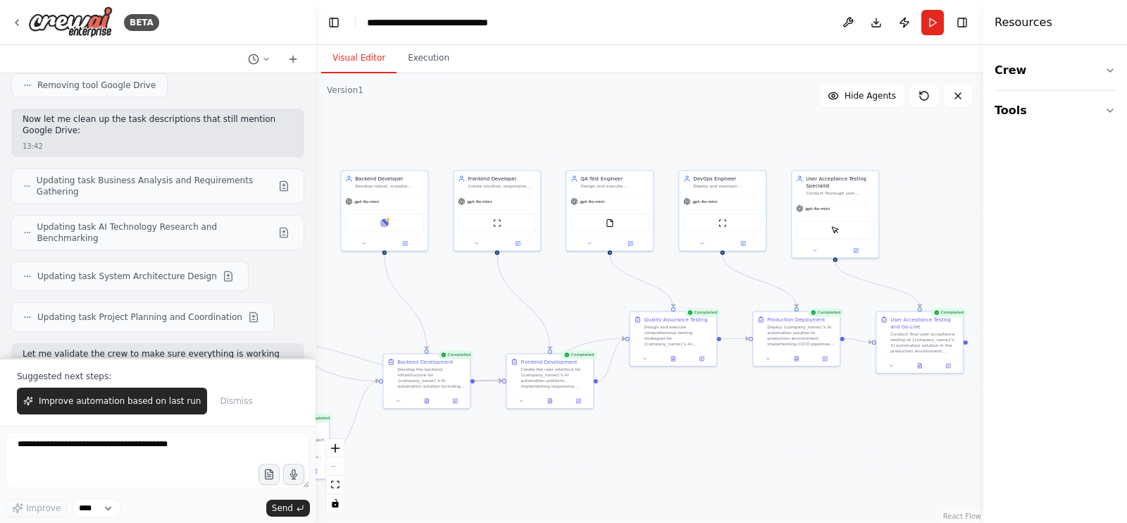
scroll to position [13844, 0]
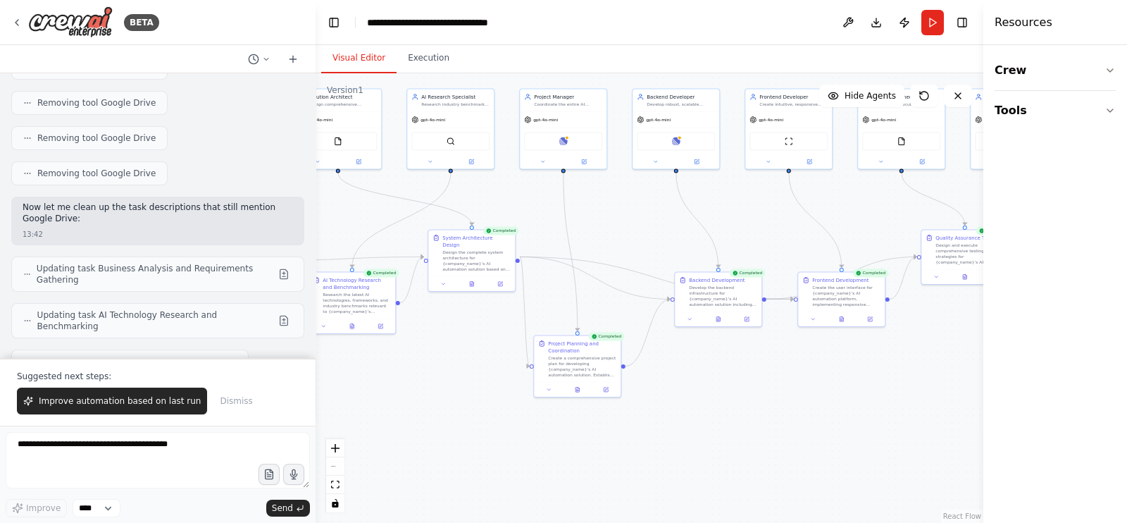
drag, startPoint x: 475, startPoint y: 304, endPoint x: 767, endPoint y: 223, distance: 302.8
click at [767, 223] on div ".deletable-edge-delete-btn { width: 20px; height: 20px; border: 0px solid #ffff…" at bounding box center [650, 297] width 668 height 449
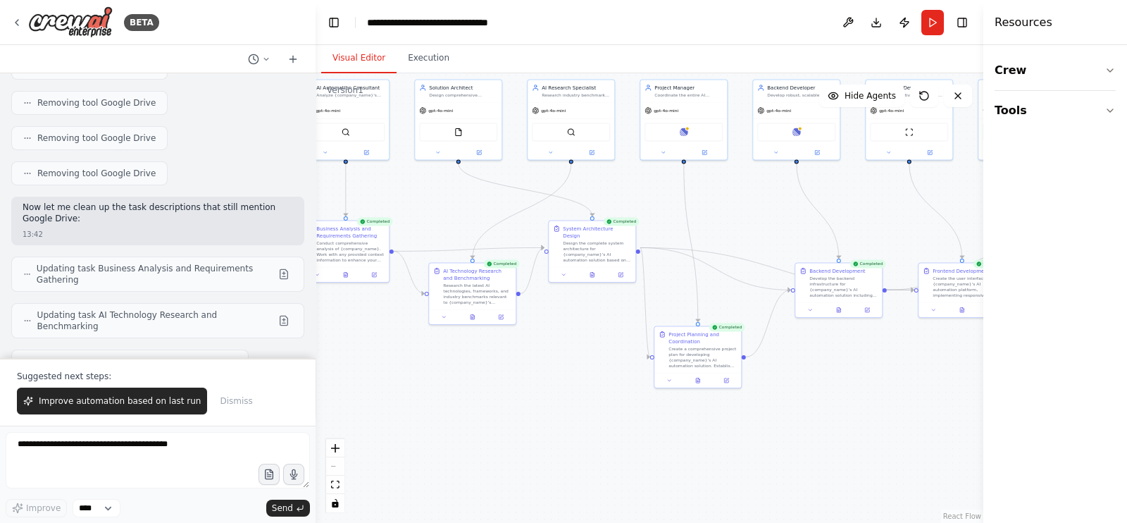
drag, startPoint x: 500, startPoint y: 199, endPoint x: 620, endPoint y: 190, distance: 120.8
click at [620, 190] on div ".deletable-edge-delete-btn { width: 20px; height: 20px; border: 0px solid #ffff…" at bounding box center [650, 297] width 668 height 449
click at [459, 132] on img at bounding box center [458, 130] width 8 height 8
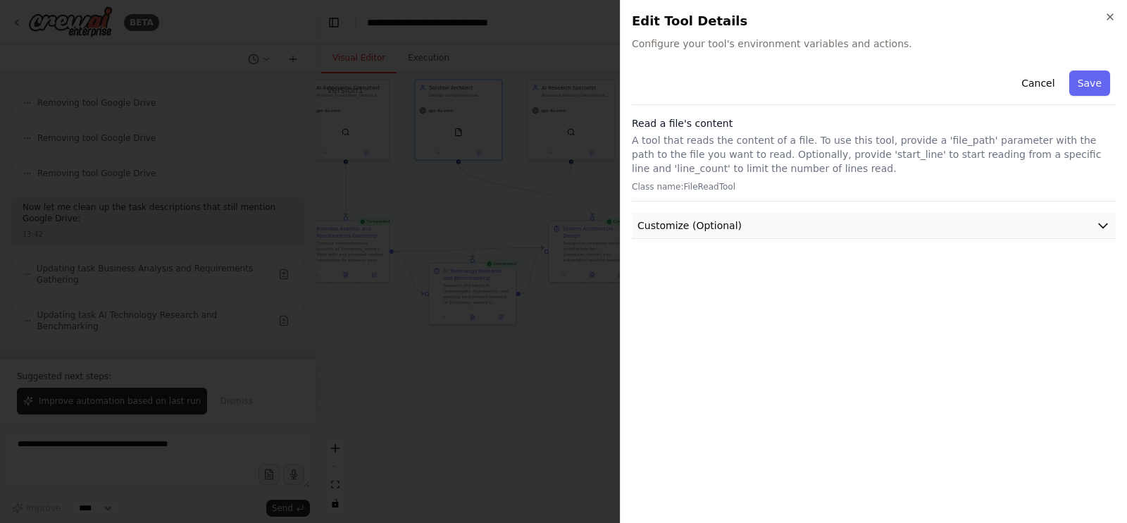
click at [708, 216] on button "Customize (Optional)" at bounding box center [874, 226] width 484 height 26
click at [533, 137] on div at bounding box center [563, 261] width 1127 height 523
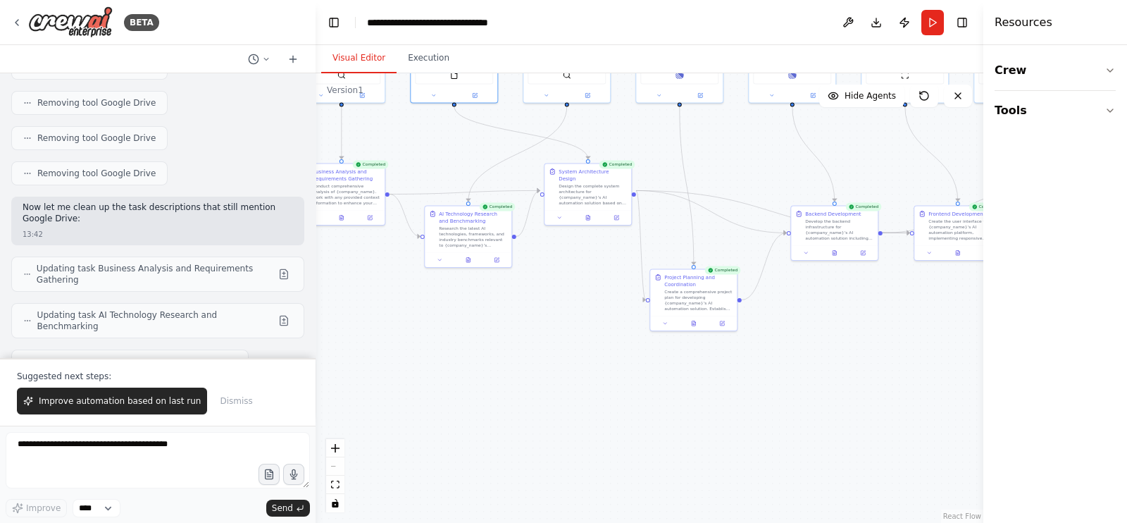
drag, startPoint x: 462, startPoint y: 204, endPoint x: 394, endPoint y: 149, distance: 86.7
click at [367, 144] on div ".deletable-edge-delete-btn { width: 20px; height: 20px; border: 0px solid #ffff…" at bounding box center [650, 297] width 668 height 449
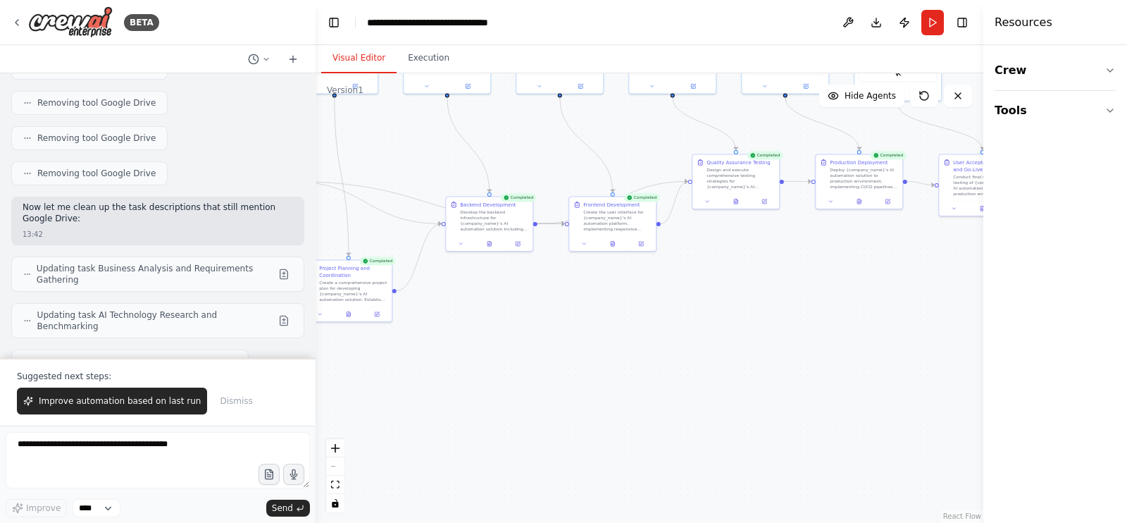
drag, startPoint x: 741, startPoint y: 146, endPoint x: 485, endPoint y: 140, distance: 255.7
click at [485, 140] on div ".deletable-edge-delete-btn { width: 20px; height: 20px; border: 0px solid #ffff…" at bounding box center [650, 297] width 668 height 449
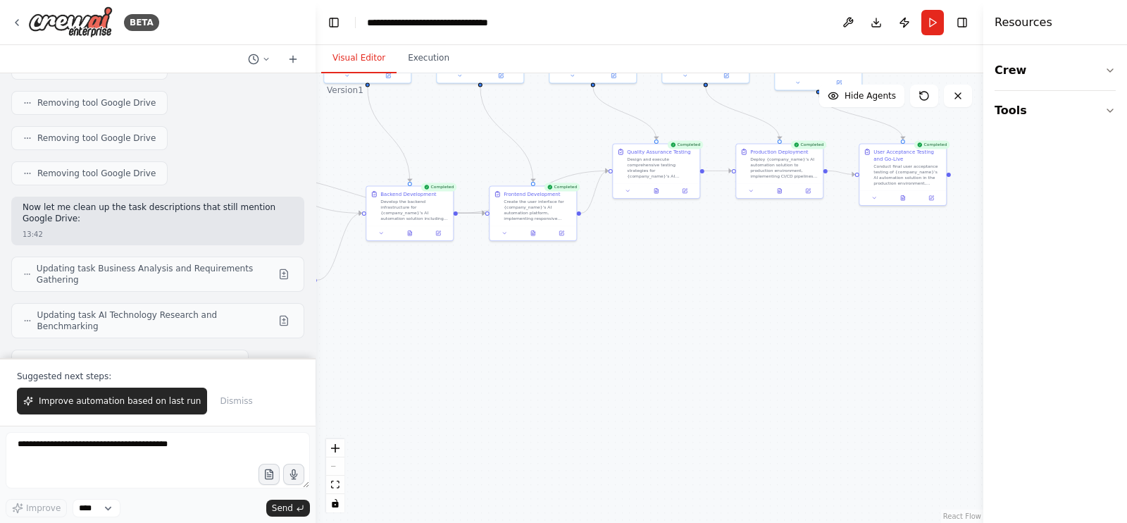
drag, startPoint x: 648, startPoint y: 246, endPoint x: 549, endPoint y: 255, distance: 99.0
click at [549, 255] on div ".deletable-edge-delete-btn { width: 20px; height: 20px; border: 0px solid #ffff…" at bounding box center [650, 297] width 668 height 449
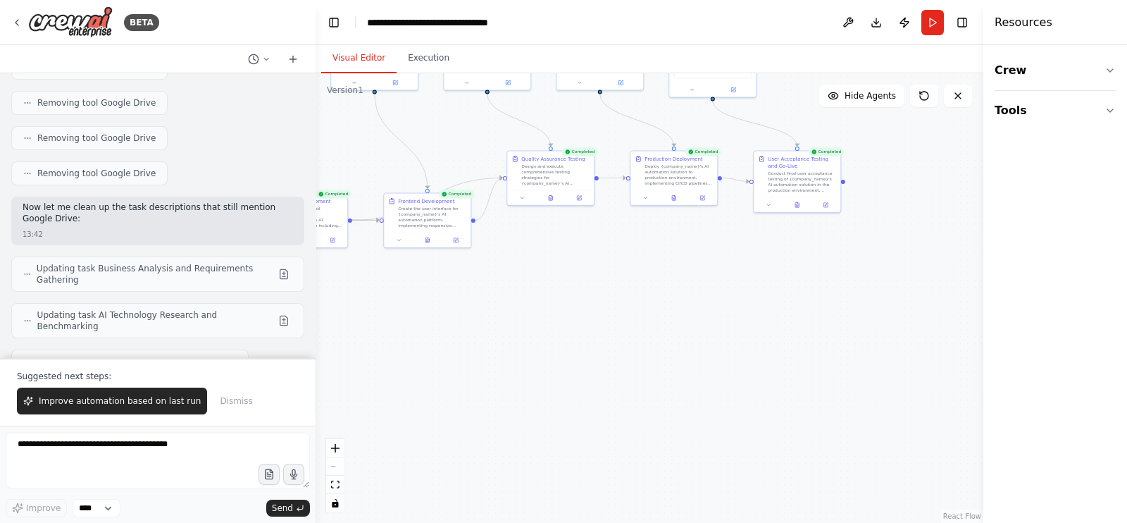
click at [681, 206] on div ".deletable-edge-delete-btn { width: 20px; height: 20px; border: 0px solid #ffff…" at bounding box center [650, 297] width 668 height 449
click at [680, 203] on div "Production Deployment Deploy {company_name}'s AI automation solution to product…" at bounding box center [674, 177] width 88 height 56
click at [673, 199] on button at bounding box center [674, 196] width 30 height 8
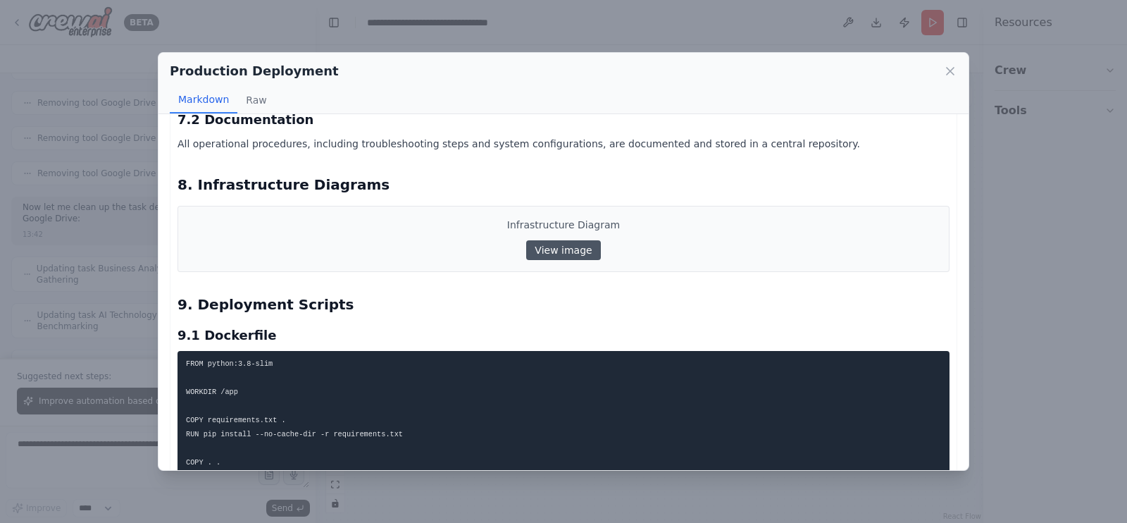
scroll to position [2025, 0]
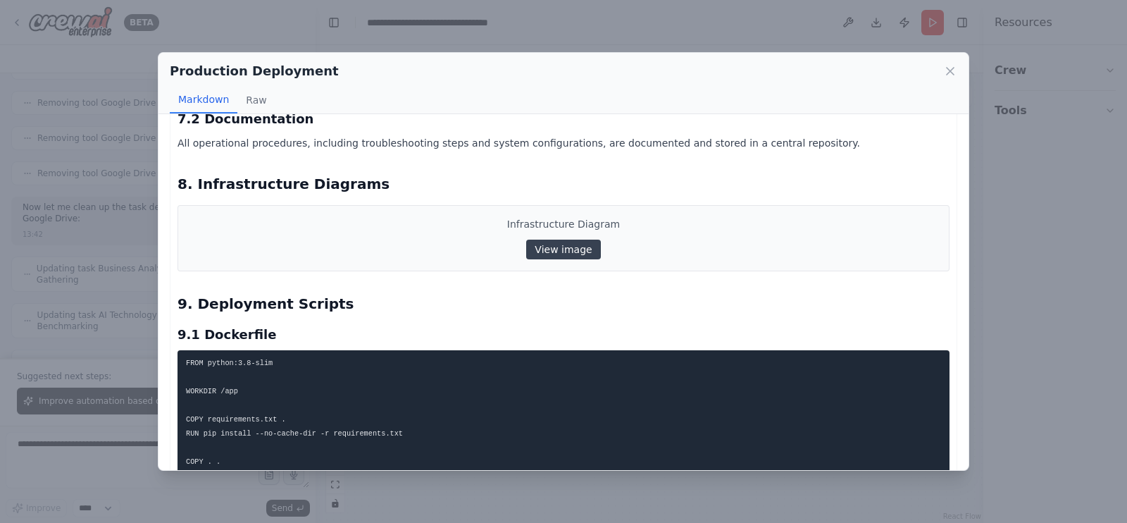
click at [582, 239] on link "View image" at bounding box center [563, 249] width 74 height 20
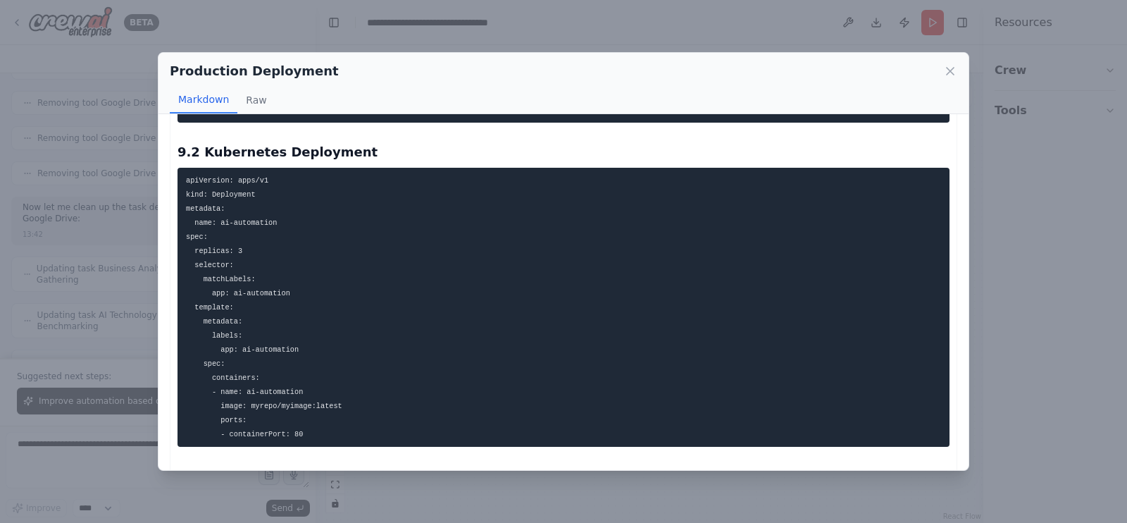
scroll to position [2447, 0]
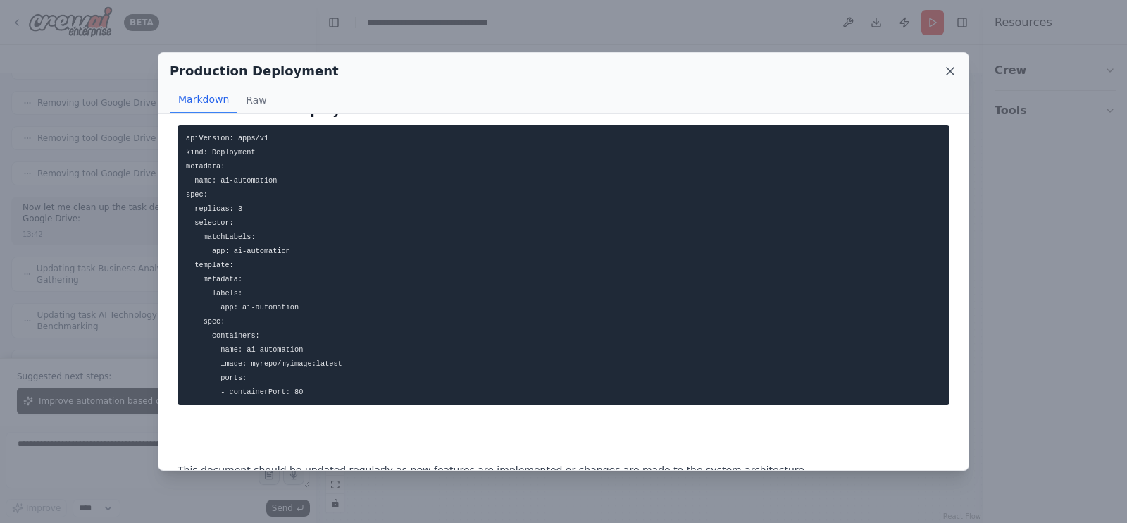
click at [955, 70] on icon at bounding box center [950, 71] width 14 height 14
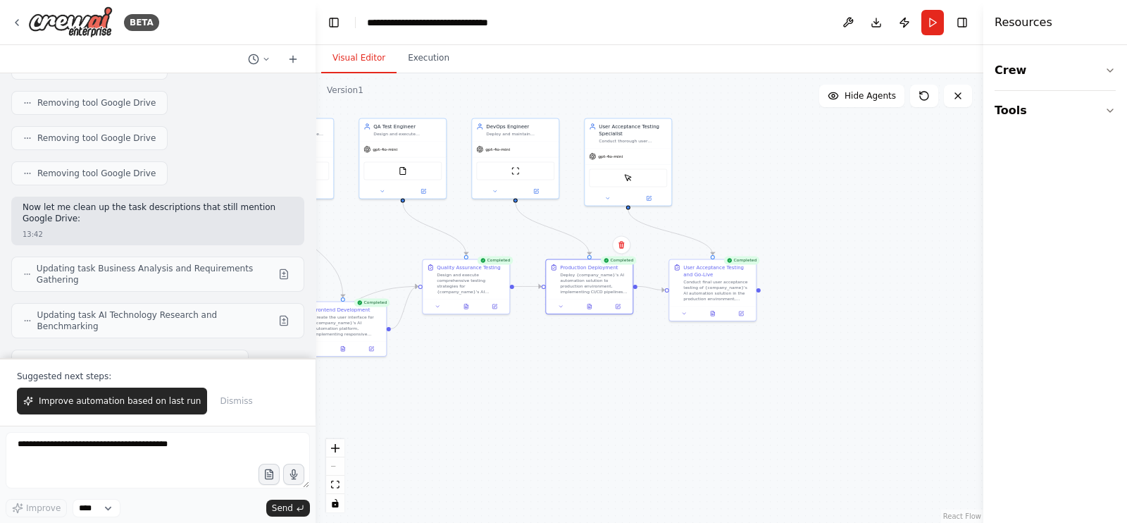
drag, startPoint x: 844, startPoint y: 260, endPoint x: 760, endPoint y: 368, distance: 137.5
click at [760, 368] on div ".deletable-edge-delete-btn { width: 20px; height: 20px; border: 0px solid #ffff…" at bounding box center [650, 297] width 668 height 449
click at [450, 440] on div ".deletable-edge-delete-btn { width: 20px; height: 20px; border: 0px solid #ffff…" at bounding box center [650, 297] width 668 height 449
click at [875, 23] on button "Download" at bounding box center [876, 22] width 23 height 25
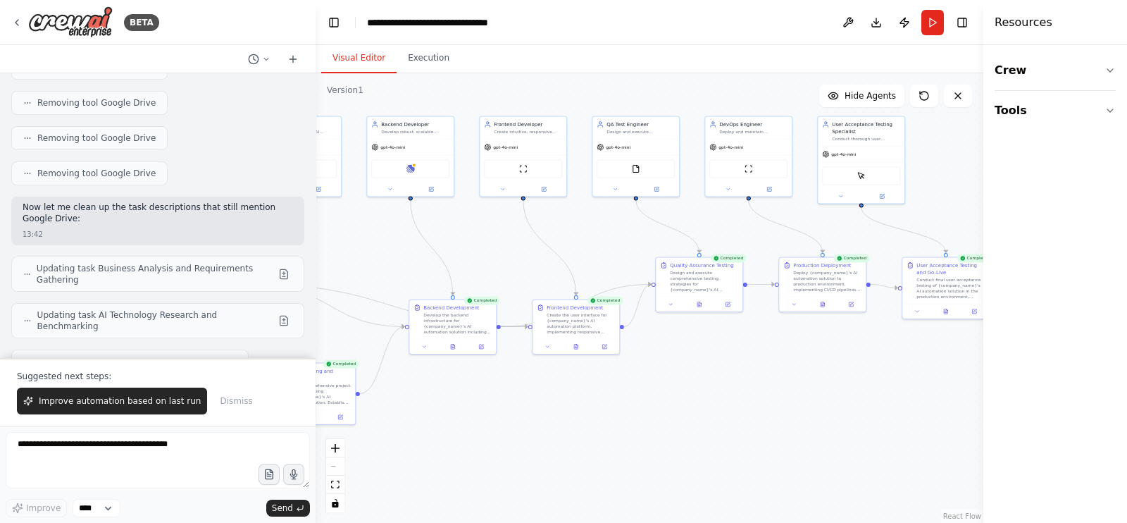
drag, startPoint x: 495, startPoint y: 401, endPoint x: 728, endPoint y: 399, distance: 233.1
click at [728, 399] on div ".deletable-edge-delete-btn { width: 20px; height: 20px; border: 0px solid #ffff…" at bounding box center [650, 297] width 668 height 449
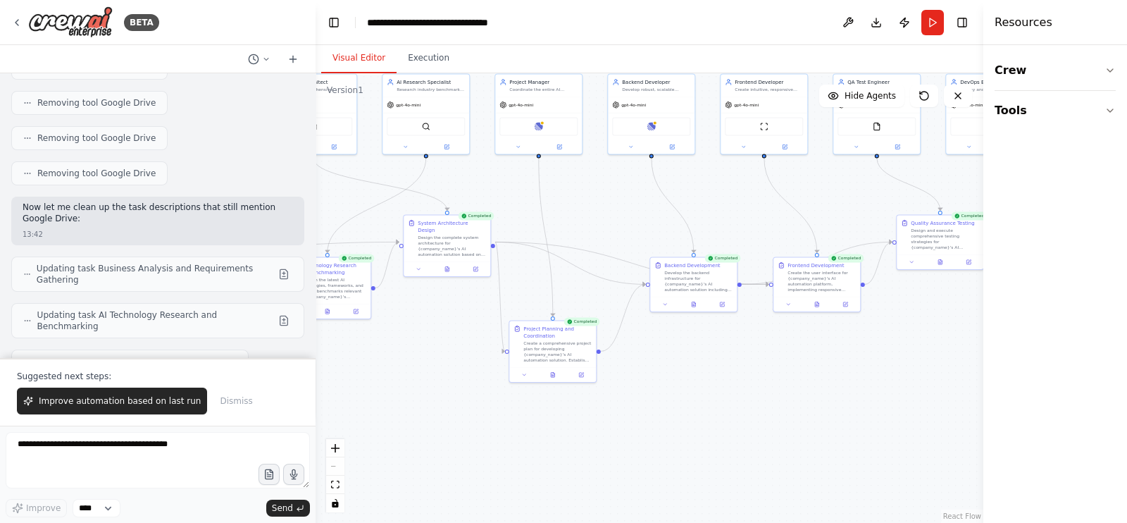
drag, startPoint x: 485, startPoint y: 427, endPoint x: 722, endPoint y: 389, distance: 239.8
click at [722, 389] on div ".deletable-edge-delete-btn { width: 20px; height: 20px; border: 0px solid #ffff…" at bounding box center [650, 297] width 668 height 449
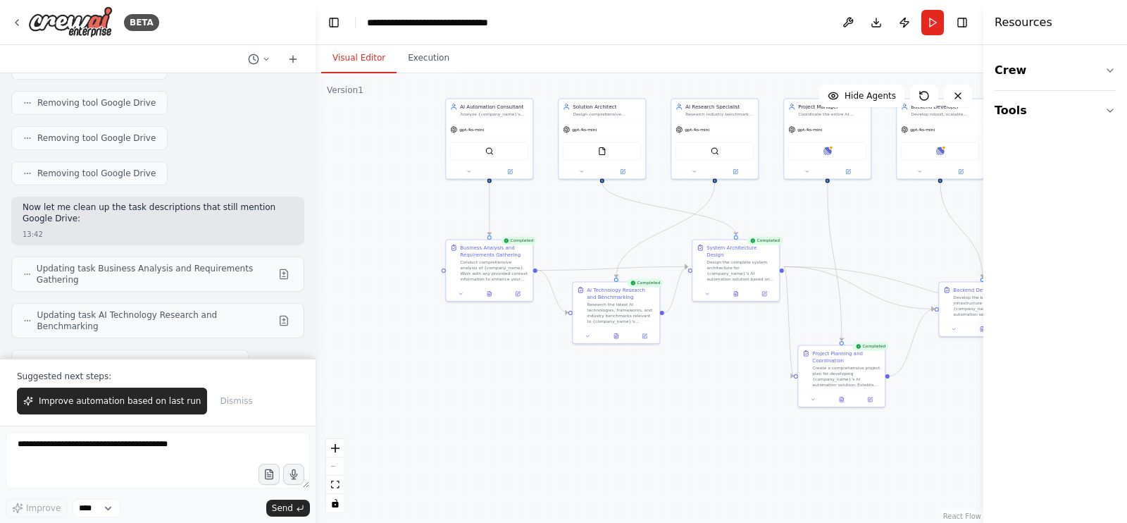
drag, startPoint x: 426, startPoint y: 375, endPoint x: 715, endPoint y: 399, distance: 289.8
click at [715, 399] on div ".deletable-edge-delete-btn { width: 20px; height: 20px; border: 0px solid #ffff…" at bounding box center [650, 297] width 668 height 449
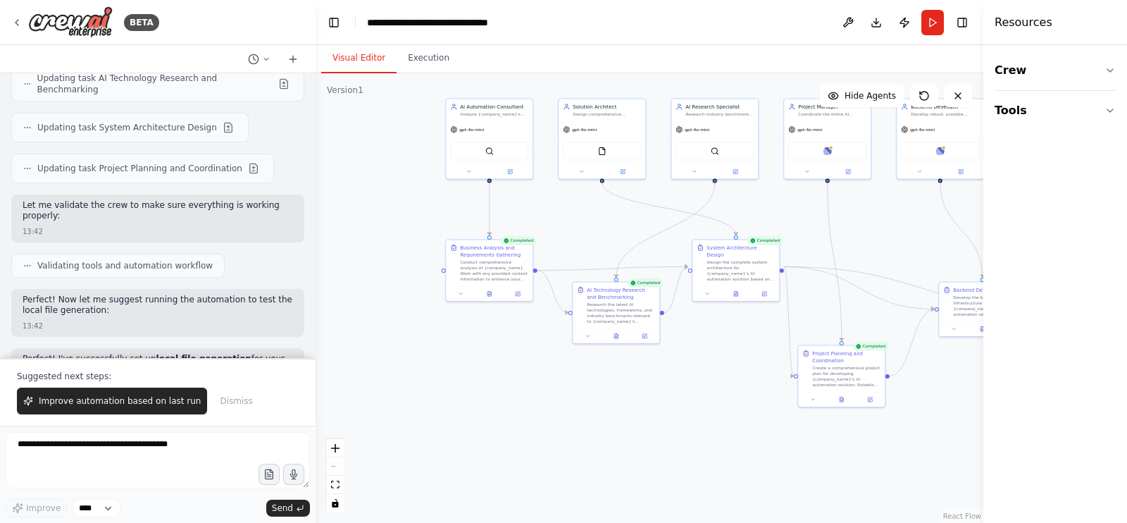
scroll to position [14108, 0]
